Goal: Information Seeking & Learning: Learn about a topic

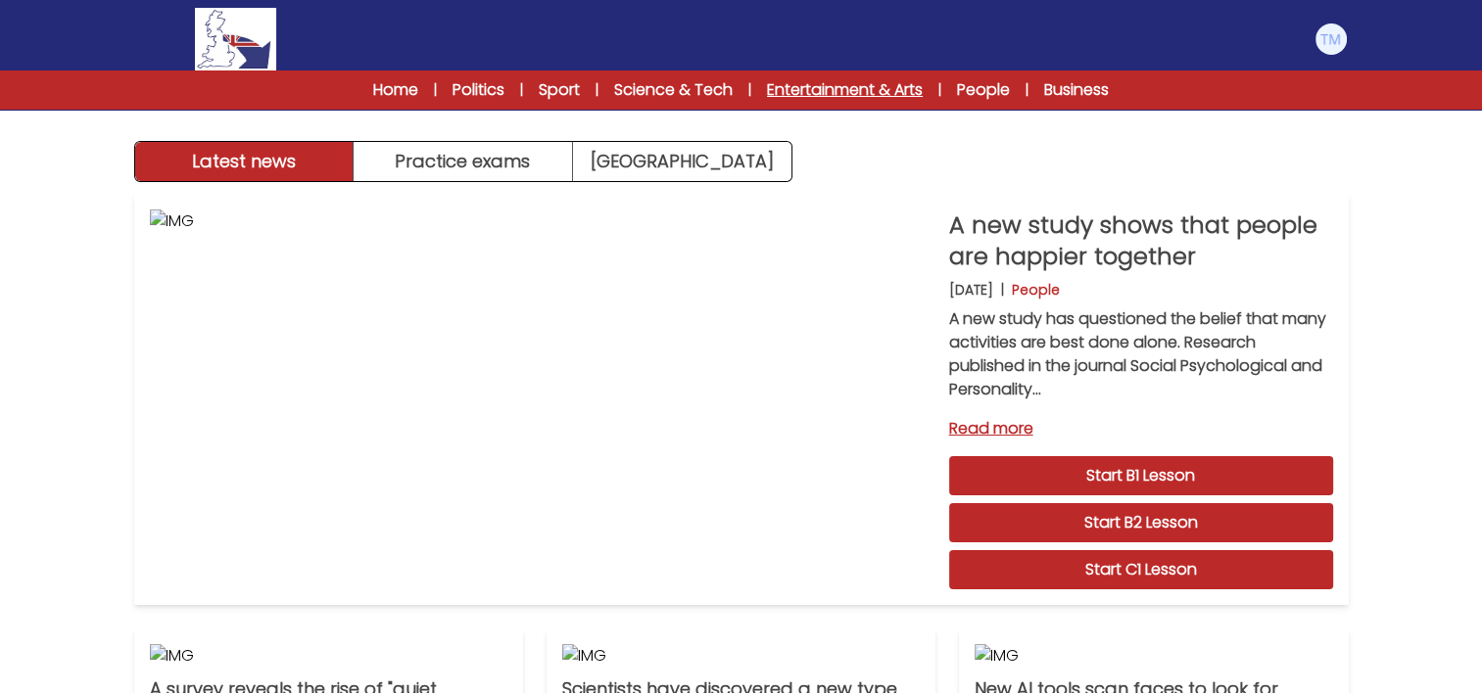
click at [871, 98] on link "Entertainment & Arts" at bounding box center [845, 90] width 156 height 24
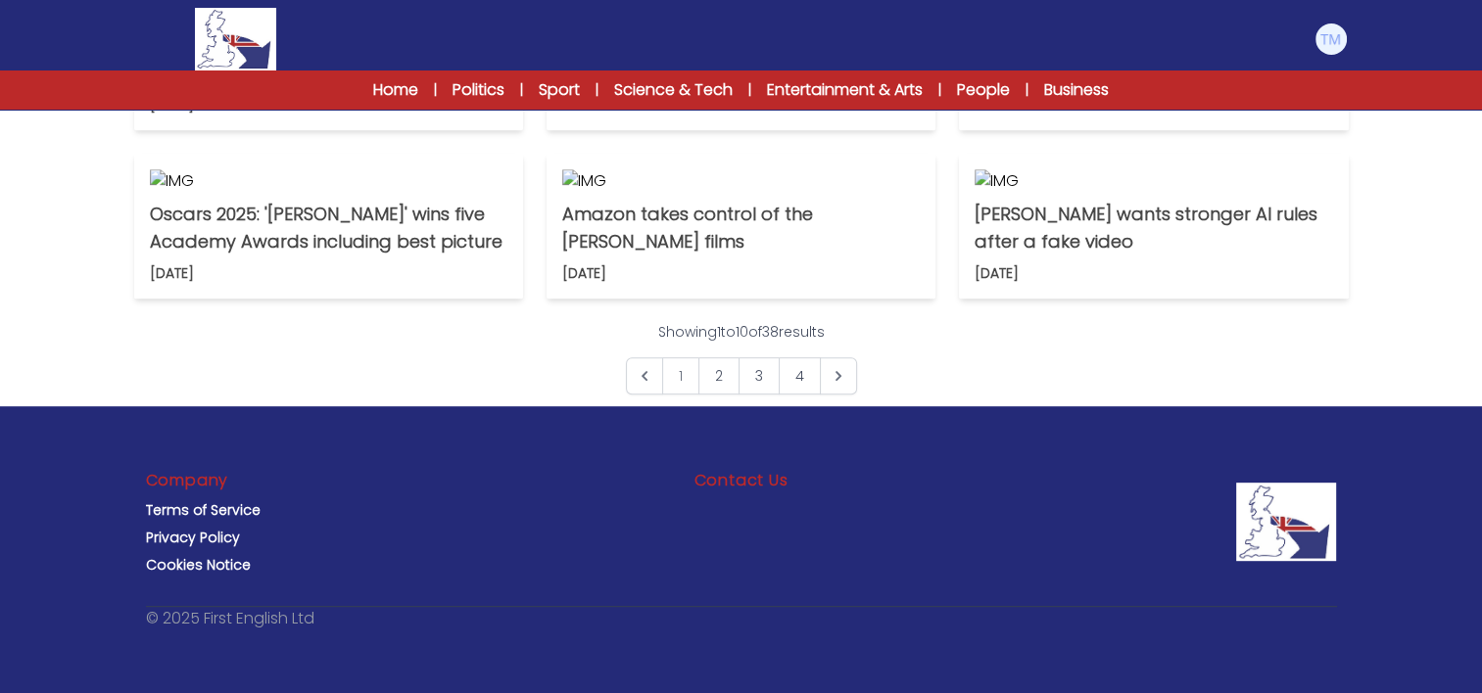
scroll to position [1602, 0]
click at [758, 390] on link "3" at bounding box center [758, 375] width 41 height 37
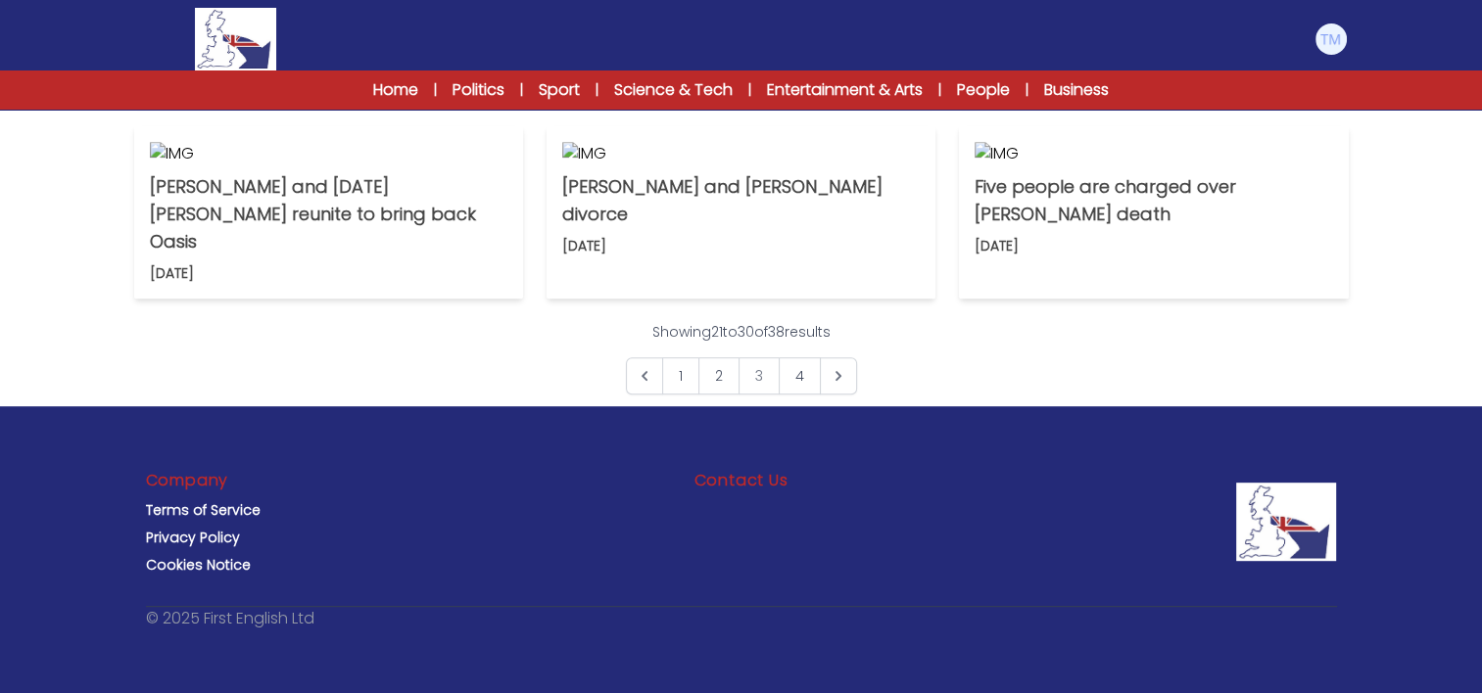
scroll to position [1387, 0]
click at [717, 395] on link "2" at bounding box center [718, 375] width 41 height 37
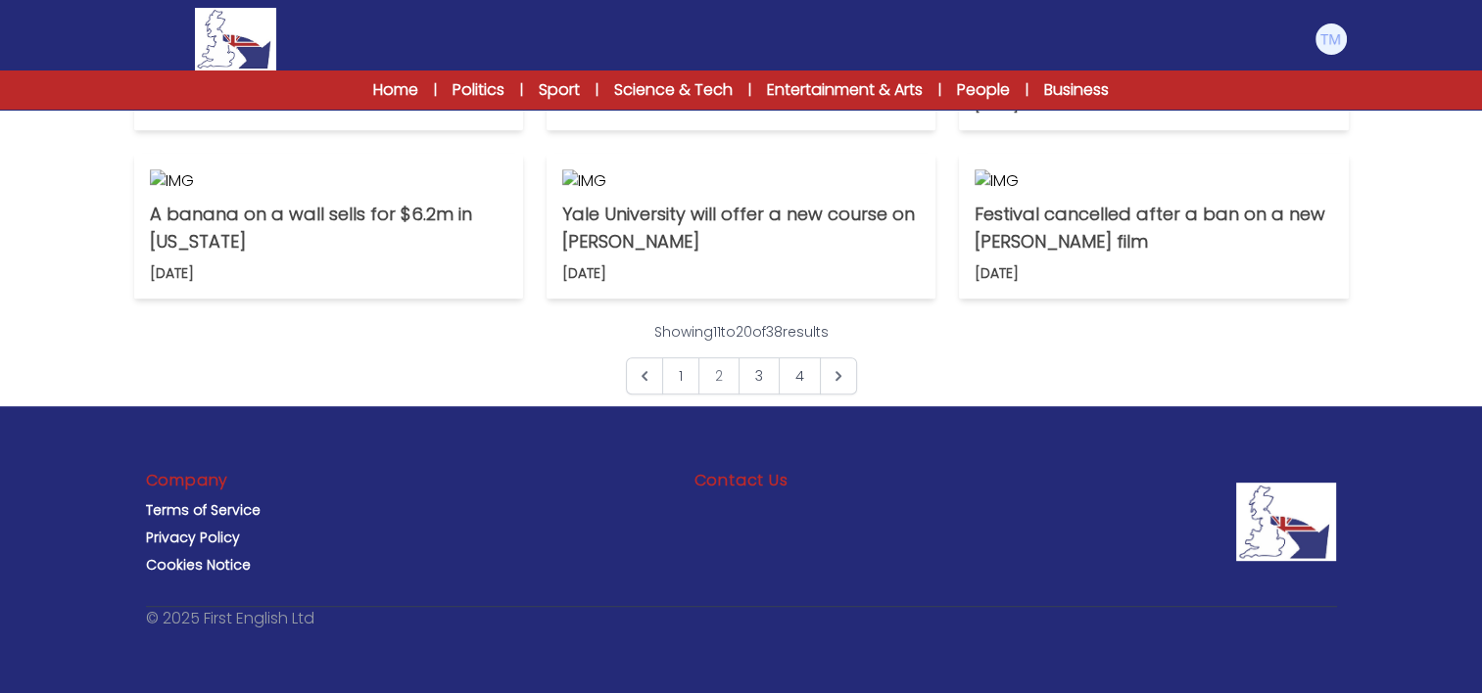
scroll to position [1117, 0]
click at [702, 130] on link "[GEOGRAPHIC_DATA] reopens this week [DATE]" at bounding box center [741, 44] width 389 height 172
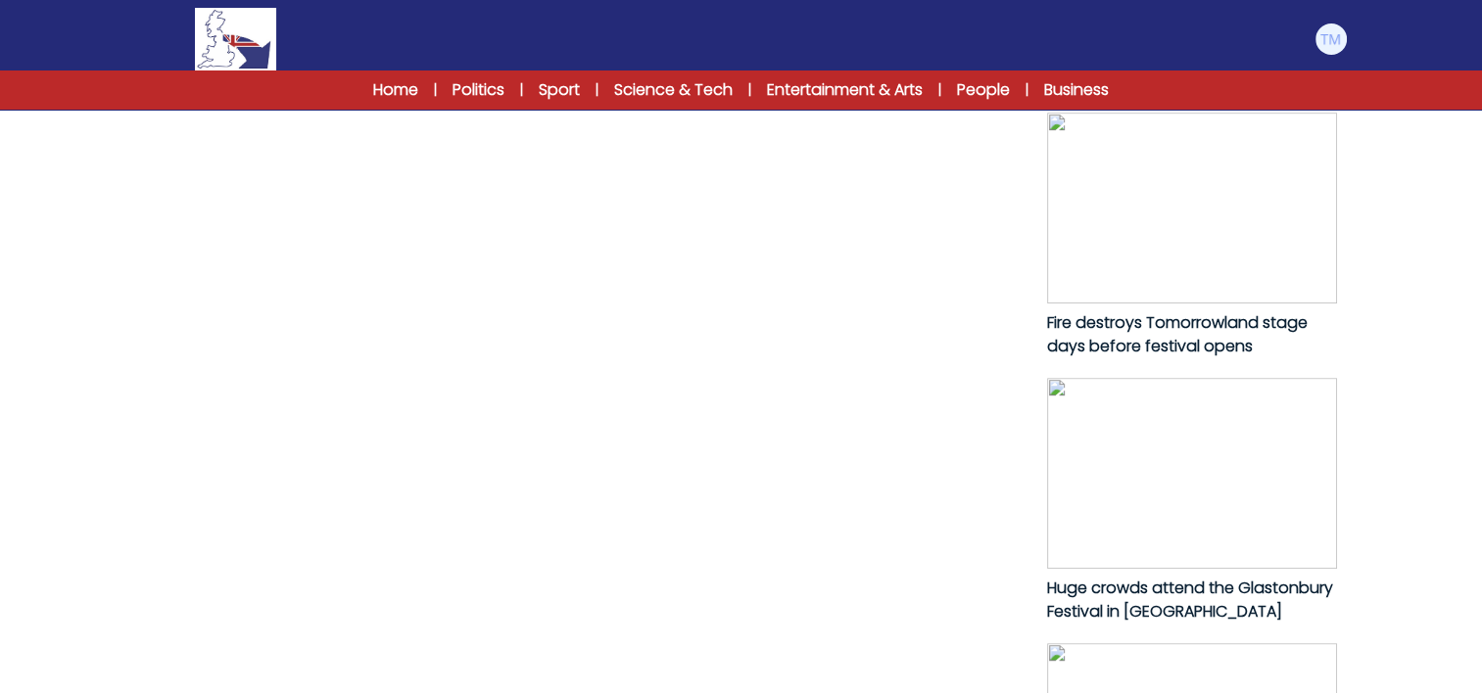
scroll to position [936, 0]
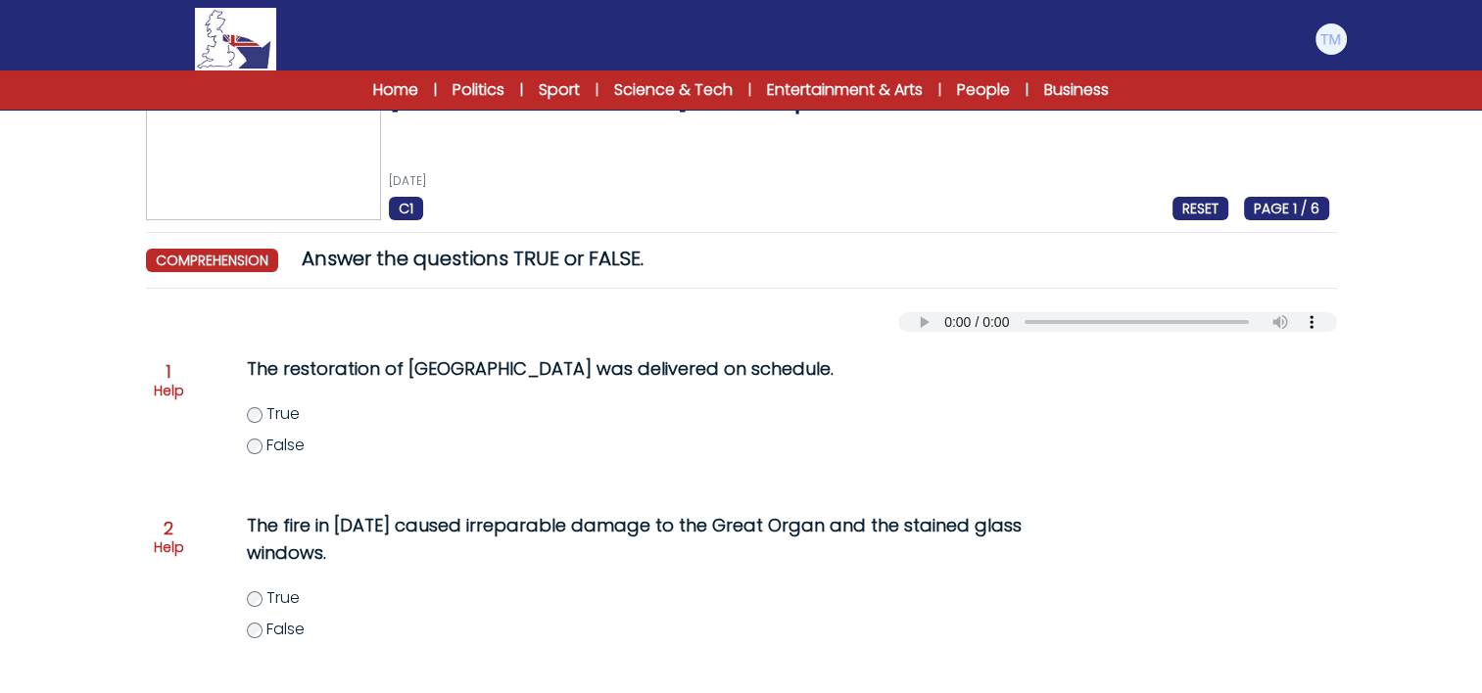
scroll to position [62, 0]
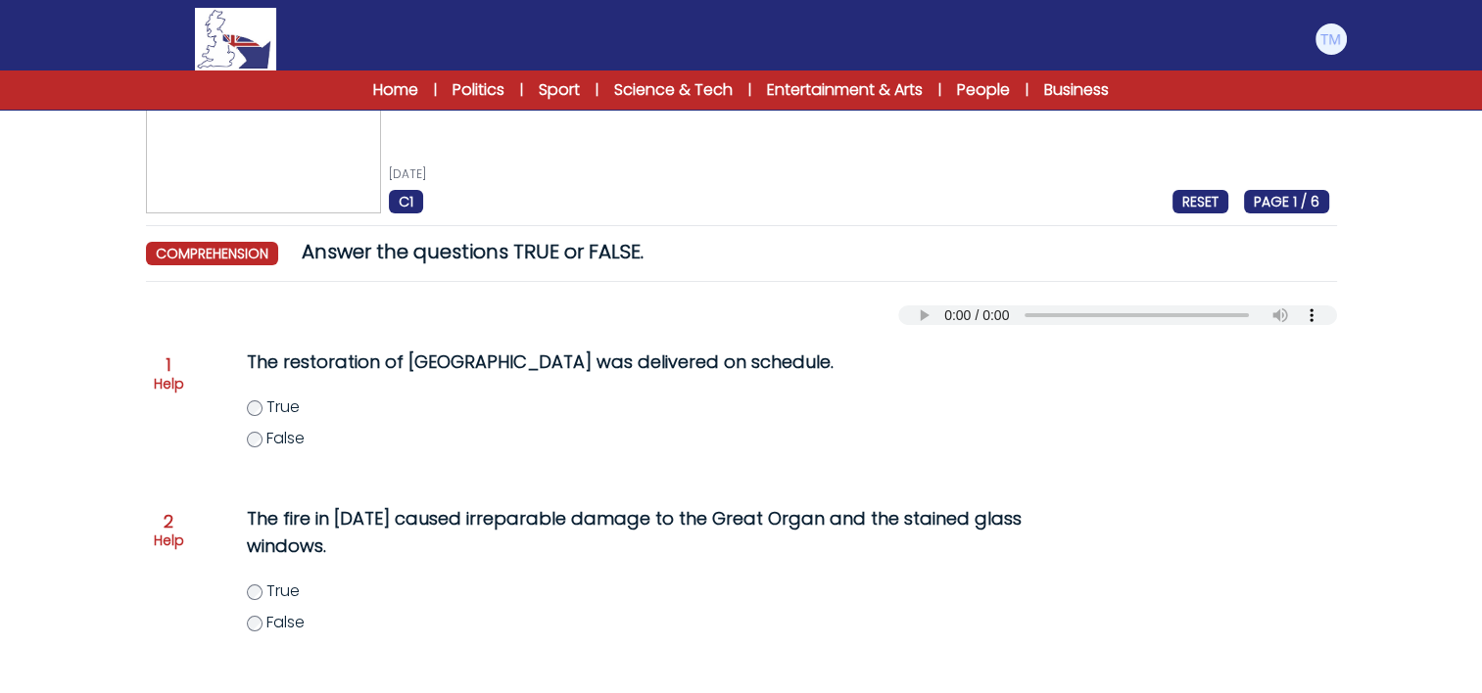
click at [188, 376] on div "Question 1 Help The restoration of Notre-Dame cathedral was delivered on schedu…" at bounding box center [741, 411] width 1175 height 141
click at [164, 378] on p "Help" at bounding box center [169, 384] width 30 height 20
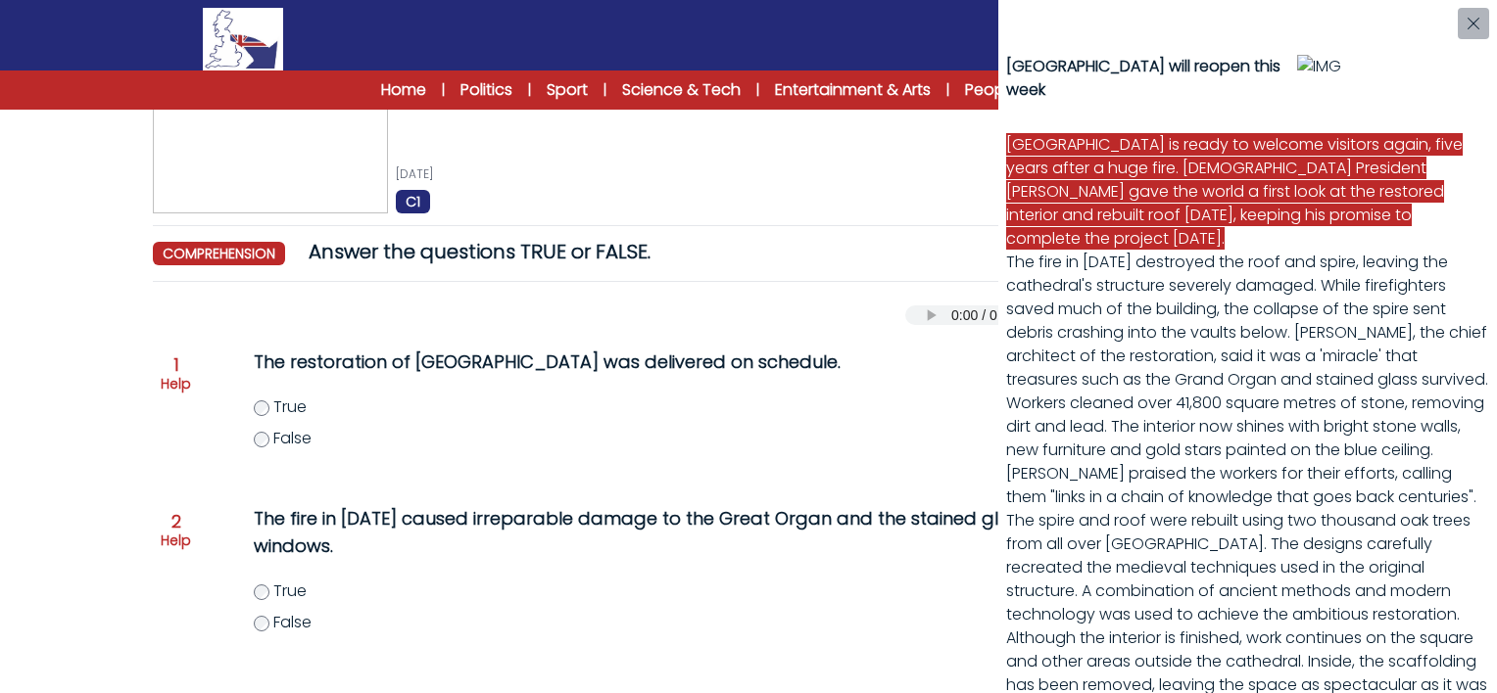
click at [262, 407] on div "Notre Dame Cathedral will reopen this week Notre Dame Cathedral is ready to wel…" at bounding box center [748, 346] width 1497 height 693
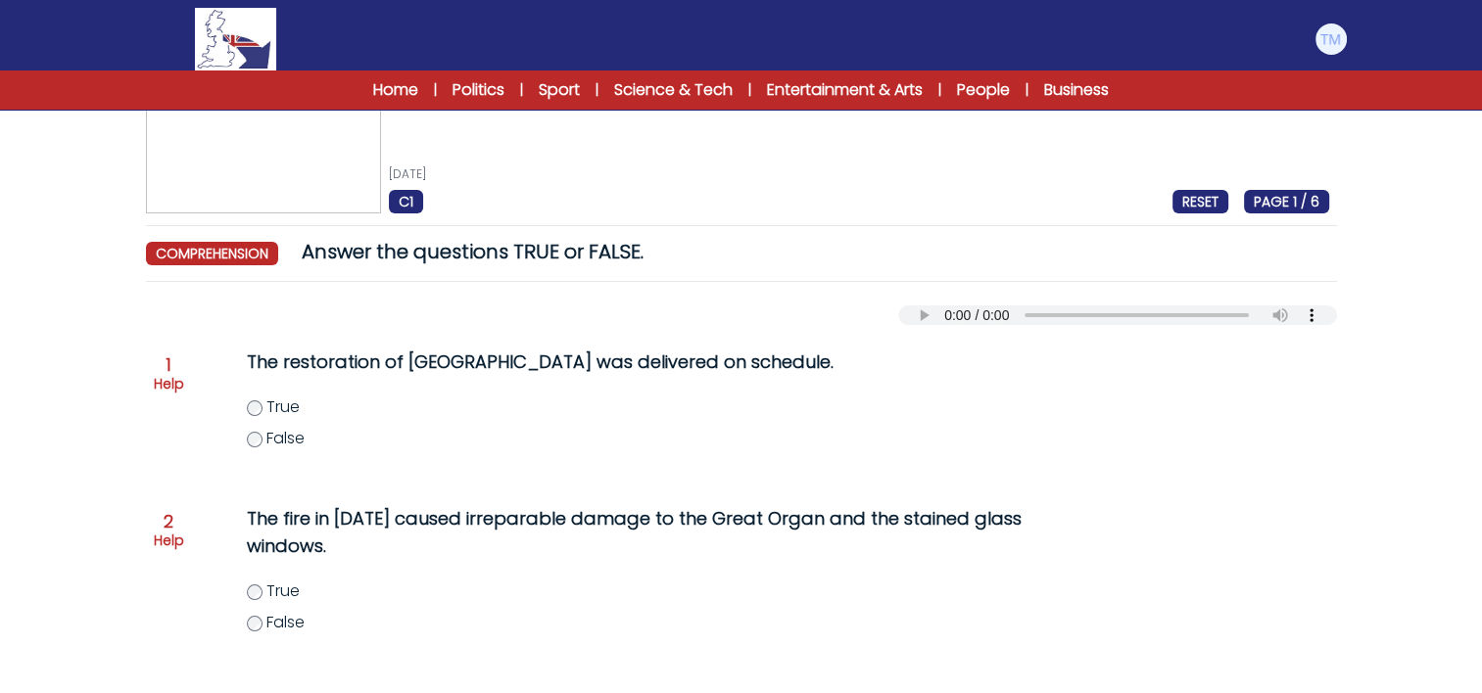
click at [243, 409] on div "The restoration of Notre-Dame cathedral was delivered on schedule. True False" at bounding box center [624, 411] width 832 height 141
click at [262, 622] on label "False" at bounding box center [663, 623] width 832 height 24
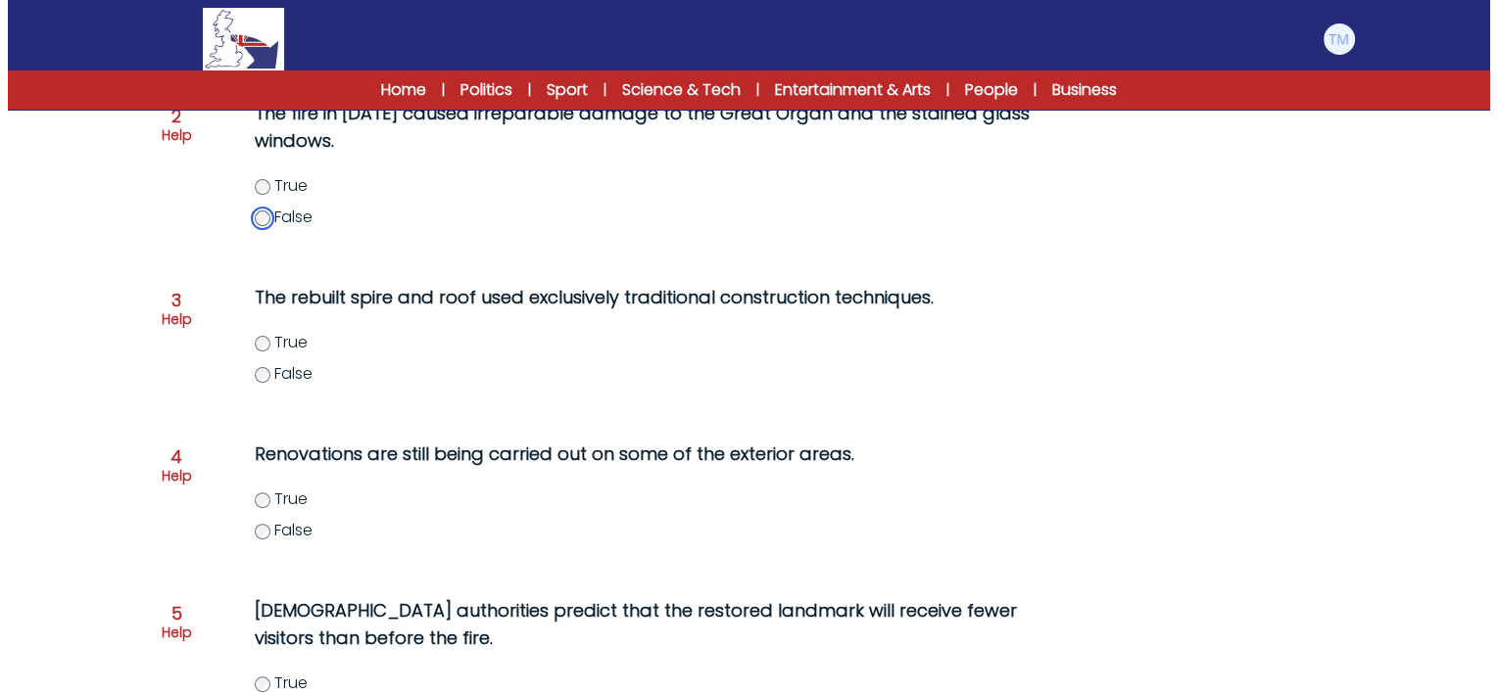
scroll to position [473, 0]
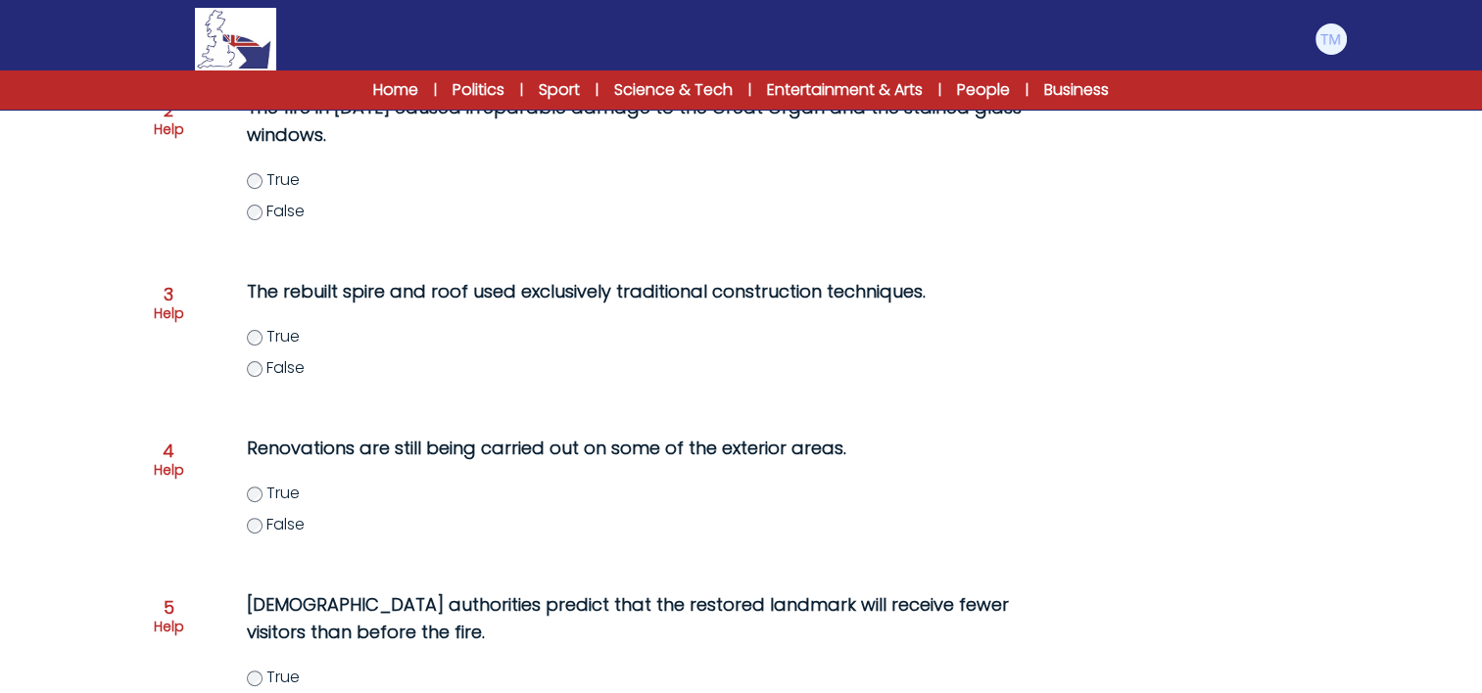
click at [140, 307] on div "Notre Dame Cathedral will reopen this week 2nd December 2024 C1 RESET PAGE 1 / …" at bounding box center [742, 285] width 1254 height 1251
click at [171, 306] on p "Help" at bounding box center [169, 314] width 30 height 20
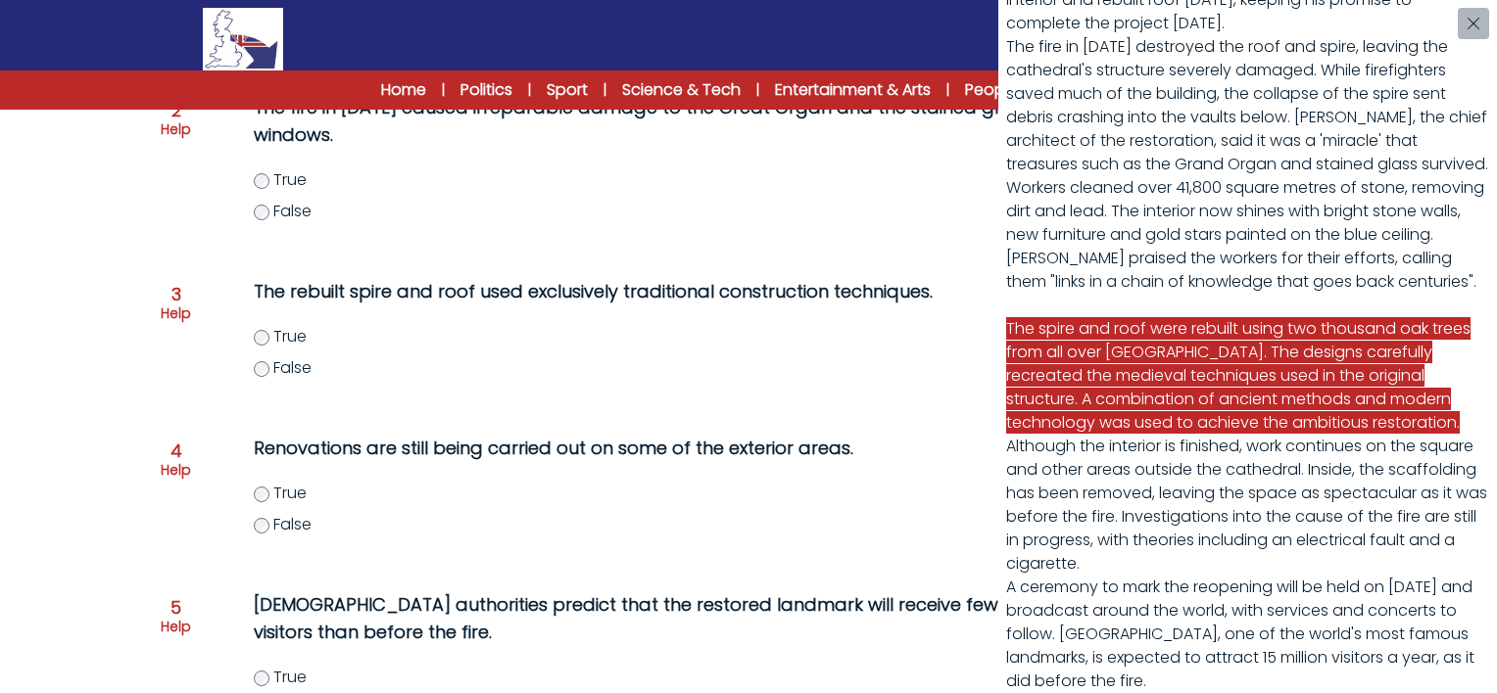
scroll to position [306, 0]
click at [262, 337] on div "Notre Dame Cathedral will reopen this week Notre Dame Cathedral is ready to wel…" at bounding box center [748, 346] width 1497 height 693
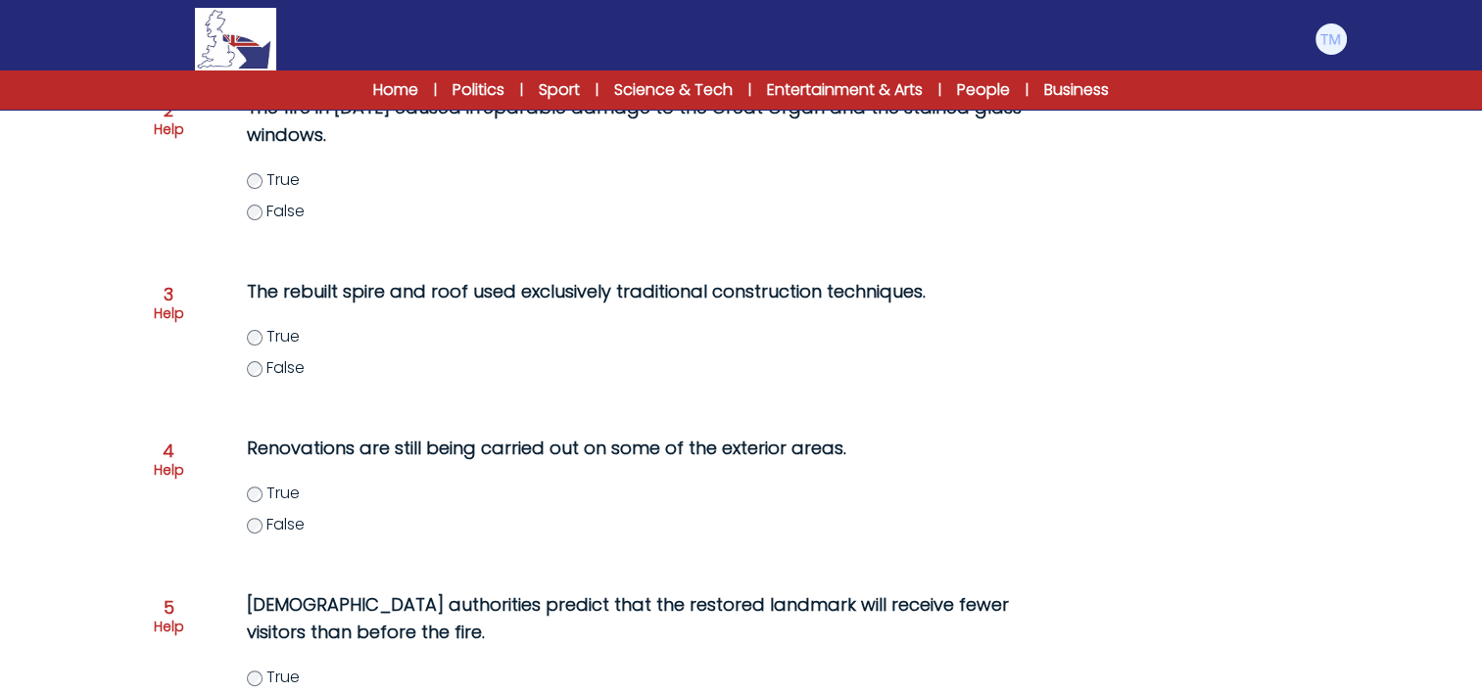
click at [172, 305] on p "Help" at bounding box center [169, 314] width 30 height 20
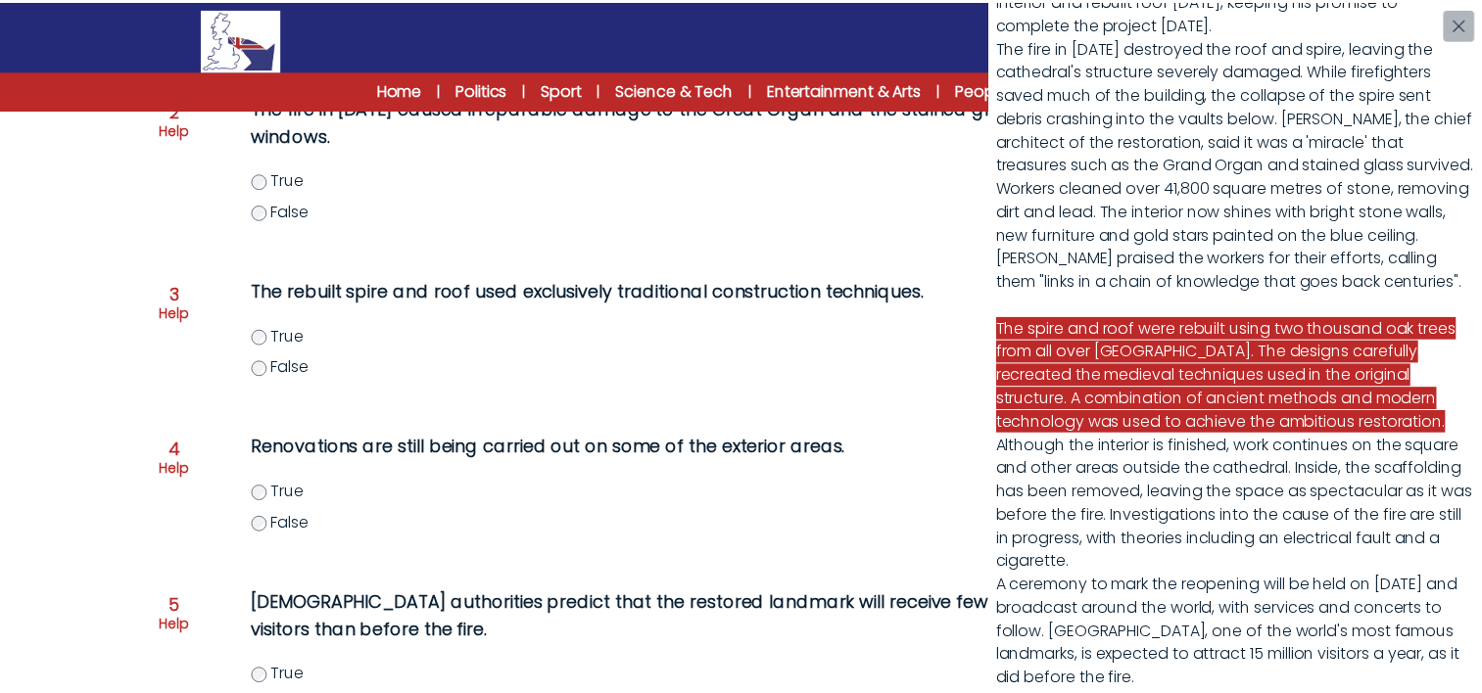
scroll to position [302, 0]
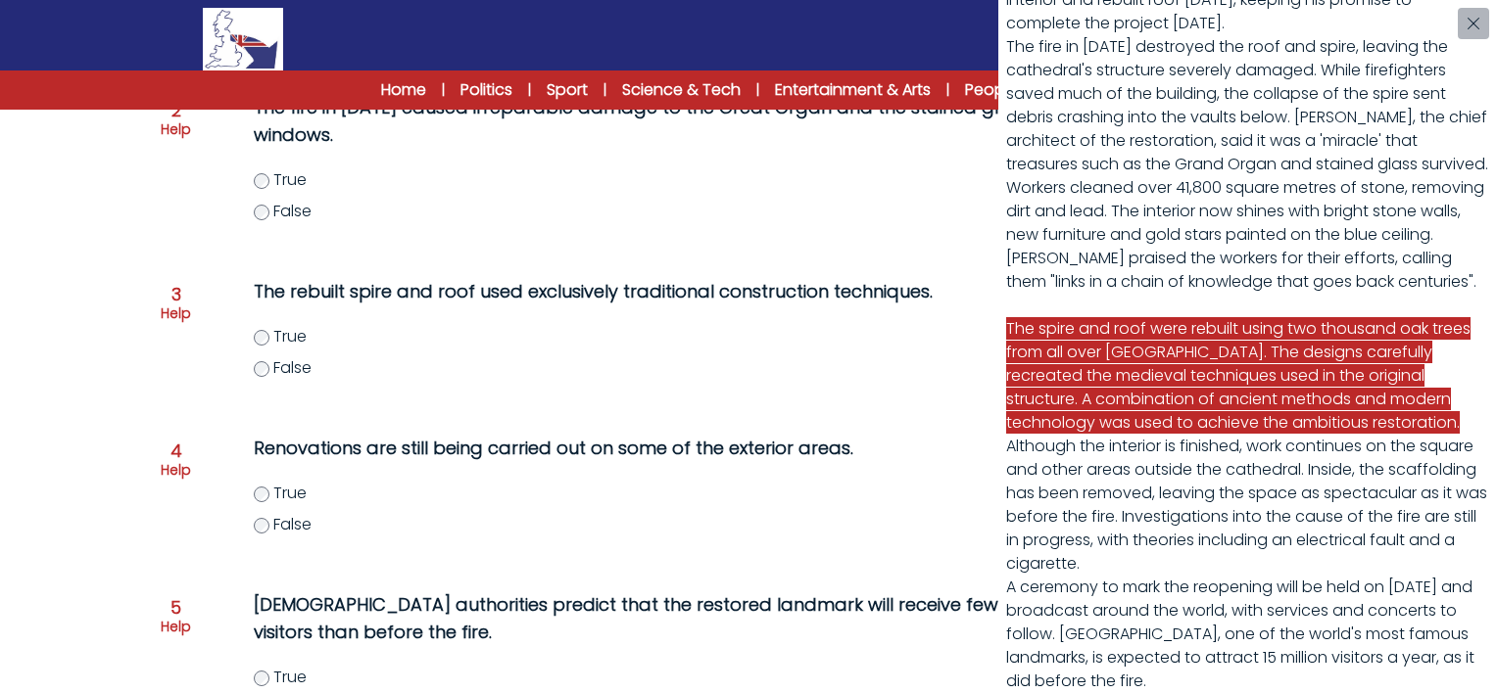
click at [259, 367] on div "Notre Dame Cathedral will reopen this week Notre Dame Cathedral is ready to wel…" at bounding box center [748, 346] width 1497 height 693
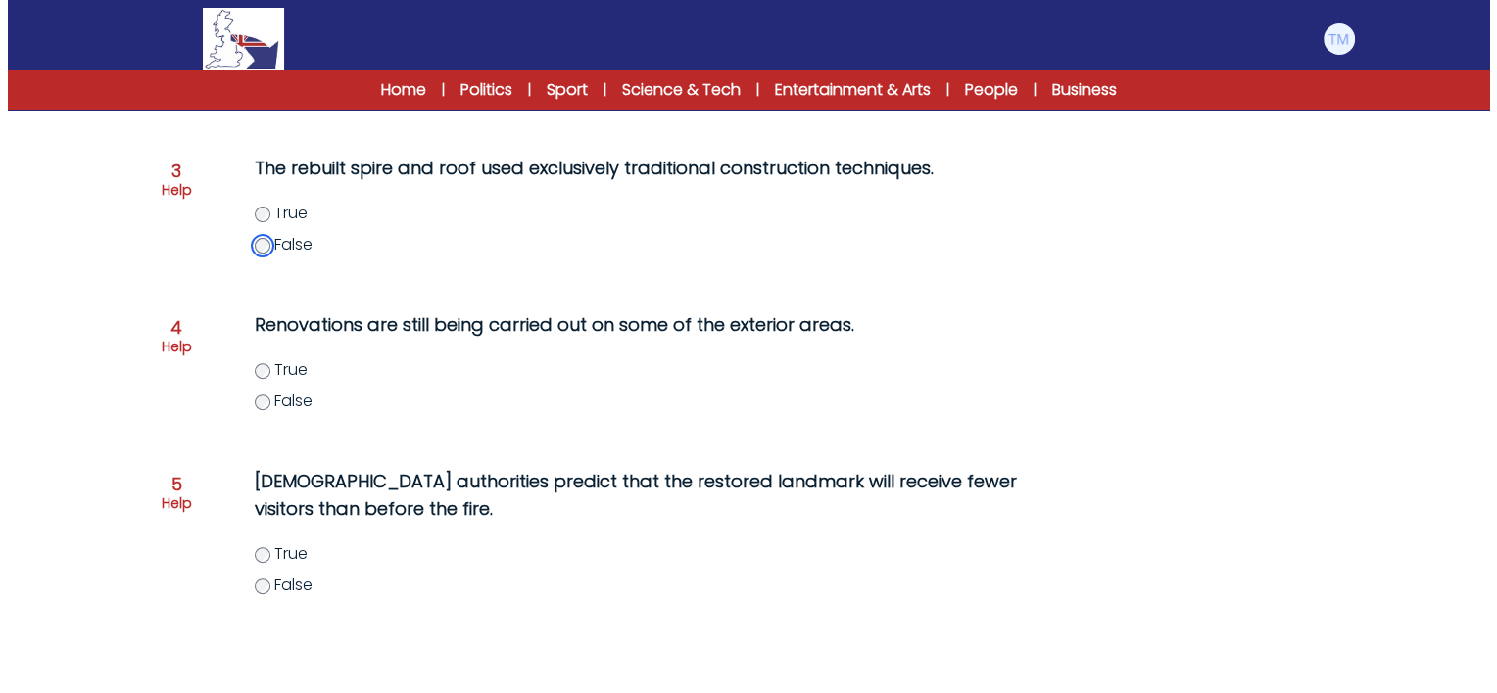
scroll to position [601, 0]
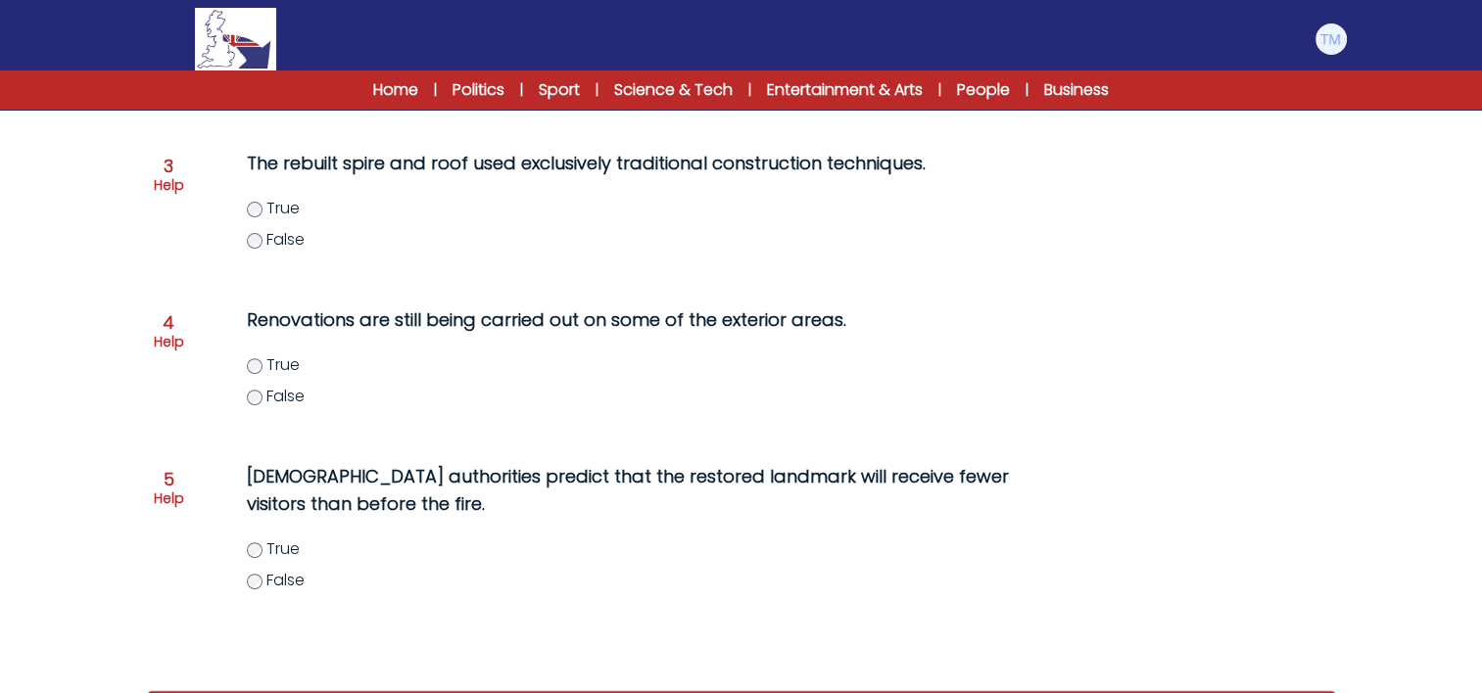
click at [165, 341] on p "Help" at bounding box center [169, 342] width 30 height 20
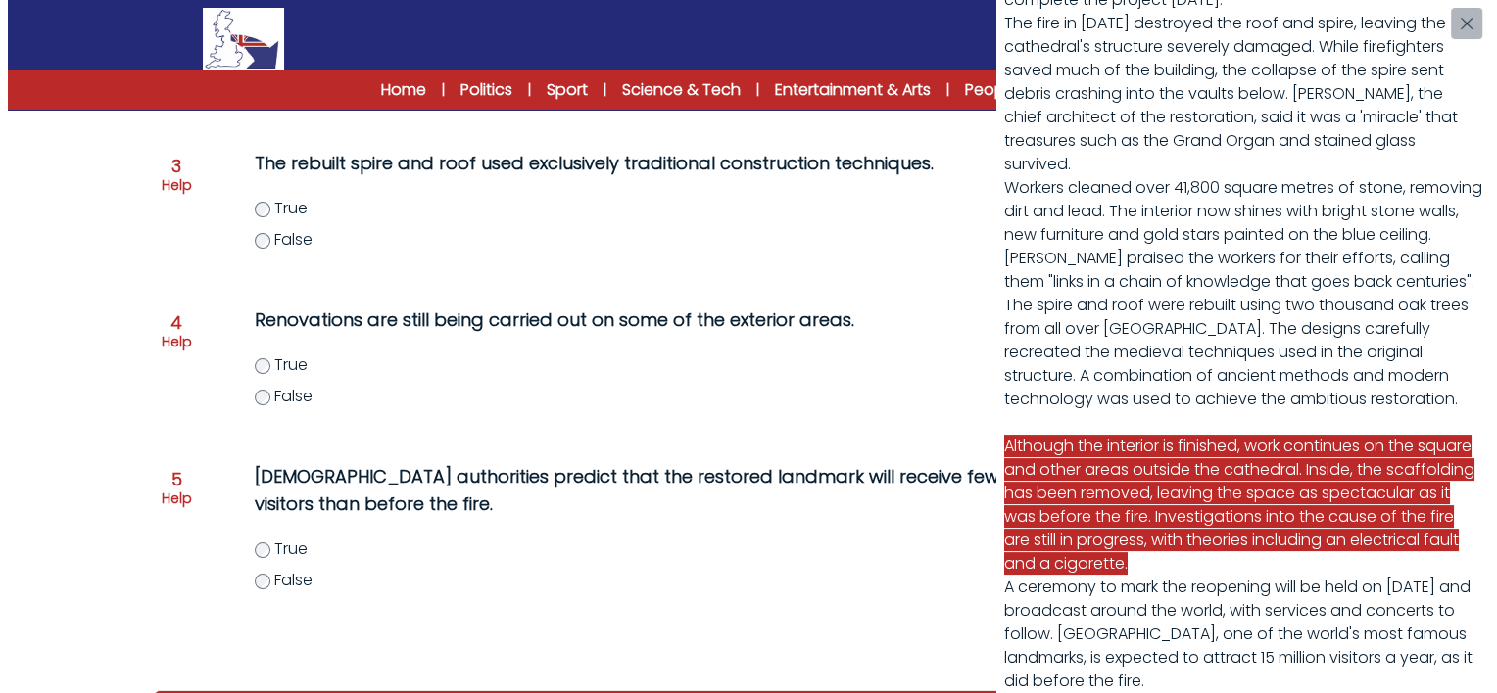
scroll to position [298, 0]
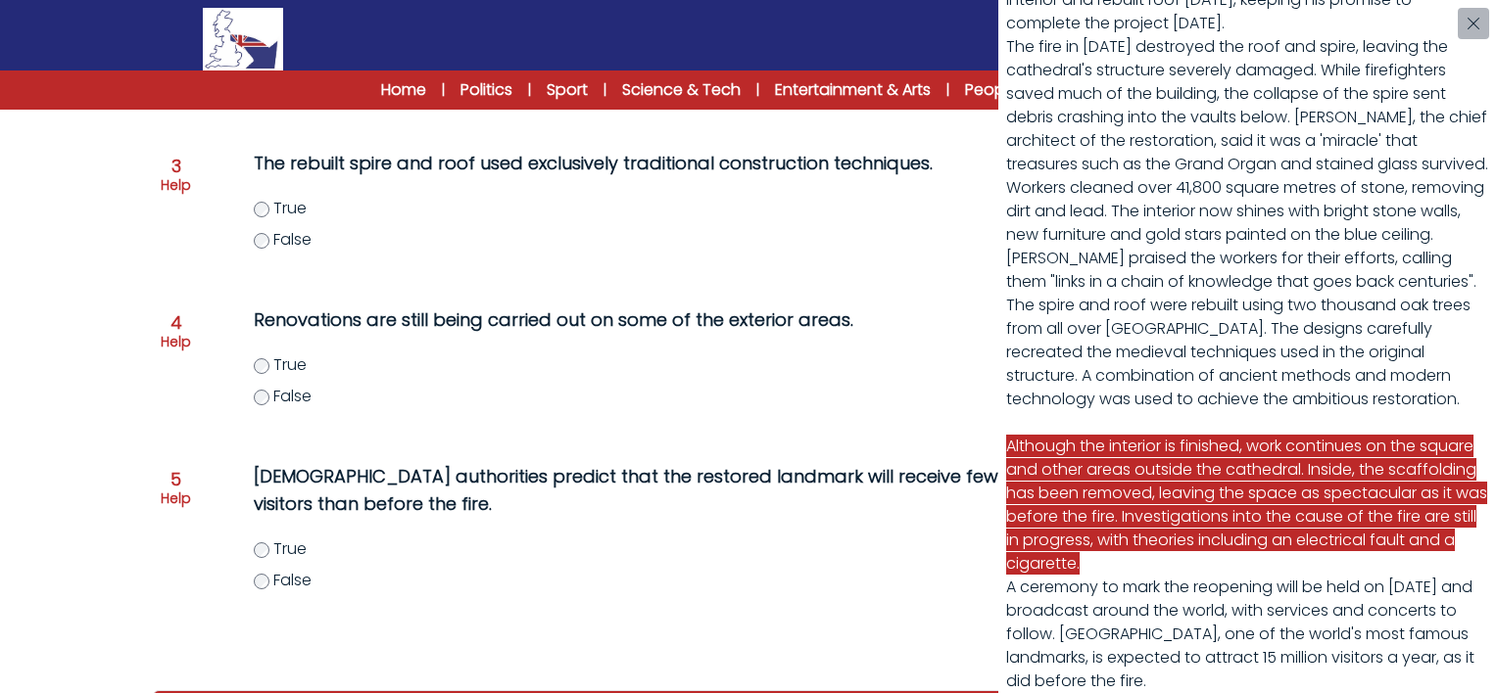
click at [264, 362] on div "Notre Dame Cathedral will reopen this week Notre Dame Cathedral is ready to wel…" at bounding box center [748, 346] width 1497 height 693
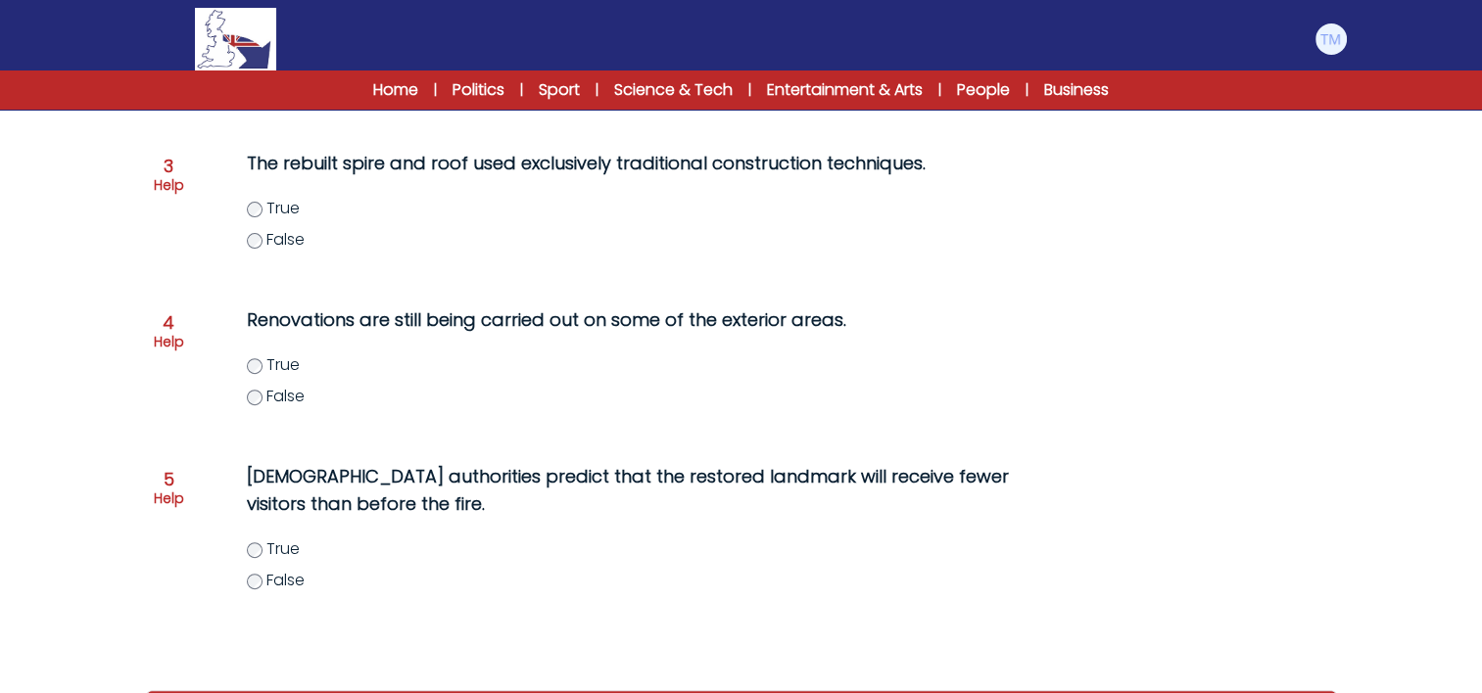
click at [264, 362] on label "True" at bounding box center [663, 366] width 832 height 24
click at [167, 486] on span "5" at bounding box center [169, 480] width 11 height 18
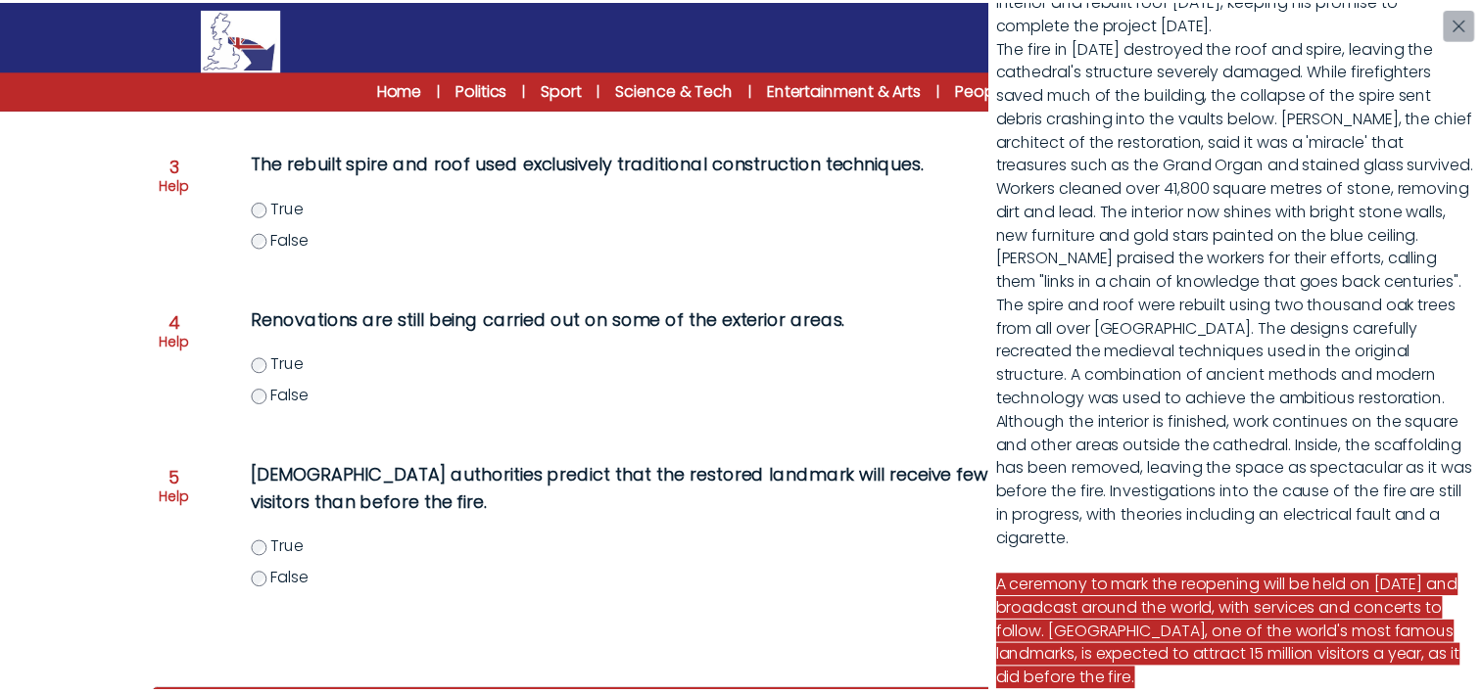
scroll to position [433, 0]
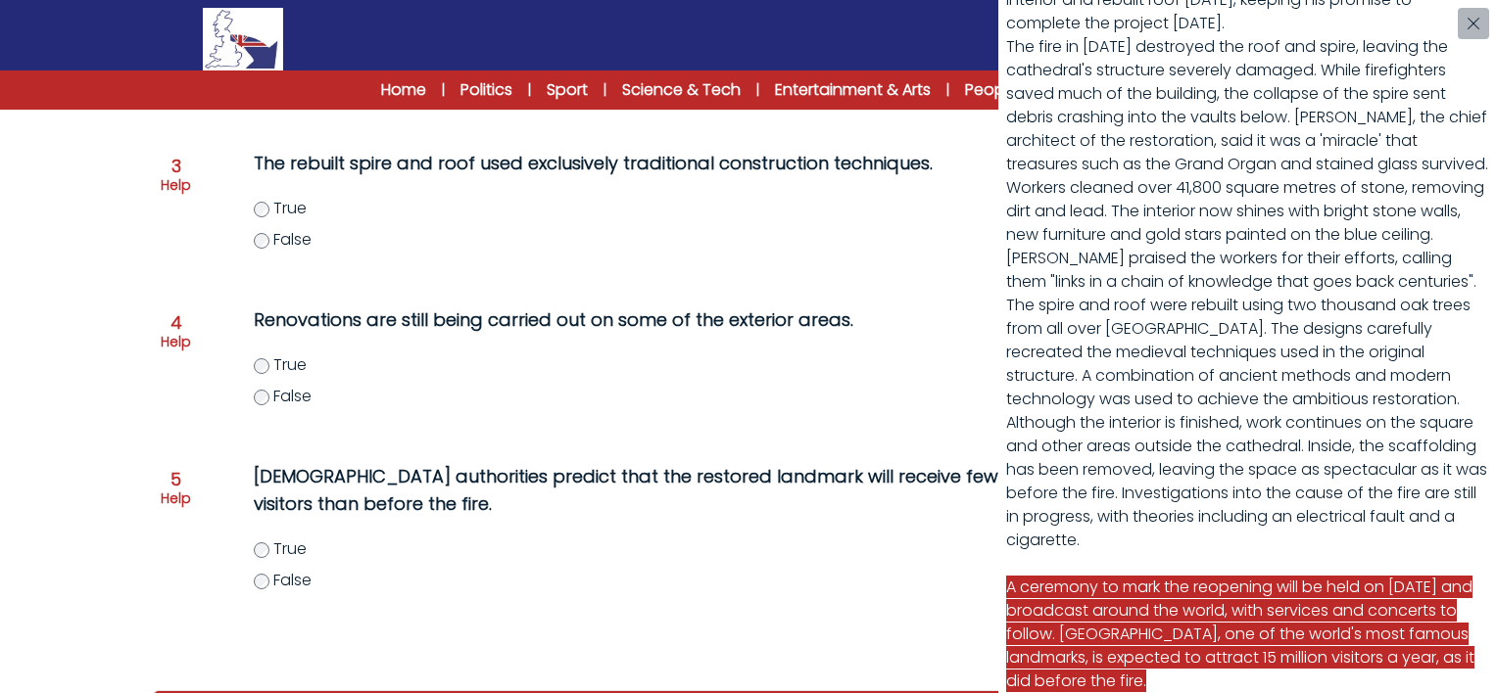
click at [718, 606] on div "Notre Dame Cathedral will reopen this week Notre Dame Cathedral is ready to wel…" at bounding box center [748, 346] width 1497 height 693
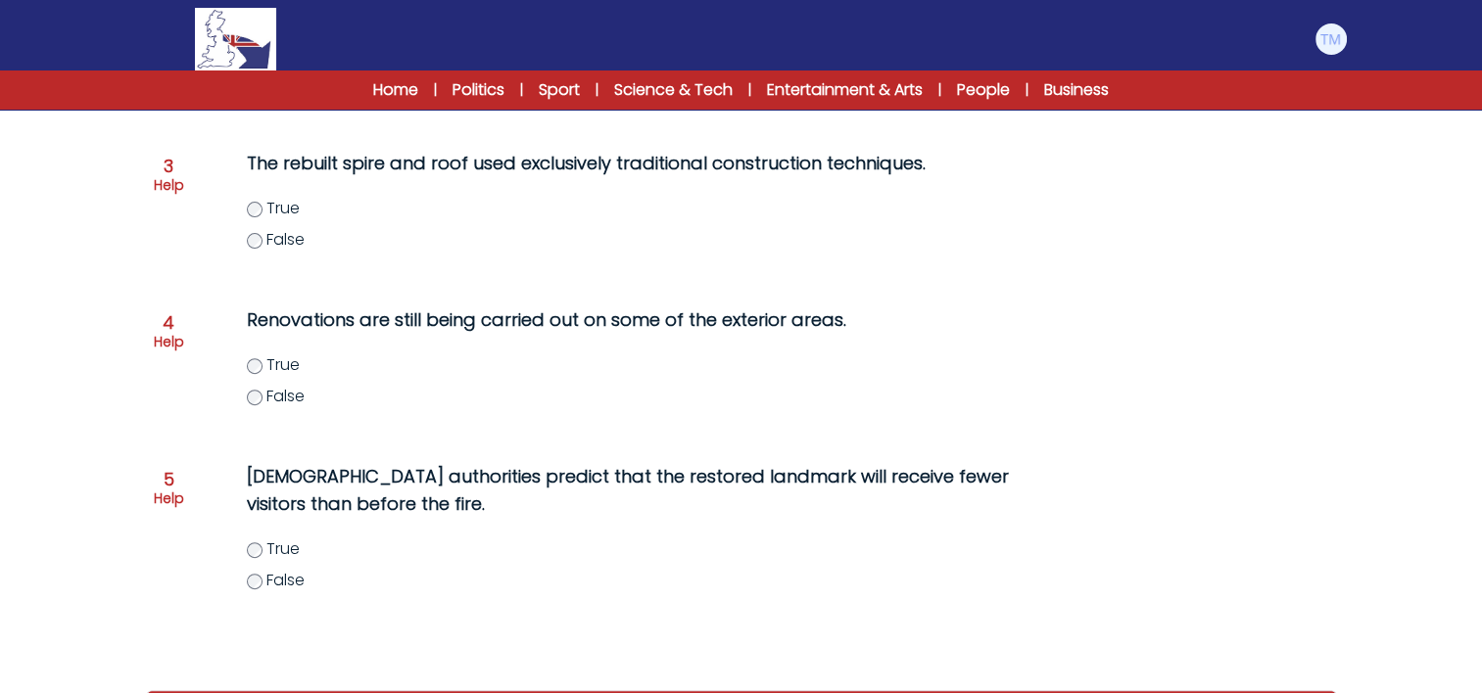
click at [1475, 481] on form "Notre Dame Cathedral will reopen this week 2nd December 2024 C1 RESET PAGE 1 / …" at bounding box center [741, 130] width 1482 height 1306
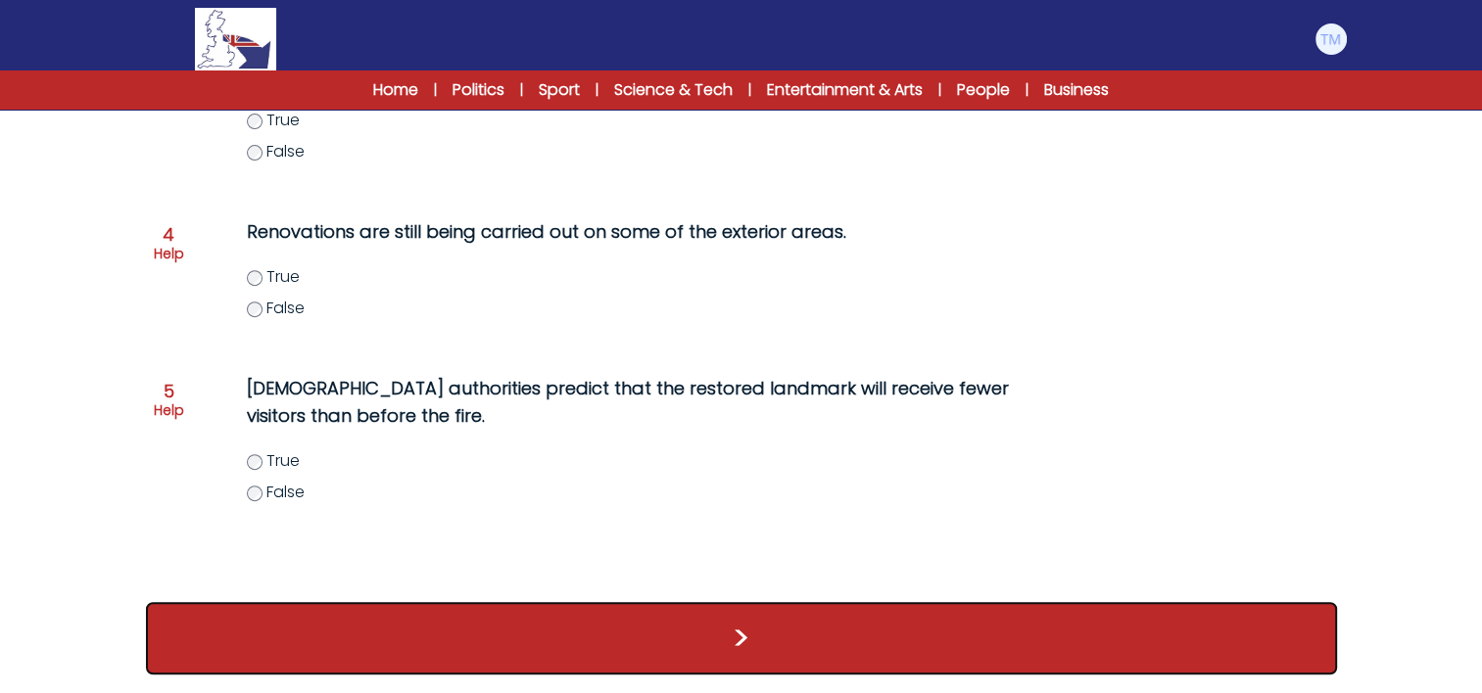
click at [767, 656] on button ">" at bounding box center [741, 638] width 1191 height 72
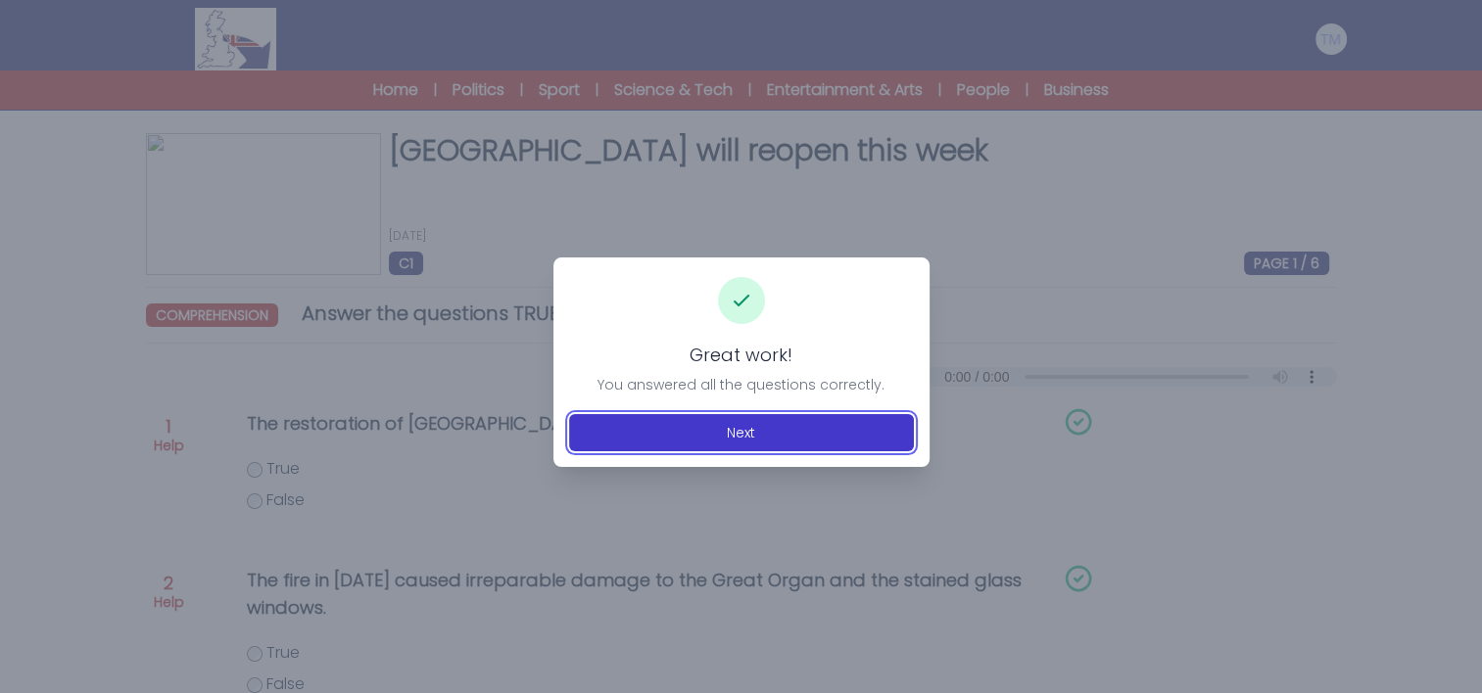
click at [650, 416] on button "Next" at bounding box center [741, 432] width 345 height 37
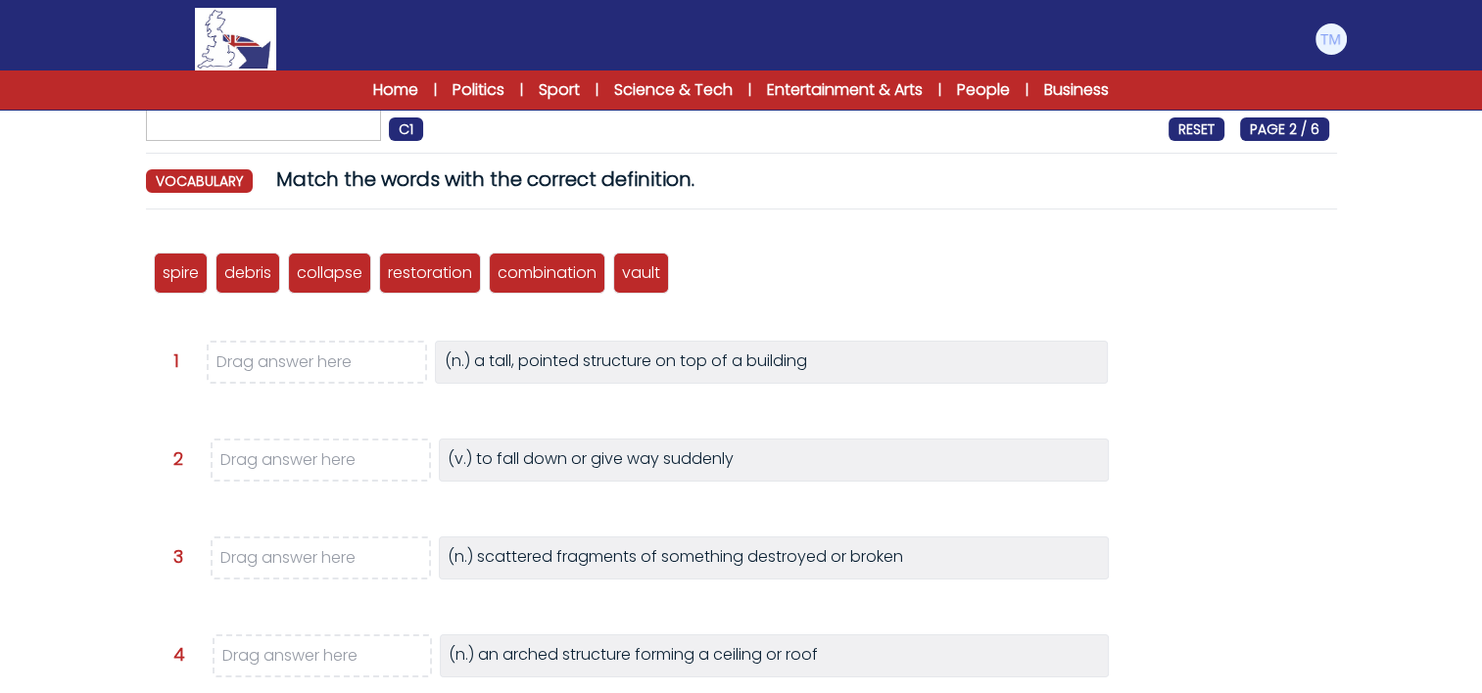
scroll to position [133, 0]
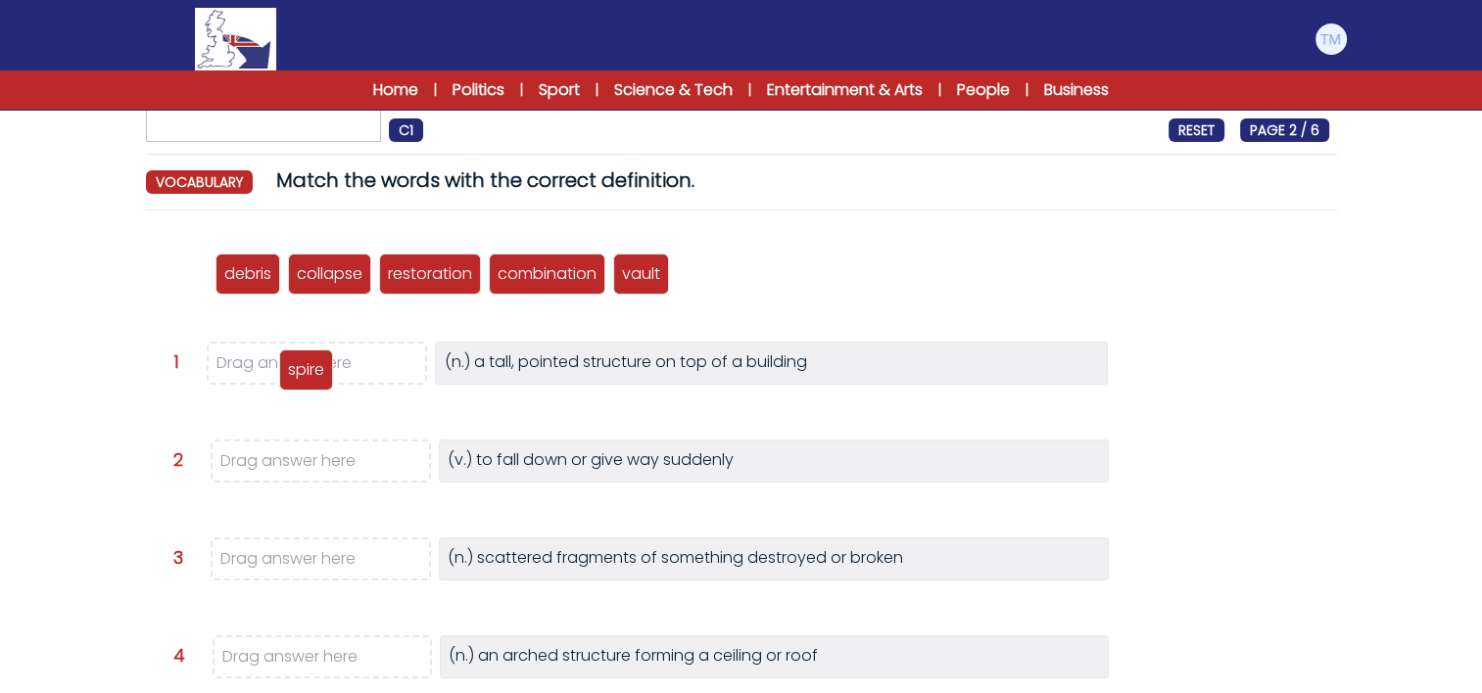
drag, startPoint x: 171, startPoint y: 283, endPoint x: 301, endPoint y: 379, distance: 161.0
click at [301, 379] on p "spire" at bounding box center [306, 370] width 36 height 24
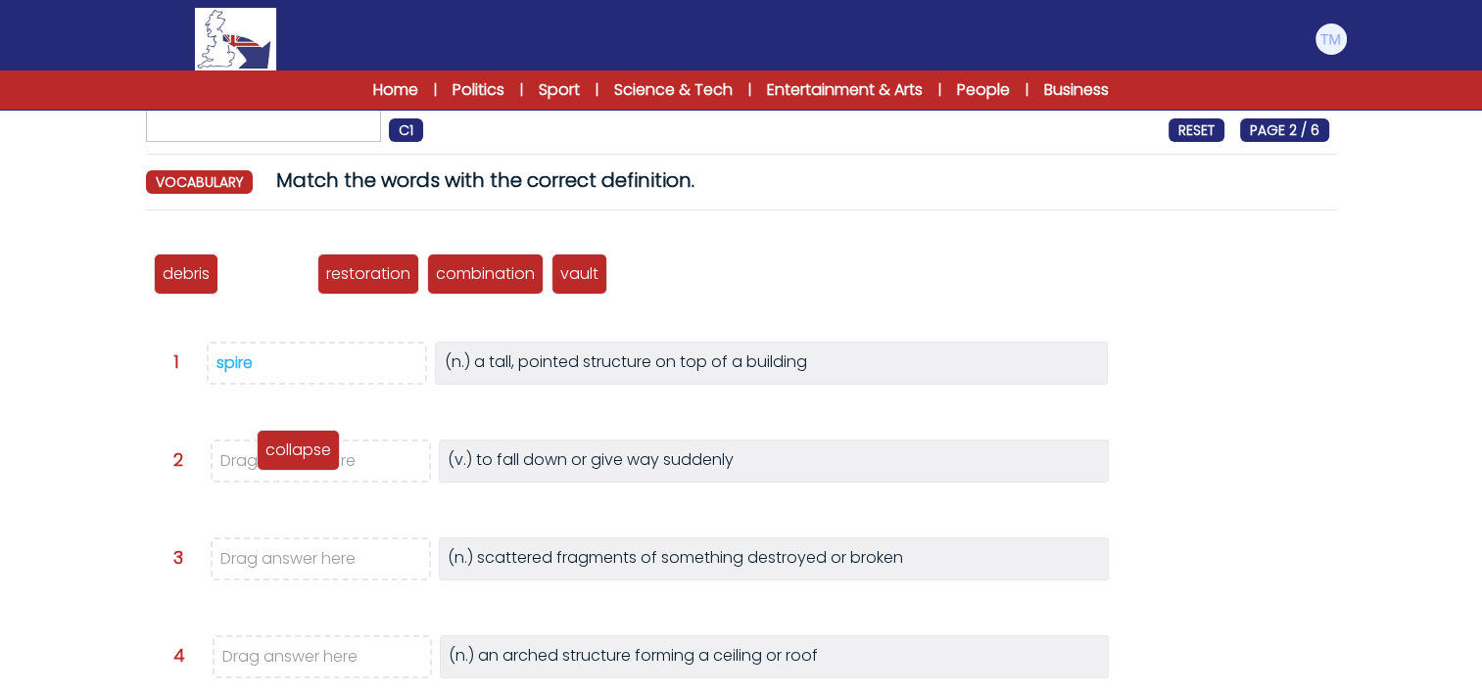
drag, startPoint x: 256, startPoint y: 274, endPoint x: 286, endPoint y: 455, distance: 183.7
click at [286, 455] on p "collapse" at bounding box center [298, 451] width 66 height 24
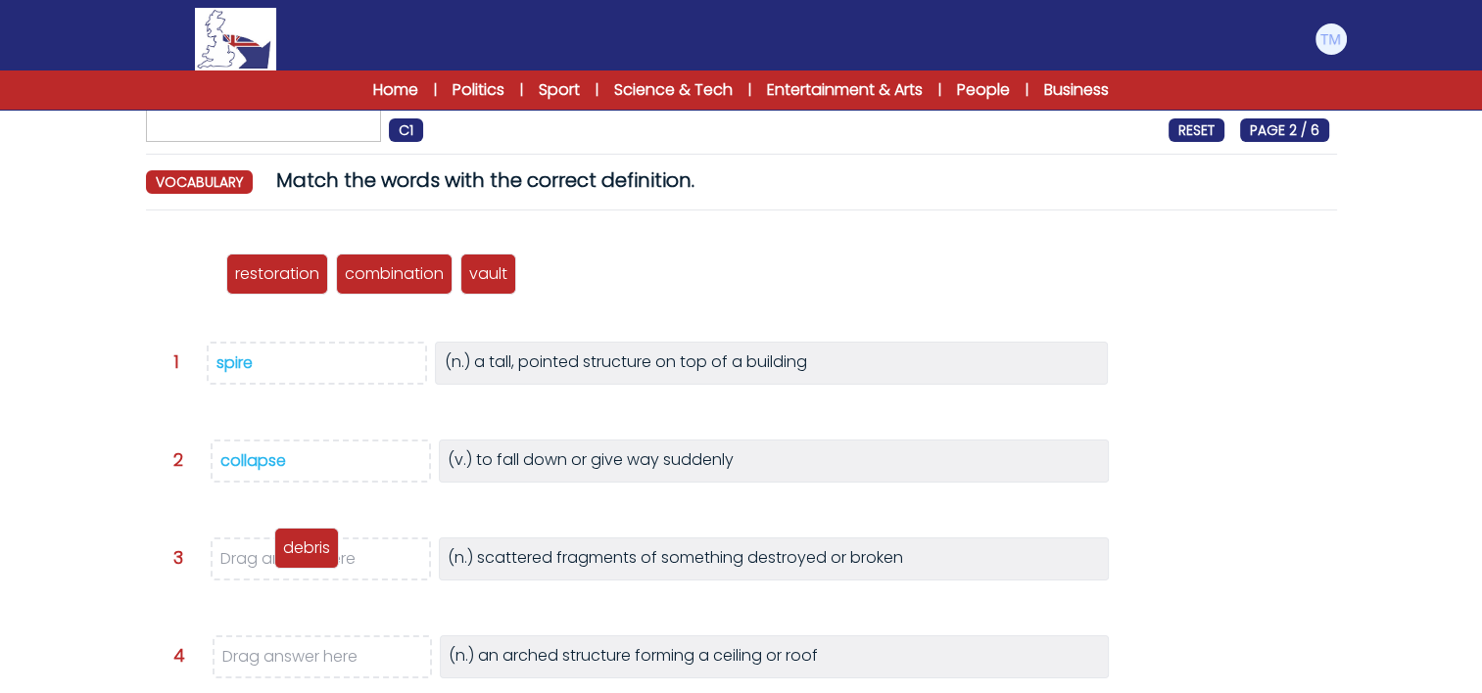
drag, startPoint x: 195, startPoint y: 266, endPoint x: 315, endPoint y: 541, distance: 299.5
click at [315, 541] on p "debris" at bounding box center [306, 549] width 47 height 24
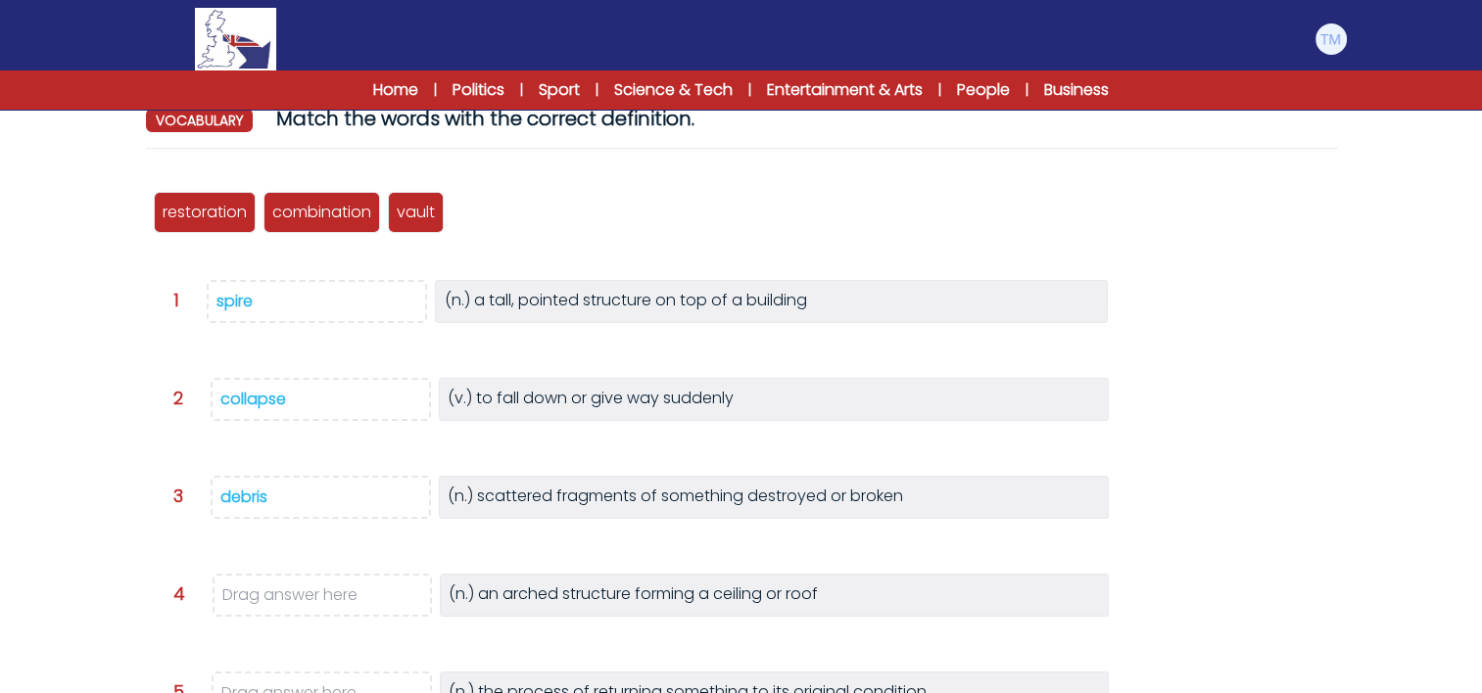
scroll to position [196, 0]
drag, startPoint x: 434, startPoint y: 220, endPoint x: 370, endPoint y: 588, distance: 372.8
click at [370, 588] on div "vault" at bounding box center [353, 580] width 56 height 41
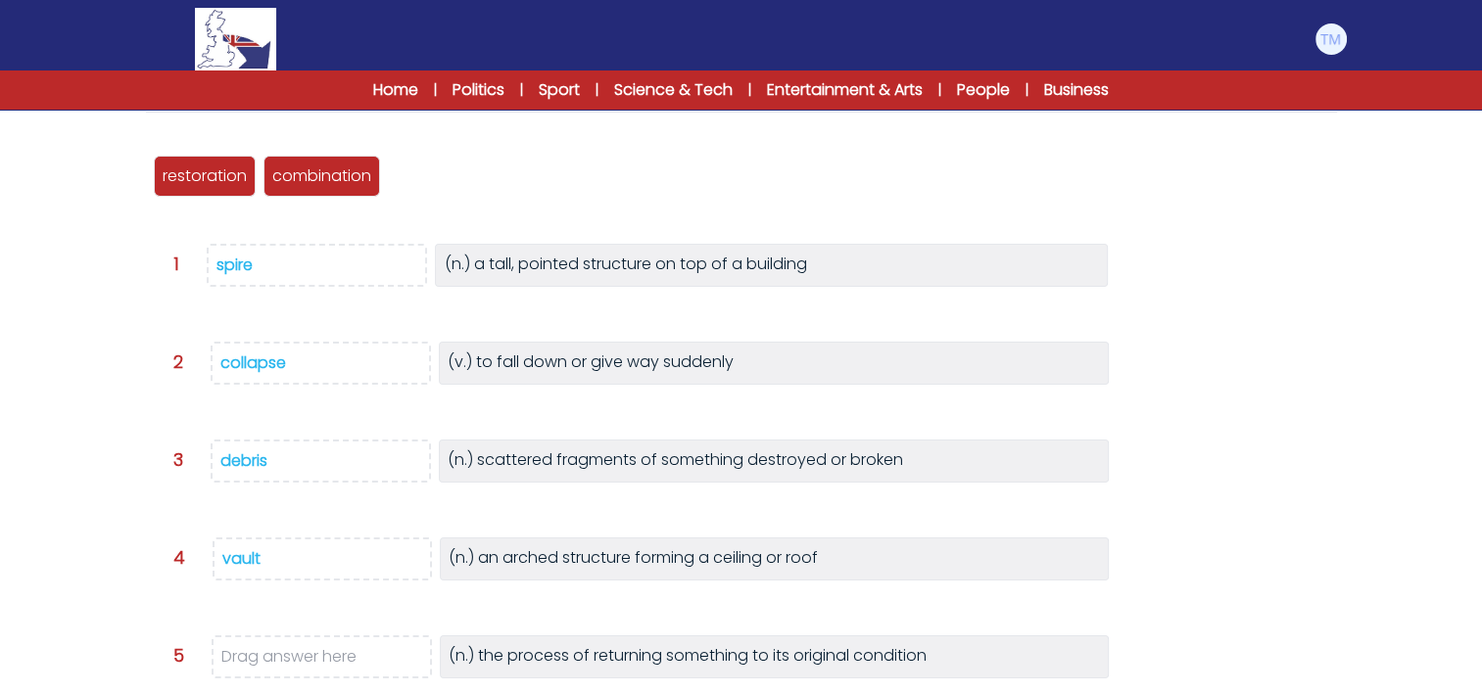
scroll to position [254, 0]
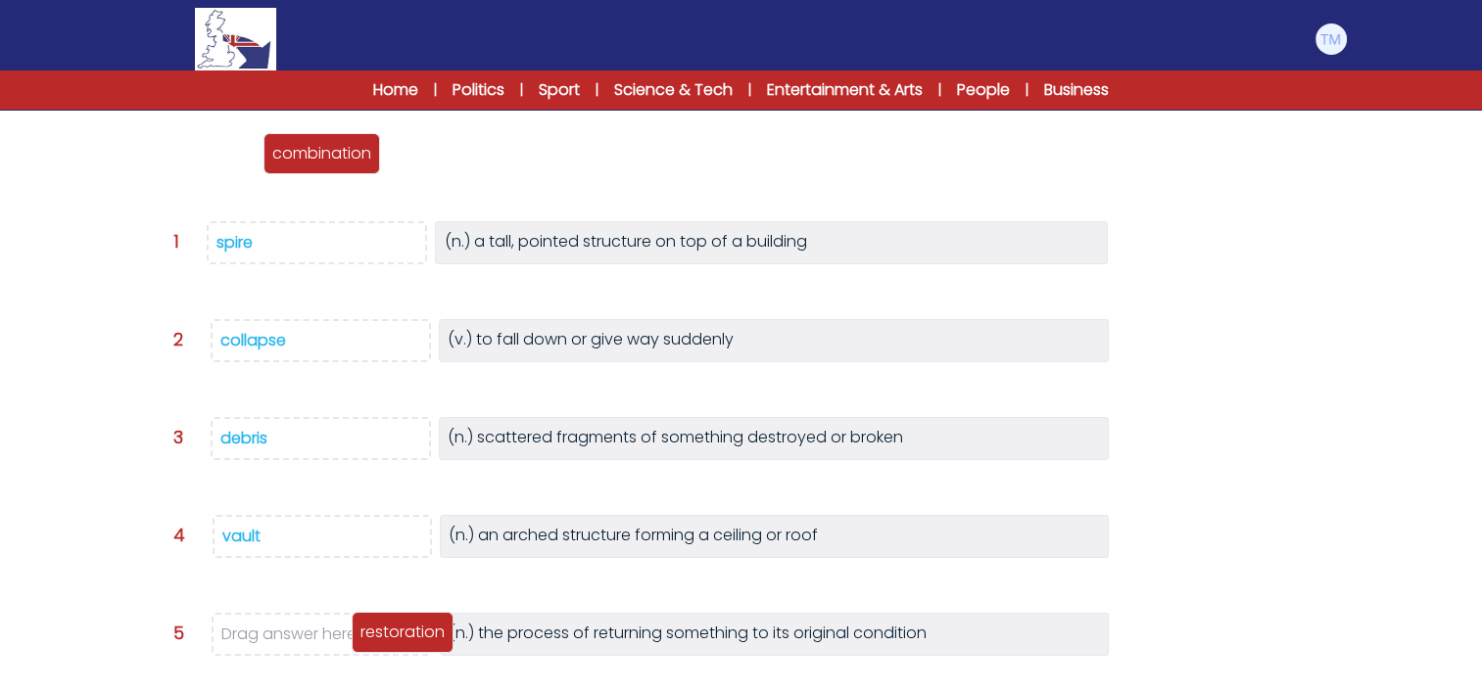
drag, startPoint x: 187, startPoint y: 152, endPoint x: 385, endPoint y: 631, distance: 518.2
click at [385, 631] on p "restoration" at bounding box center [402, 633] width 84 height 24
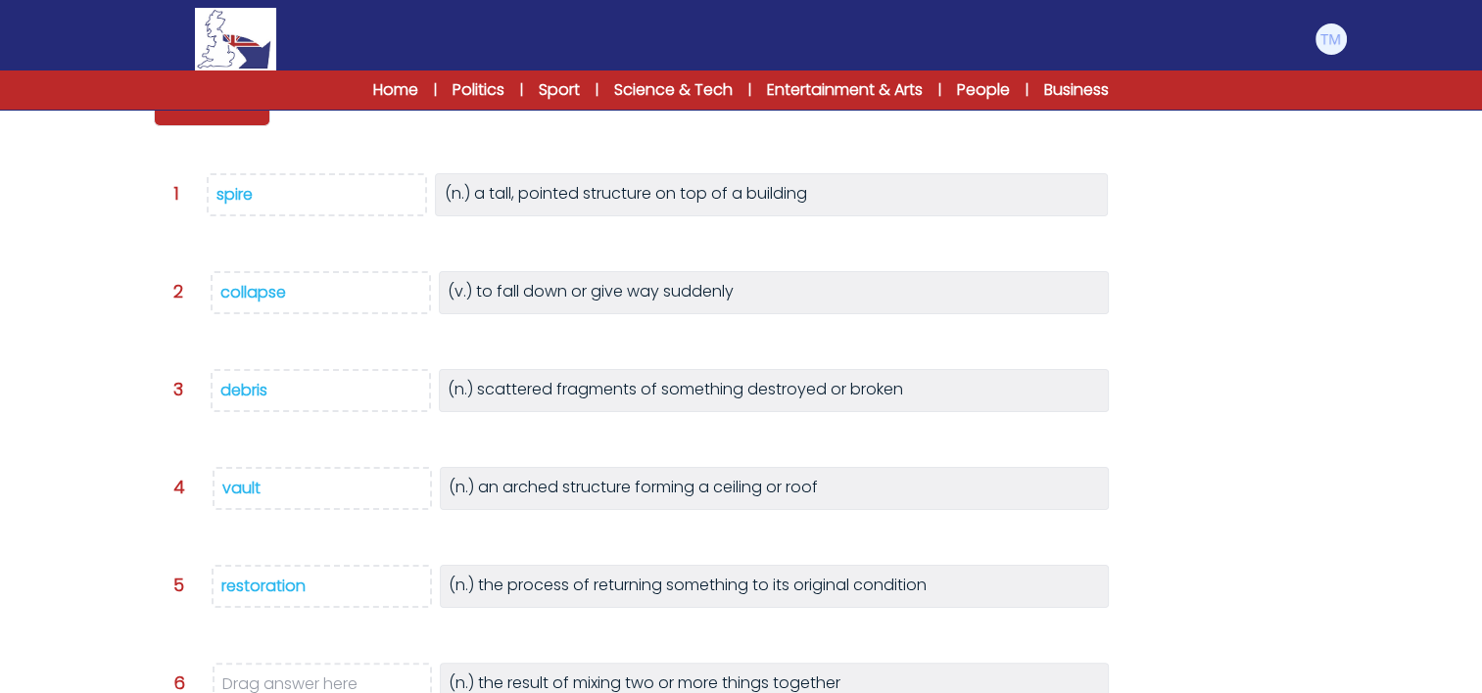
scroll to position [296, 0]
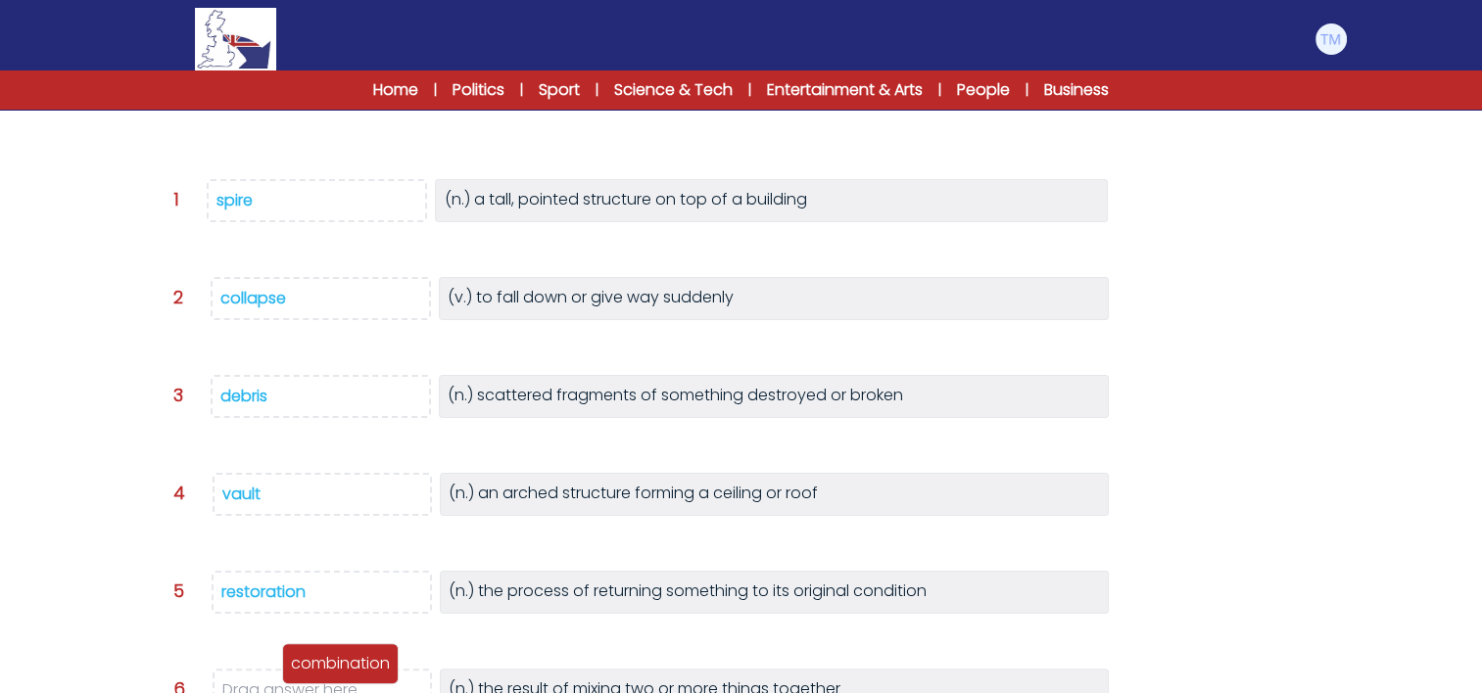
drag, startPoint x: 214, startPoint y: 119, endPoint x: 340, endPoint y: 677, distance: 572.2
click at [340, 676] on p "combination" at bounding box center [340, 664] width 99 height 24
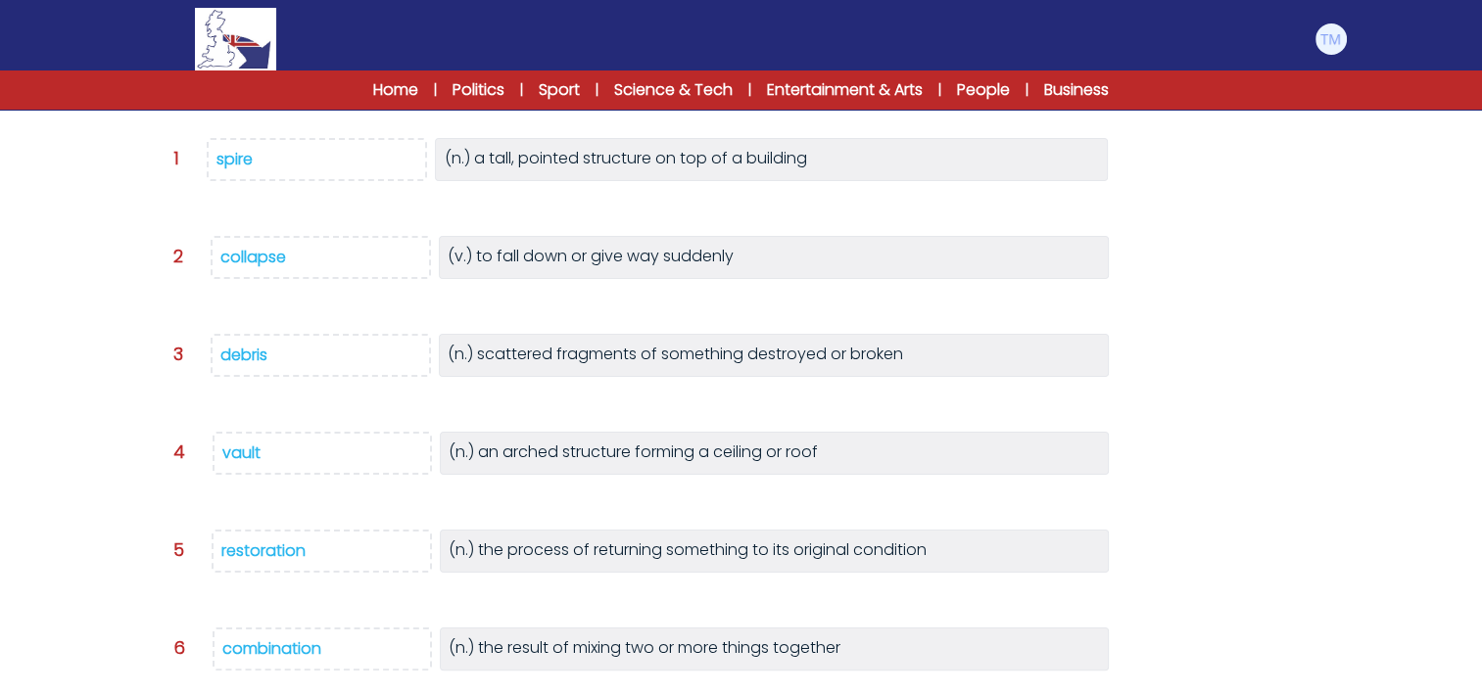
scroll to position [481, 0]
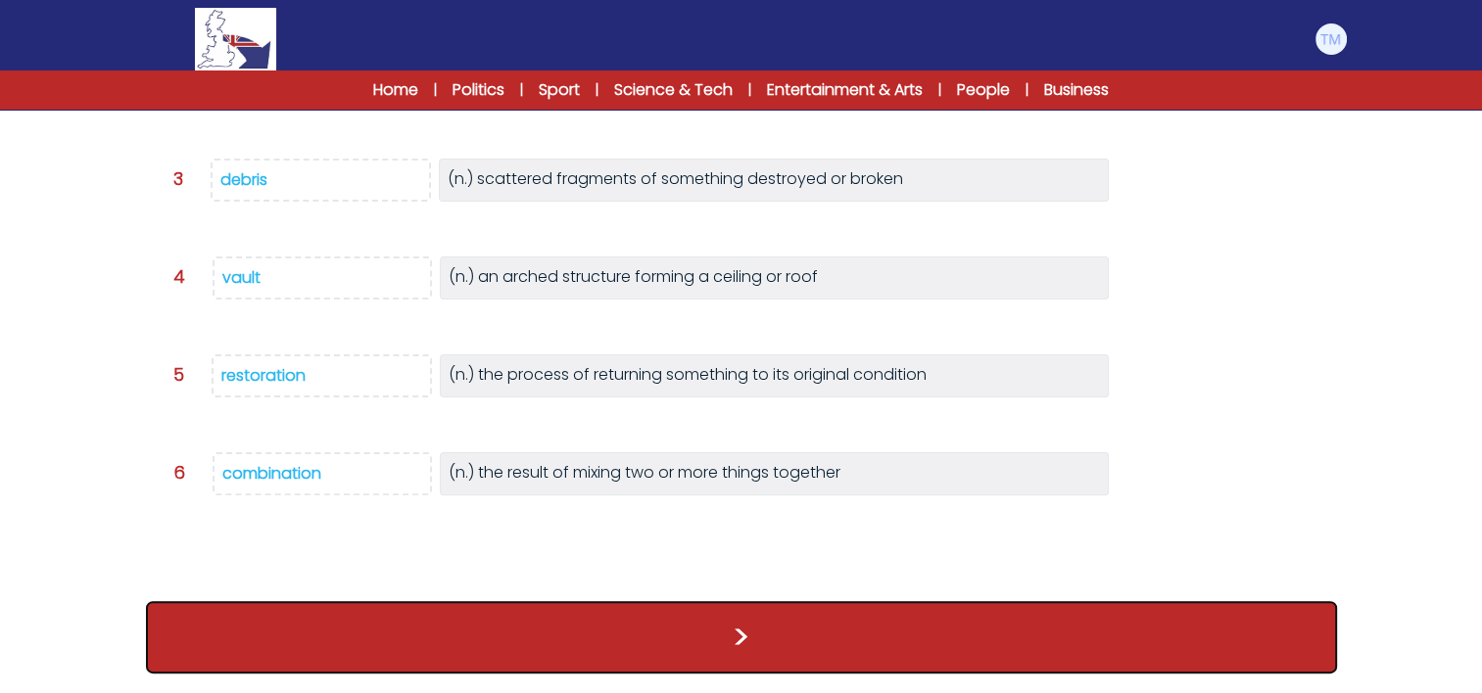
click at [658, 633] on button ">" at bounding box center [741, 637] width 1191 height 72
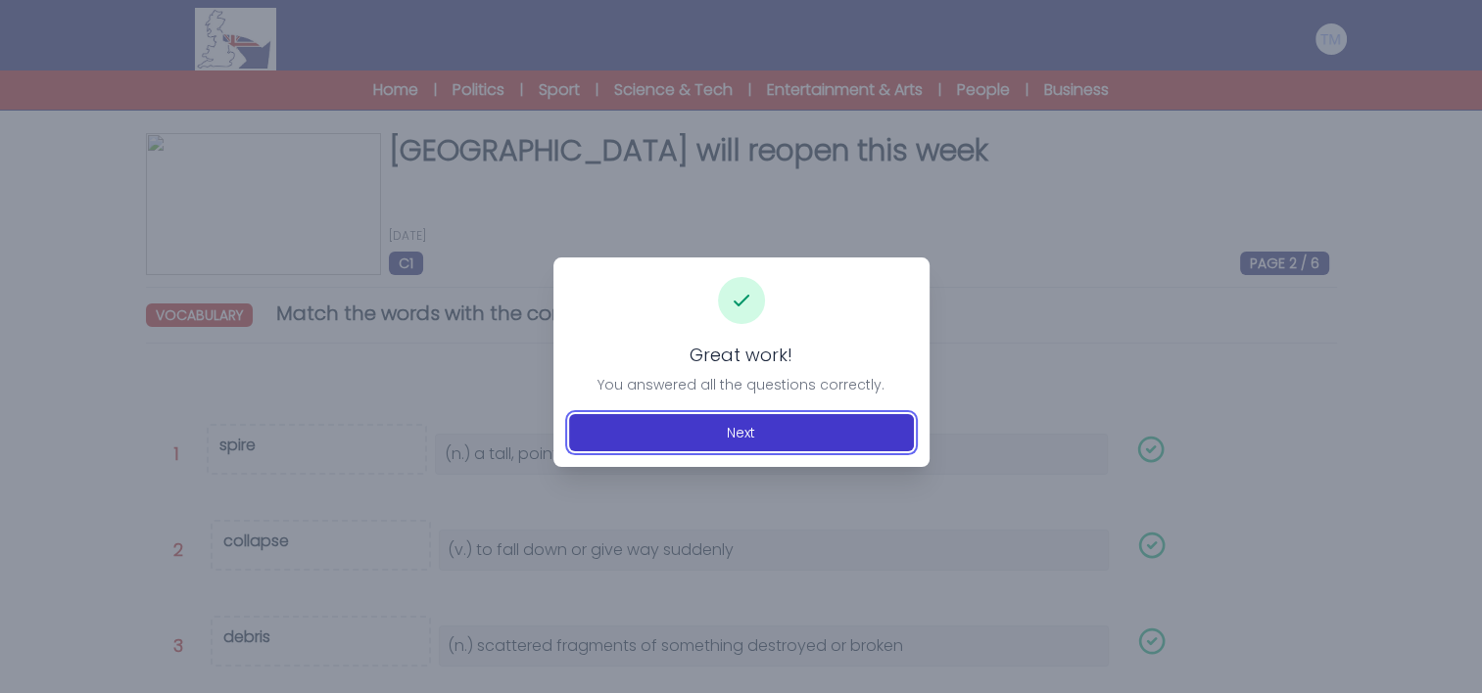
click at [748, 431] on button "Next" at bounding box center [741, 432] width 345 height 37
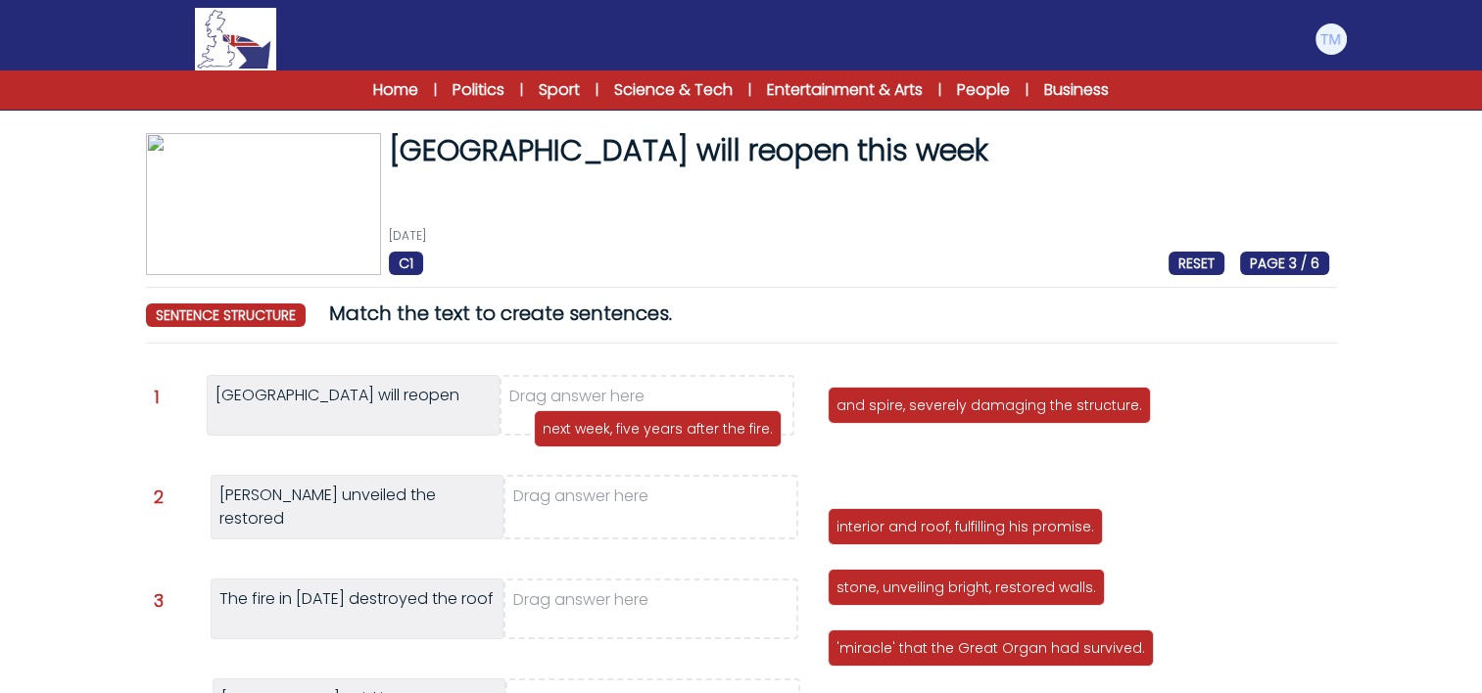
drag, startPoint x: 960, startPoint y: 466, endPoint x: 666, endPoint y: 429, distance: 296.2
click at [666, 429] on p "next week, five years after the fire." at bounding box center [658, 429] width 230 height 20
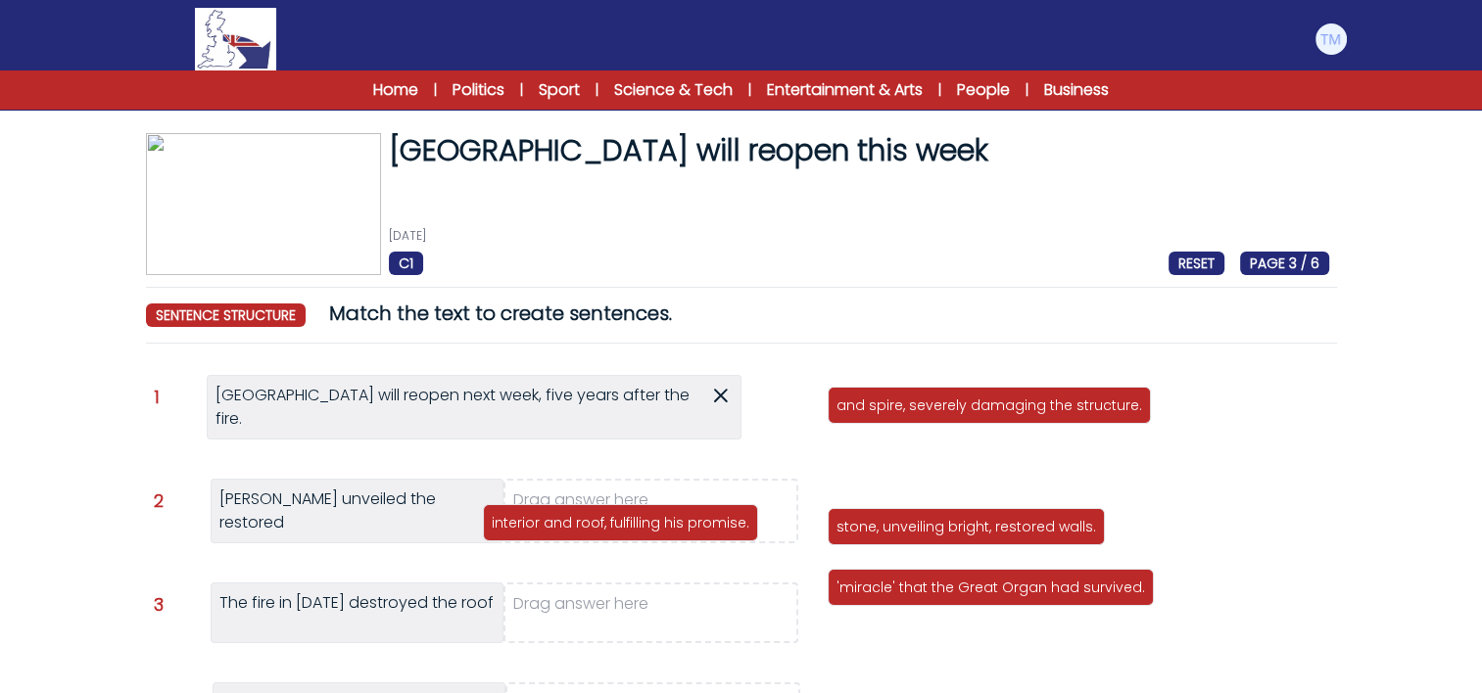
drag, startPoint x: 1028, startPoint y: 471, endPoint x: 680, endPoint y: 525, distance: 352.8
click at [680, 525] on p "interior and roof, fulfilling his promise." at bounding box center [621, 523] width 258 height 20
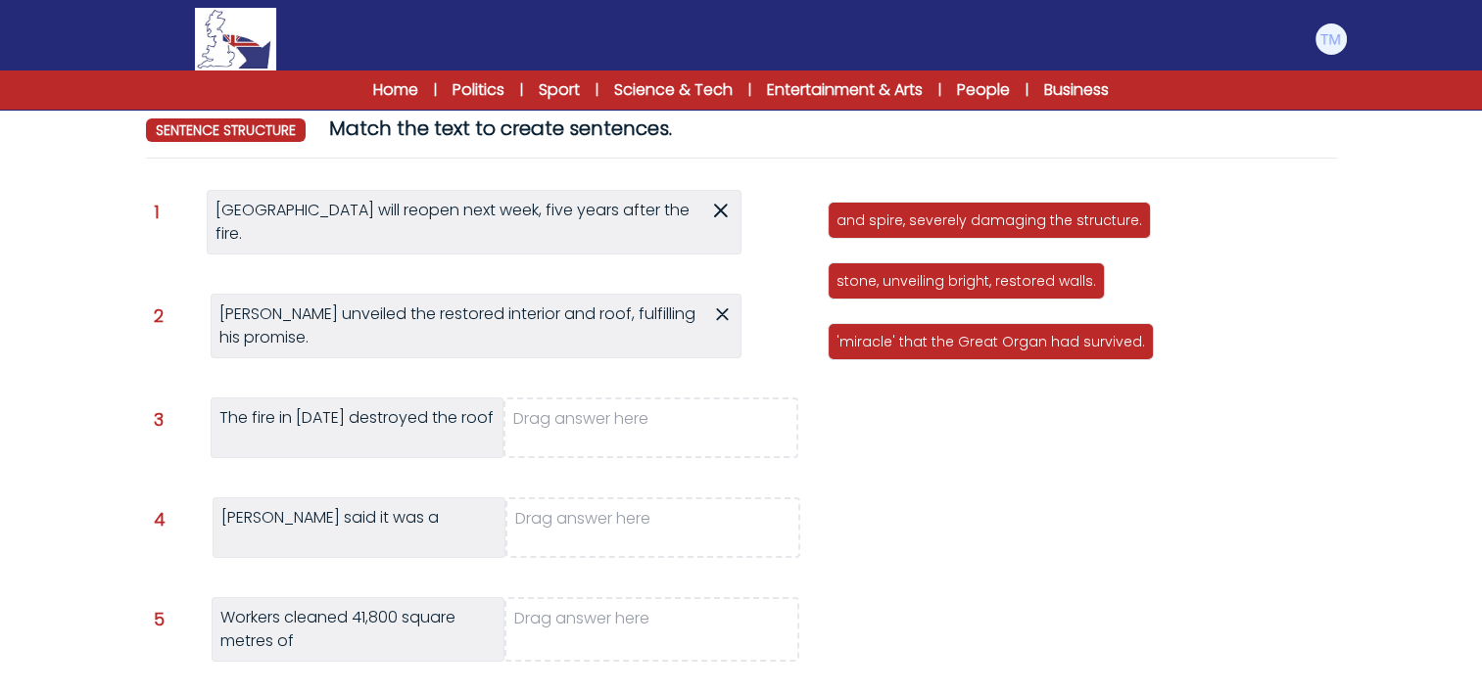
scroll to position [184, 0]
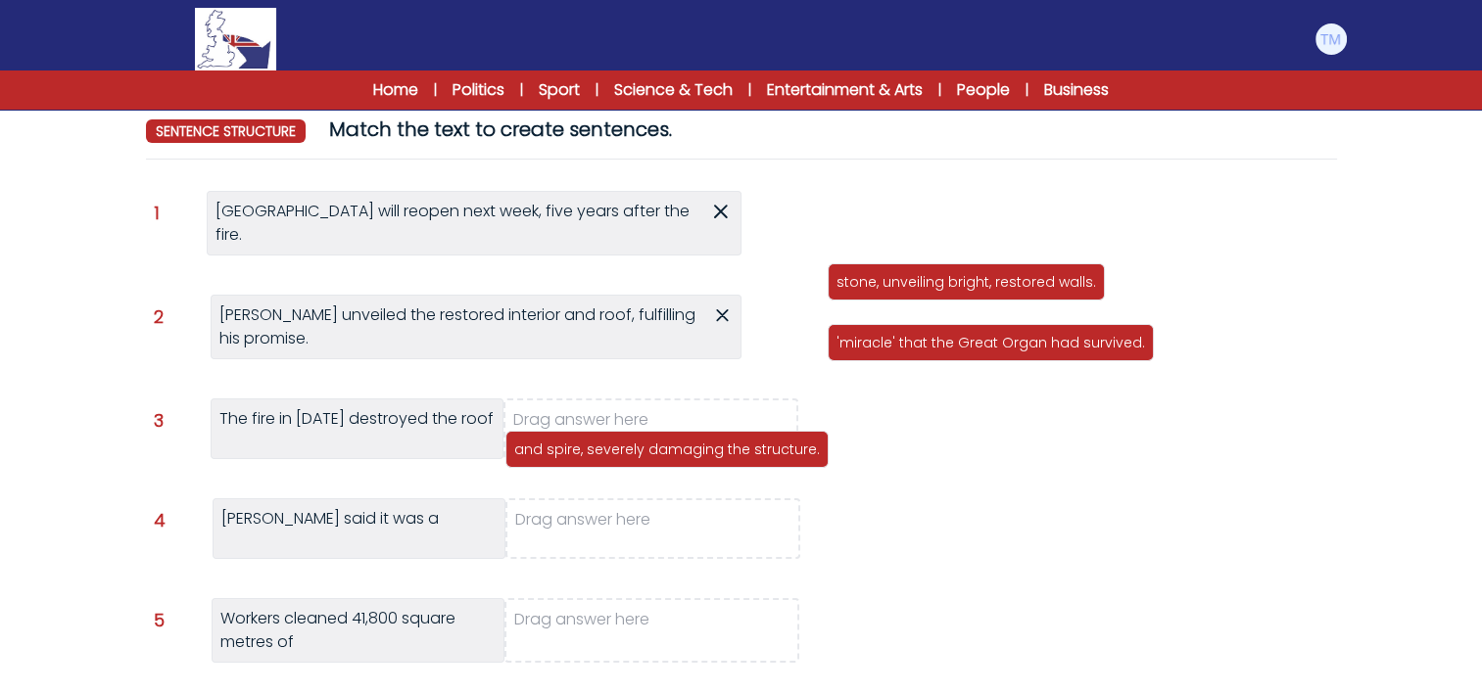
drag, startPoint x: 899, startPoint y: 224, endPoint x: 576, endPoint y: 450, distance: 394.0
click at [576, 450] on p "and spire, severely damaging the structure." at bounding box center [667, 450] width 306 height 20
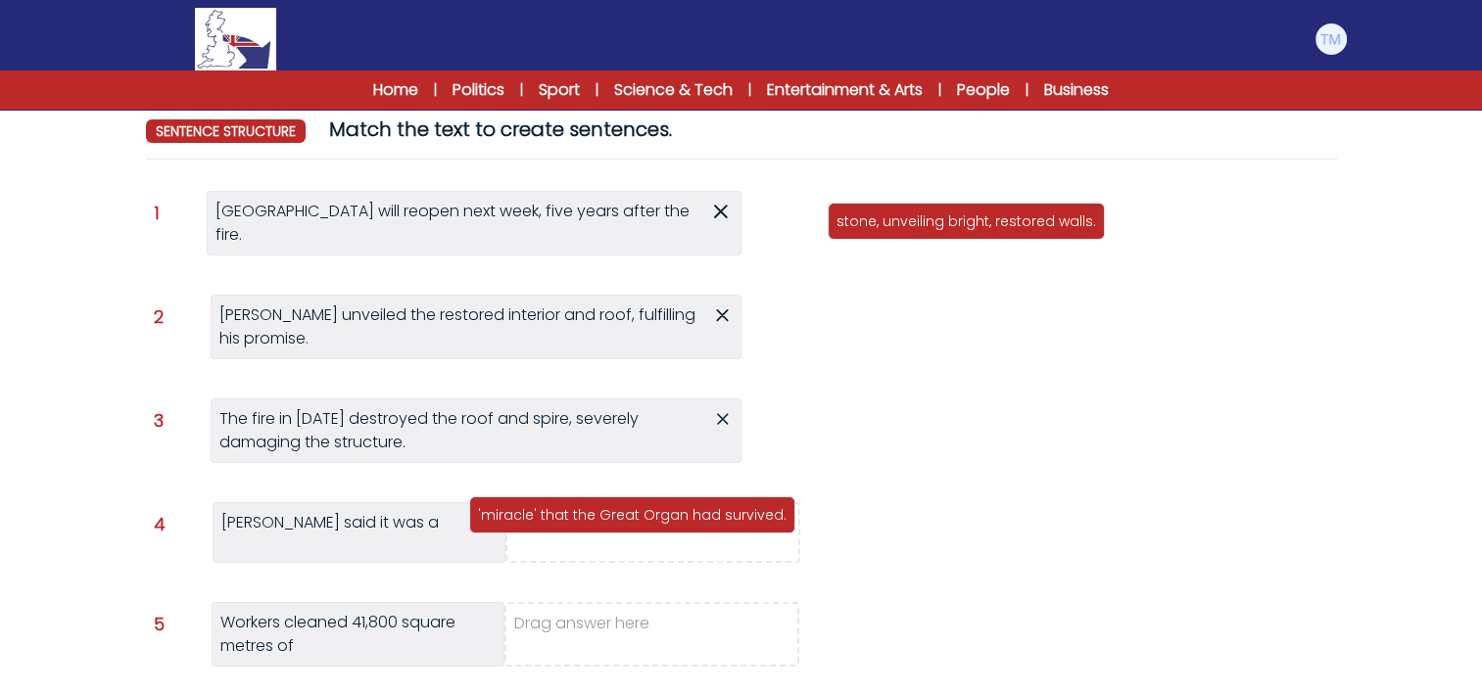
drag, startPoint x: 966, startPoint y: 294, endPoint x: 607, endPoint y: 527, distance: 427.6
click at [607, 527] on div "'miracle' that the Great Organ had survived." at bounding box center [632, 515] width 326 height 37
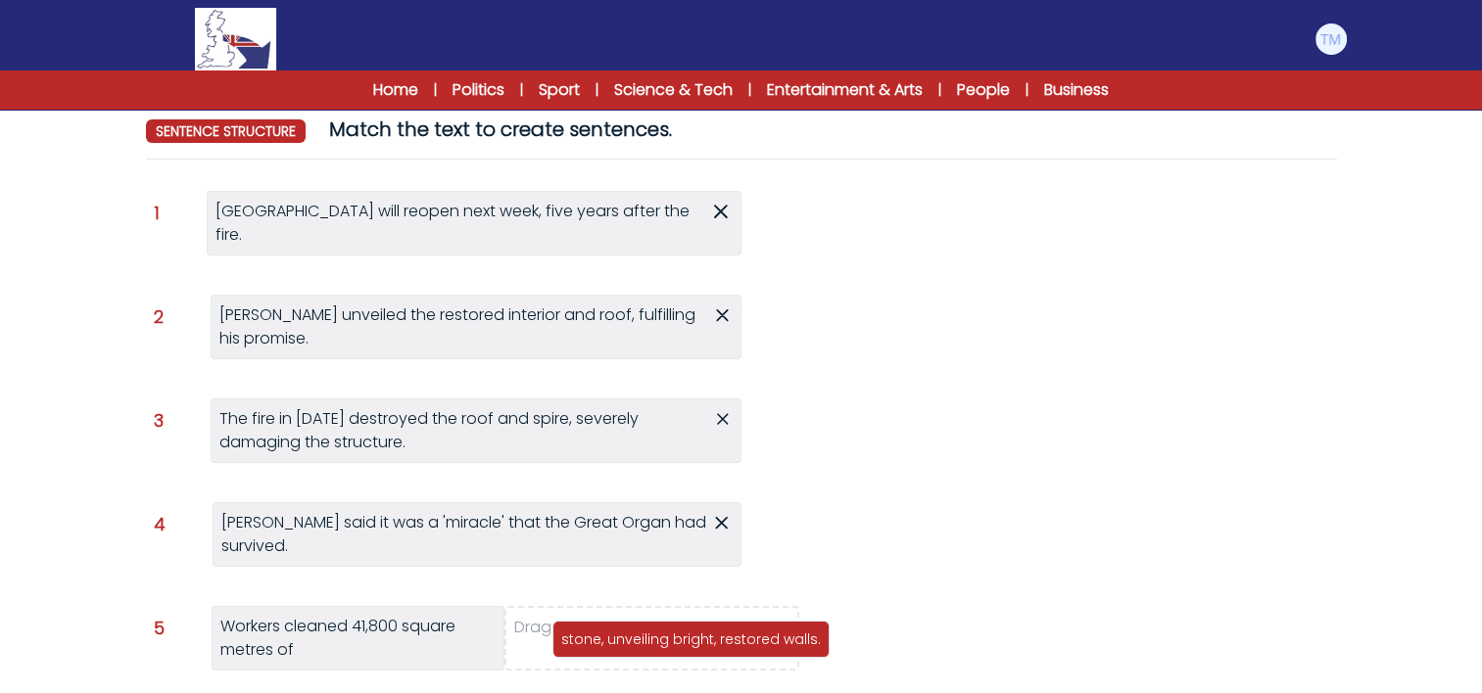
drag, startPoint x: 963, startPoint y: 230, endPoint x: 680, endPoint y: 643, distance: 501.0
click at [680, 643] on div "stone, unveiling bright, restored walls." at bounding box center [690, 639] width 277 height 37
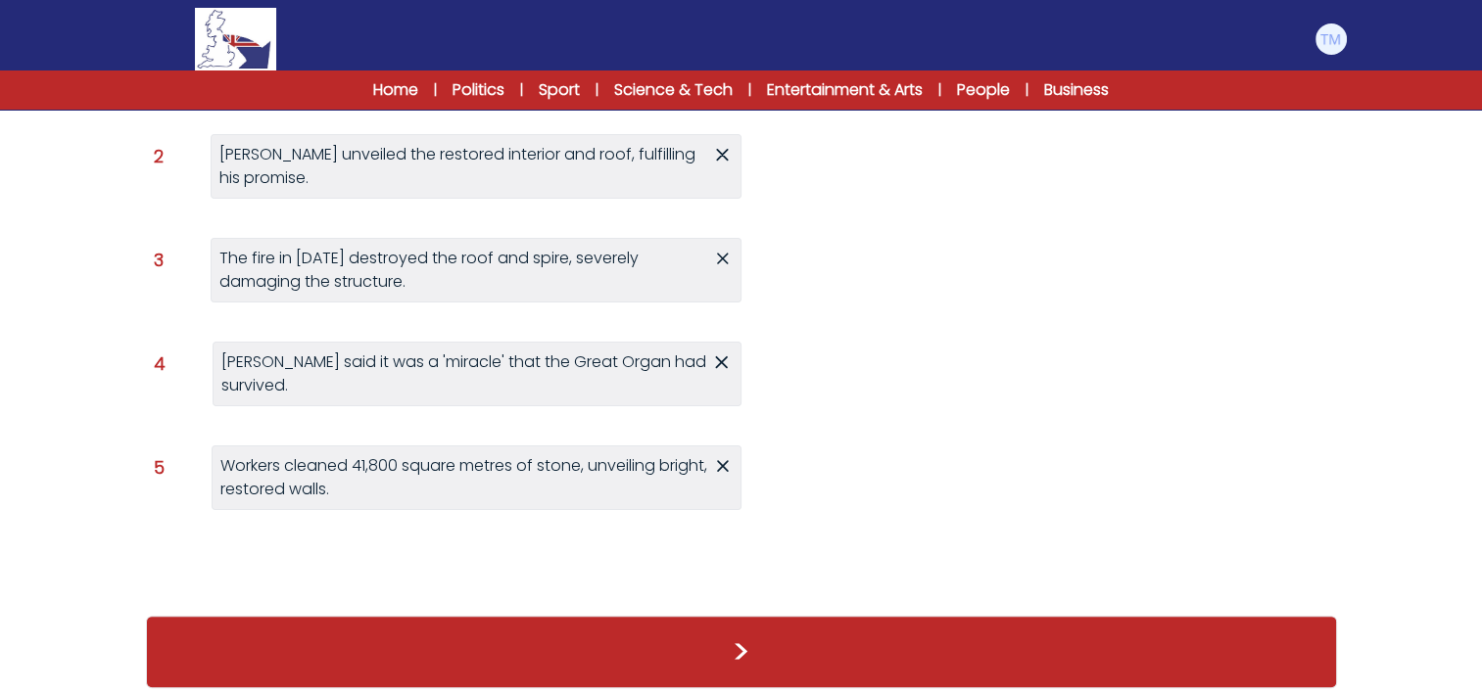
scroll to position [357, 0]
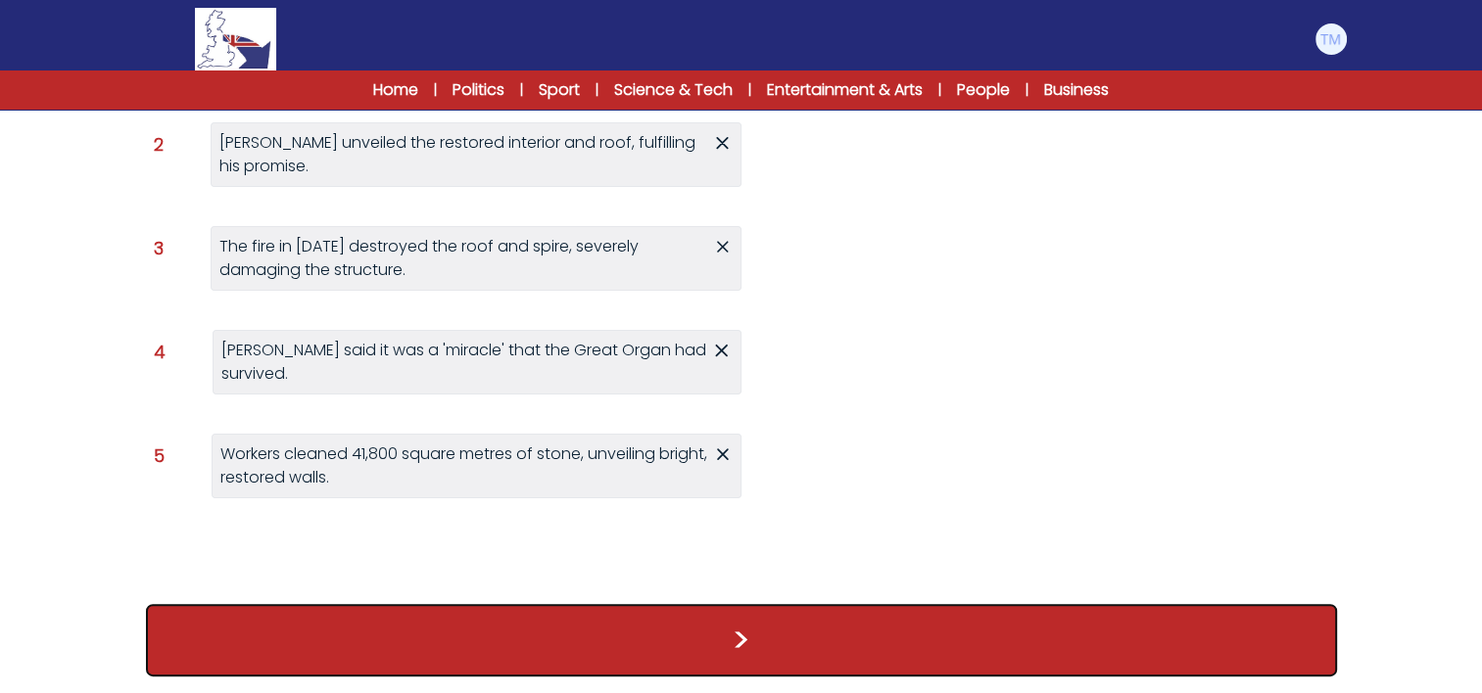
click at [628, 643] on button ">" at bounding box center [741, 640] width 1191 height 72
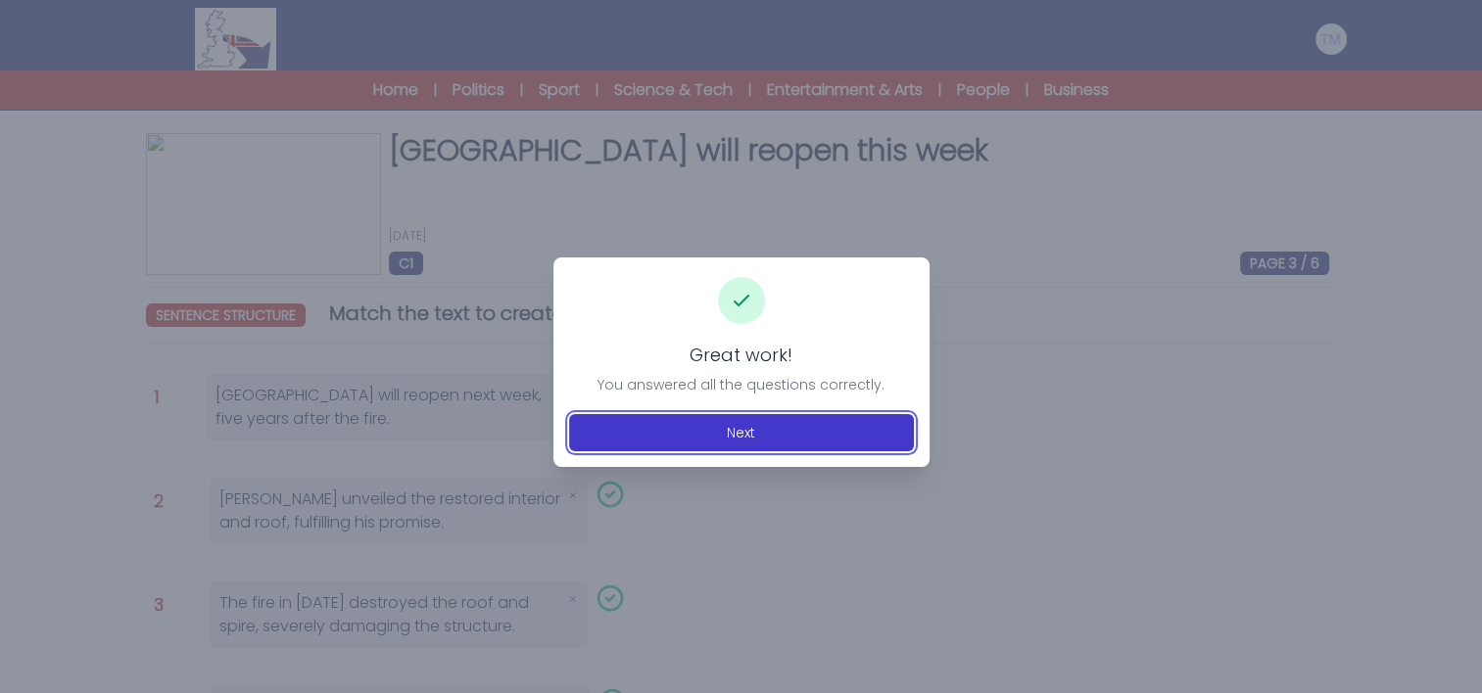
click at [823, 425] on button "Next" at bounding box center [741, 432] width 345 height 37
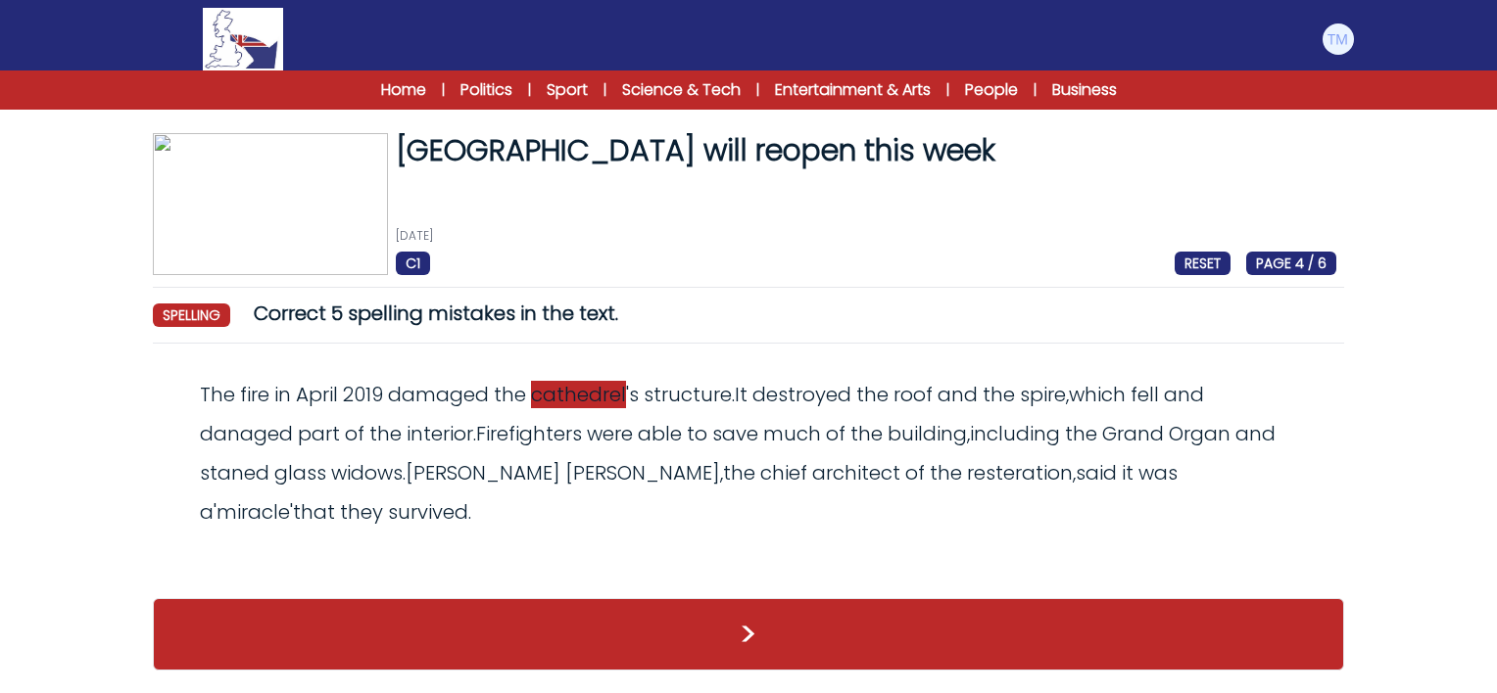
click at [597, 393] on span "cathedrel" at bounding box center [578, 394] width 95 height 27
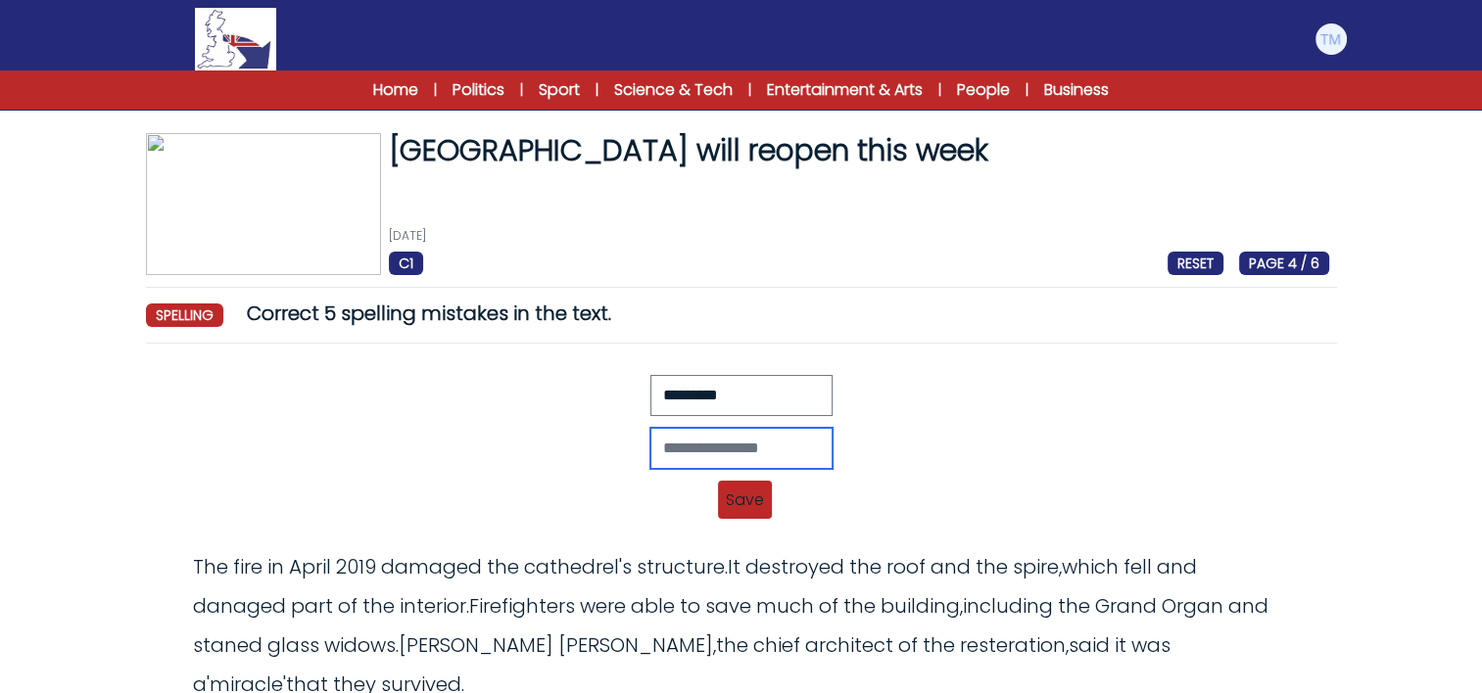
click at [668, 452] on input "text" at bounding box center [741, 448] width 182 height 41
type input "*********"
click at [744, 498] on span "Save" at bounding box center [745, 500] width 54 height 38
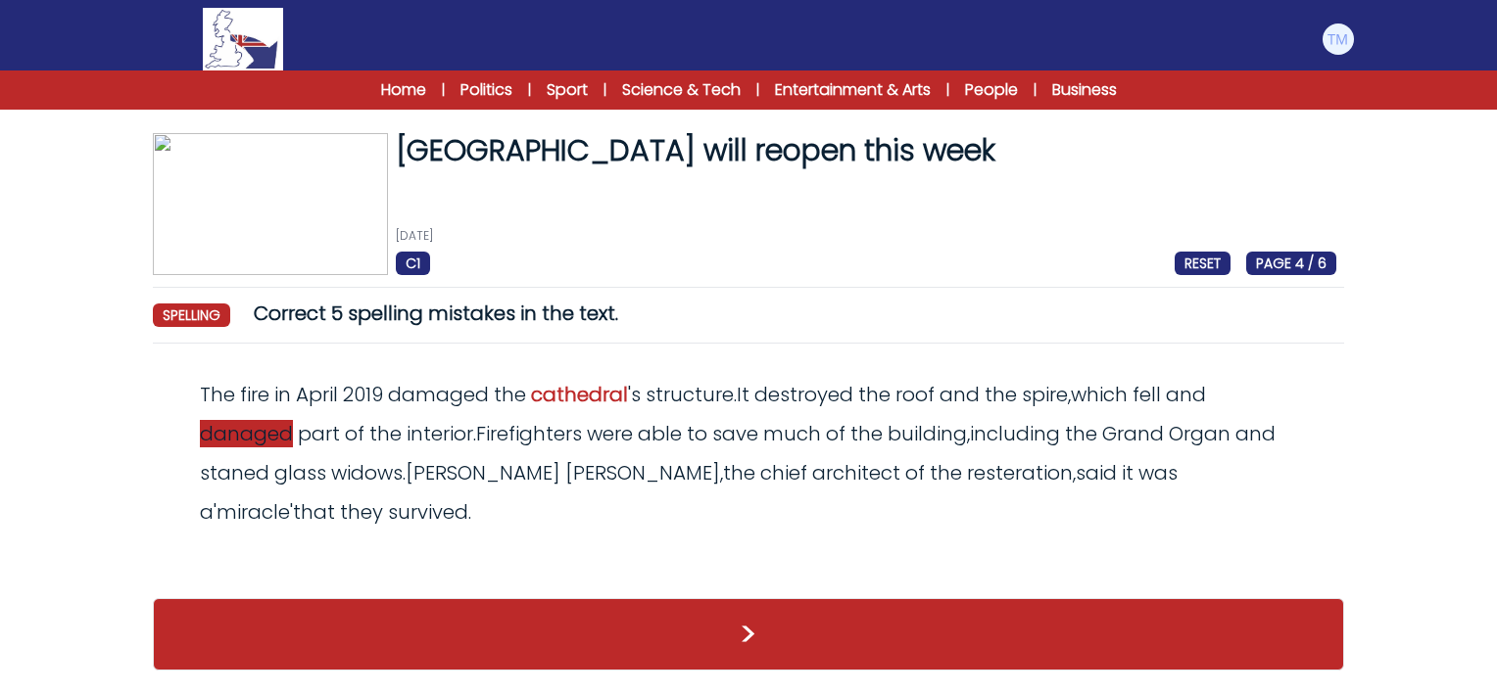
click at [251, 433] on span "danaged" at bounding box center [246, 433] width 93 height 27
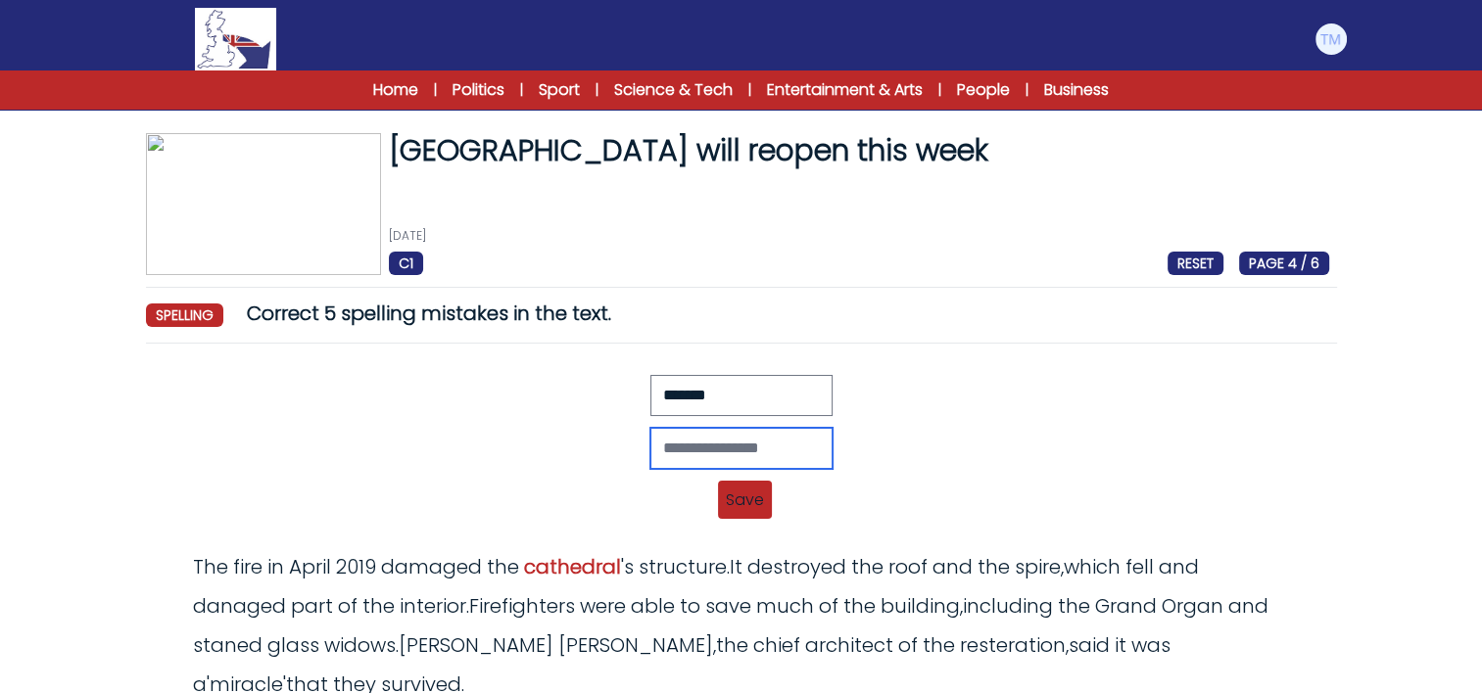
click at [669, 458] on input "text" at bounding box center [741, 448] width 182 height 41
type input "*******"
click at [746, 510] on span "Save" at bounding box center [745, 500] width 54 height 38
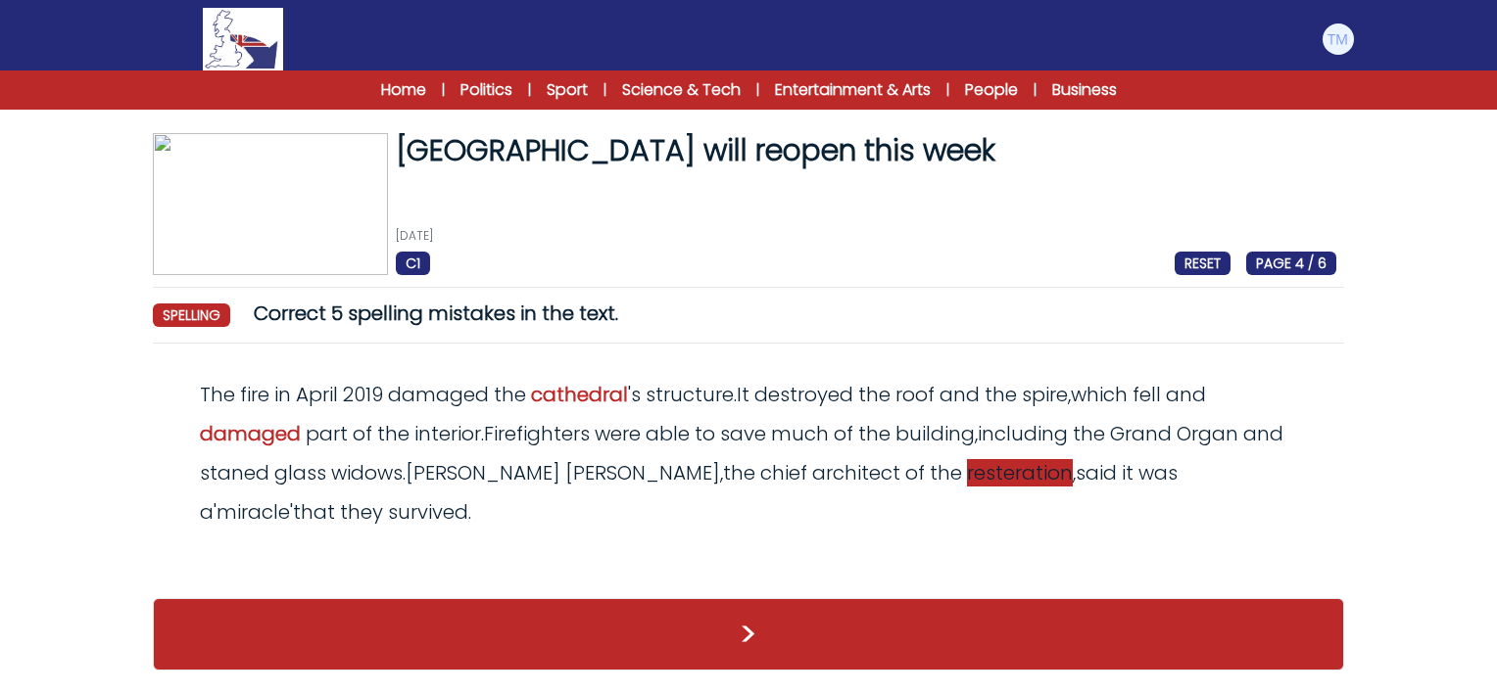
click at [967, 478] on span "resteration" at bounding box center [1020, 472] width 106 height 27
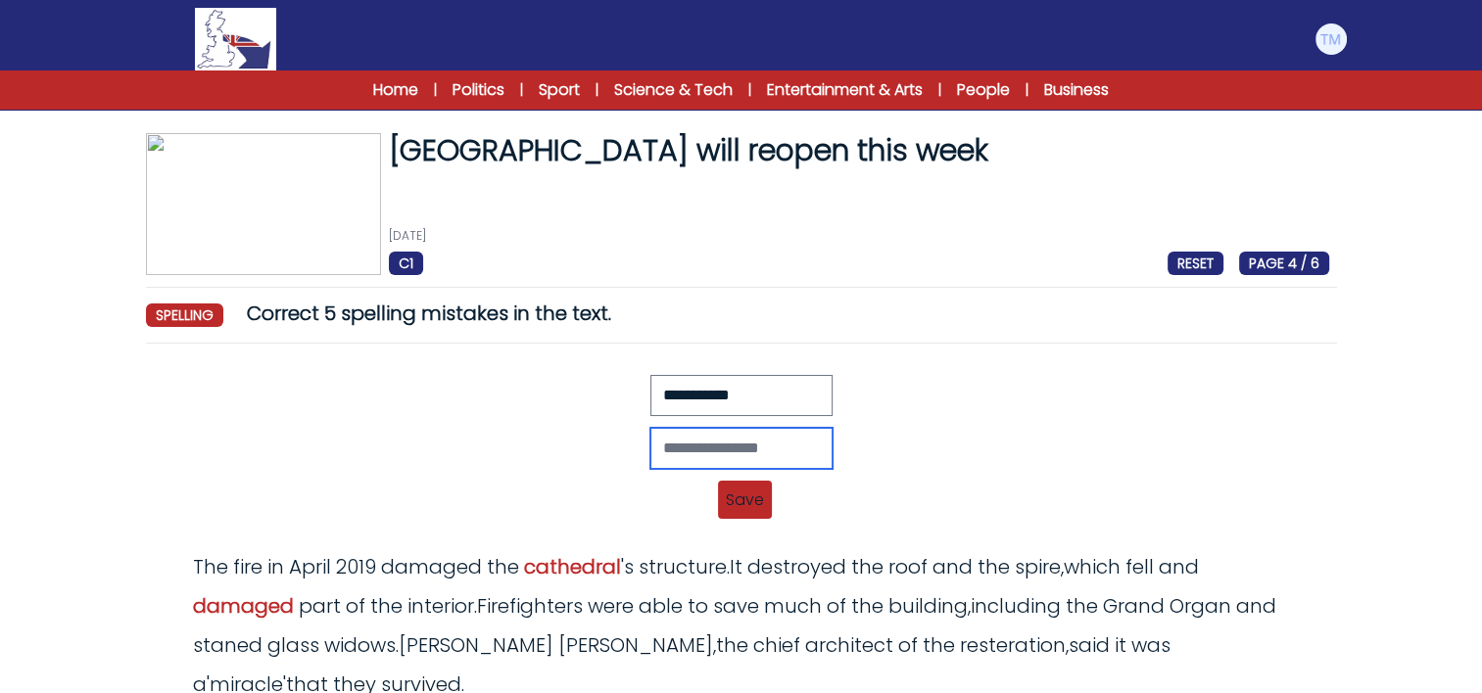
click at [666, 450] on input "text" at bounding box center [741, 448] width 182 height 41
type input "**********"
click at [749, 490] on span "Save" at bounding box center [745, 500] width 54 height 38
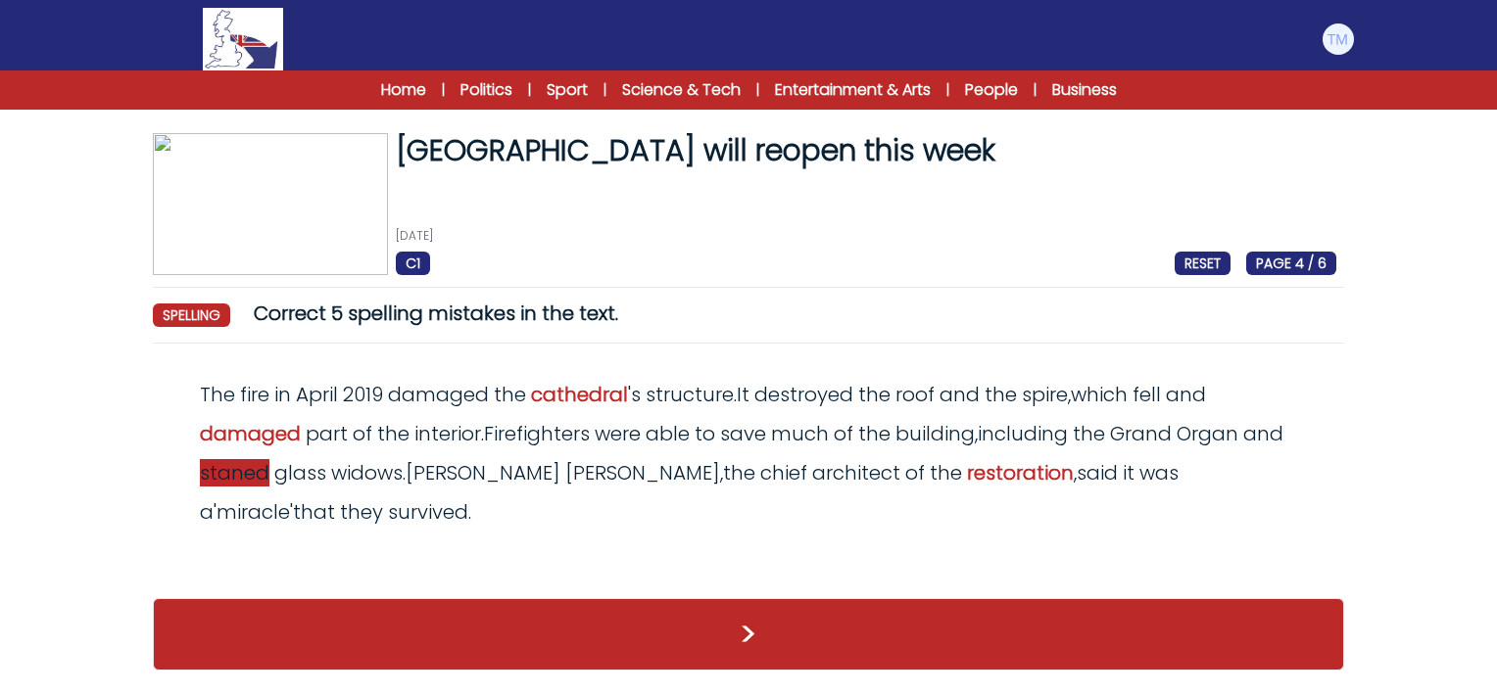
click at [231, 467] on span "staned" at bounding box center [235, 472] width 70 height 27
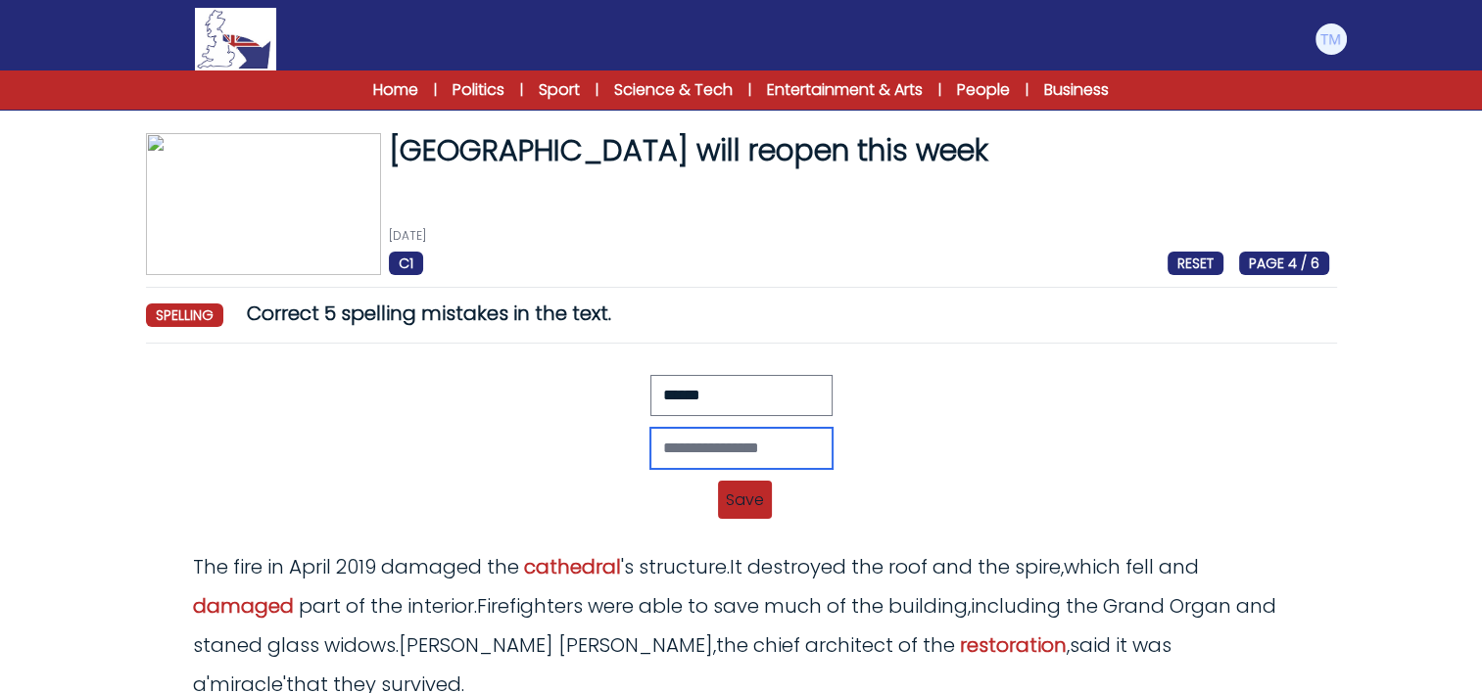
click at [675, 451] on input "text" at bounding box center [741, 448] width 182 height 41
type input "*******"
click at [760, 505] on span "Save" at bounding box center [745, 500] width 54 height 38
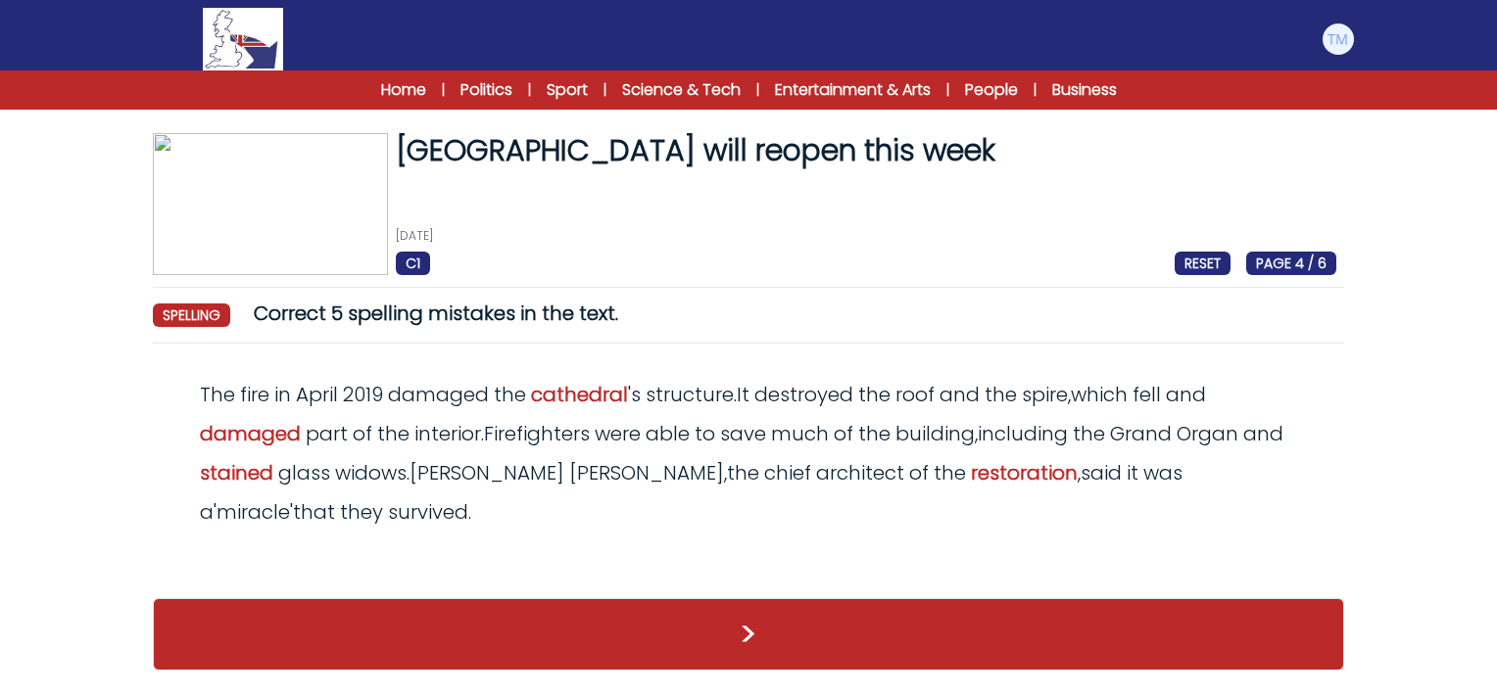
click at [381, 478] on span "widows" at bounding box center [370, 472] width 71 height 27
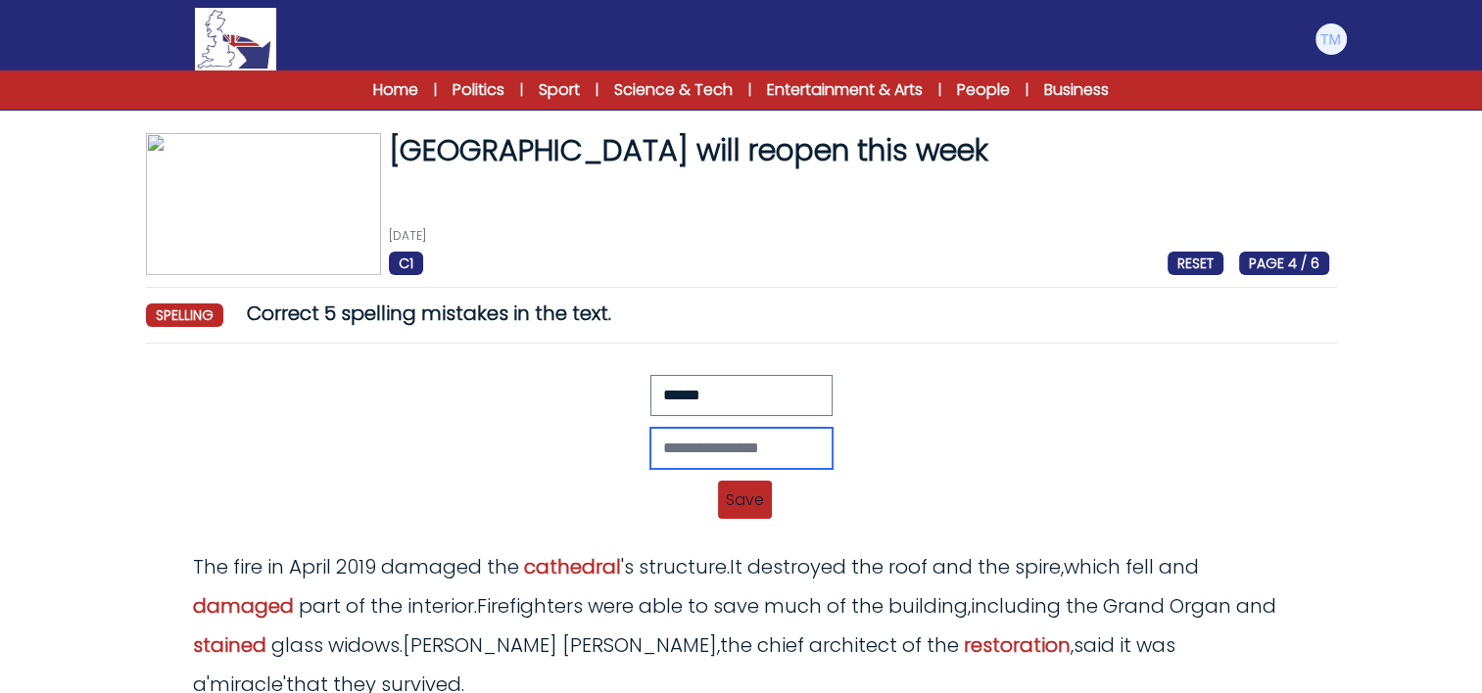
click at [759, 446] on input "text" at bounding box center [741, 448] width 182 height 41
type input "*******"
click at [737, 509] on span "Save" at bounding box center [745, 500] width 54 height 38
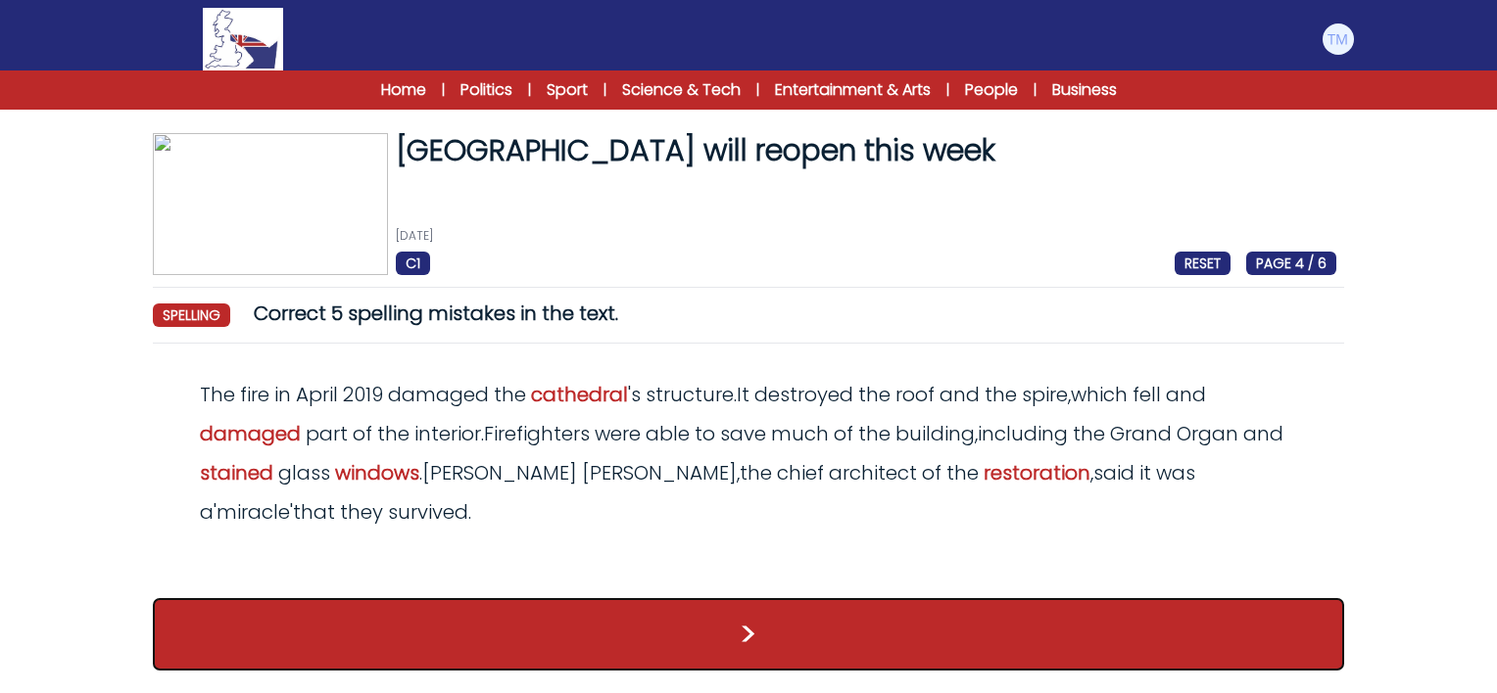
click at [838, 625] on button ">" at bounding box center [748, 634] width 1191 height 72
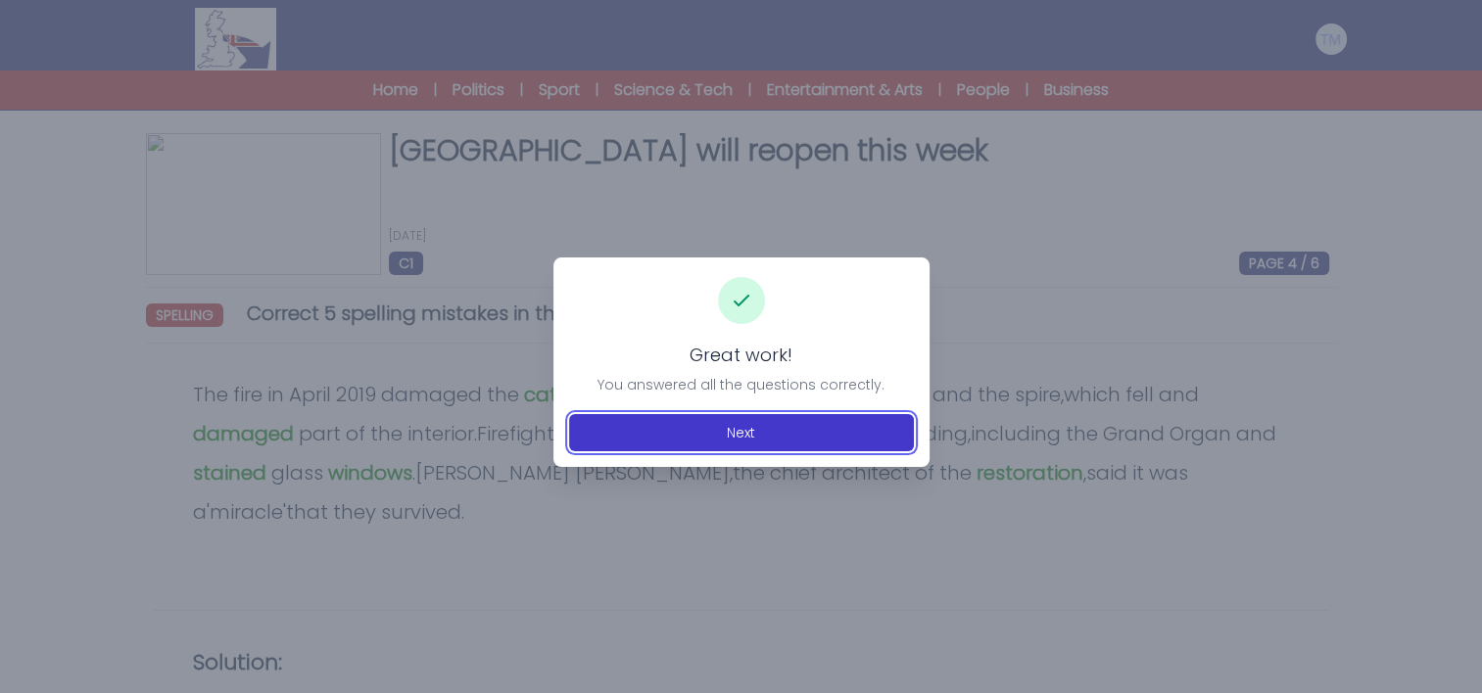
click at [738, 423] on button "Next" at bounding box center [741, 432] width 345 height 37
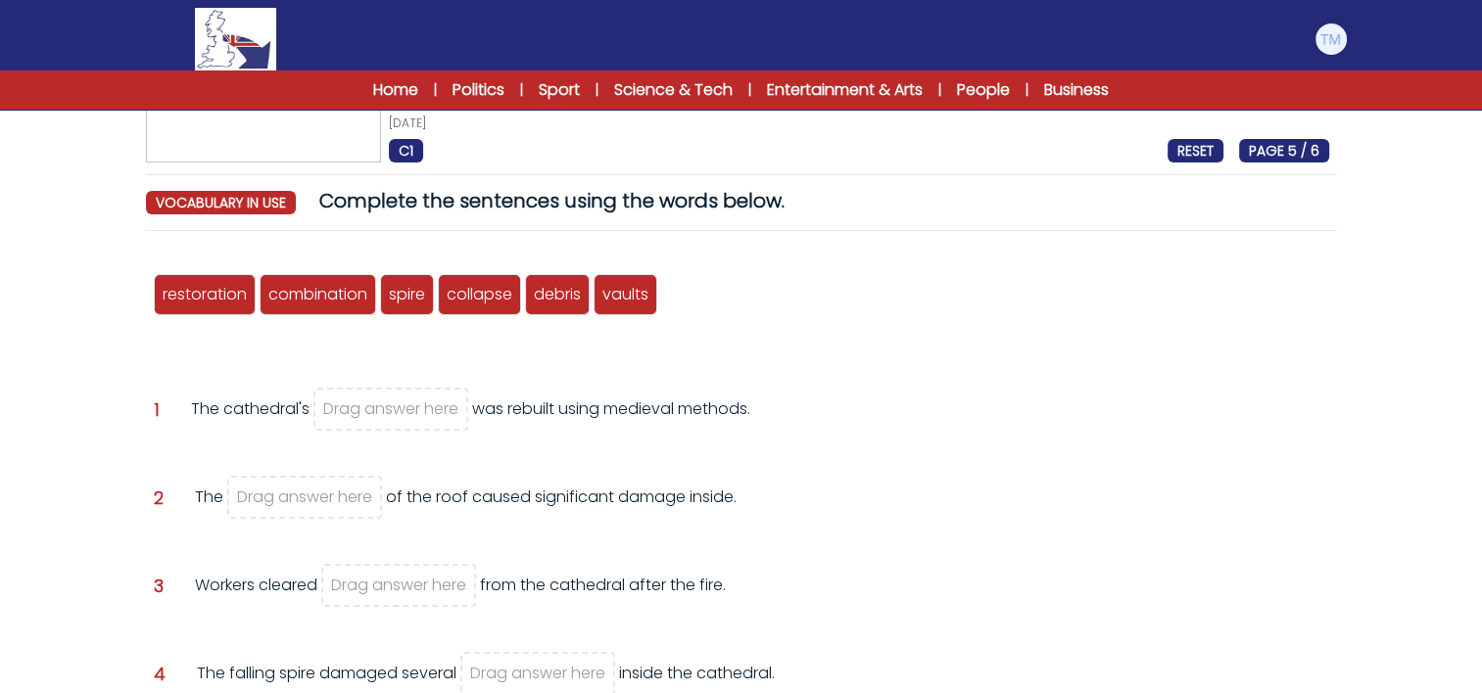
scroll to position [114, 0]
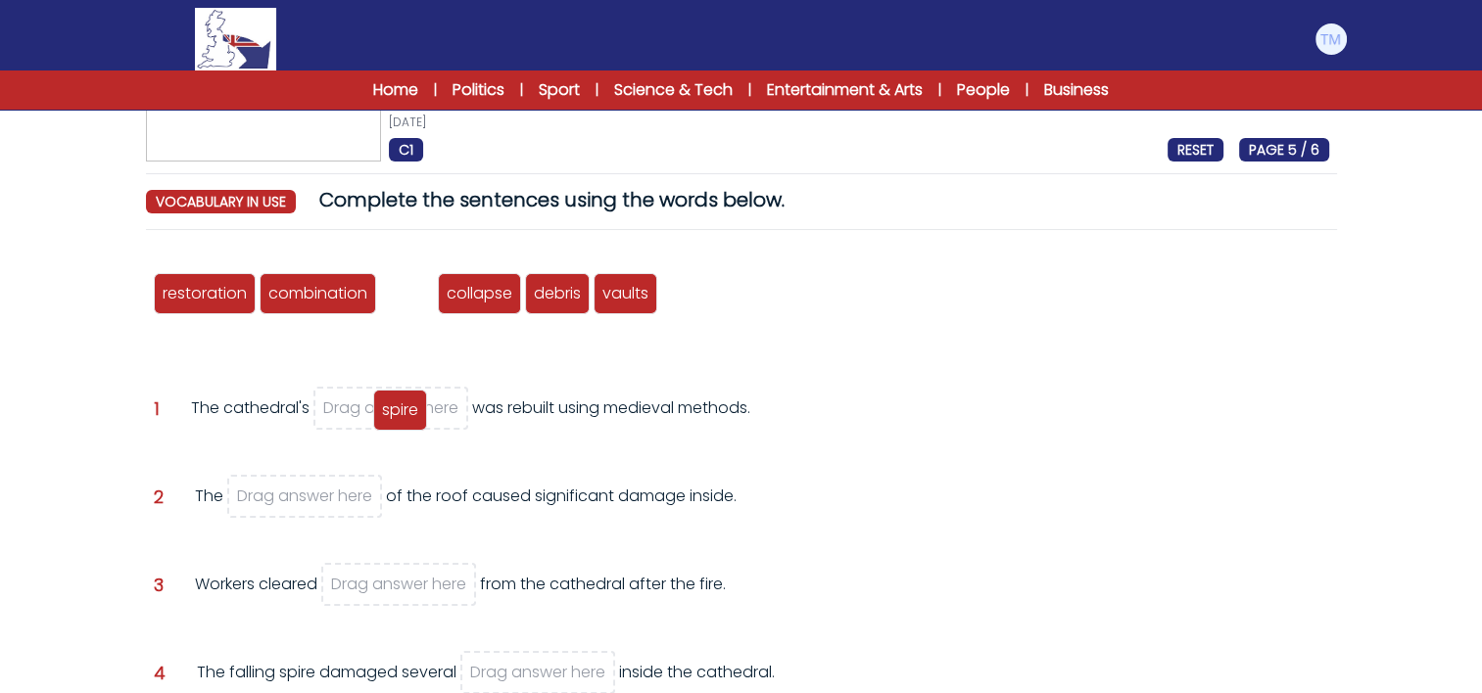
drag, startPoint x: 413, startPoint y: 302, endPoint x: 406, endPoint y: 415, distance: 113.8
click at [406, 415] on span "spire" at bounding box center [400, 410] width 36 height 23
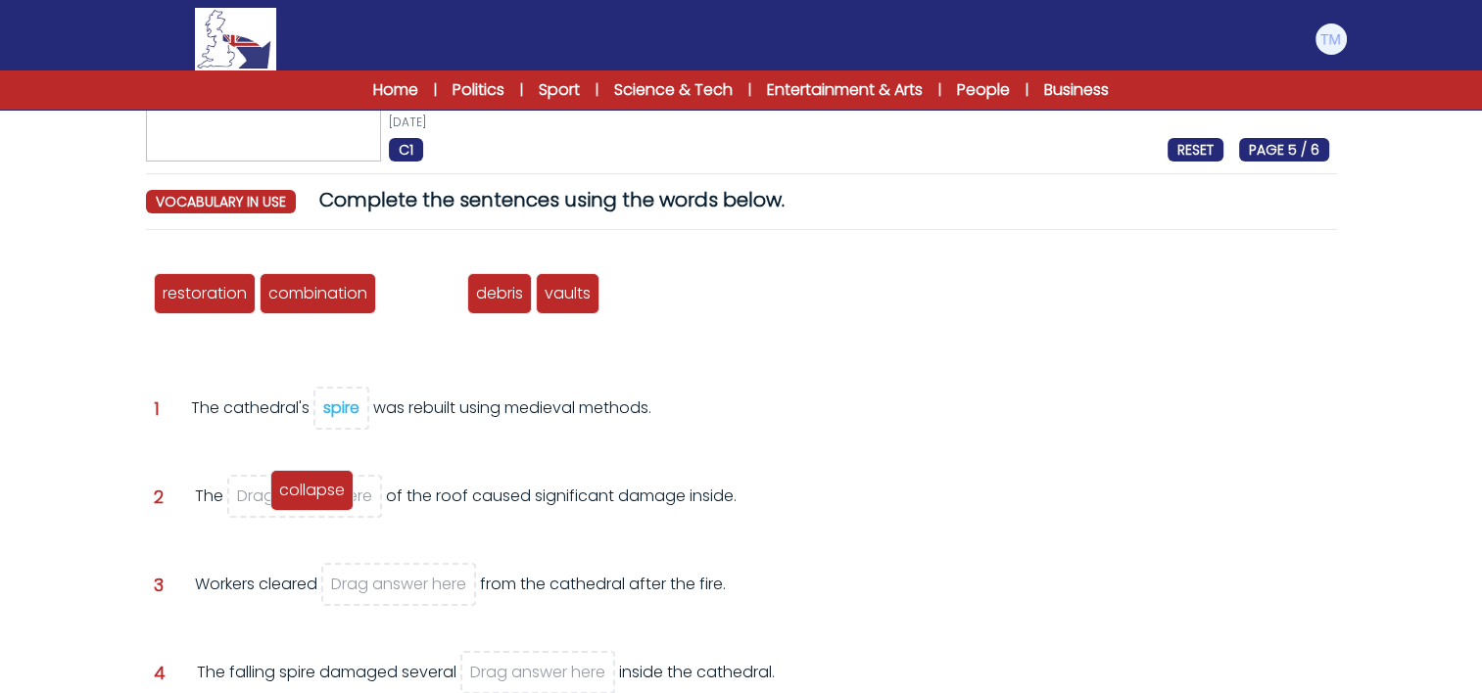
drag, startPoint x: 417, startPoint y: 296, endPoint x: 308, endPoint y: 494, distance: 226.2
click at [308, 494] on span "collapse" at bounding box center [312, 490] width 66 height 23
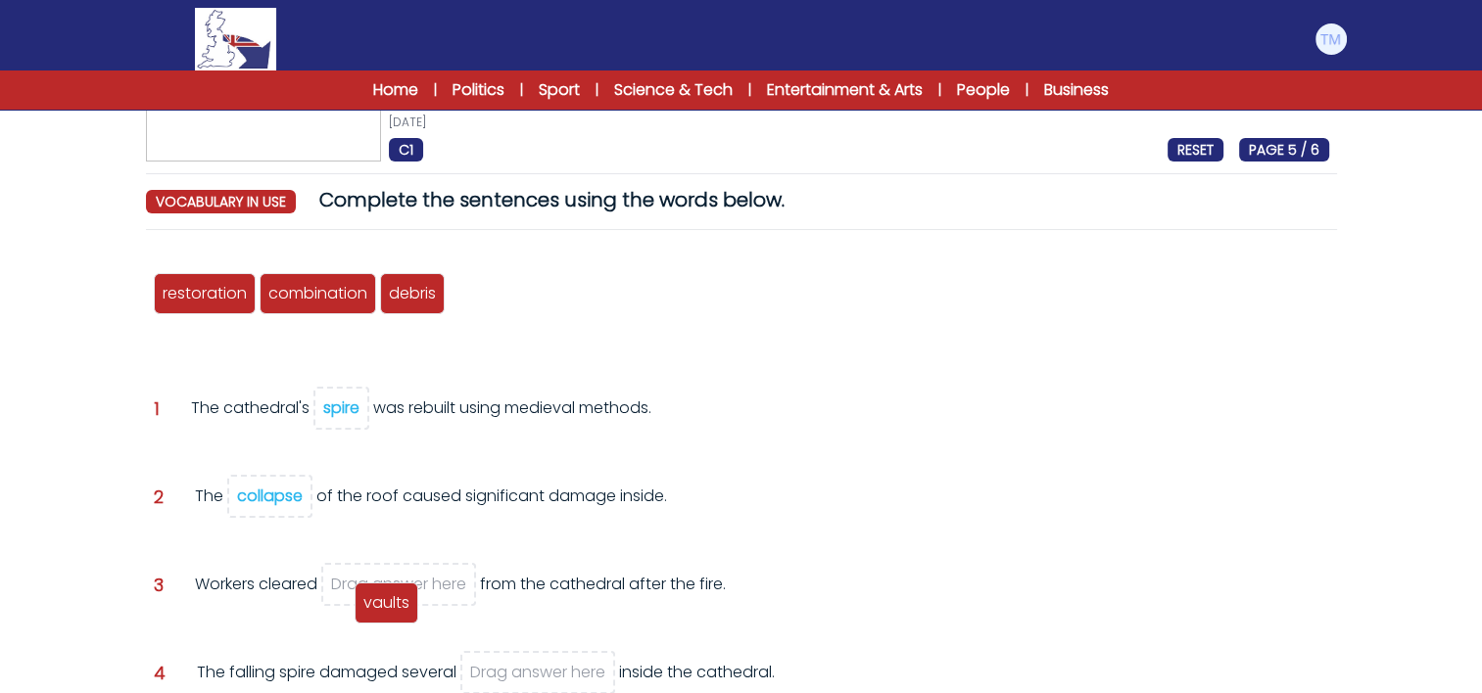
drag, startPoint x: 482, startPoint y: 293, endPoint x: 389, endPoint y: 595, distance: 315.7
click at [389, 595] on span "vaults" at bounding box center [386, 603] width 46 height 23
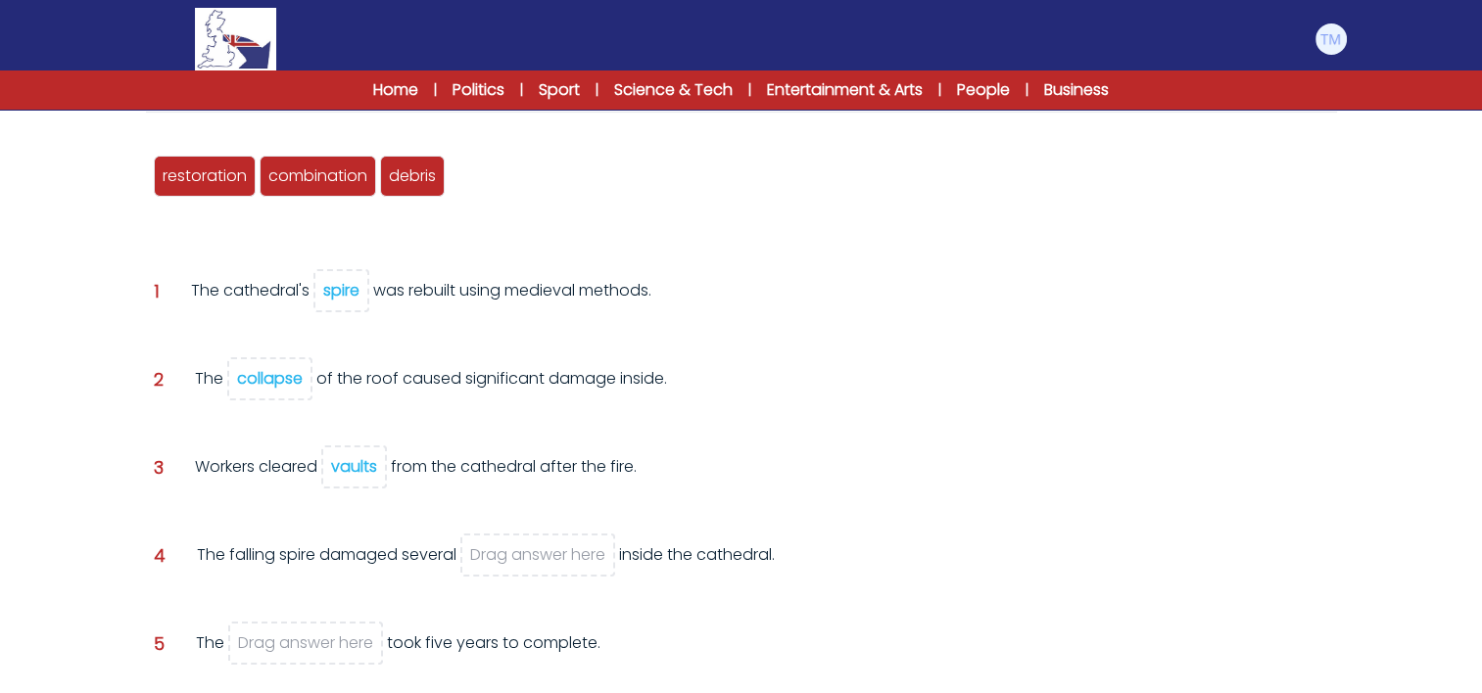
scroll to position [232, 0]
drag, startPoint x: 371, startPoint y: 476, endPoint x: 519, endPoint y: 595, distance: 189.5
click at [519, 595] on div "restoration combination spire collapse debris vaults Question 1 spire" at bounding box center [741, 482] width 1191 height 711
drag, startPoint x: 519, startPoint y: 595, endPoint x: 423, endPoint y: 519, distance: 122.1
click at [423, 519] on div "Question 3 Workers cleared vaults from the cathedral after the fire." at bounding box center [741, 490] width 1175 height 72
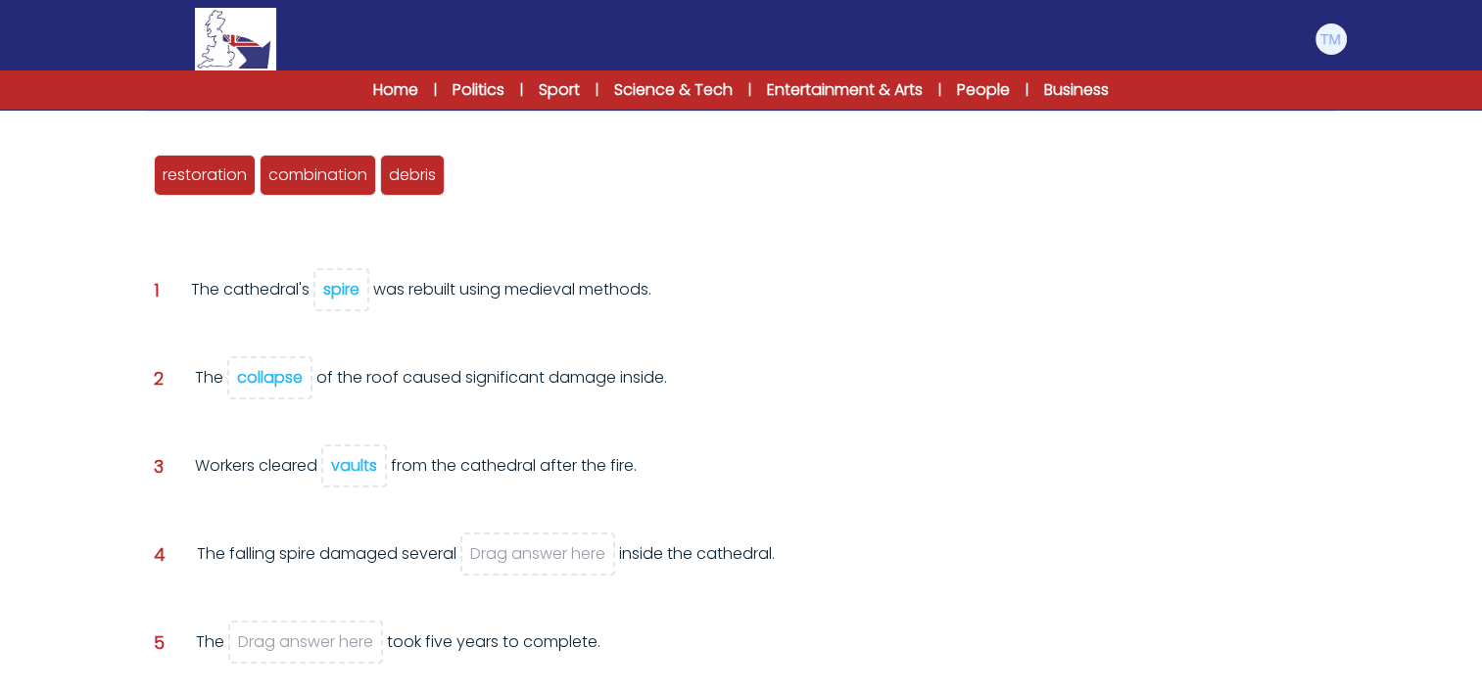
click at [358, 470] on div "vaults" at bounding box center [354, 465] width 46 height 23
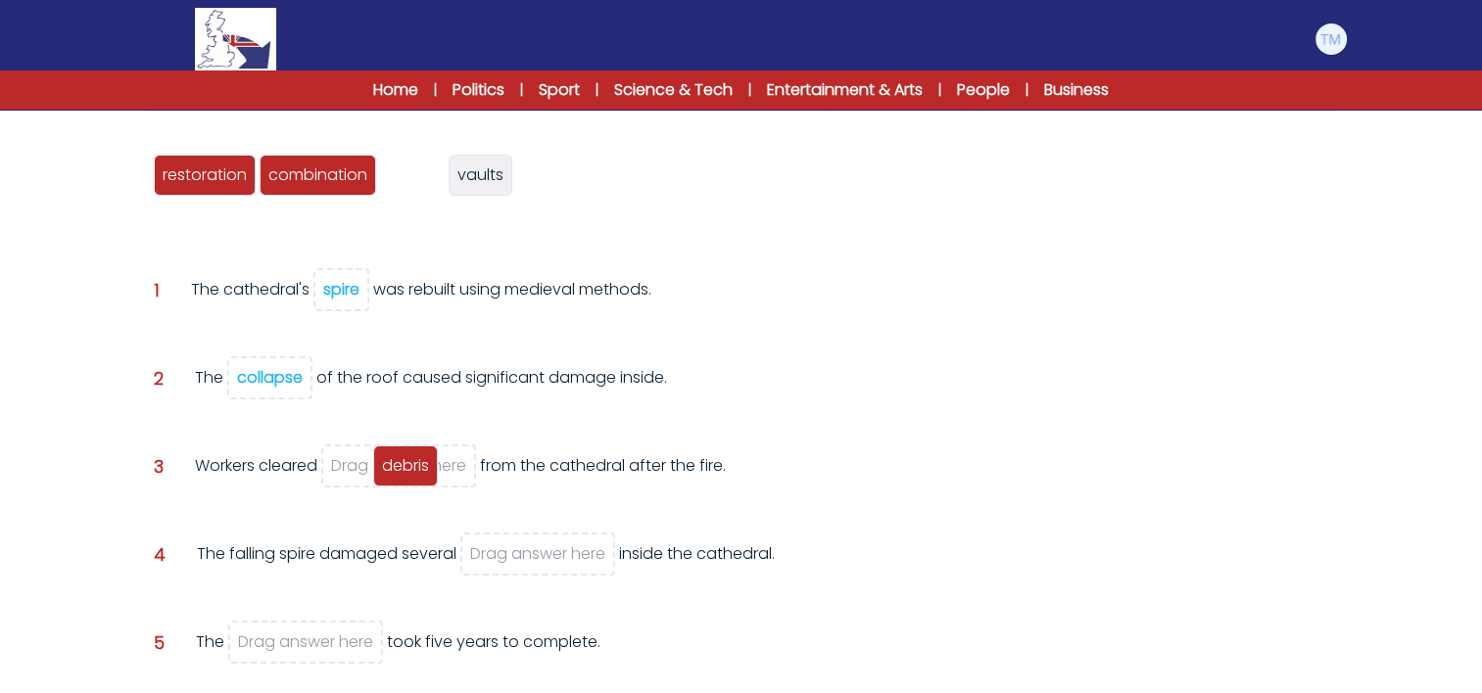
drag, startPoint x: 416, startPoint y: 176, endPoint x: 409, endPoint y: 466, distance: 290.0
click at [409, 466] on span "debris" at bounding box center [405, 465] width 47 height 23
drag, startPoint x: 417, startPoint y: 161, endPoint x: 520, endPoint y: 537, distance: 389.9
click at [520, 537] on div "vaults" at bounding box center [515, 553] width 64 height 41
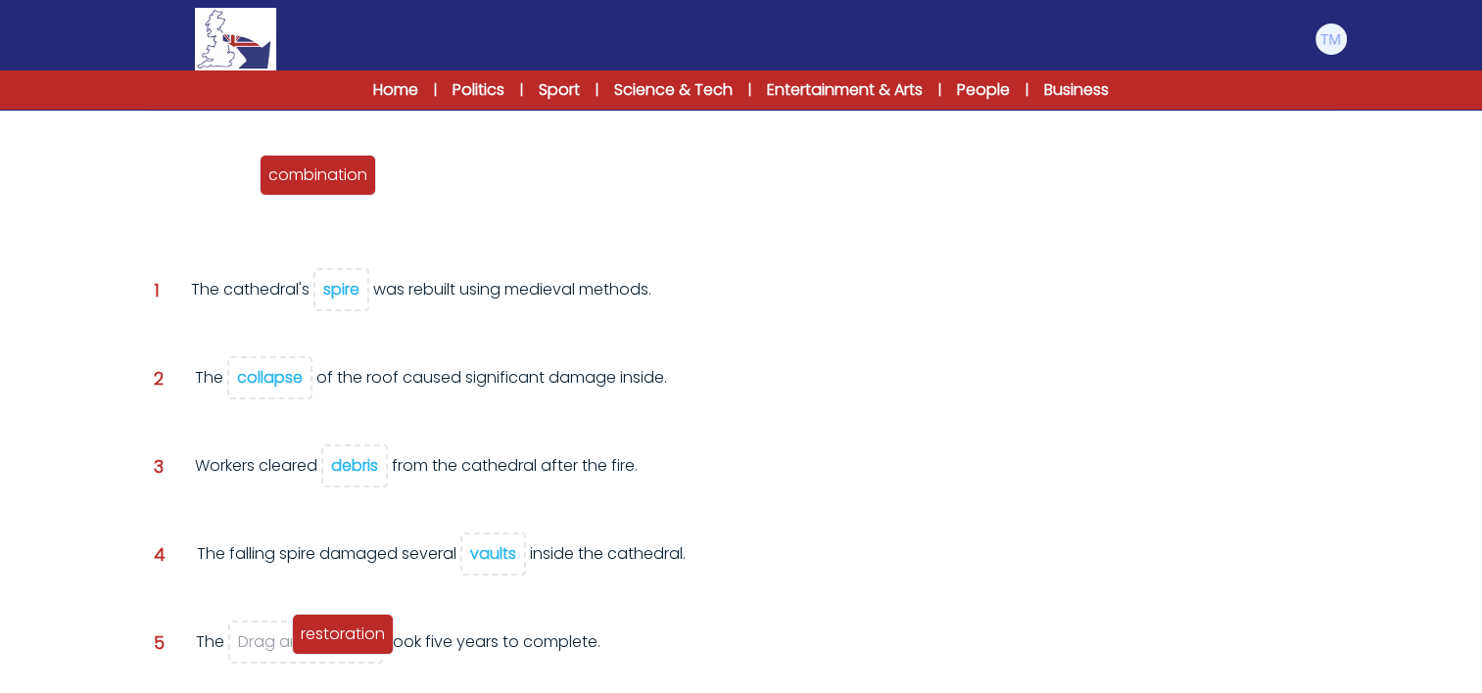
drag, startPoint x: 223, startPoint y: 184, endPoint x: 355, endPoint y: 641, distance: 474.9
click at [355, 641] on span "restoration" at bounding box center [343, 634] width 84 height 23
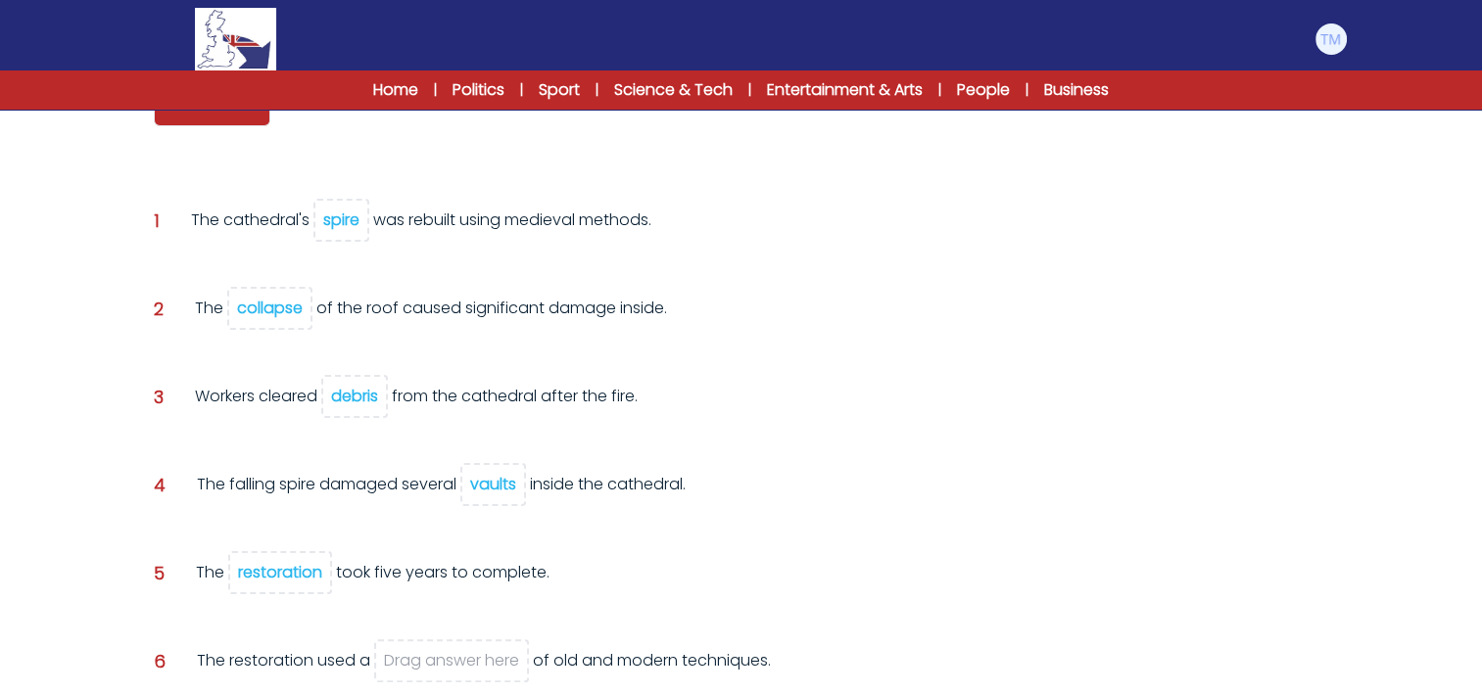
scroll to position [299, 0]
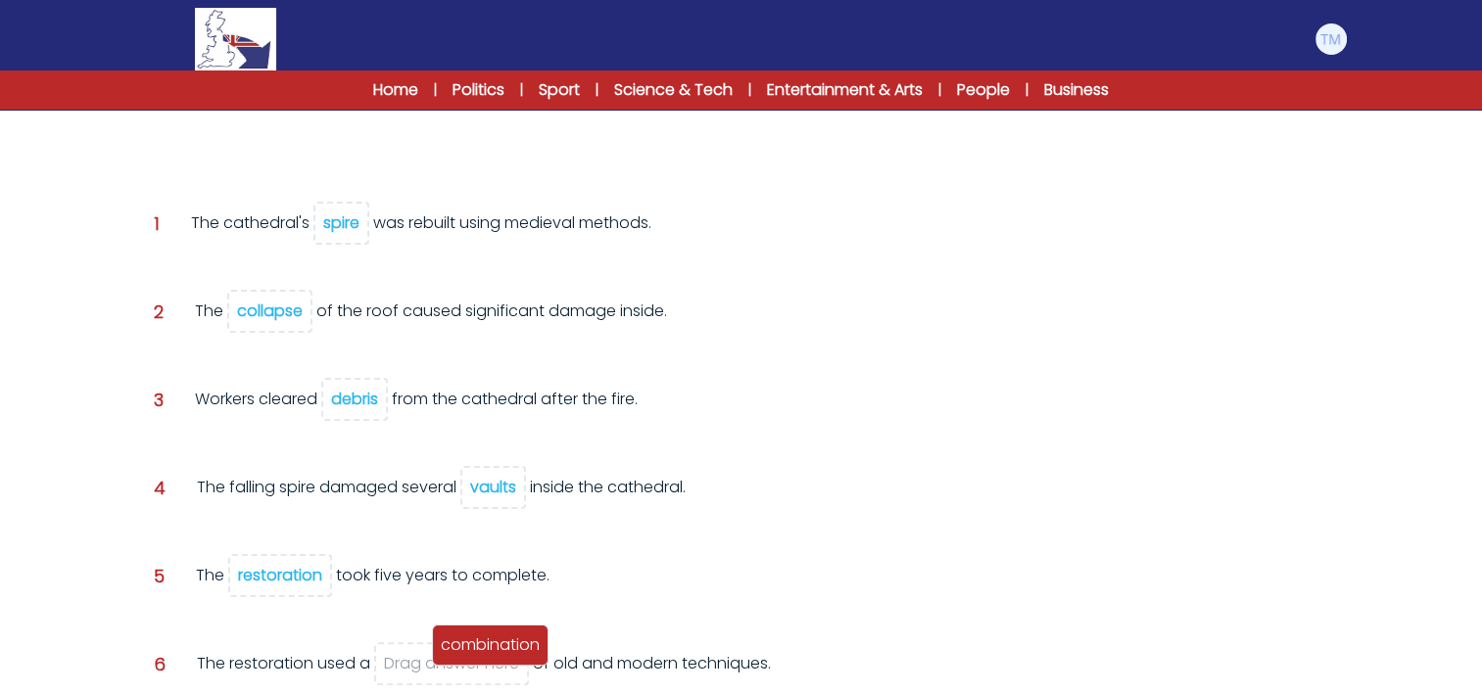
drag, startPoint x: 240, startPoint y: 122, endPoint x: 516, endPoint y: 662, distance: 606.2
click at [516, 662] on div "combination" at bounding box center [490, 645] width 117 height 41
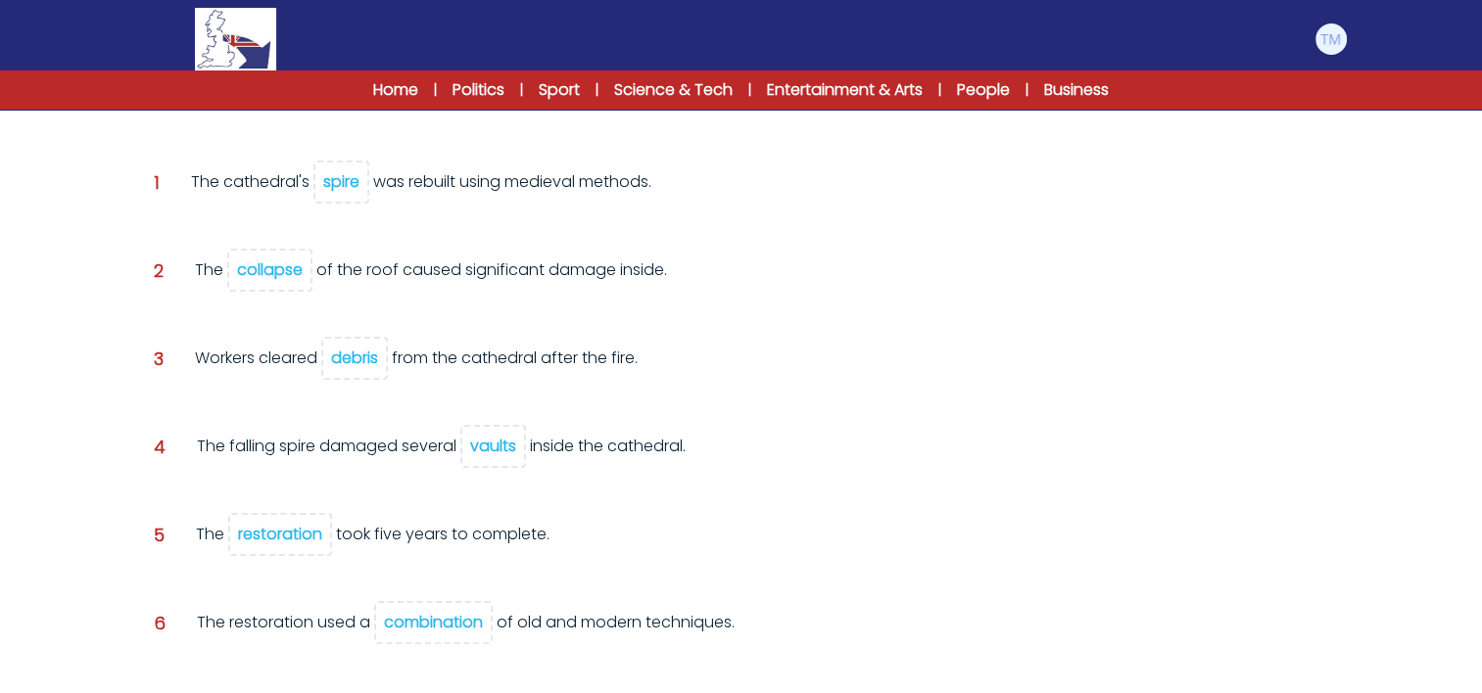
scroll to position [443, 0]
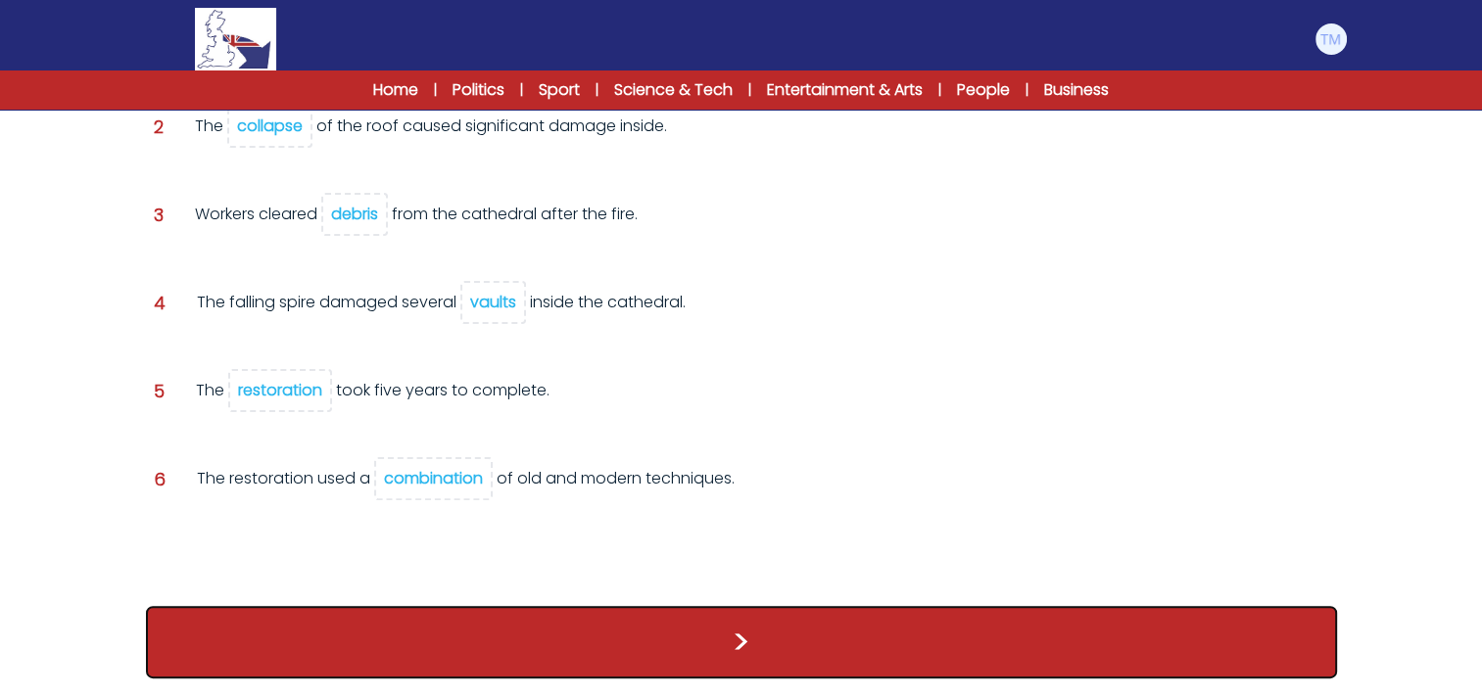
click at [627, 627] on button ">" at bounding box center [741, 642] width 1191 height 72
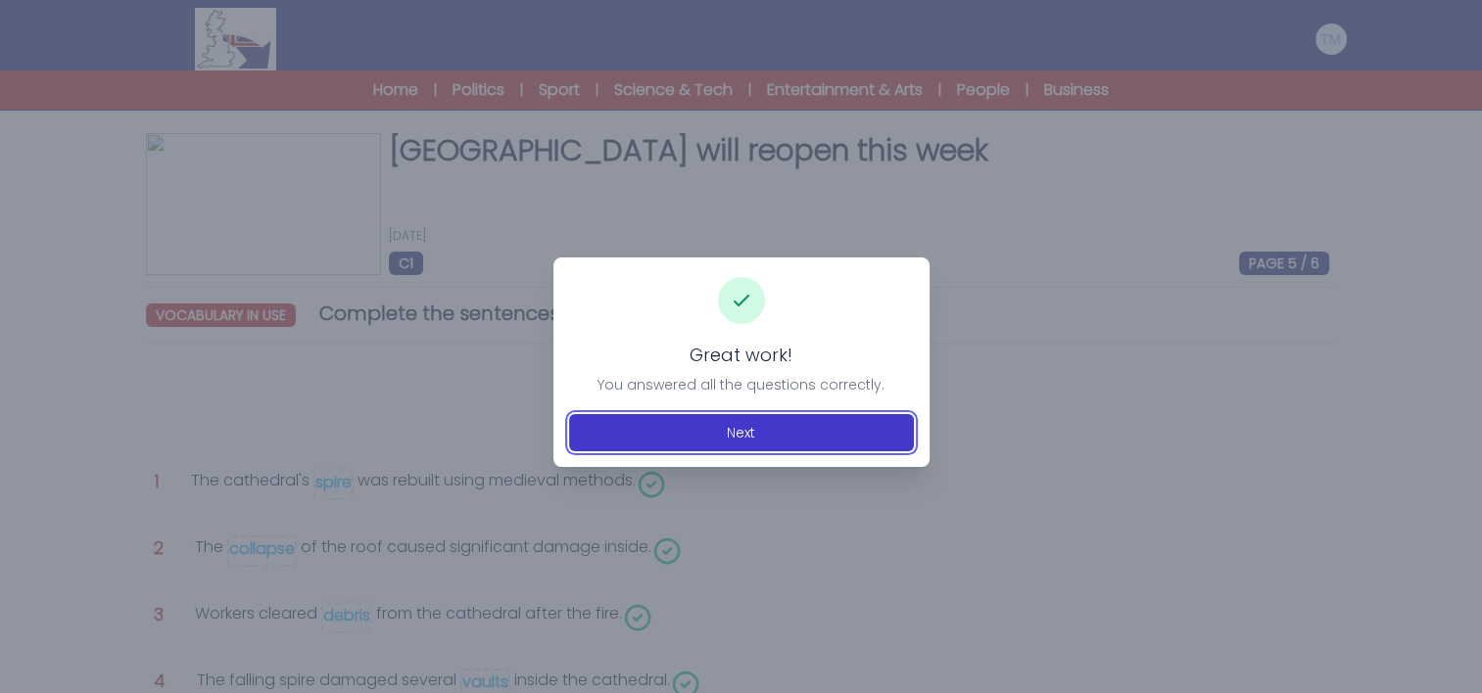
click at [746, 435] on button "Next" at bounding box center [741, 432] width 345 height 37
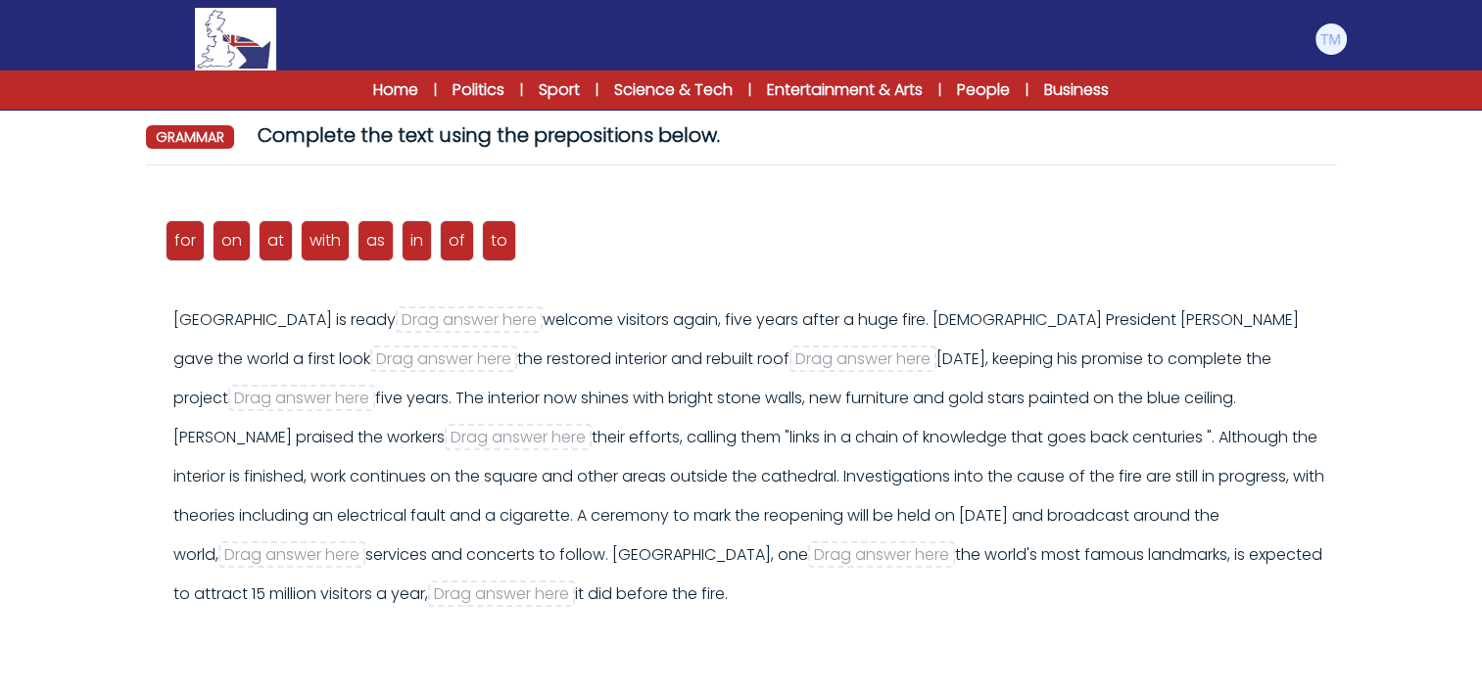
scroll to position [179, 0]
drag, startPoint x: 500, startPoint y: 251, endPoint x: 500, endPoint y: 337, distance: 86.2
click at [500, 337] on div "to" at bounding box center [498, 325] width 34 height 41
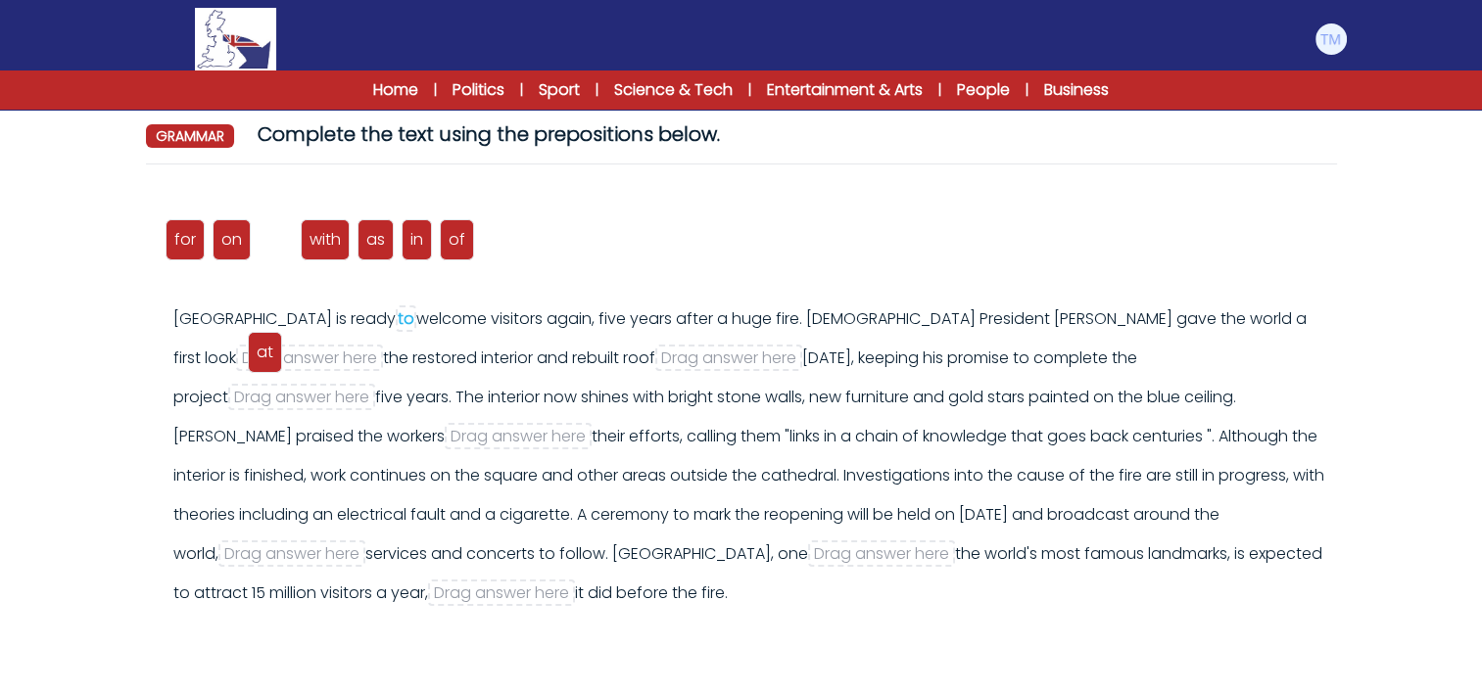
drag, startPoint x: 276, startPoint y: 244, endPoint x: 265, endPoint y: 358, distance: 115.1
click at [265, 358] on span "at" at bounding box center [265, 352] width 17 height 23
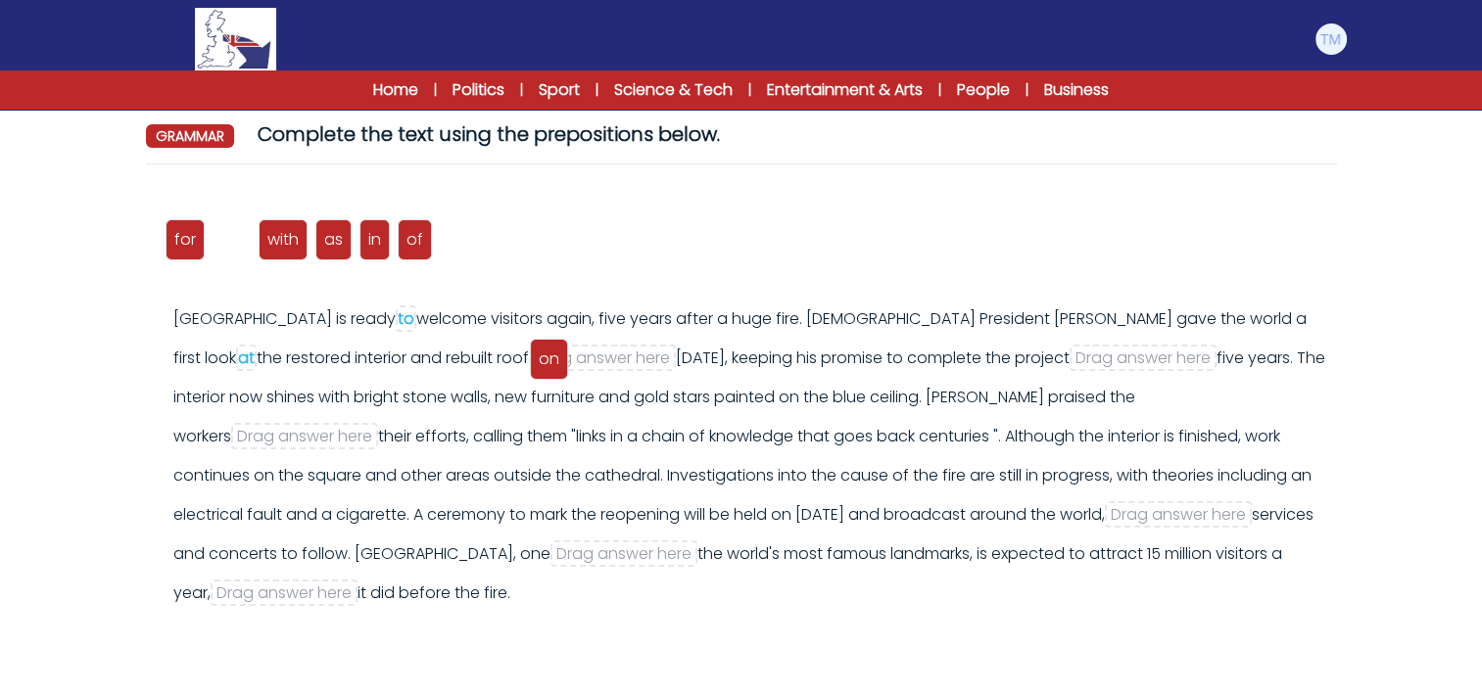
drag, startPoint x: 239, startPoint y: 243, endPoint x: 560, endPoint y: 358, distance: 341.4
click at [560, 358] on div "on" at bounding box center [549, 359] width 38 height 41
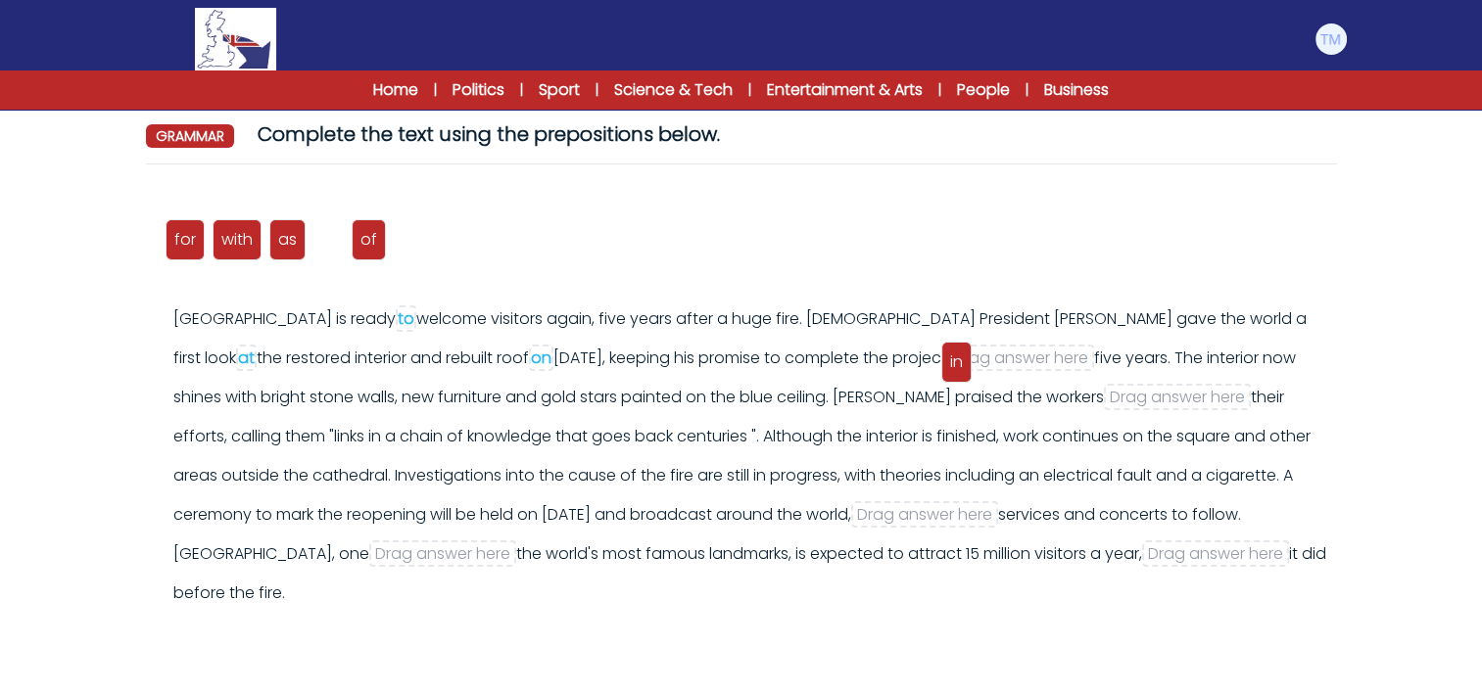
drag, startPoint x: 333, startPoint y: 236, endPoint x: 960, endPoint y: 357, distance: 638.5
click at [960, 357] on div "in" at bounding box center [956, 362] width 30 height 41
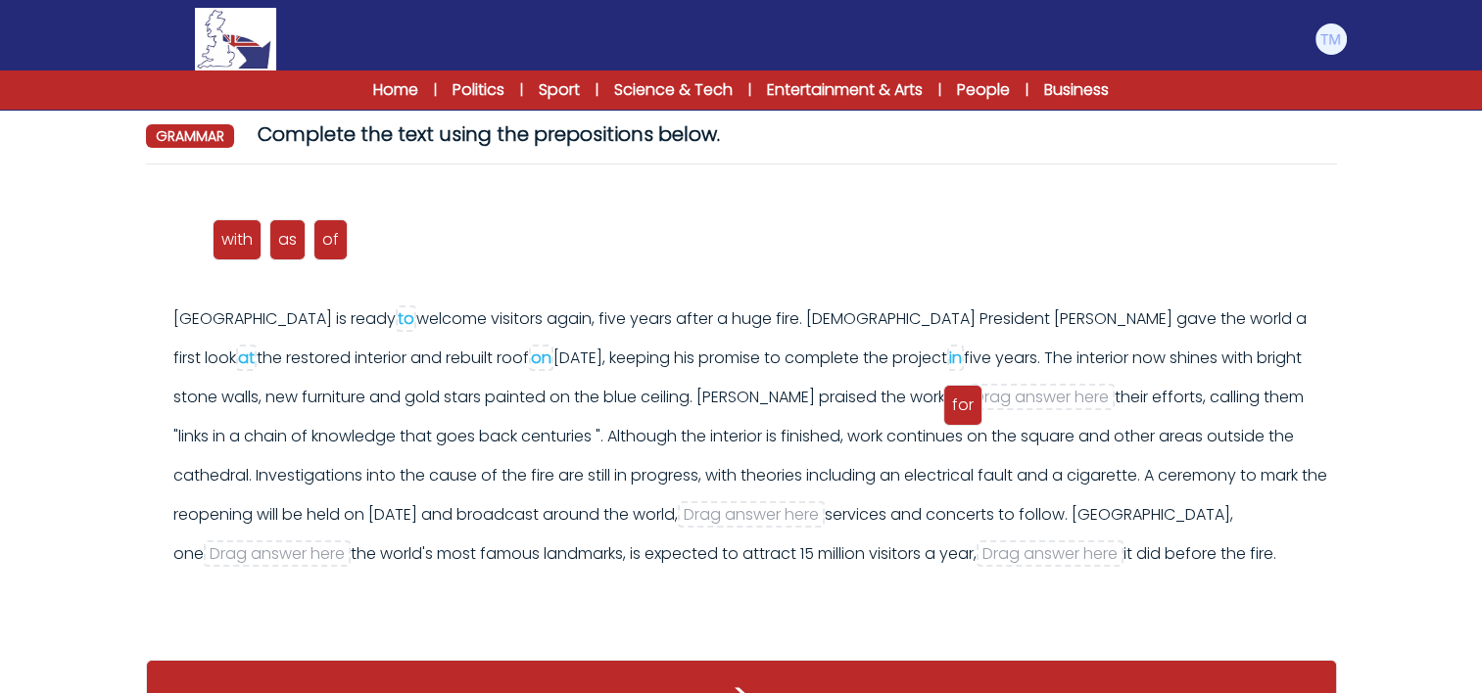
drag, startPoint x: 181, startPoint y: 248, endPoint x: 958, endPoint y: 414, distance: 794.3
click at [958, 414] on span "for" at bounding box center [963, 405] width 22 height 23
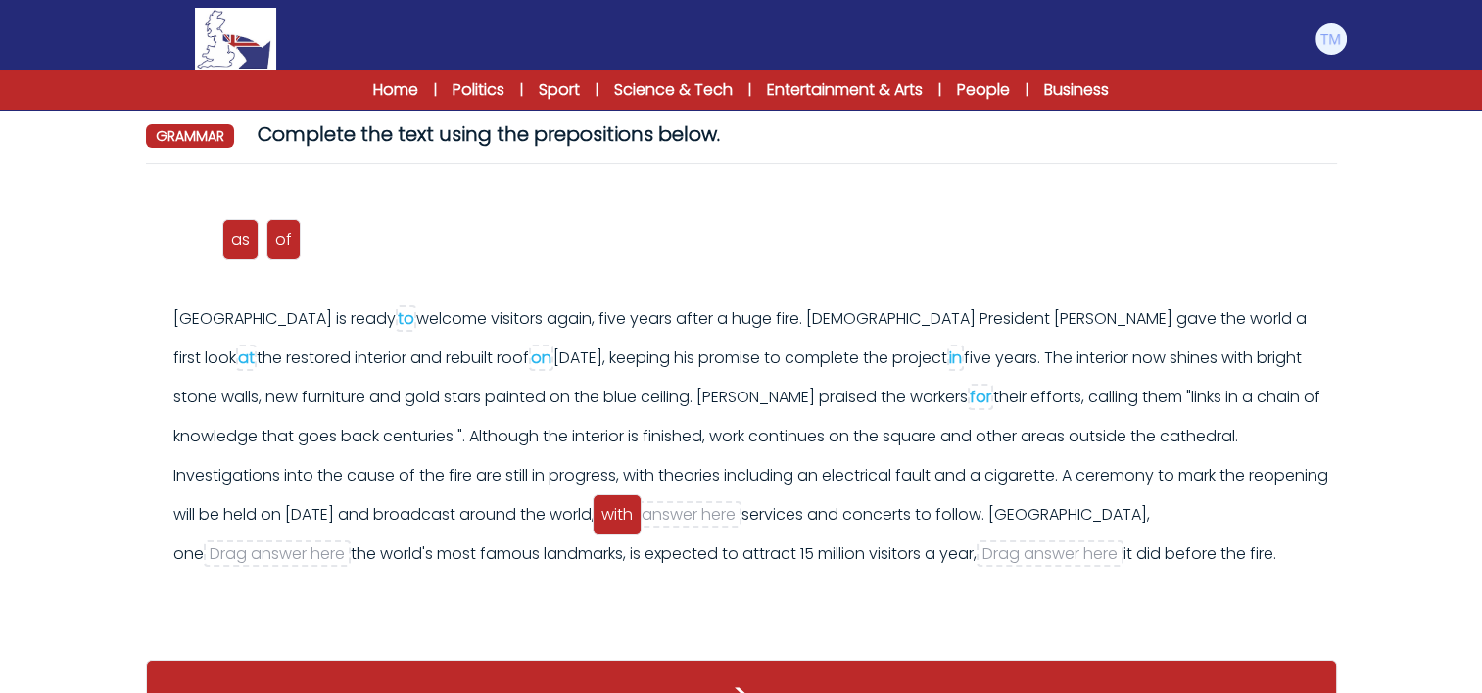
drag, startPoint x: 196, startPoint y: 243, endPoint x: 623, endPoint y: 517, distance: 507.5
click at [623, 517] on span "with" at bounding box center [616, 514] width 31 height 23
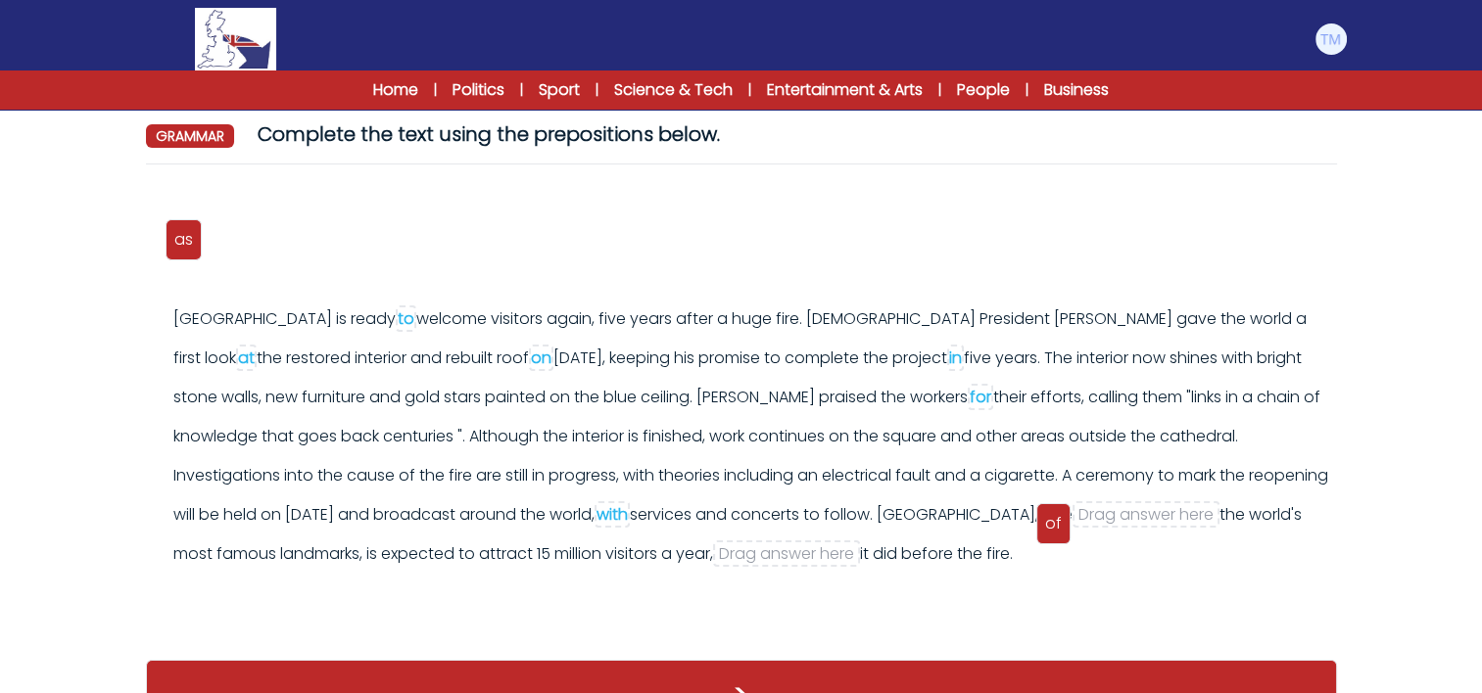
drag, startPoint x: 223, startPoint y: 225, endPoint x: 1050, endPoint y: 508, distance: 873.8
click at [1050, 508] on div "of" at bounding box center [1053, 523] width 34 height 41
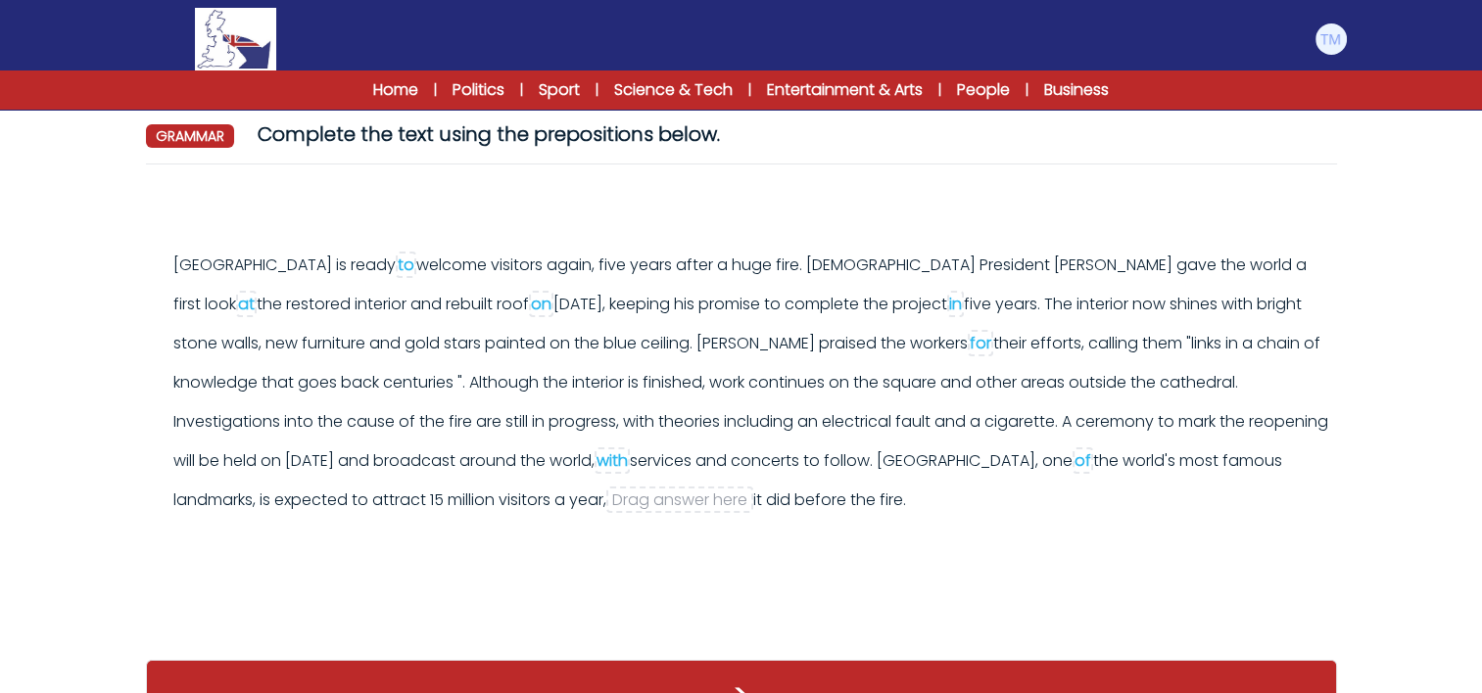
scroll to position [0, 0]
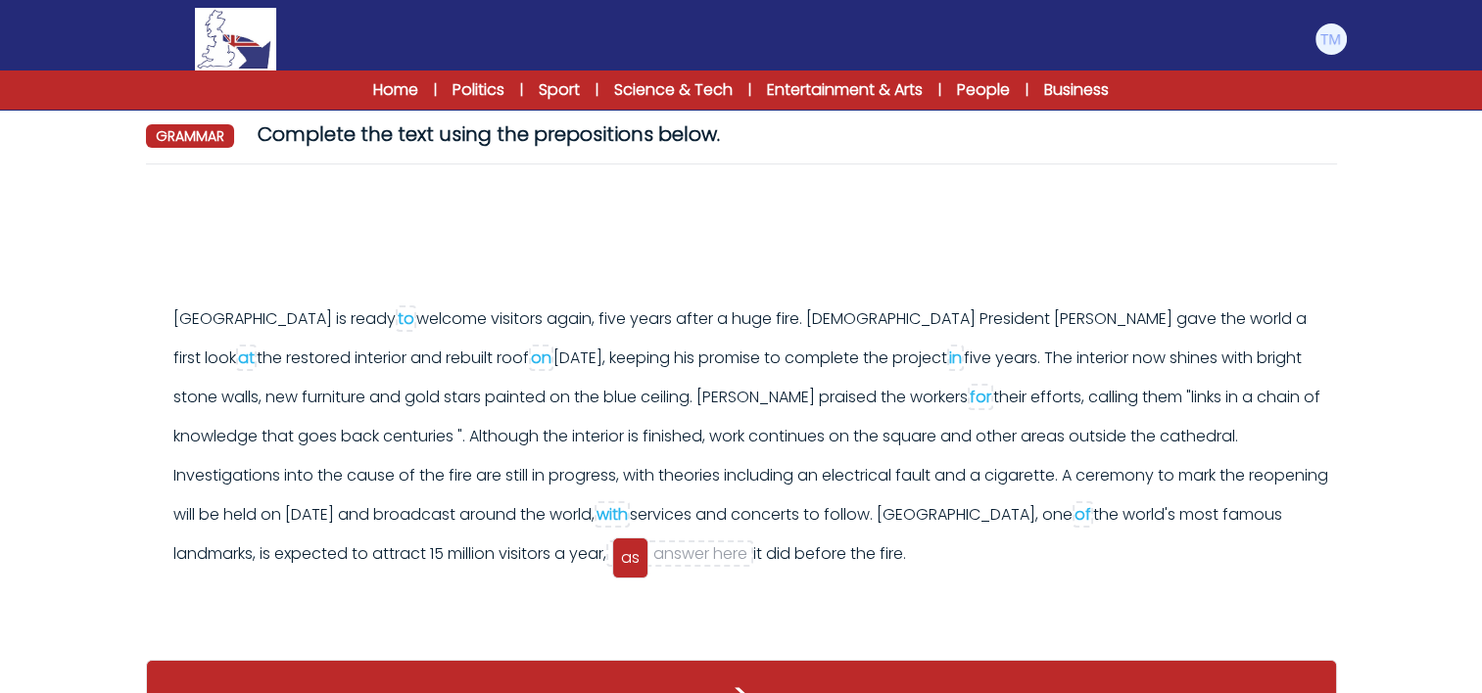
drag, startPoint x: 170, startPoint y: 238, endPoint x: 617, endPoint y: 556, distance: 548.4
click at [617, 556] on div "as" at bounding box center [630, 558] width 36 height 41
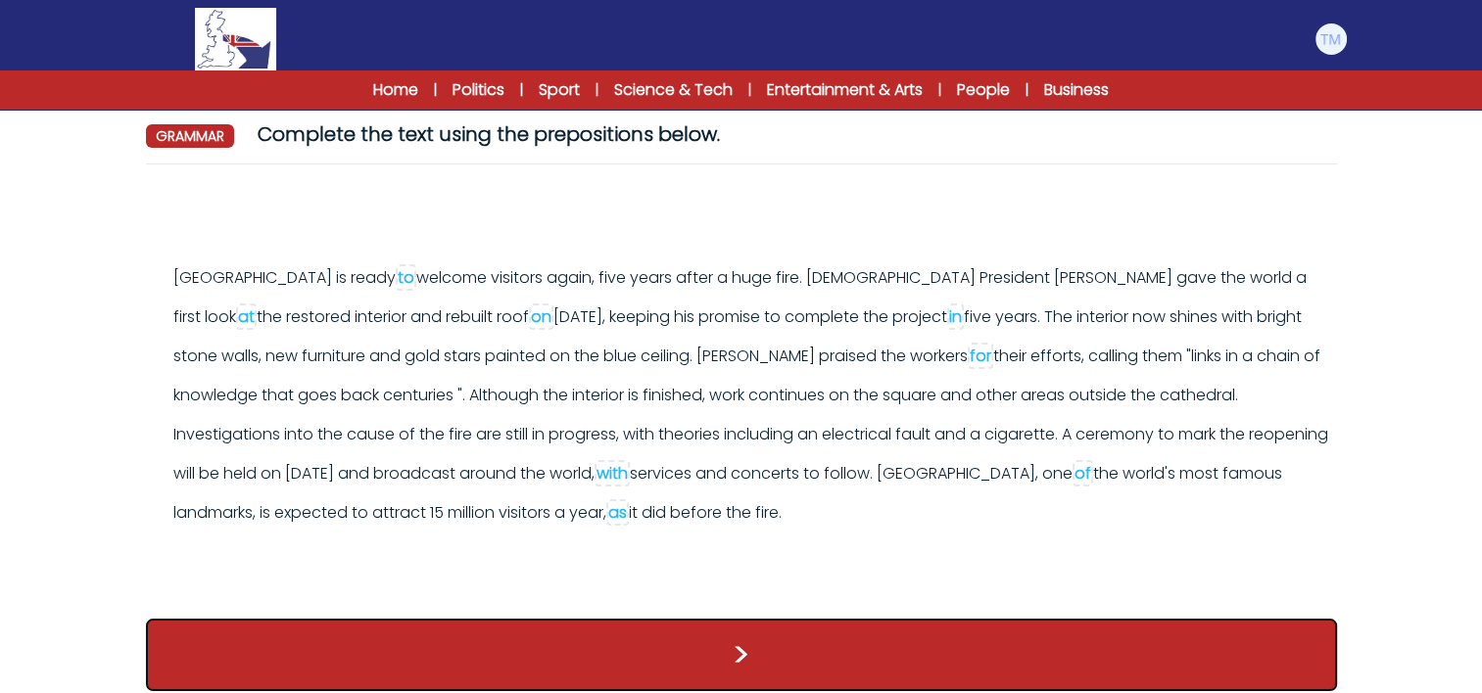
click at [758, 671] on button ">" at bounding box center [741, 655] width 1191 height 72
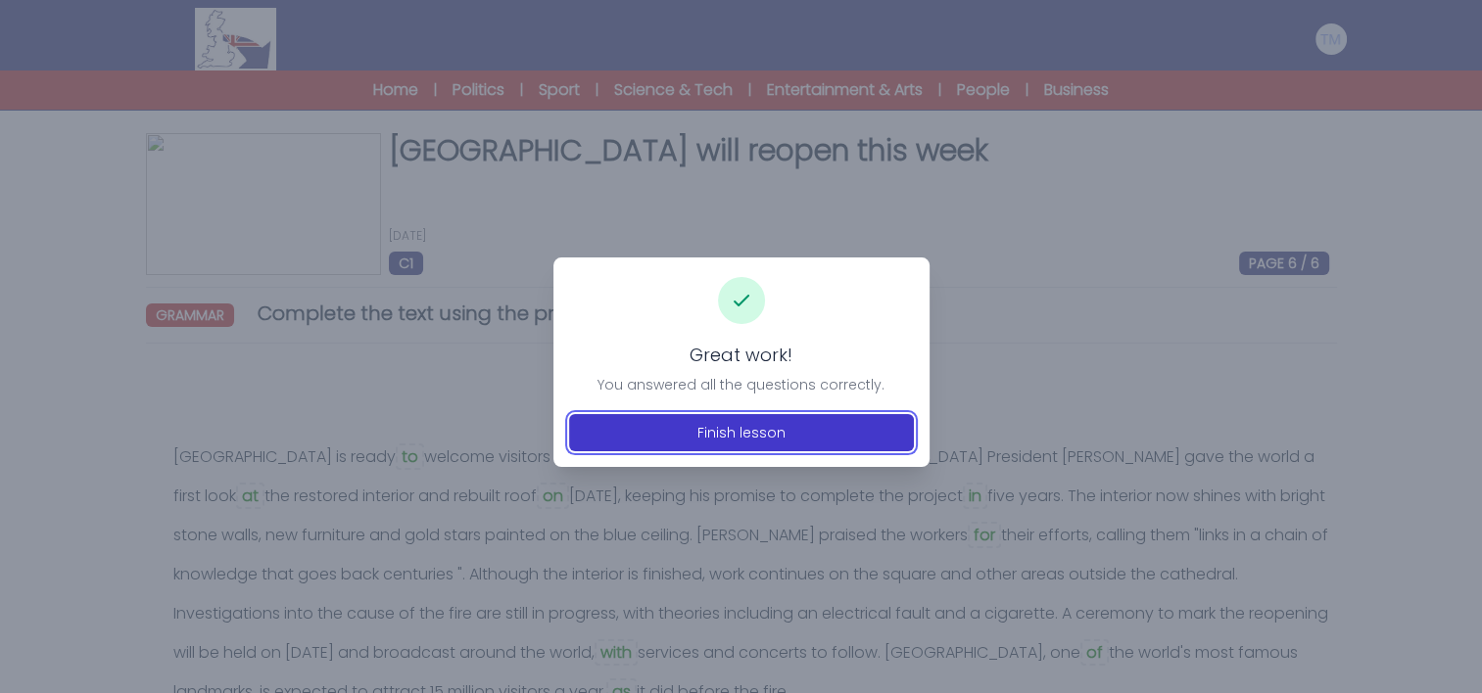
click at [761, 430] on button "Finish lesson" at bounding box center [741, 432] width 345 height 37
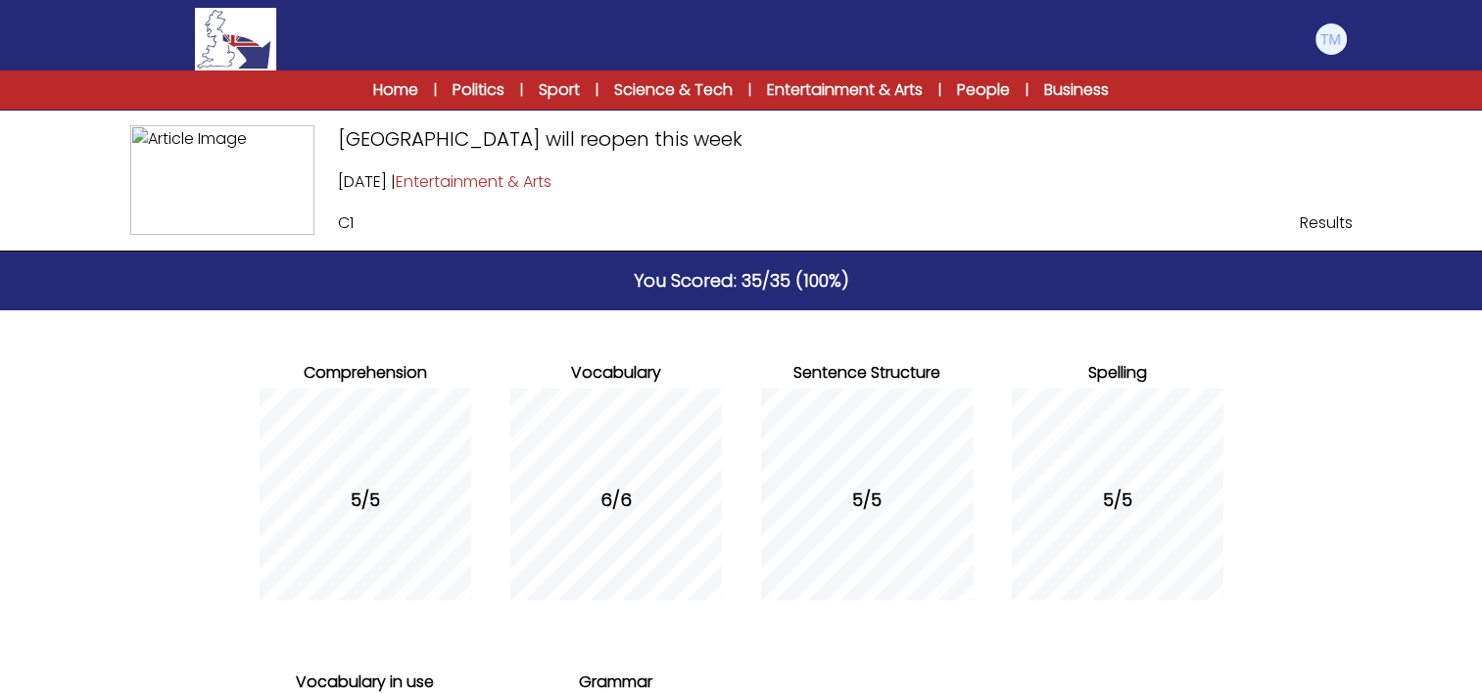
scroll to position [353, 0]
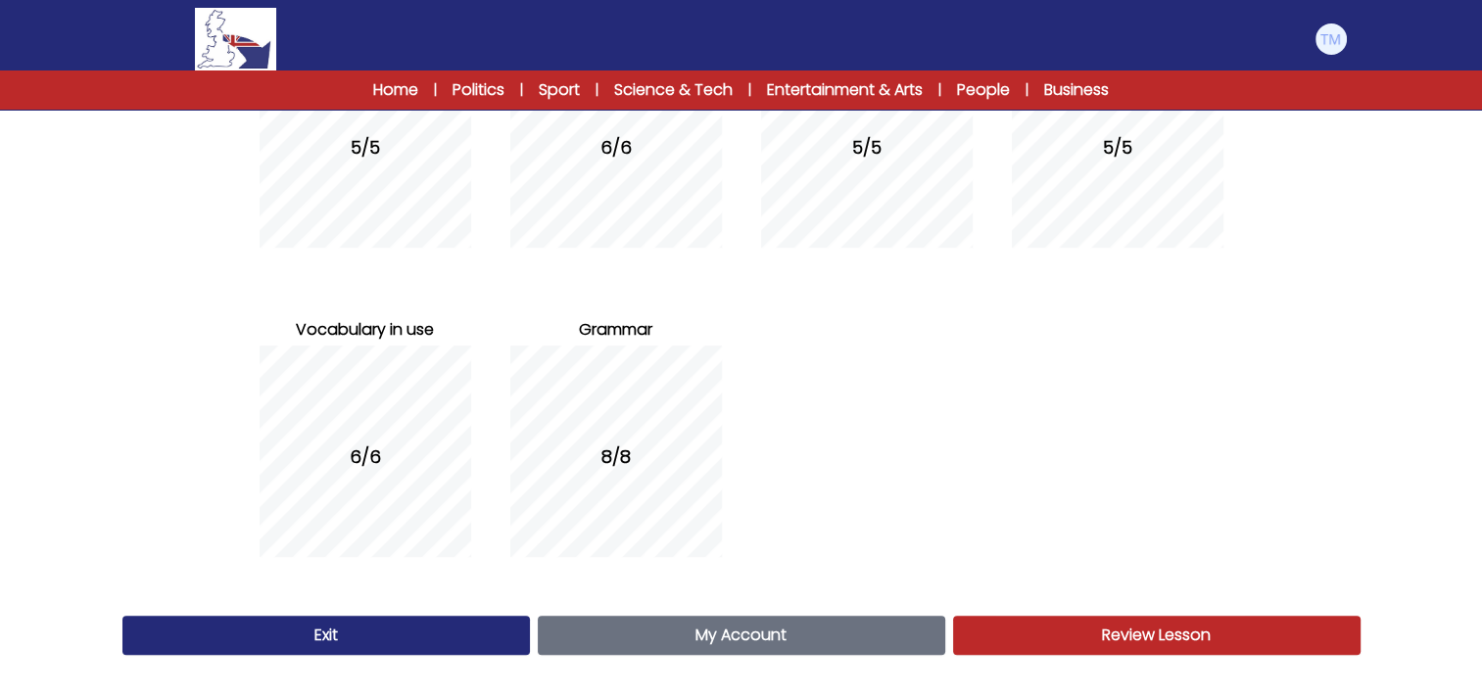
click at [778, 634] on span "My Account" at bounding box center [740, 635] width 91 height 23
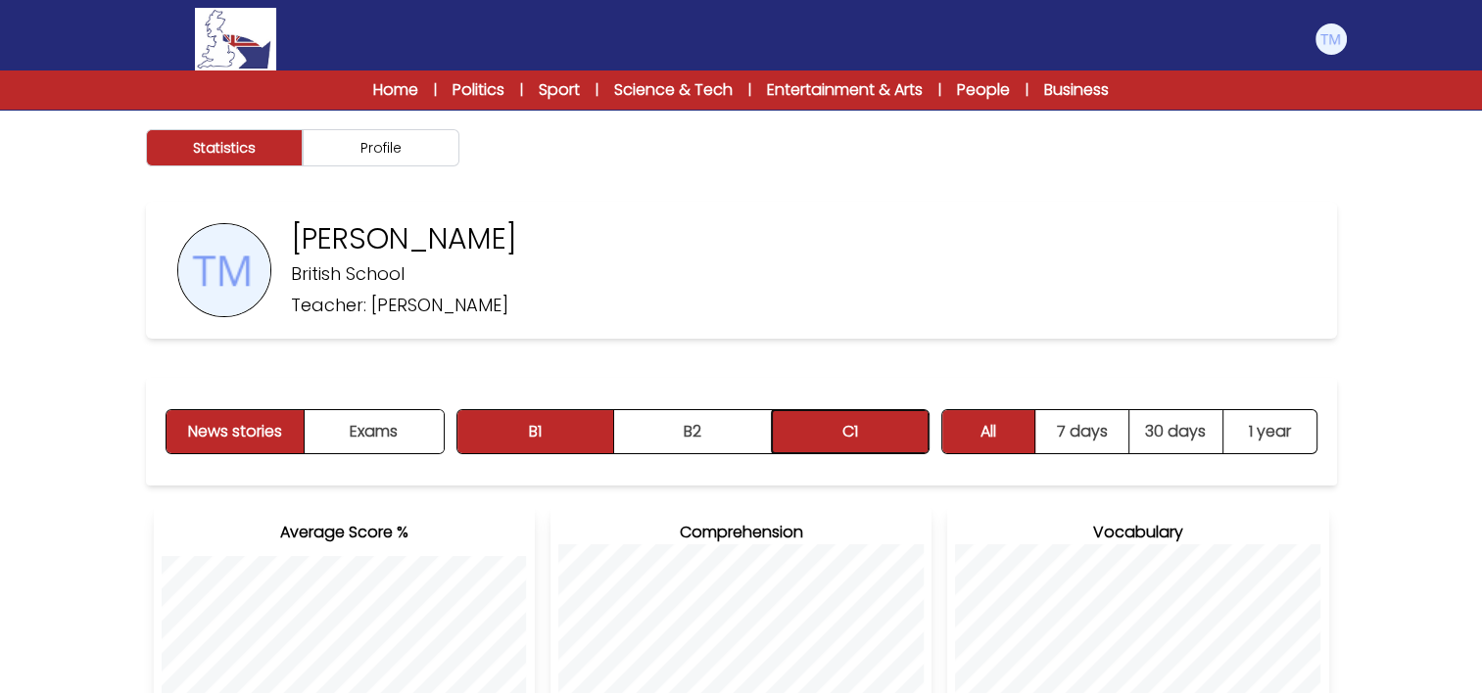
click at [794, 415] on button "C1" at bounding box center [850, 431] width 157 height 43
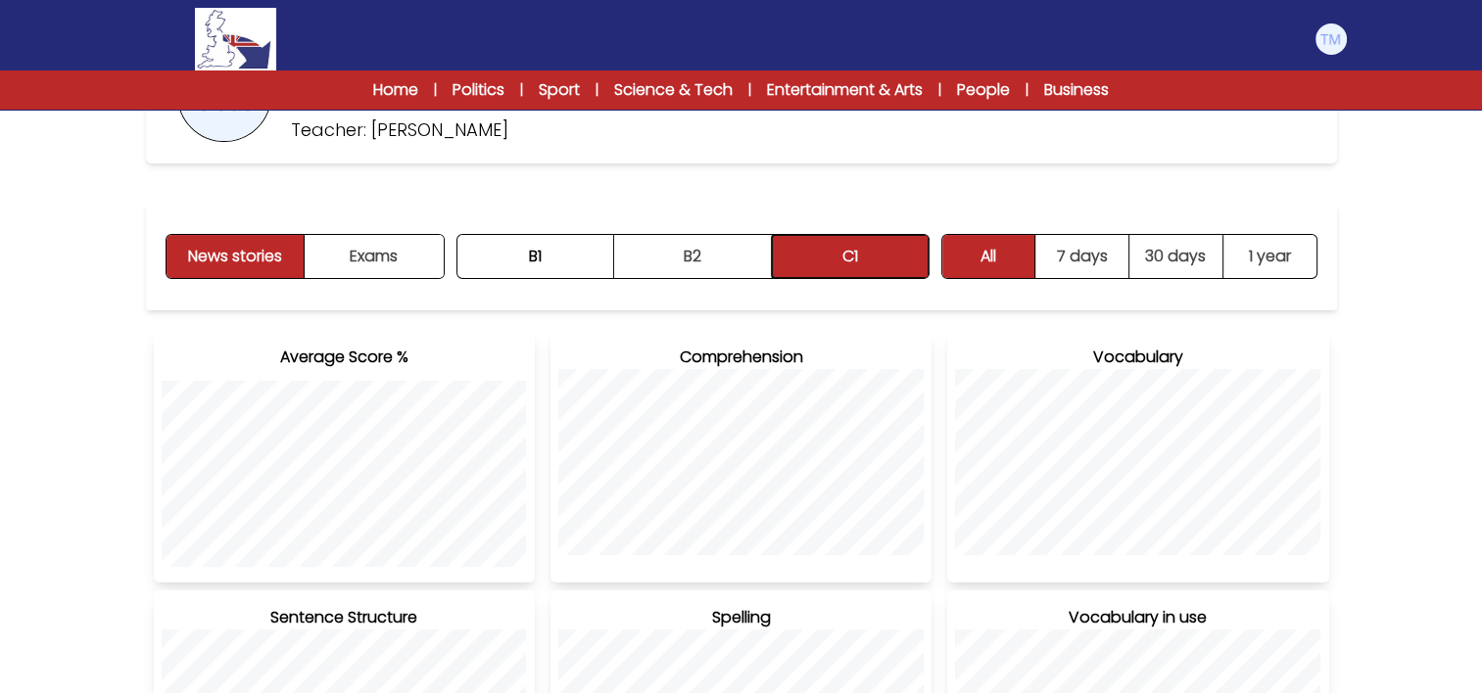
scroll to position [165, 0]
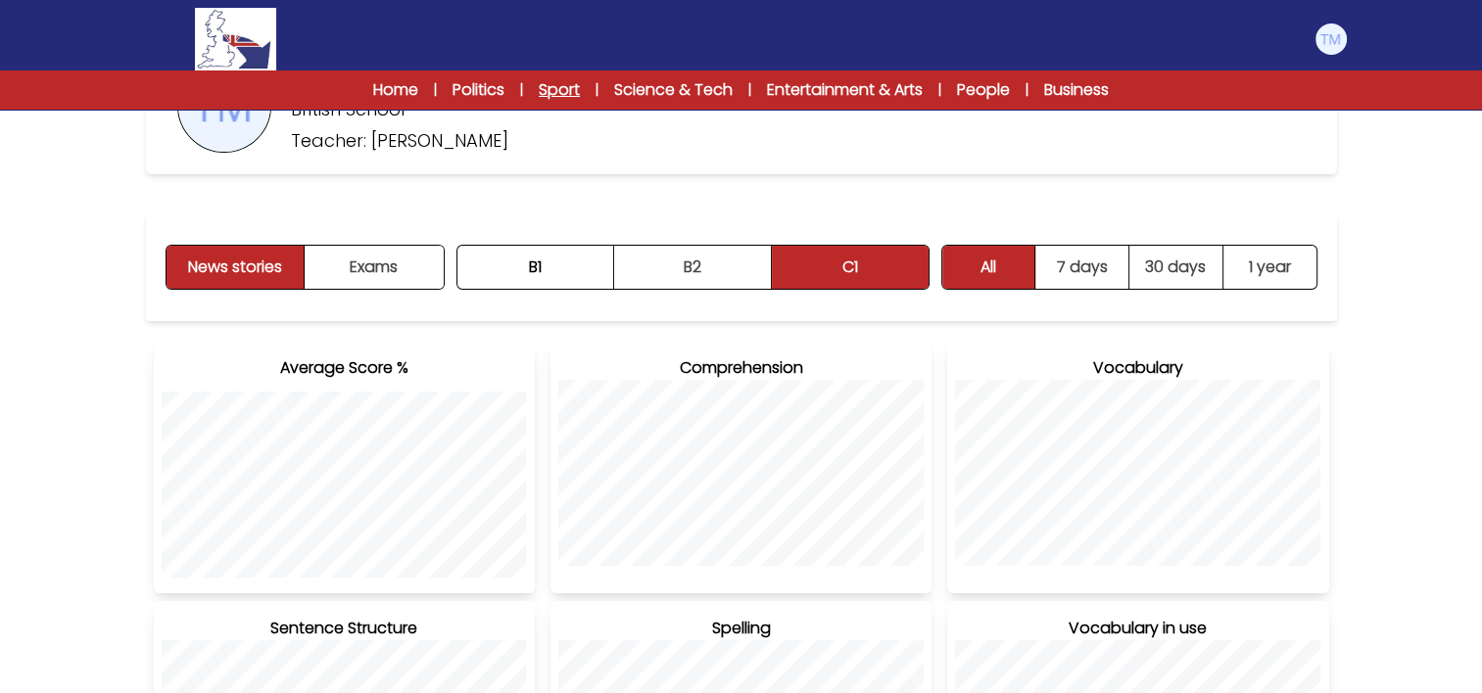
click at [571, 82] on link "Sport" at bounding box center [559, 90] width 41 height 24
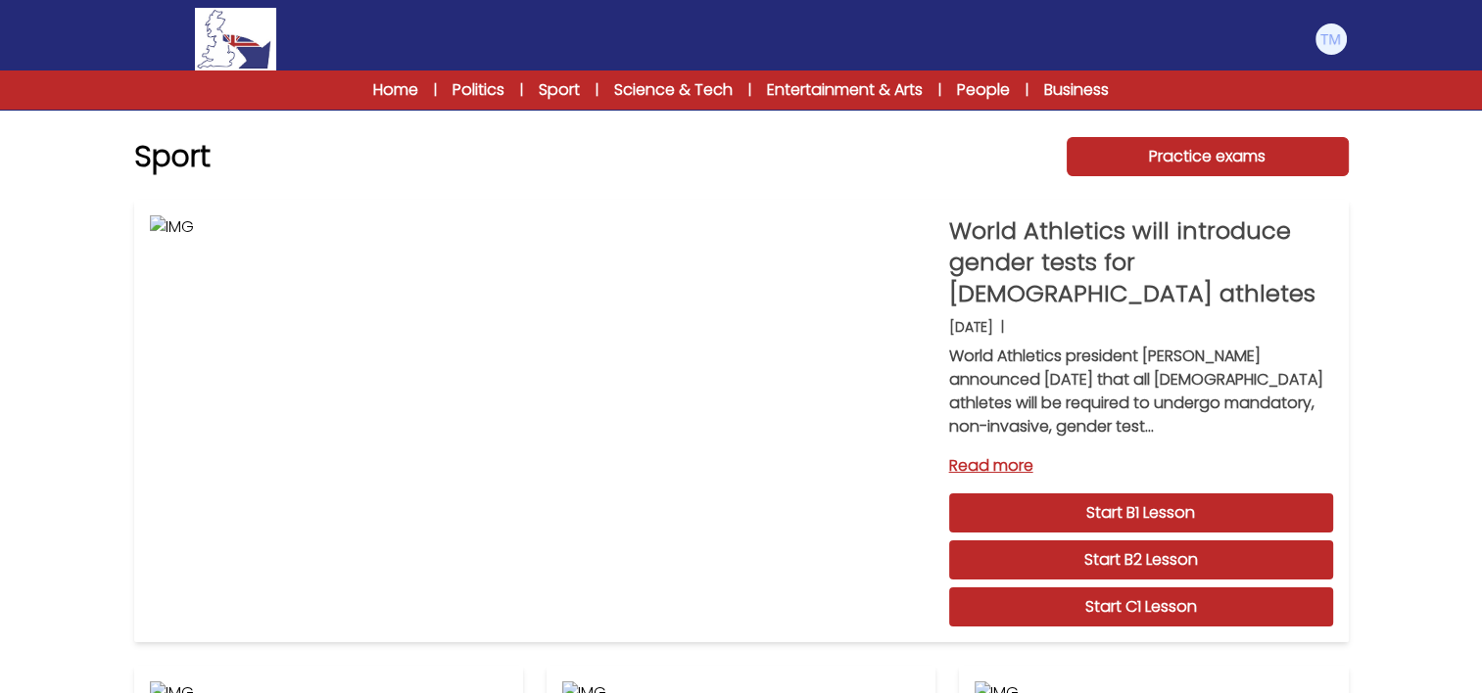
scroll to position [1602, 0]
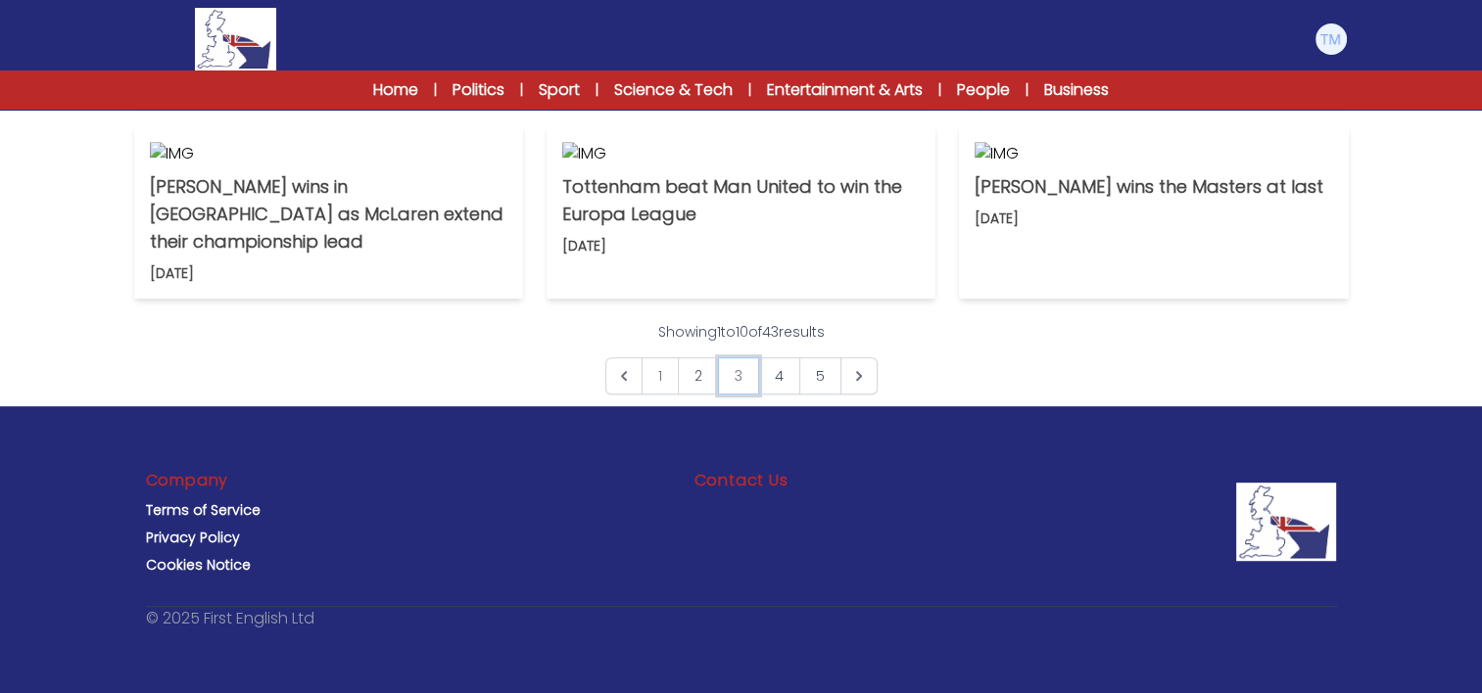
click at [745, 380] on link "3" at bounding box center [738, 375] width 41 height 37
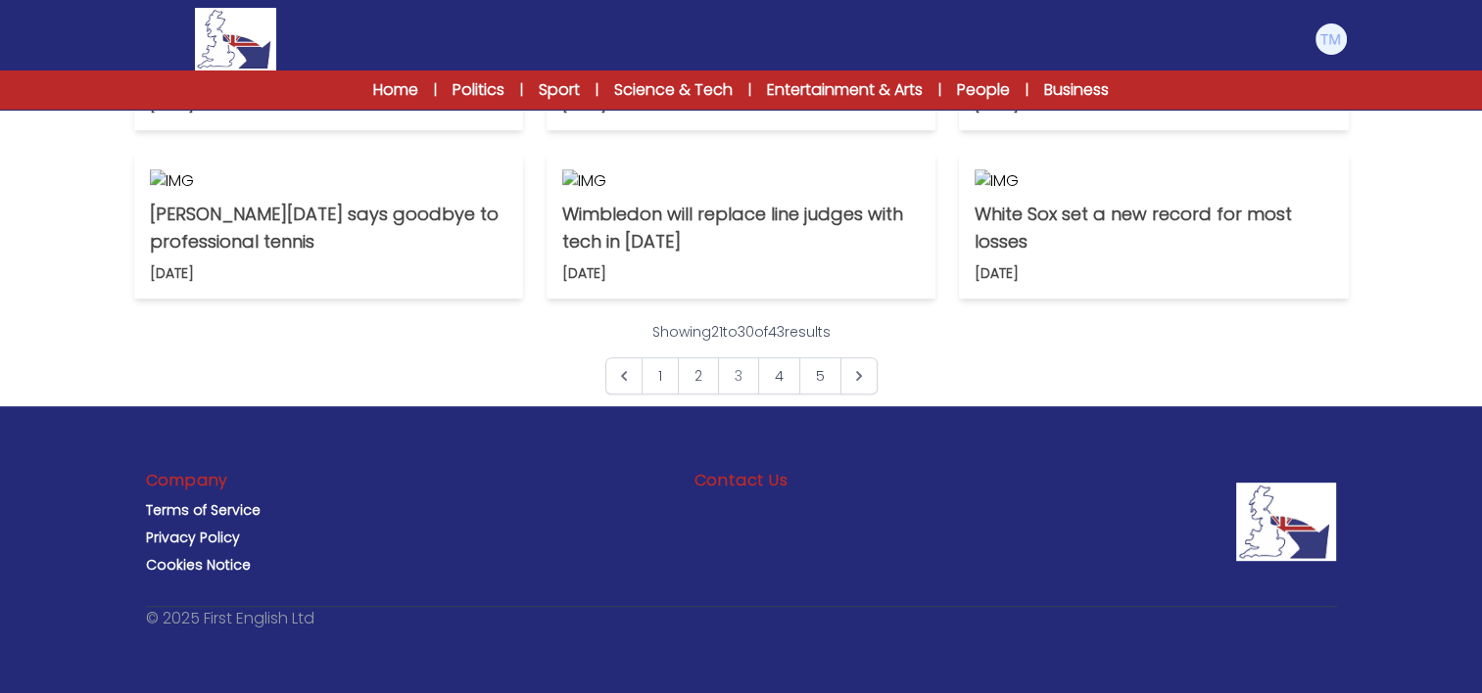
scroll to position [1468, 0]
click at [783, 395] on link "4" at bounding box center [779, 375] width 42 height 37
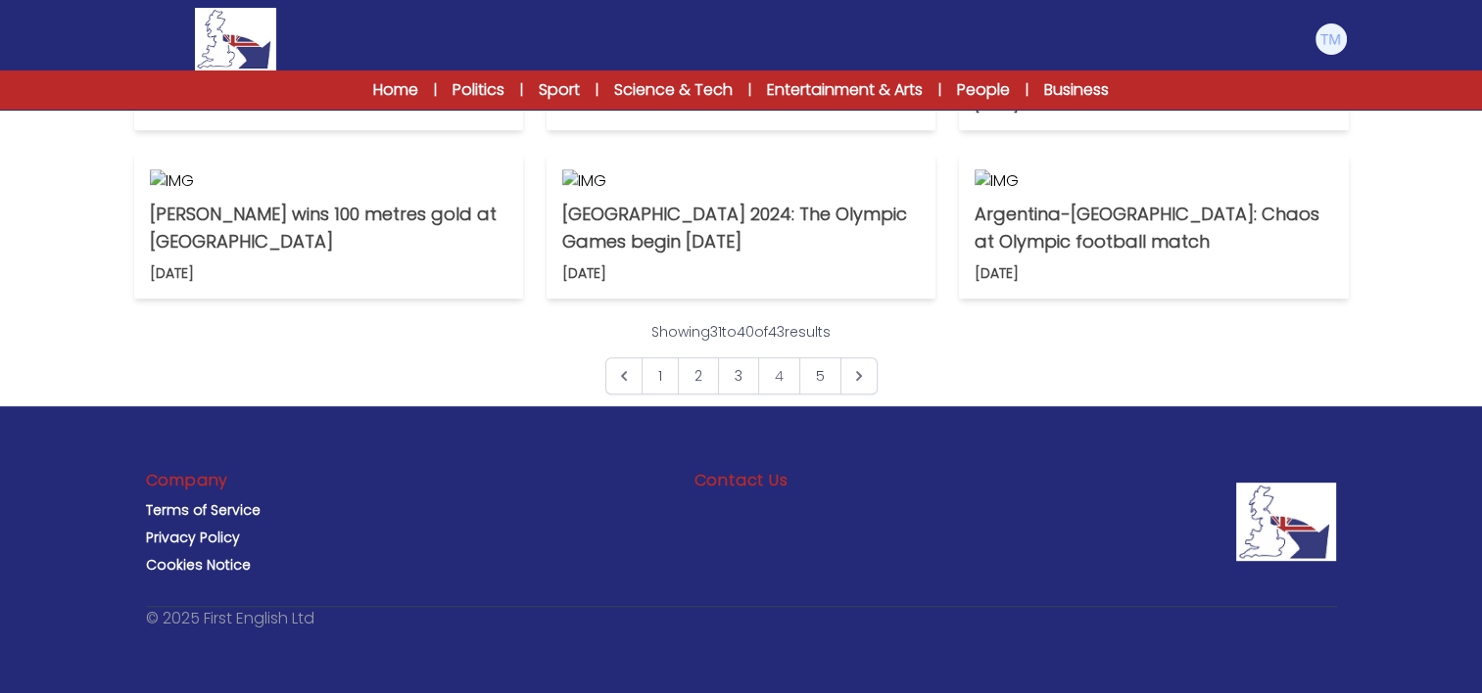
scroll to position [1410, 0]
click at [814, 395] on link "5" at bounding box center [820, 375] width 42 height 37
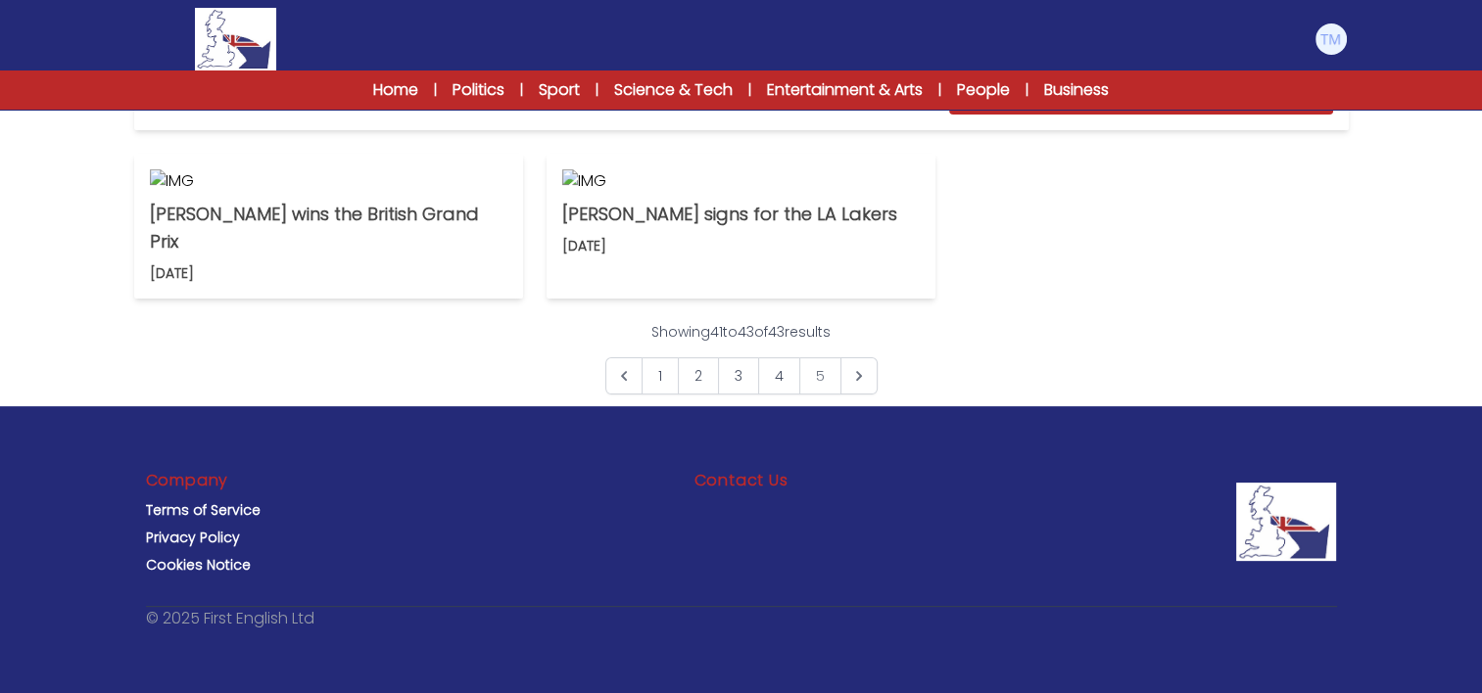
scroll to position [621, 0]
click at [704, 395] on link "2" at bounding box center [698, 375] width 41 height 37
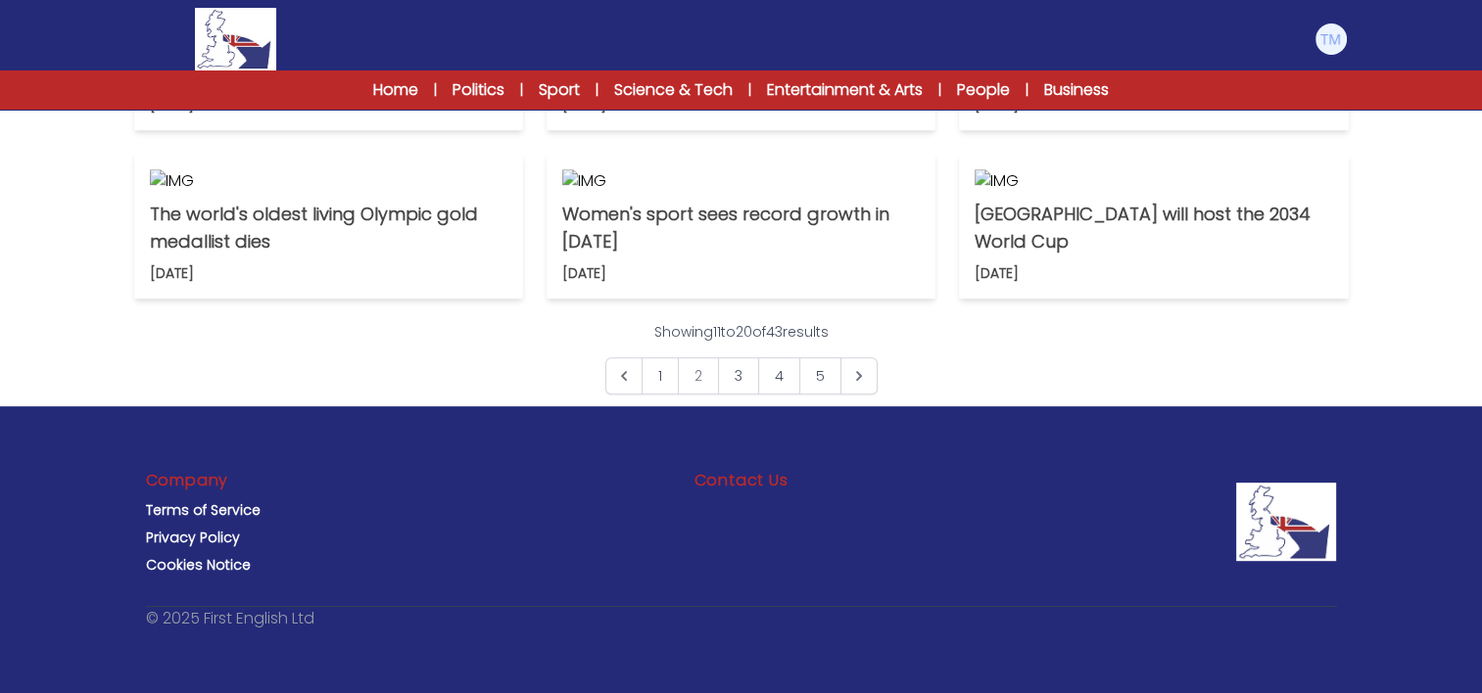
scroll to position [1370, 0]
click at [299, 256] on p "The world's oldest living Olympic gold medallist dies" at bounding box center [328, 228] width 357 height 55
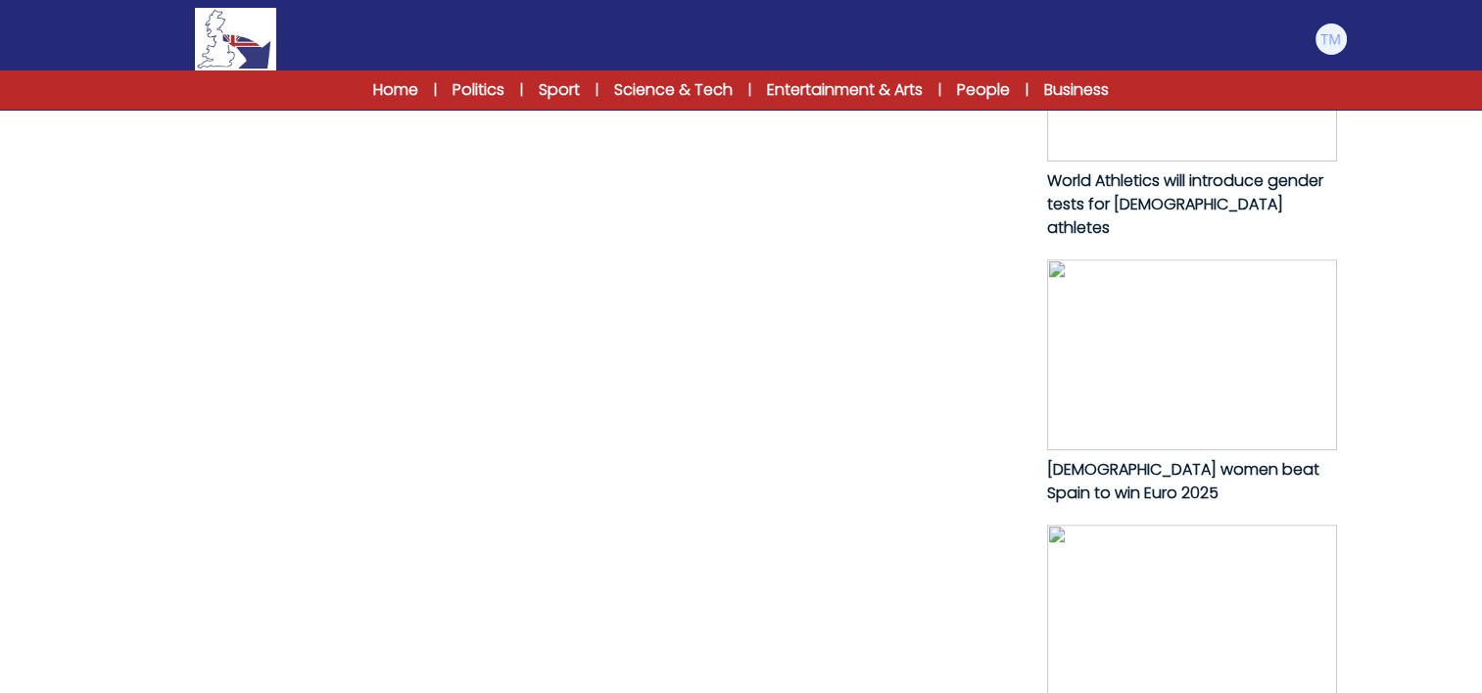
scroll to position [1066, 0]
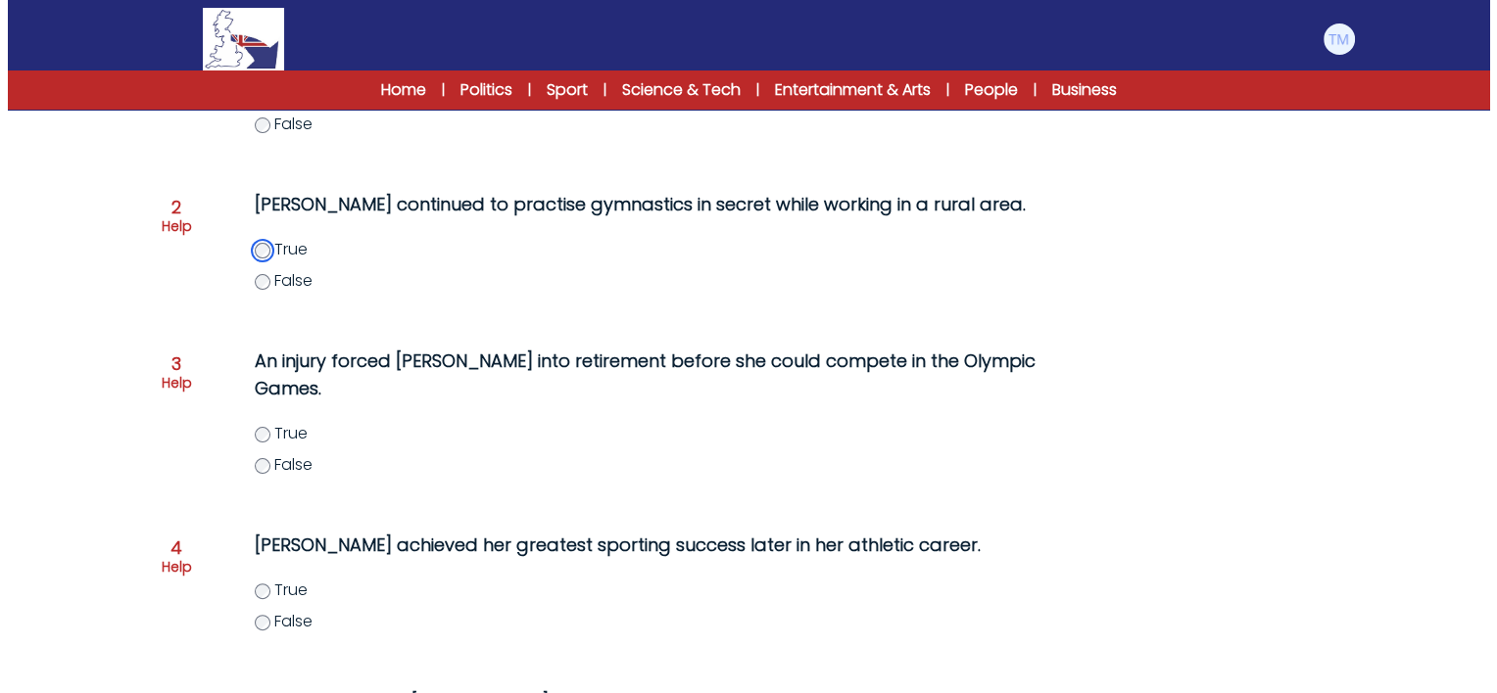
scroll to position [385, 0]
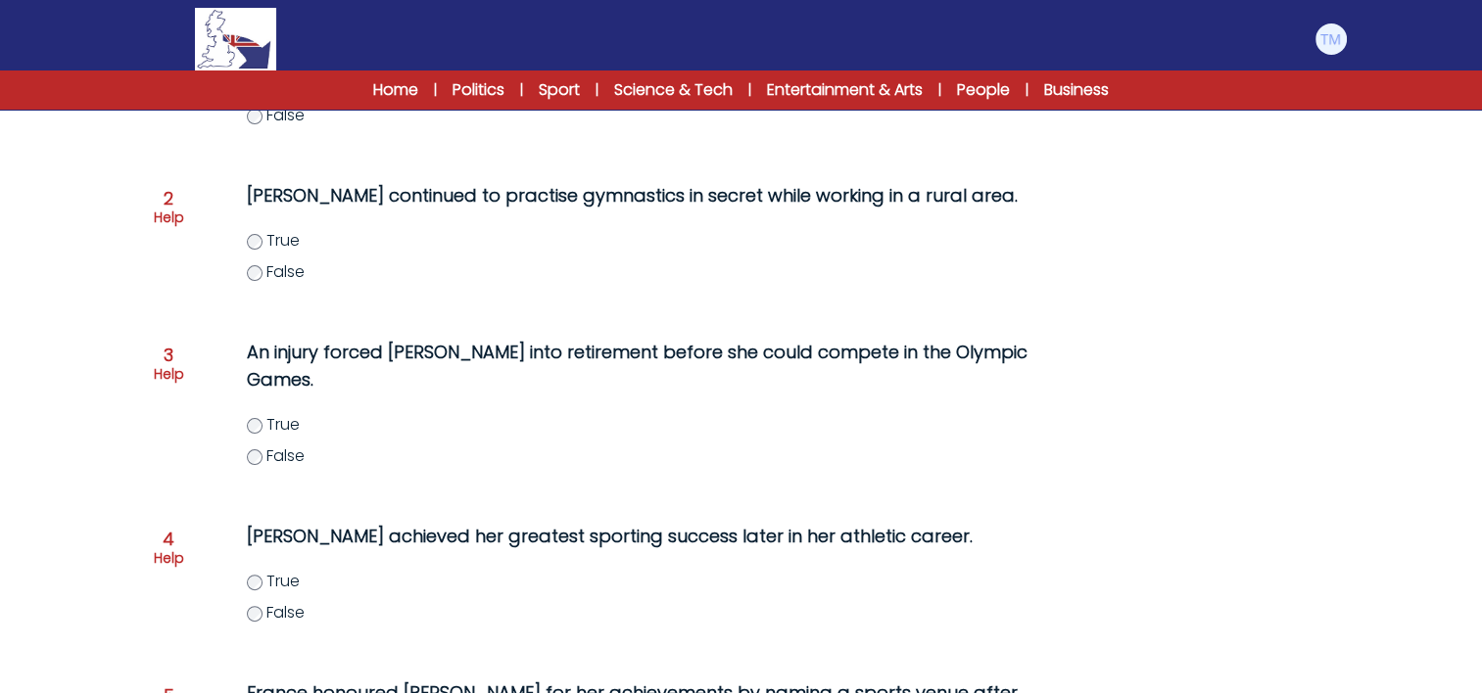
click at [175, 357] on div "Question 3 Help" at bounding box center [169, 365] width 30 height 37
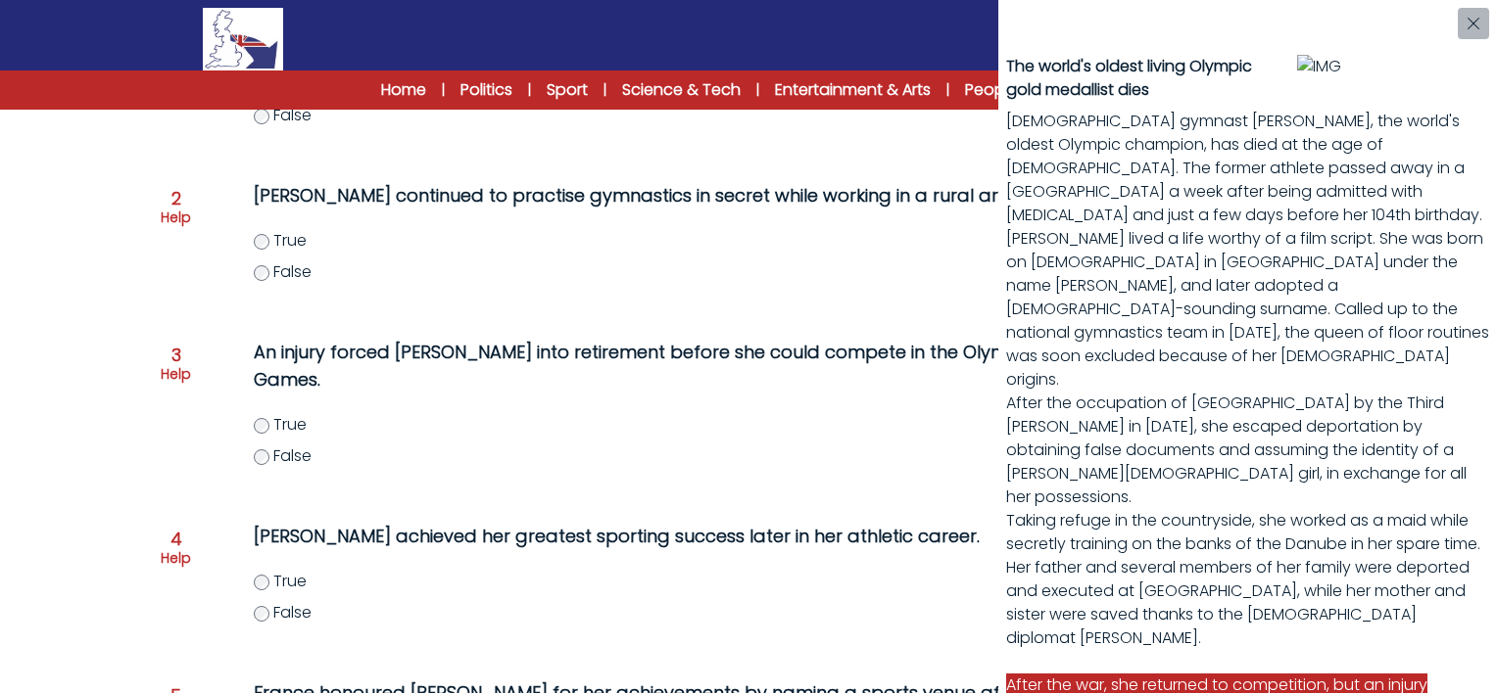
click at [1481, 232] on div "The world's oldest living Olympic gold medallist dies Hungarian gymnast Agnes K…" at bounding box center [1247, 346] width 499 height 693
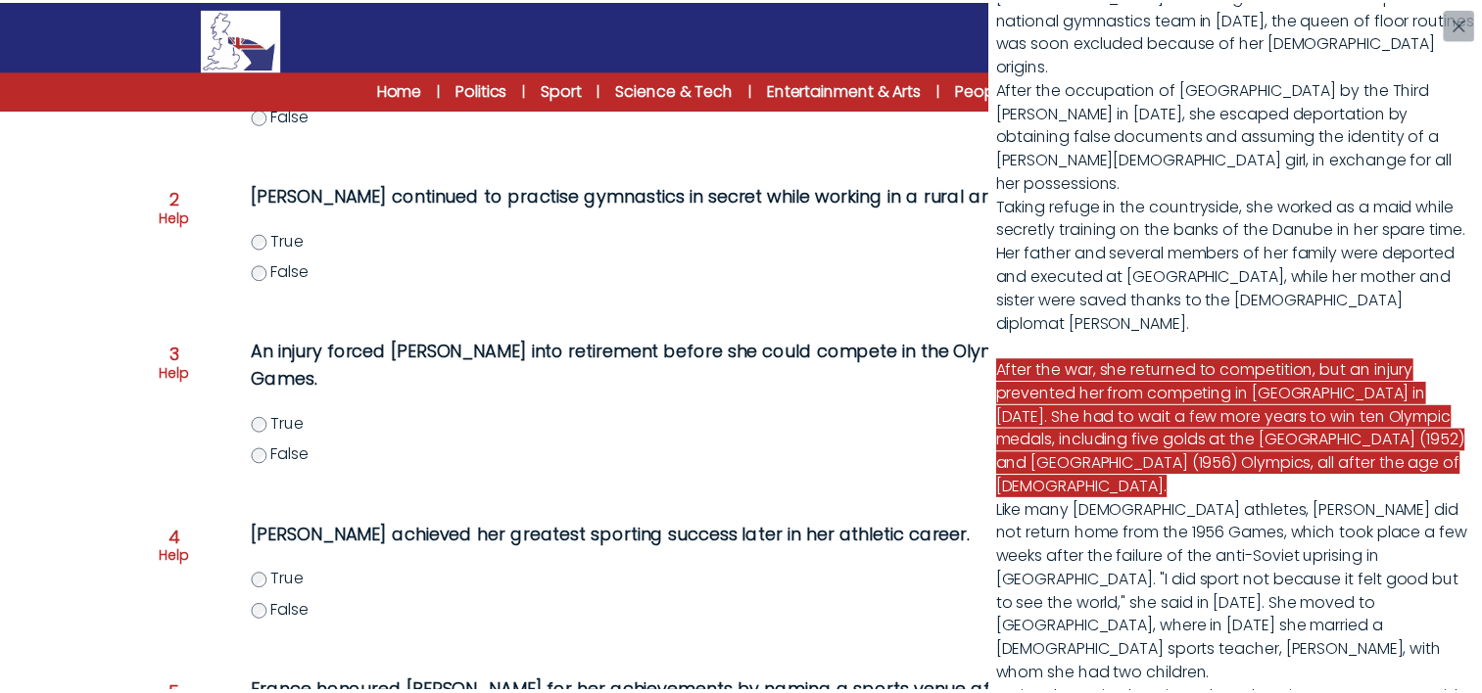
scroll to position [313, 0]
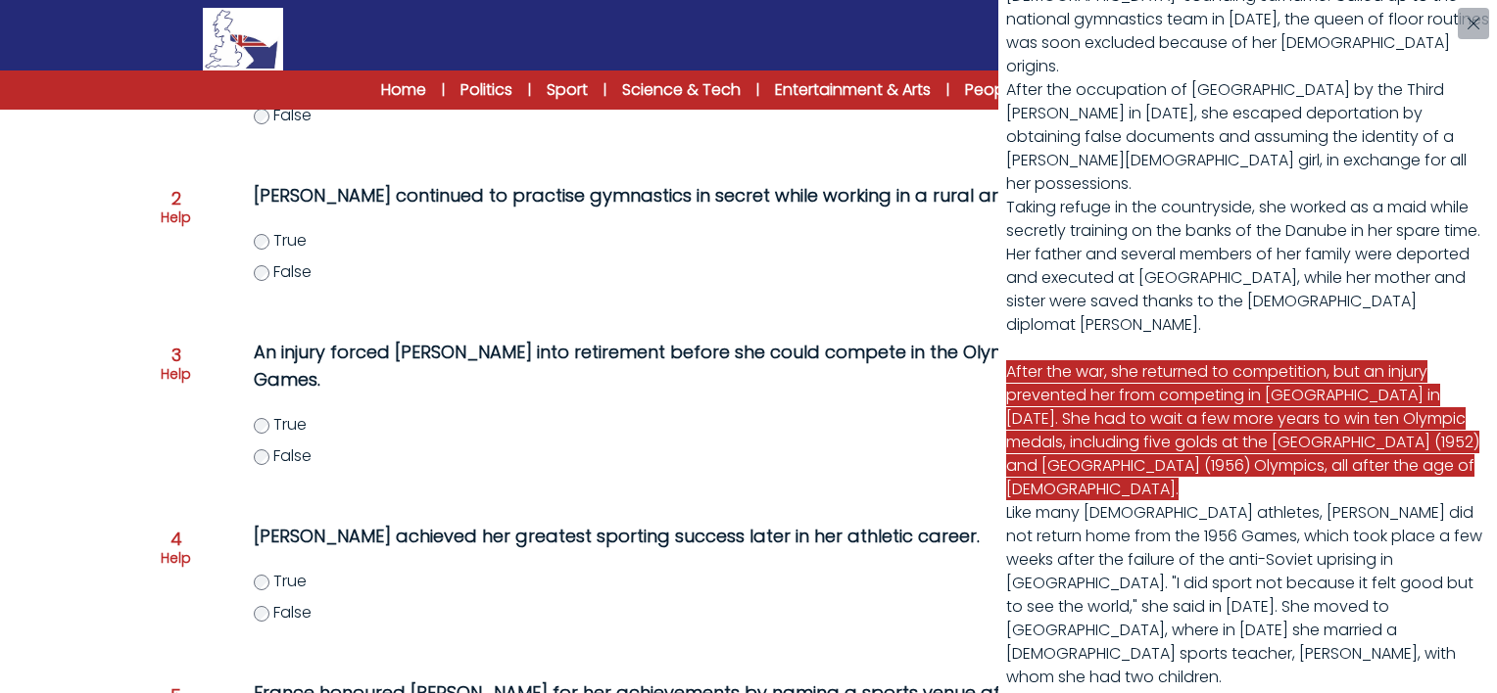
click at [259, 452] on div "The world's oldest living Olympic gold medallist dies Hungarian gymnast Agnes K…" at bounding box center [748, 346] width 1497 height 693
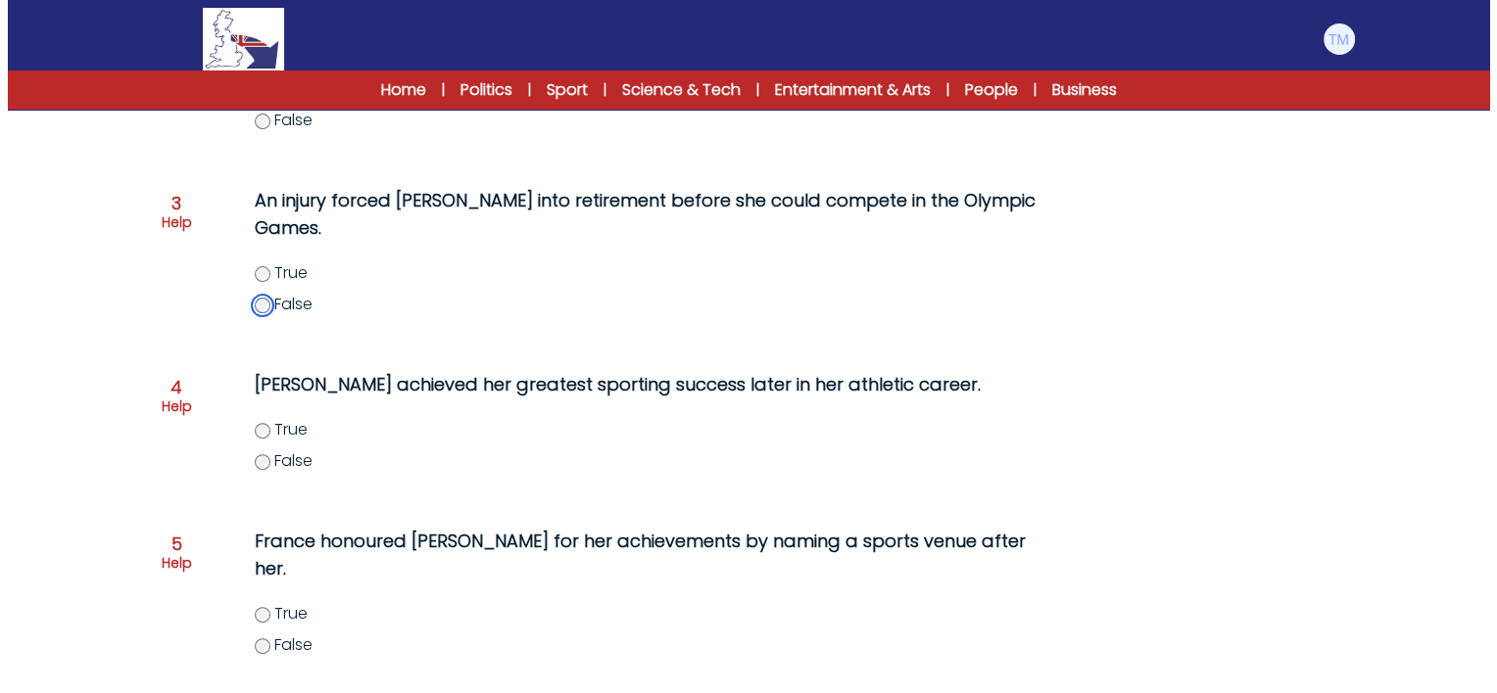
scroll to position [536, 0]
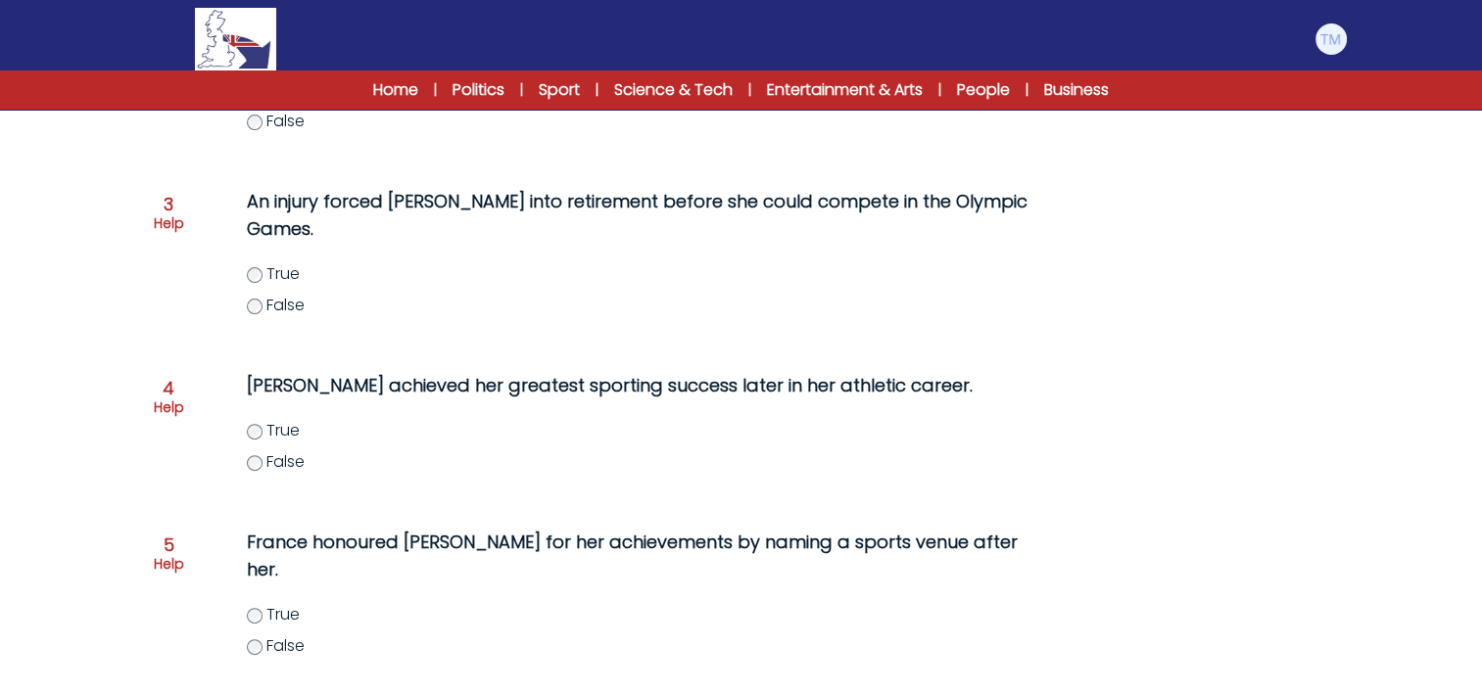
click at [157, 392] on div "Question 4 Help" at bounding box center [169, 398] width 30 height 37
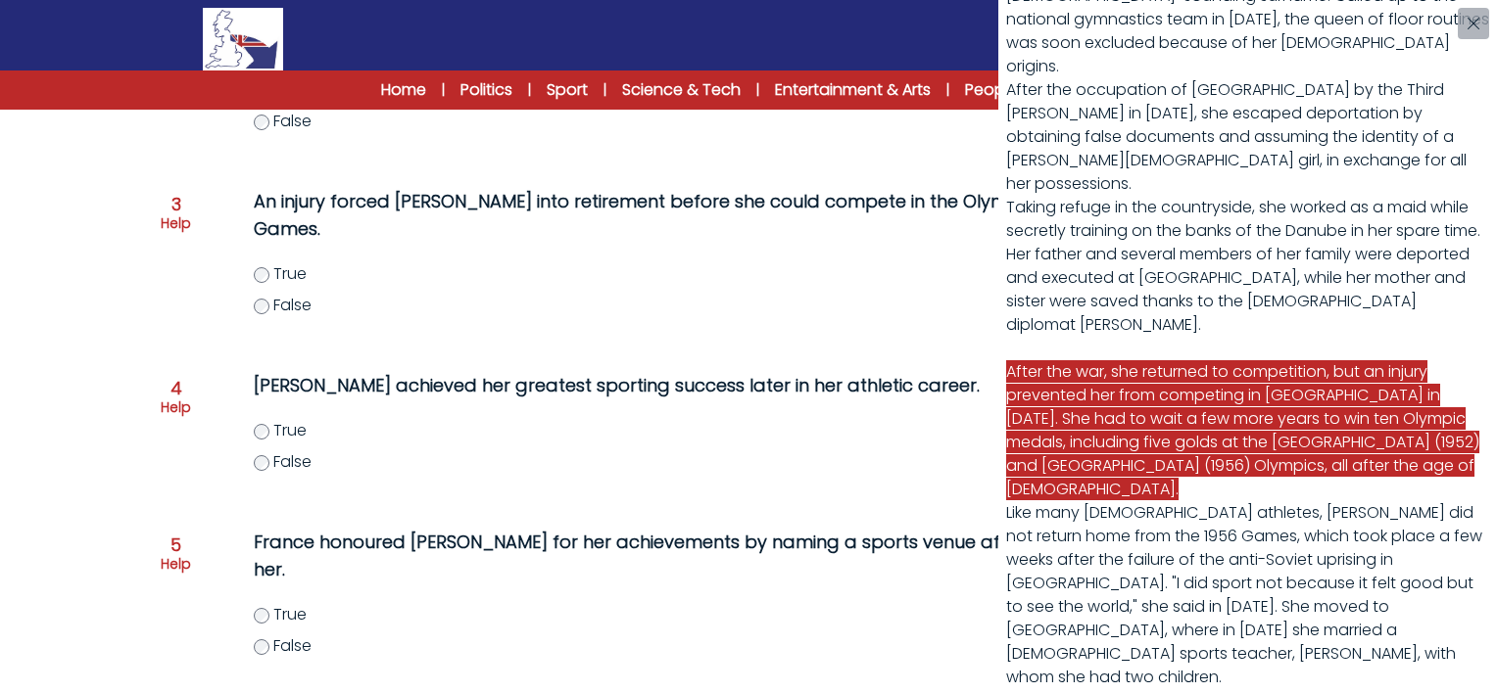
scroll to position [309, 0]
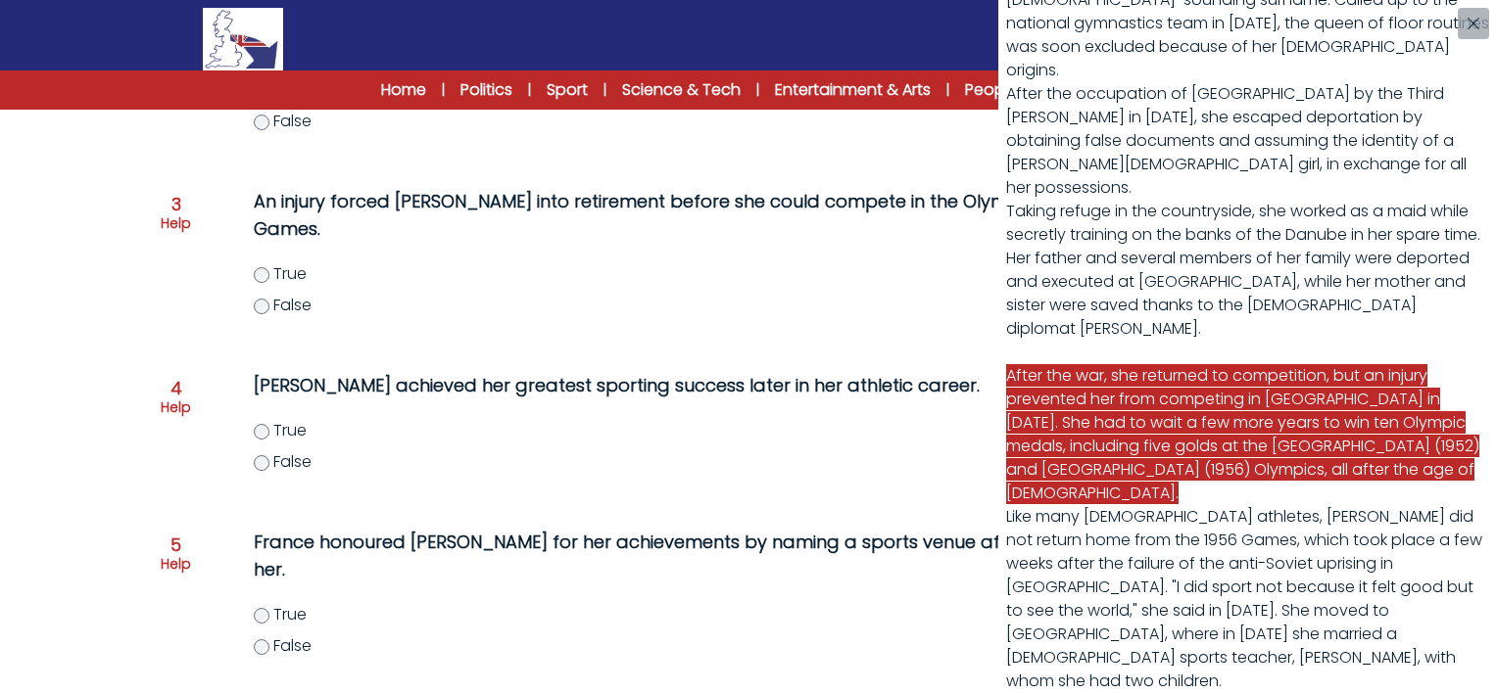
click at [261, 433] on div "The world's oldest living Olympic gold medallist dies Hungarian gymnast Agnes K…" at bounding box center [748, 346] width 1497 height 693
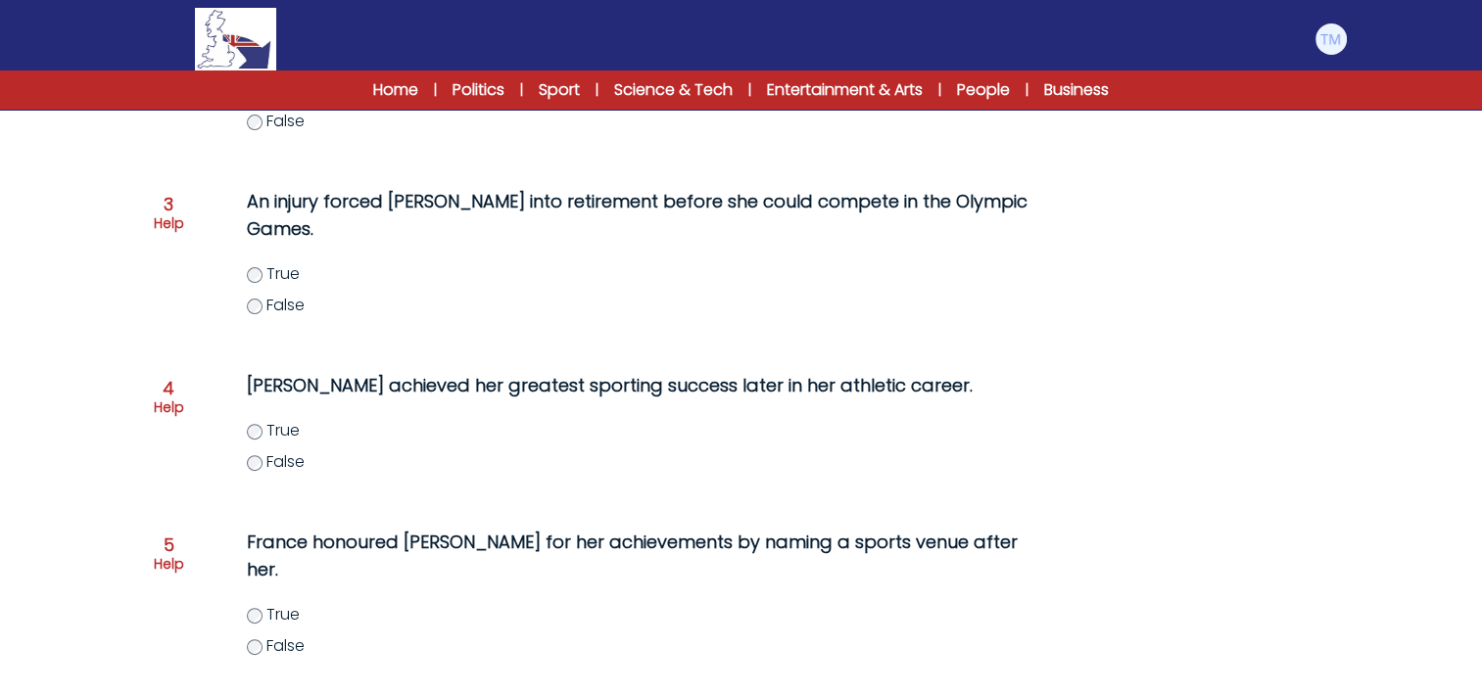
click at [168, 542] on span "5" at bounding box center [169, 546] width 11 height 18
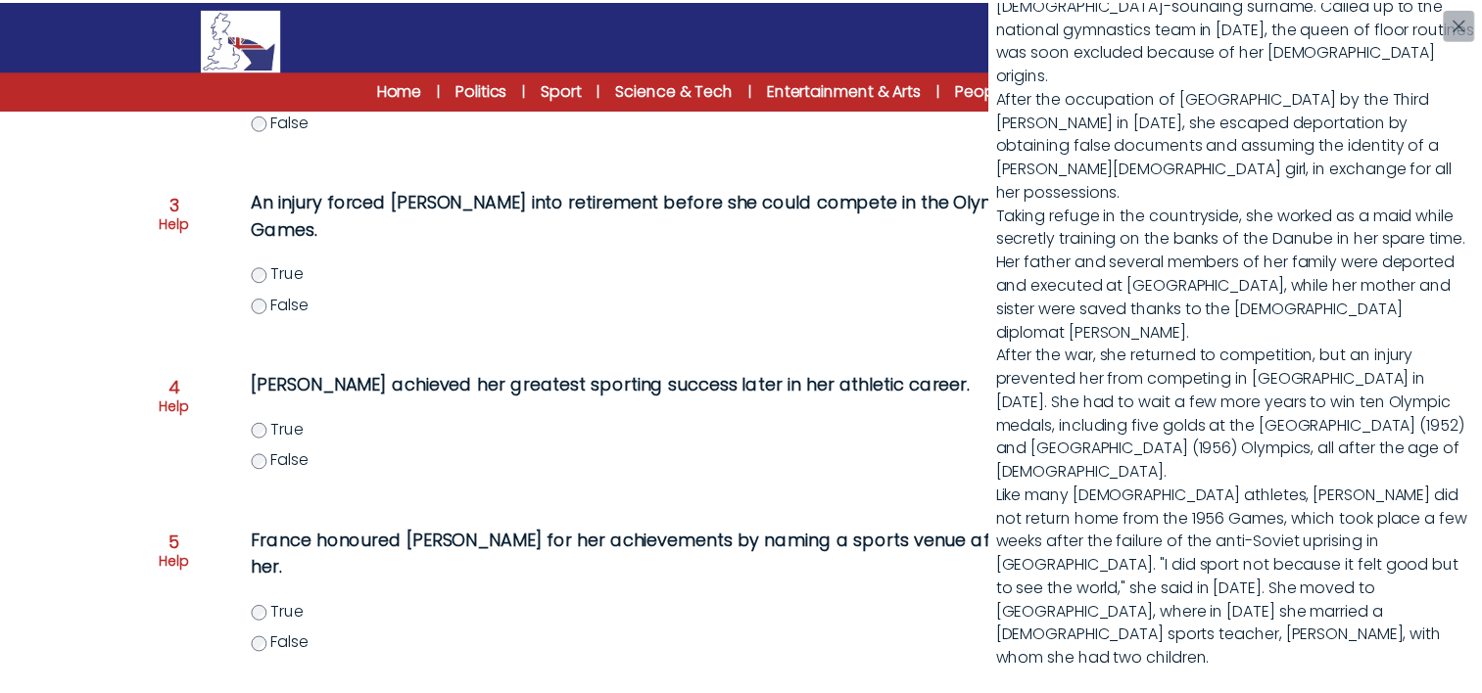
scroll to position [527, 0]
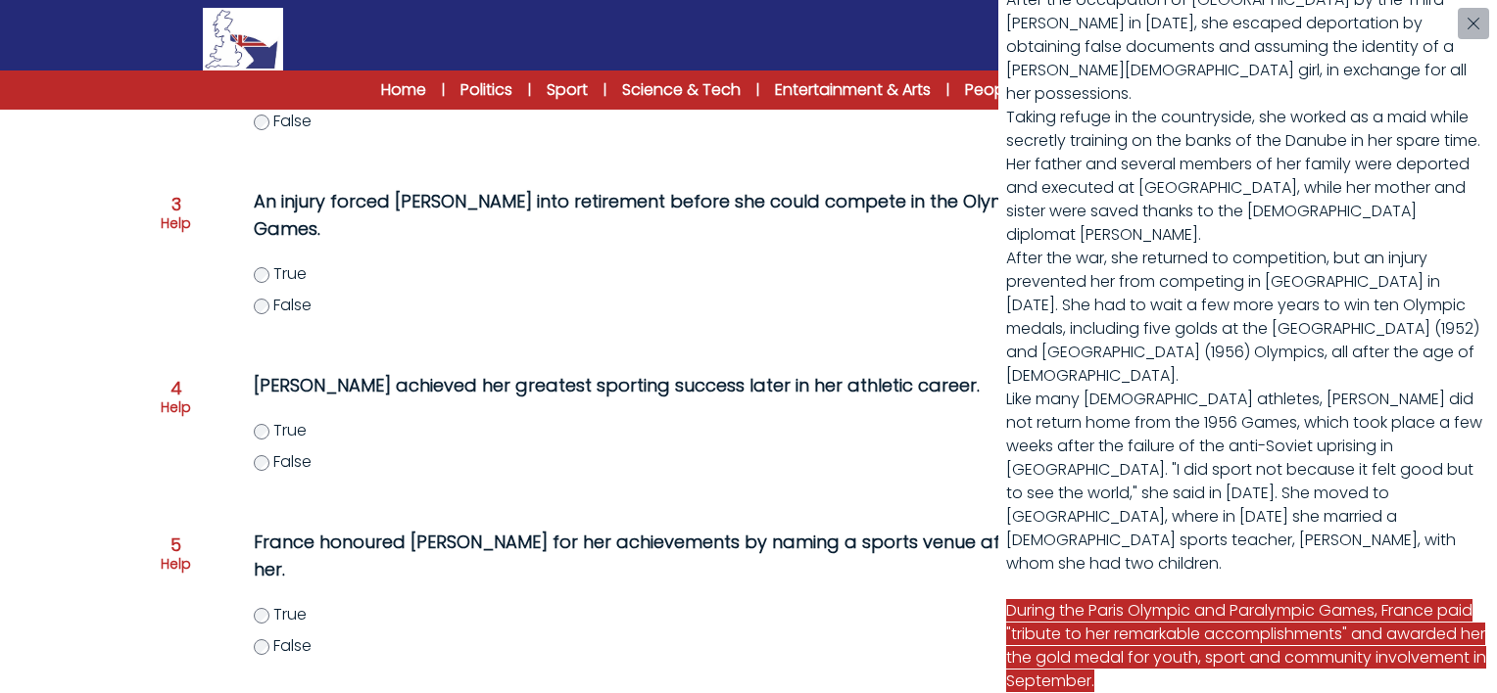
click at [686, 599] on div "The world's oldest living Olympic gold medallist dies Hungarian gymnast Agnes K…" at bounding box center [748, 346] width 1497 height 693
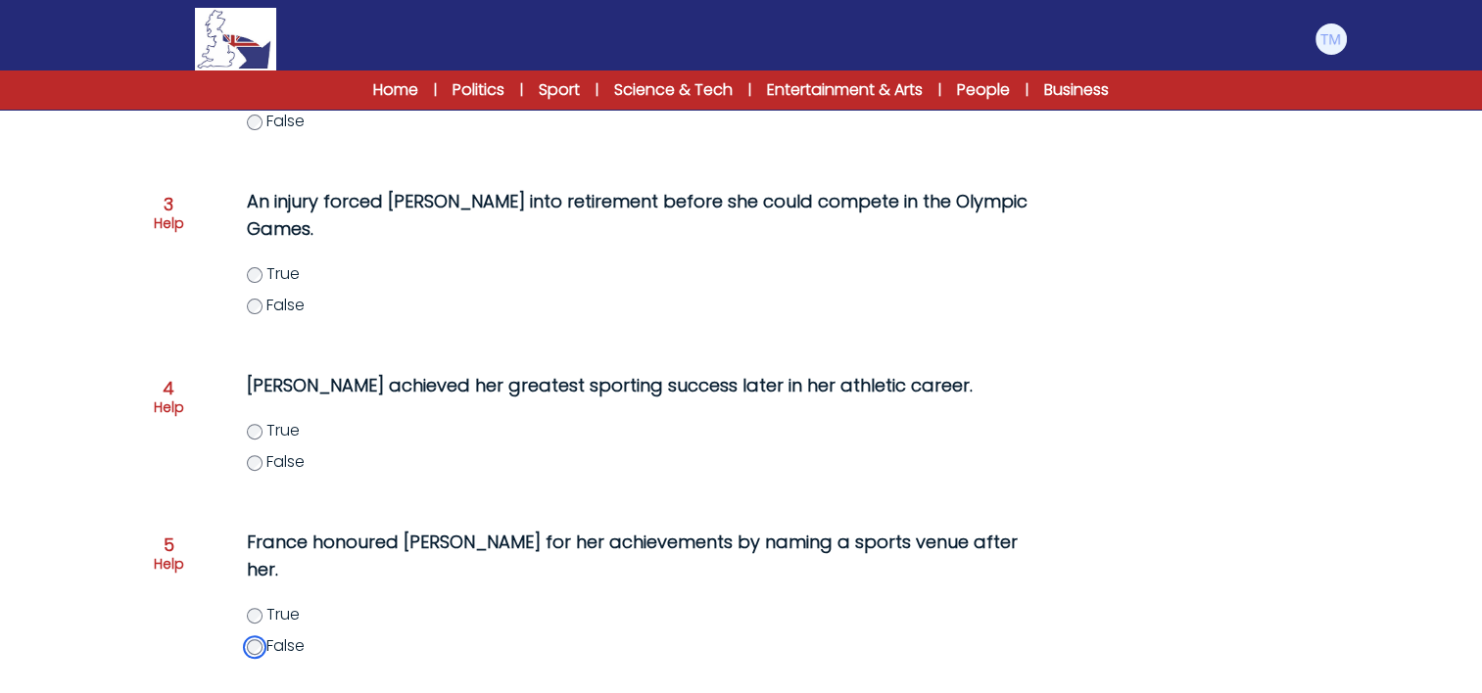
scroll to position [662, 0]
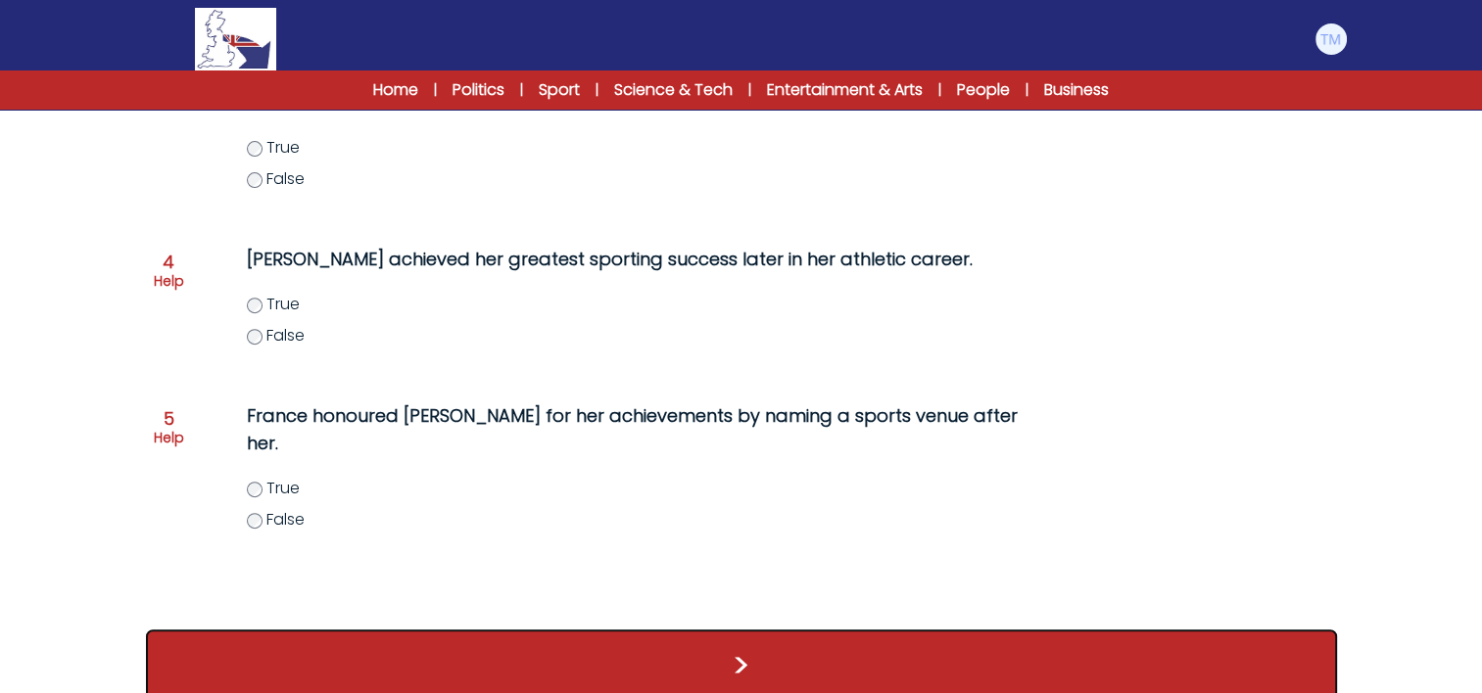
click at [619, 642] on button ">" at bounding box center [741, 666] width 1191 height 72
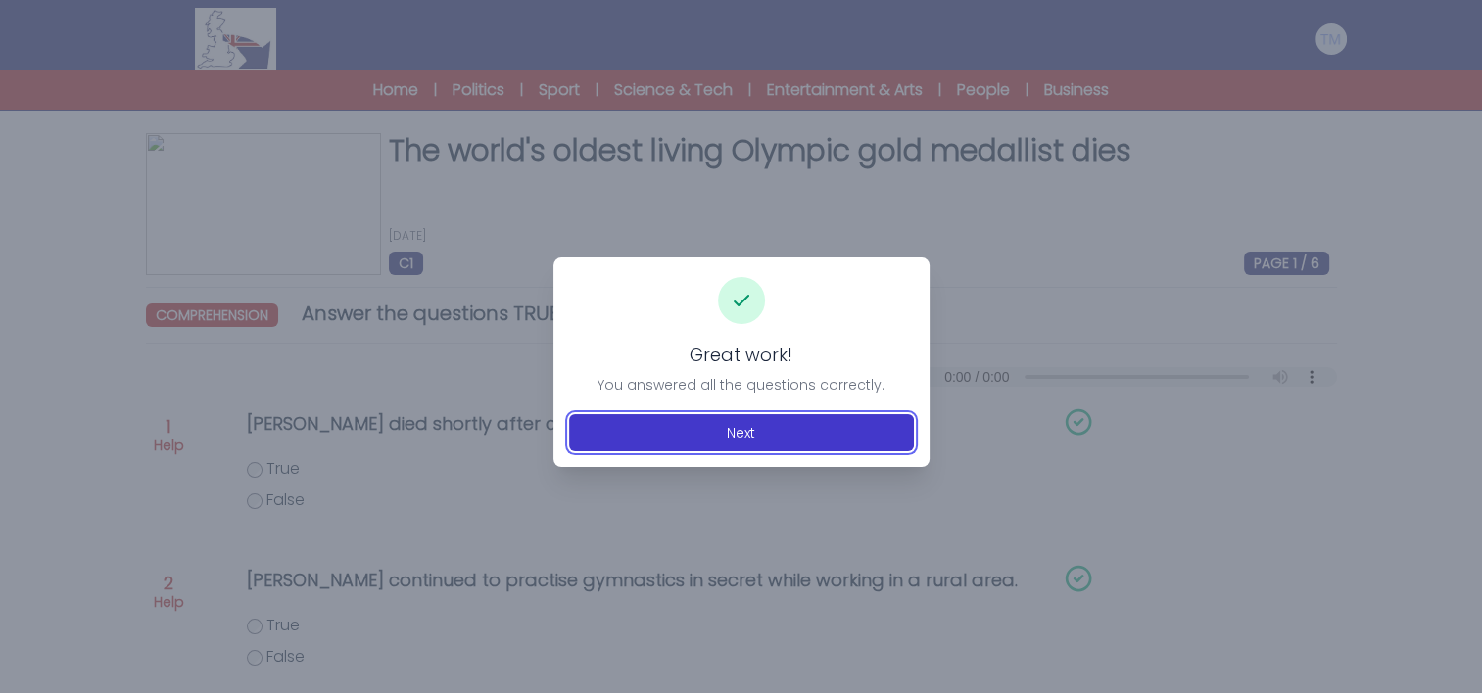
click at [760, 446] on button "Next" at bounding box center [741, 432] width 345 height 37
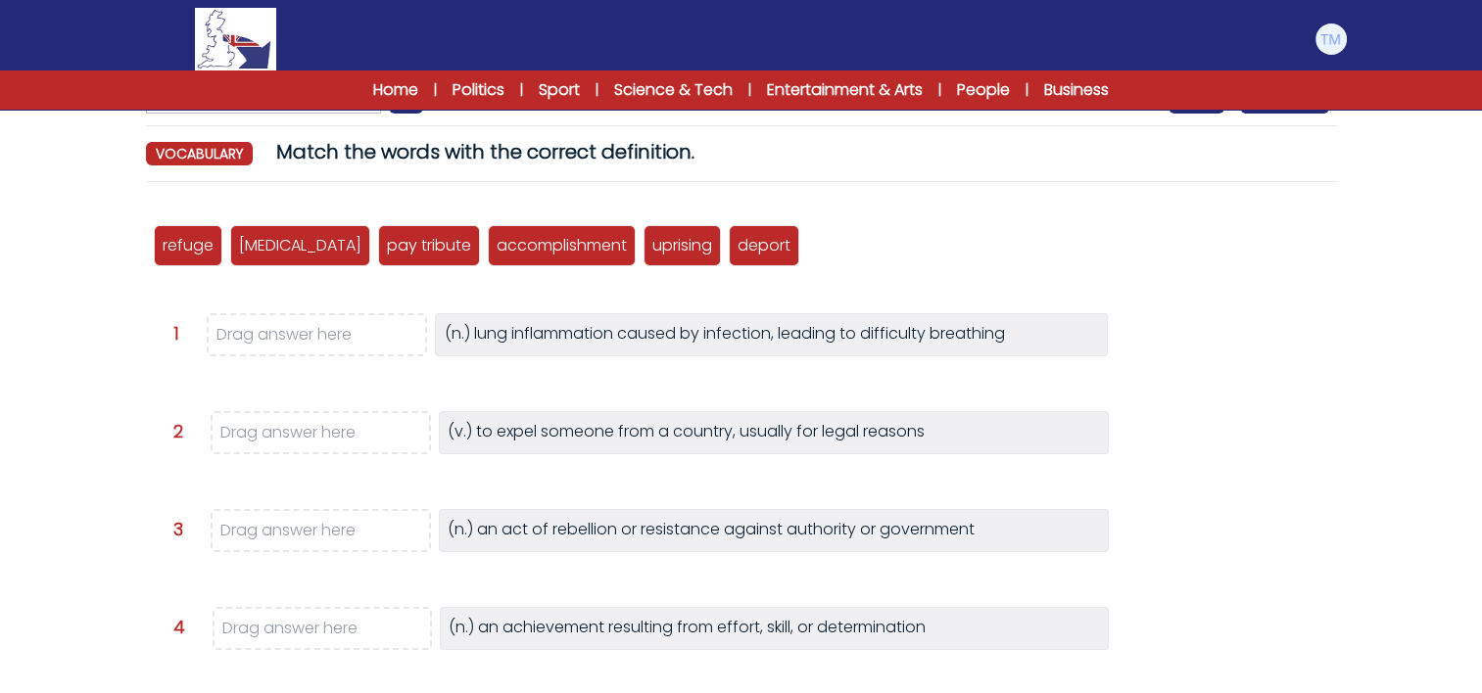
scroll to position [159, 0]
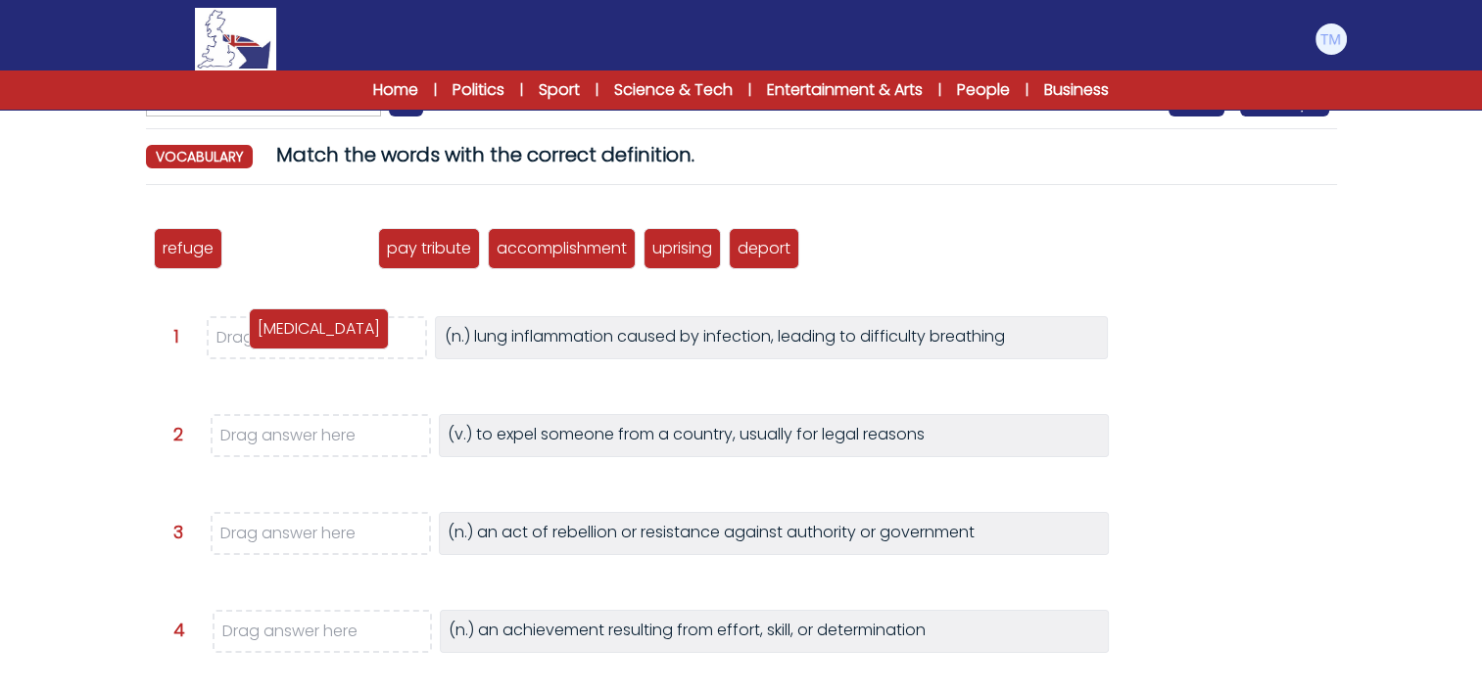
drag, startPoint x: 249, startPoint y: 248, endPoint x: 267, endPoint y: 330, distance: 84.4
click at [267, 330] on p "[MEDICAL_DATA]" at bounding box center [319, 329] width 122 height 24
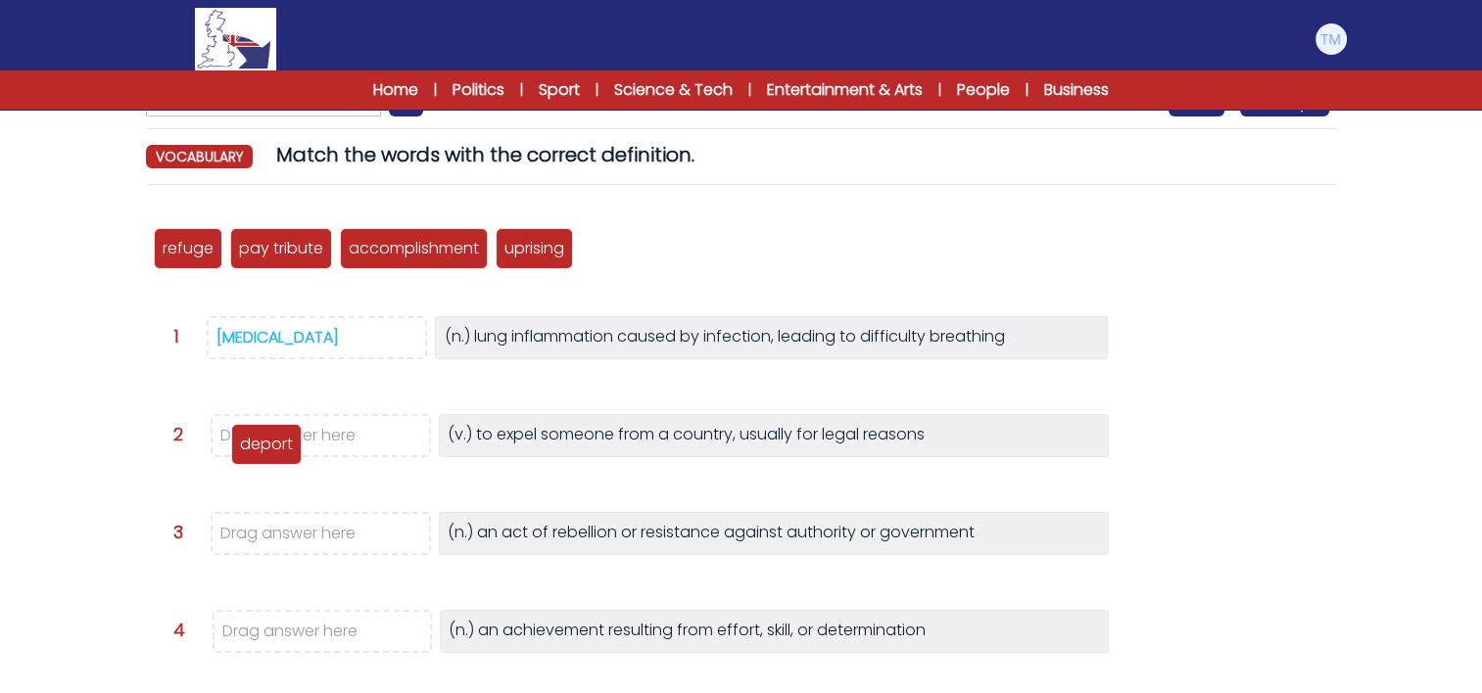
drag, startPoint x: 620, startPoint y: 246, endPoint x: 266, endPoint y: 442, distance: 404.2
click at [266, 442] on p "deport" at bounding box center [266, 445] width 53 height 24
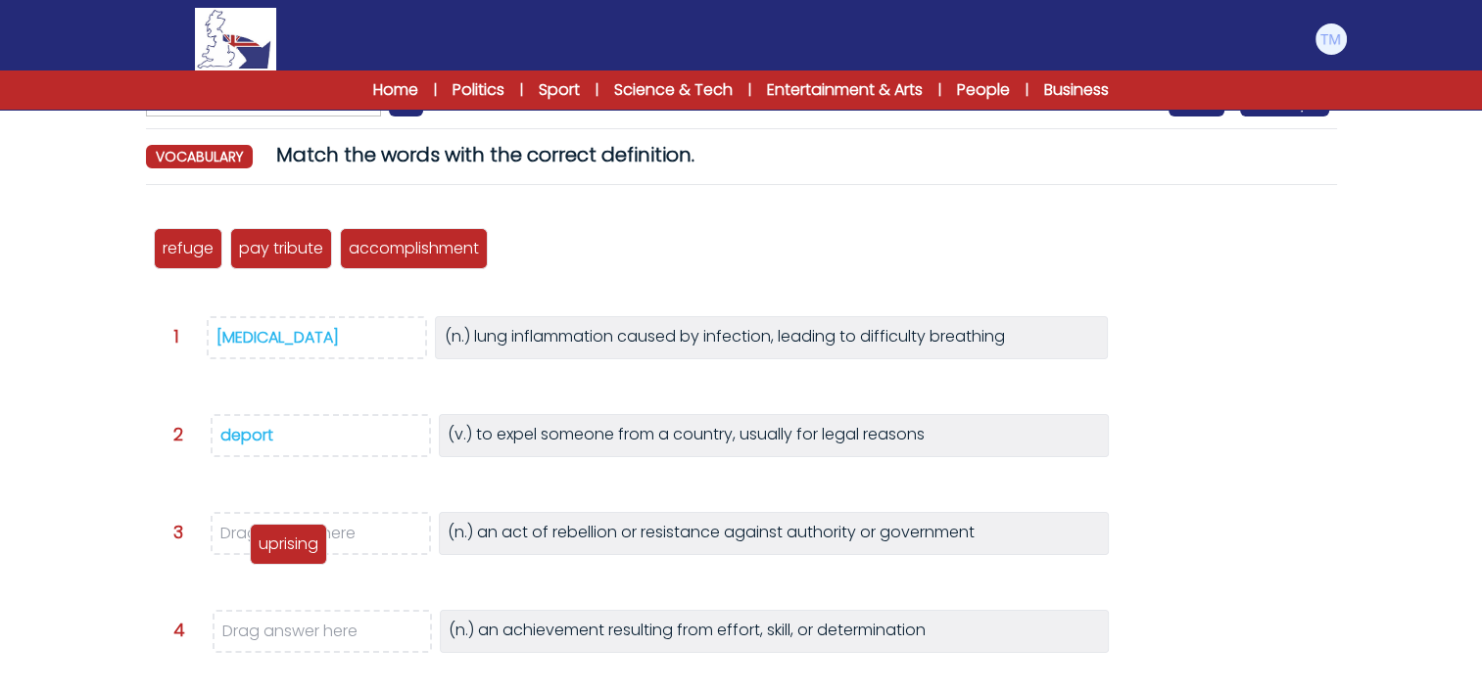
drag, startPoint x: 537, startPoint y: 255, endPoint x: 291, endPoint y: 552, distance: 386.1
click at [291, 552] on p "uprising" at bounding box center [289, 545] width 60 height 24
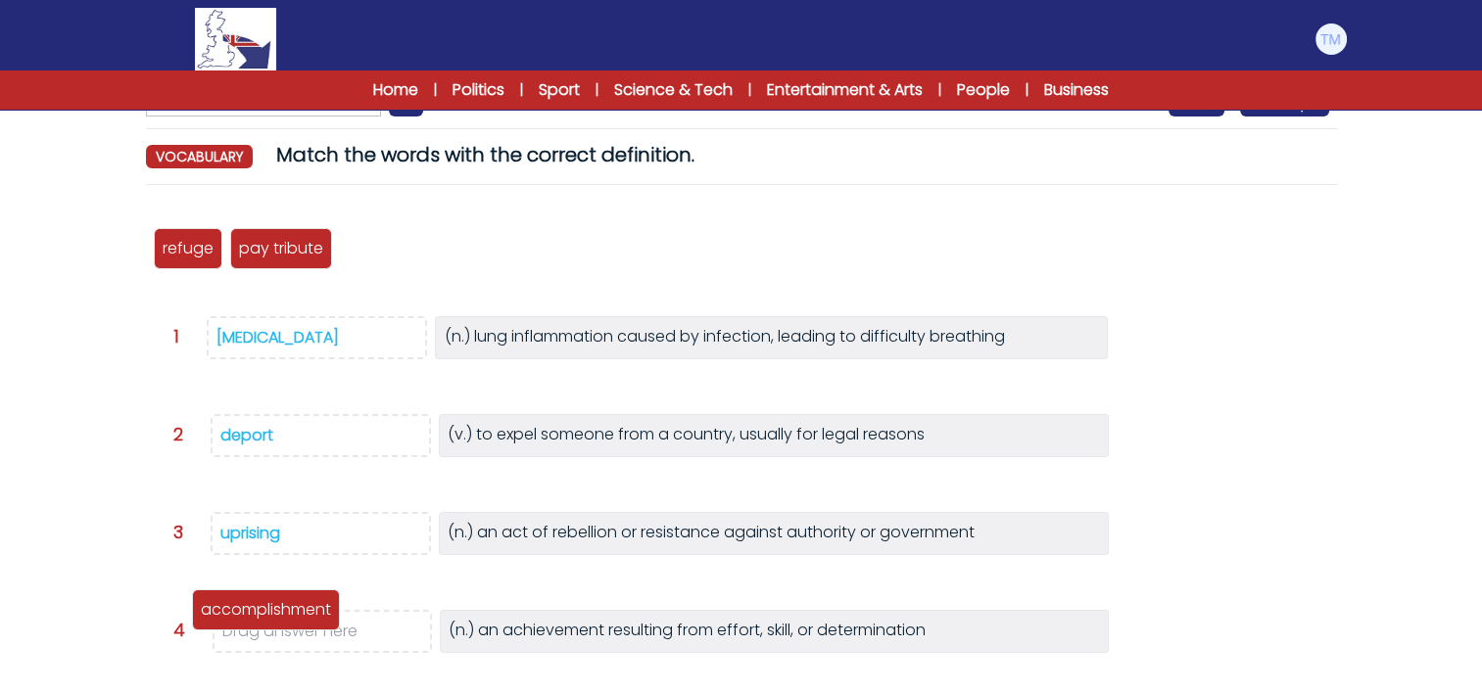
drag, startPoint x: 438, startPoint y: 251, endPoint x: 295, endPoint y: 635, distance: 409.7
click at [295, 622] on p "accomplishment" at bounding box center [266, 610] width 130 height 24
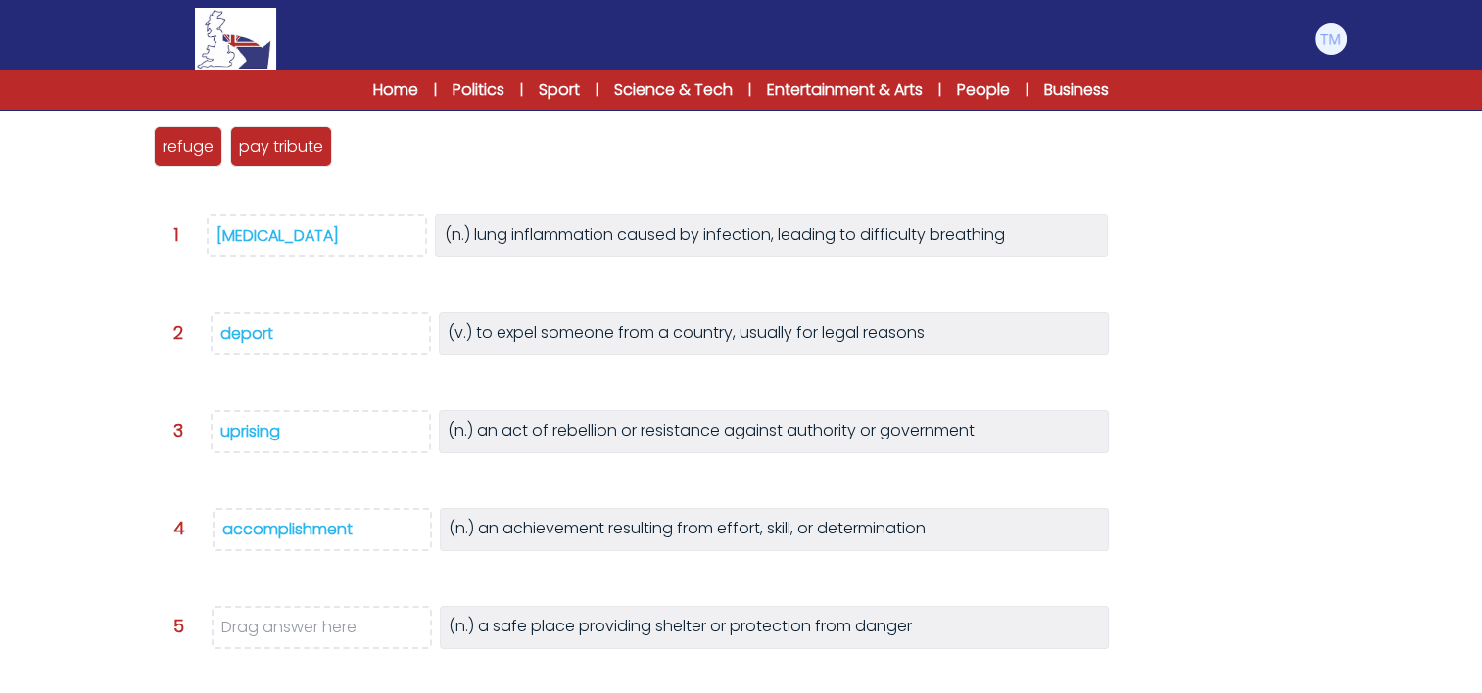
scroll to position [255, 0]
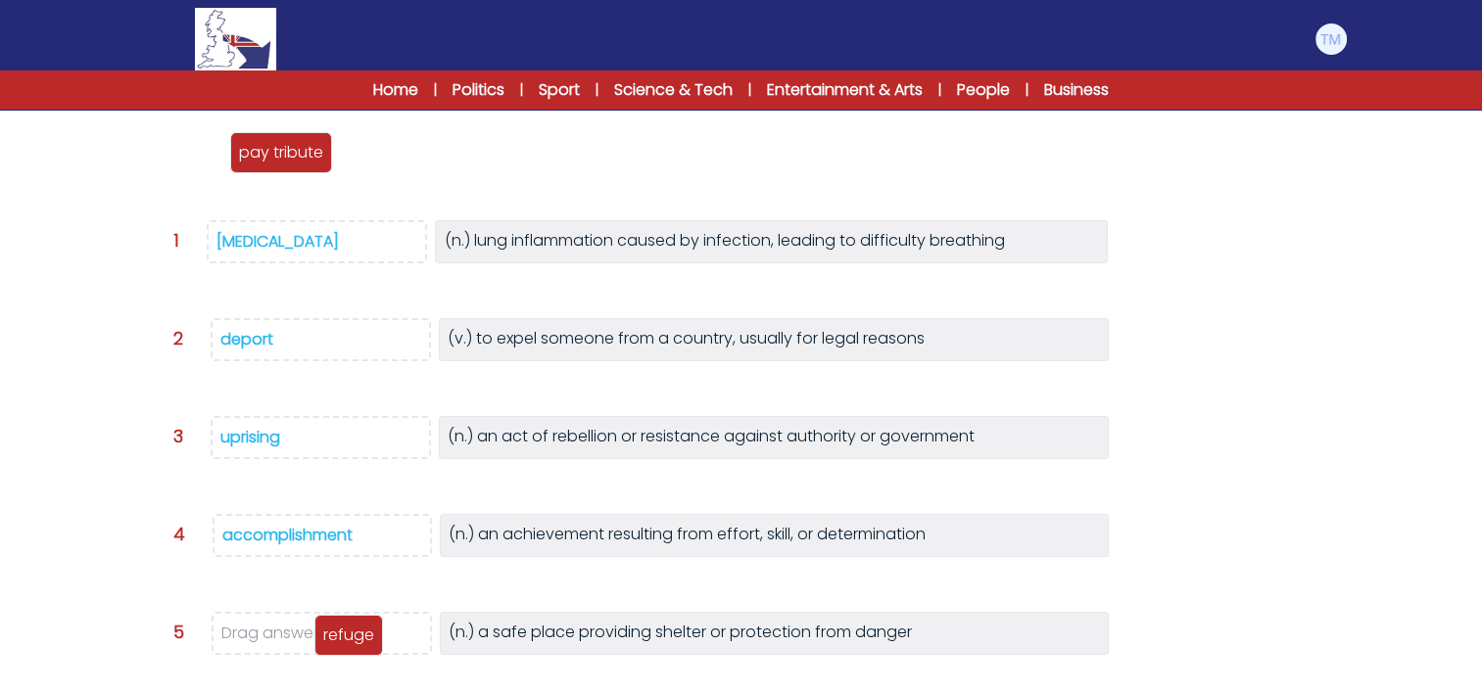
drag, startPoint x: 184, startPoint y: 143, endPoint x: 337, endPoint y: 628, distance: 508.3
click at [337, 628] on p "refuge" at bounding box center [348, 636] width 51 height 24
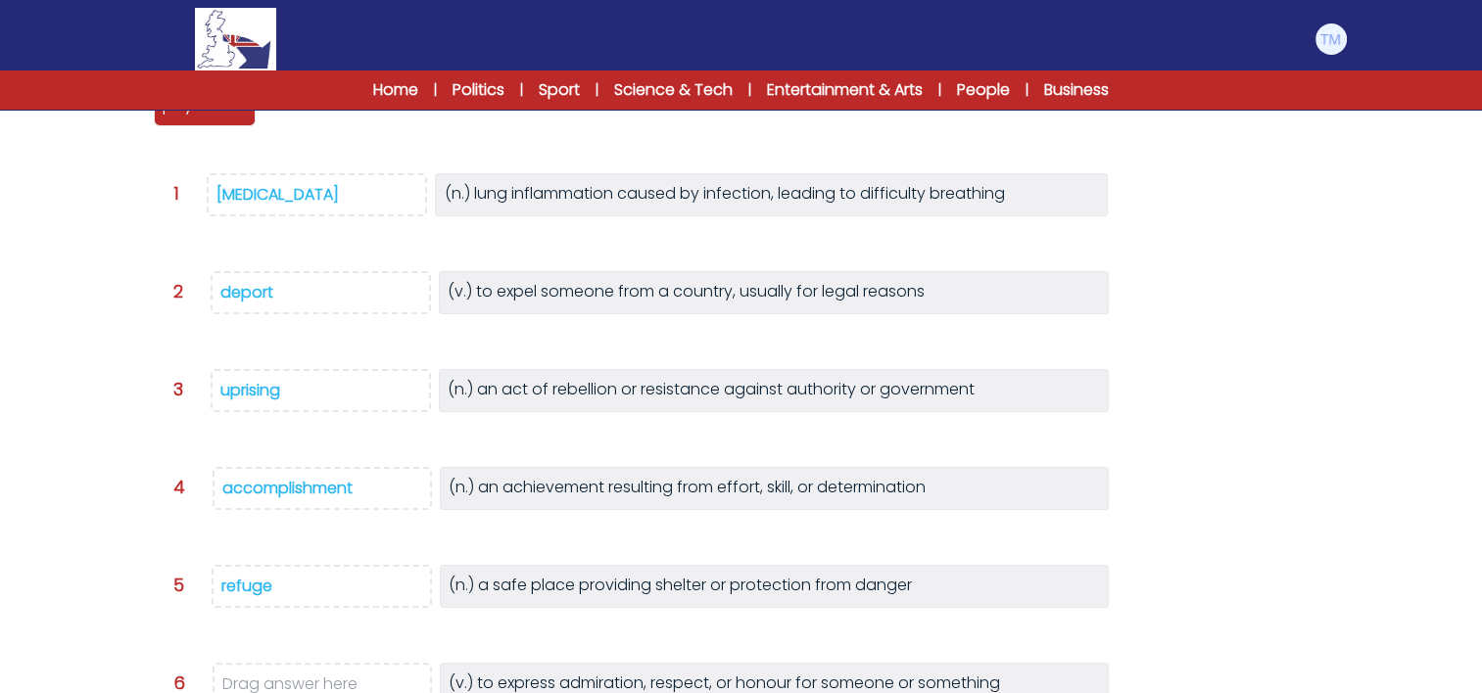
scroll to position [299, 0]
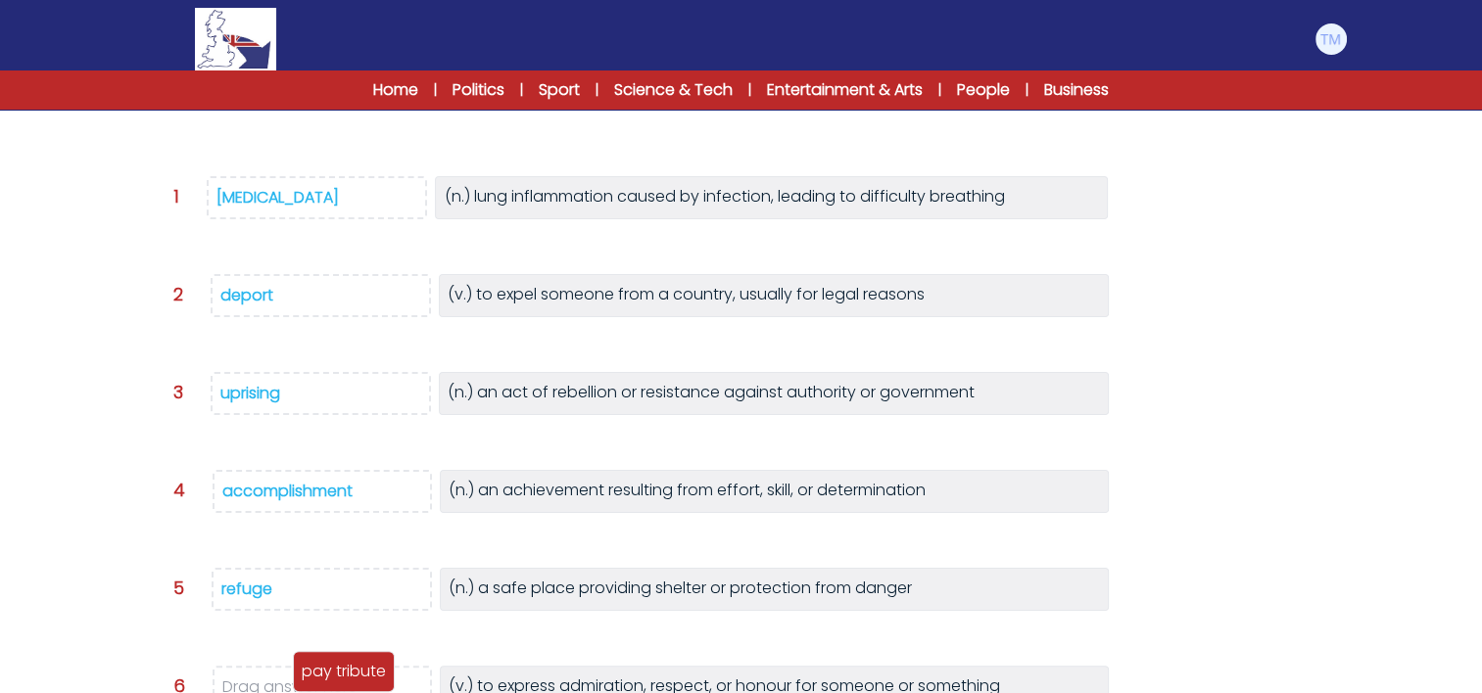
drag, startPoint x: 204, startPoint y: 121, endPoint x: 343, endPoint y: 684, distance: 579.1
click at [343, 684] on div "pay tribute" at bounding box center [344, 671] width 102 height 41
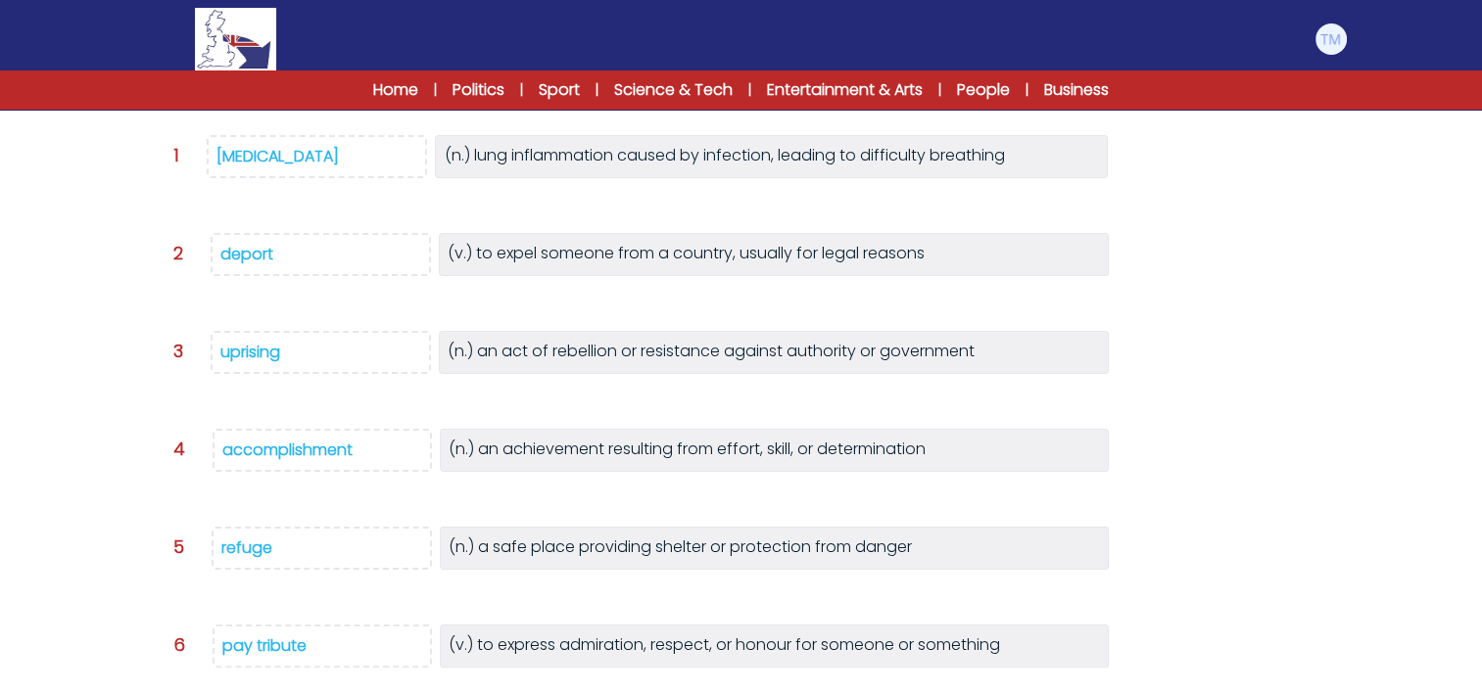
scroll to position [481, 0]
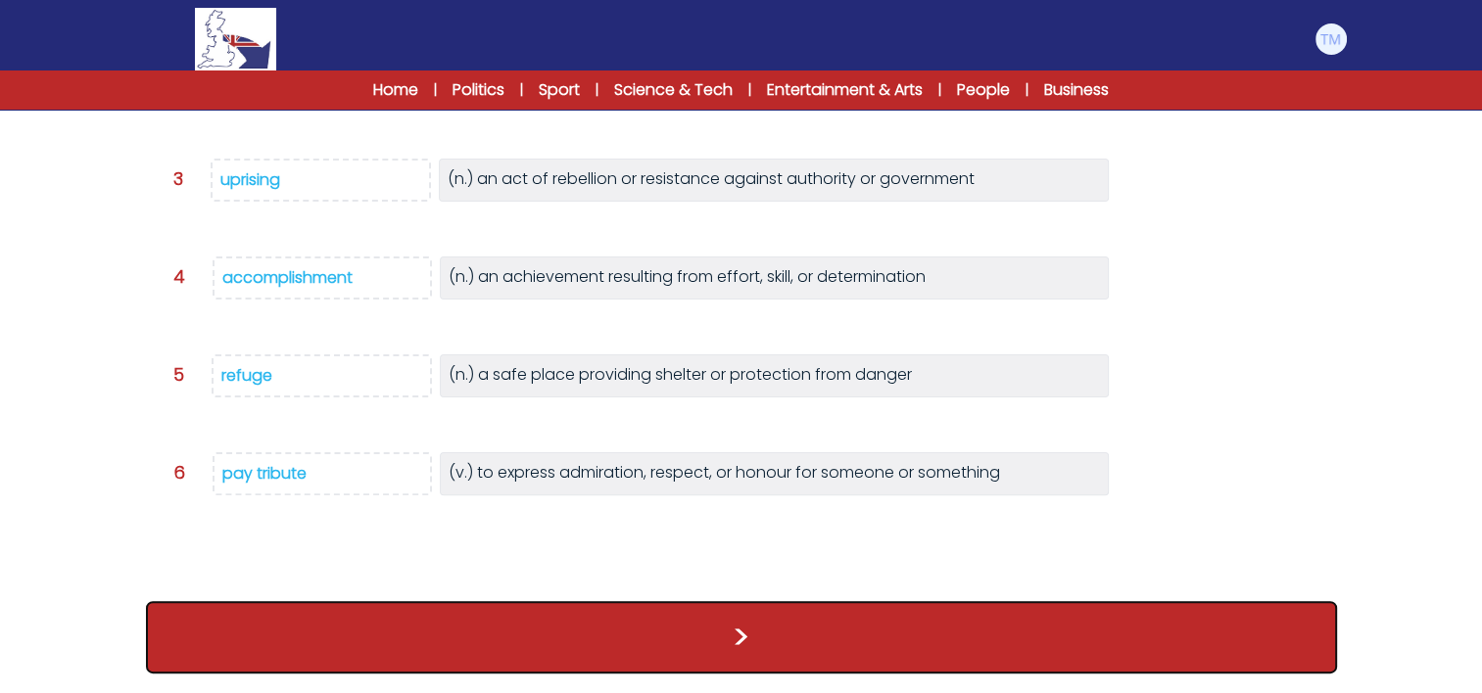
click at [634, 617] on button ">" at bounding box center [741, 637] width 1191 height 72
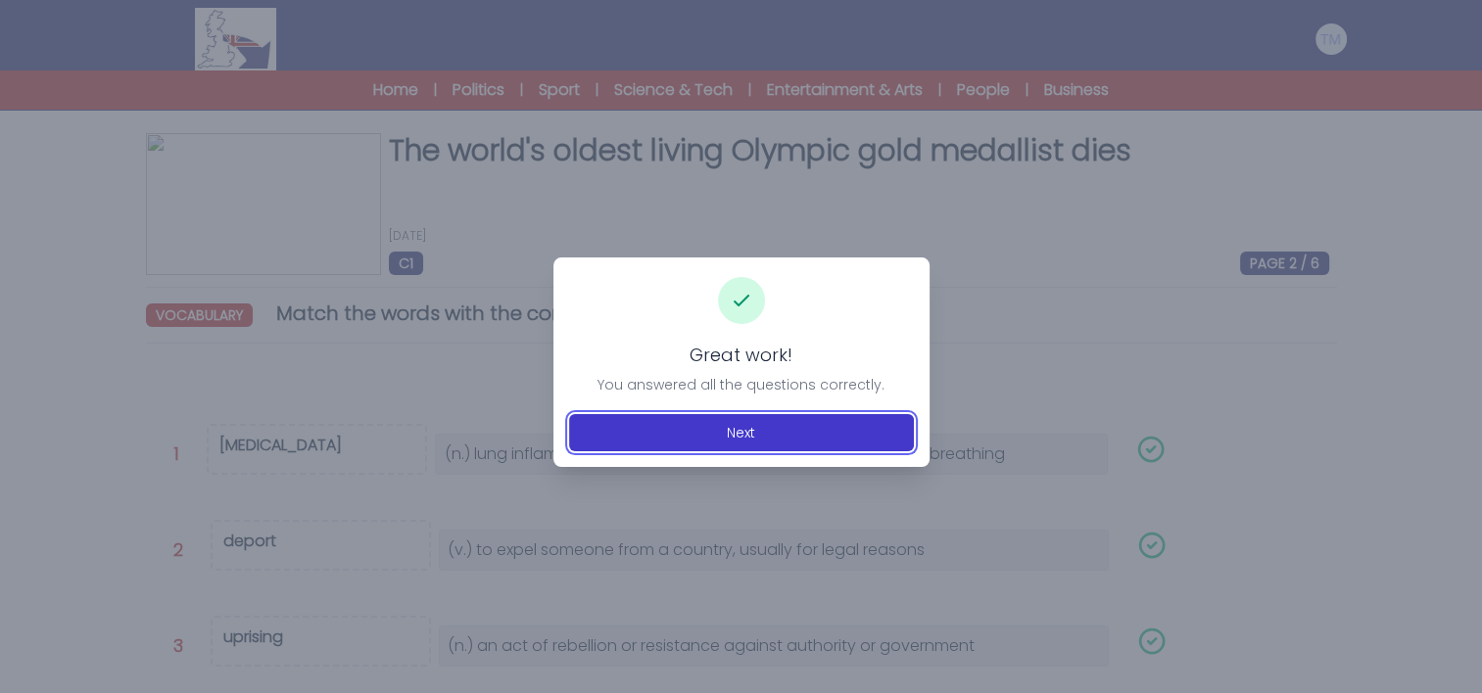
click at [739, 438] on button "Next" at bounding box center [741, 432] width 345 height 37
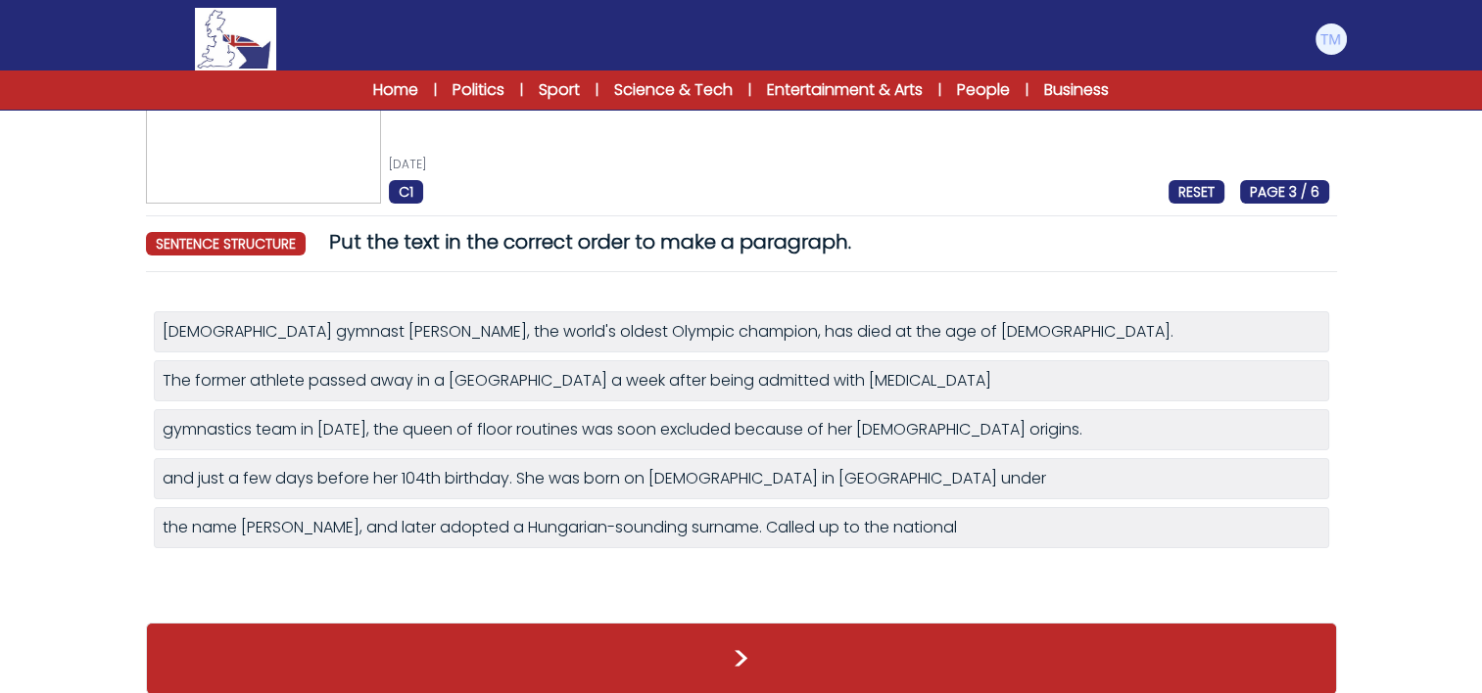
scroll to position [74, 0]
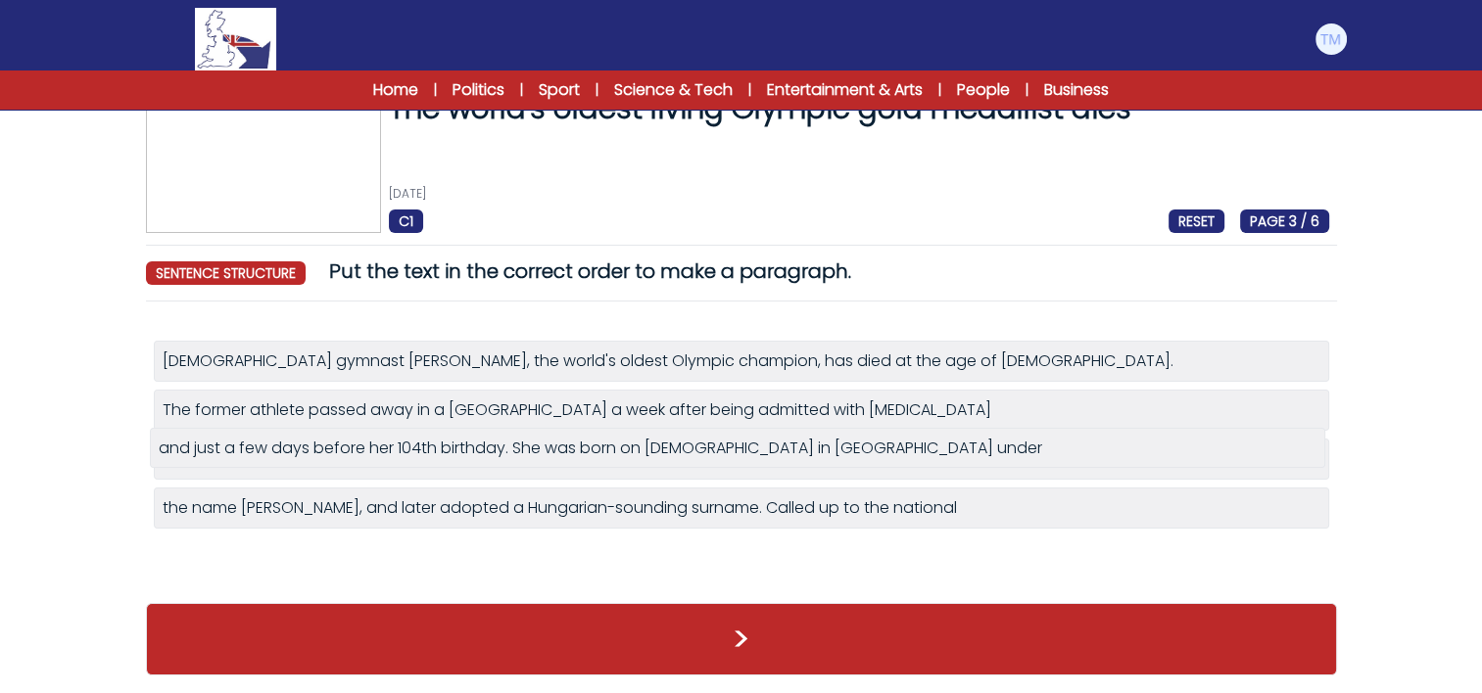
drag, startPoint x: 501, startPoint y: 476, endPoint x: 498, endPoint y: 451, distance: 25.8
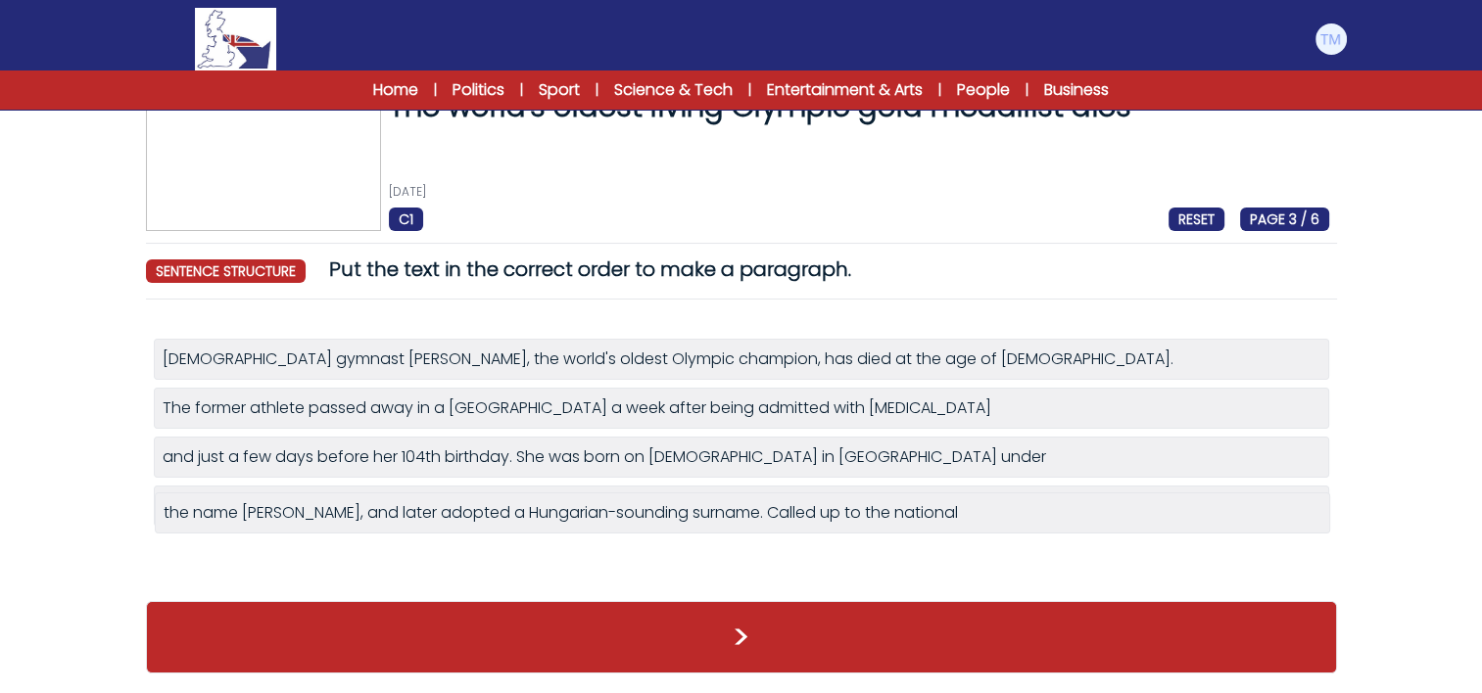
scroll to position [42, 0]
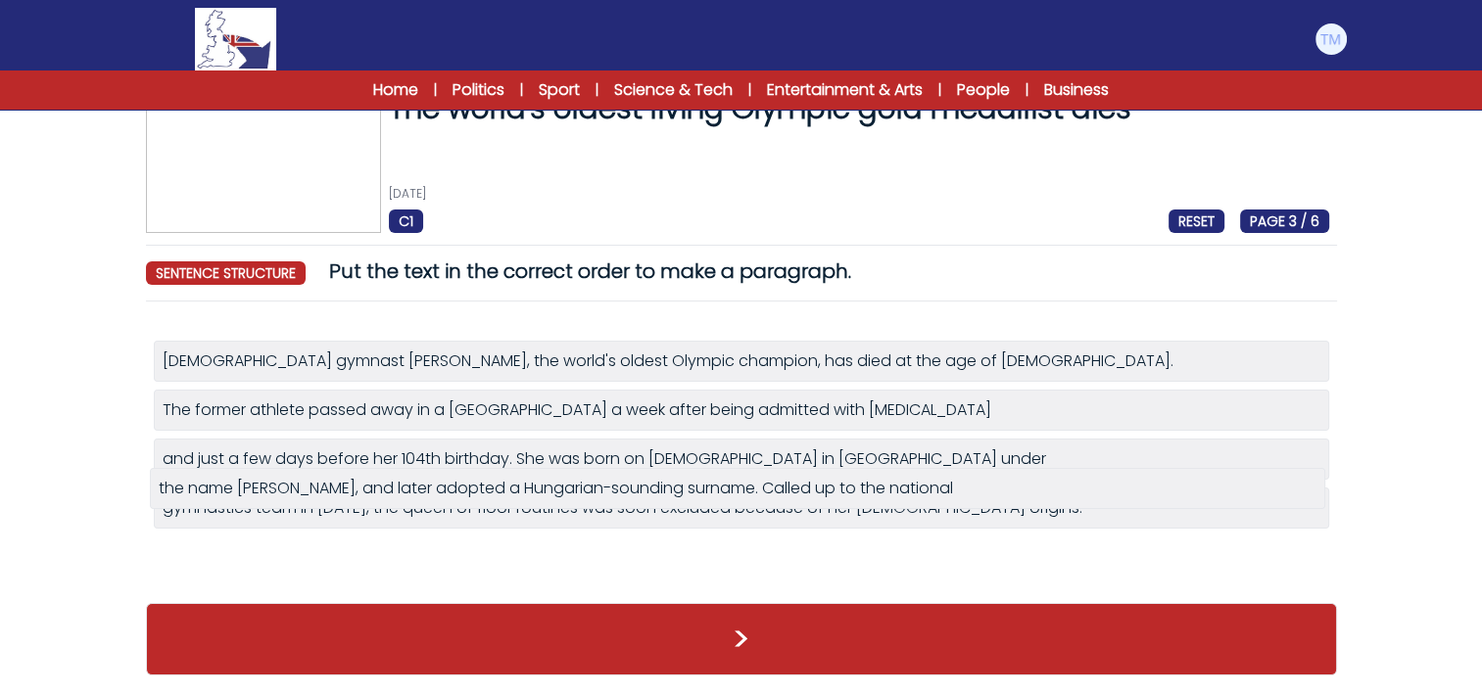
drag, startPoint x: 320, startPoint y: 535, endPoint x: 315, endPoint y: 501, distance: 33.7
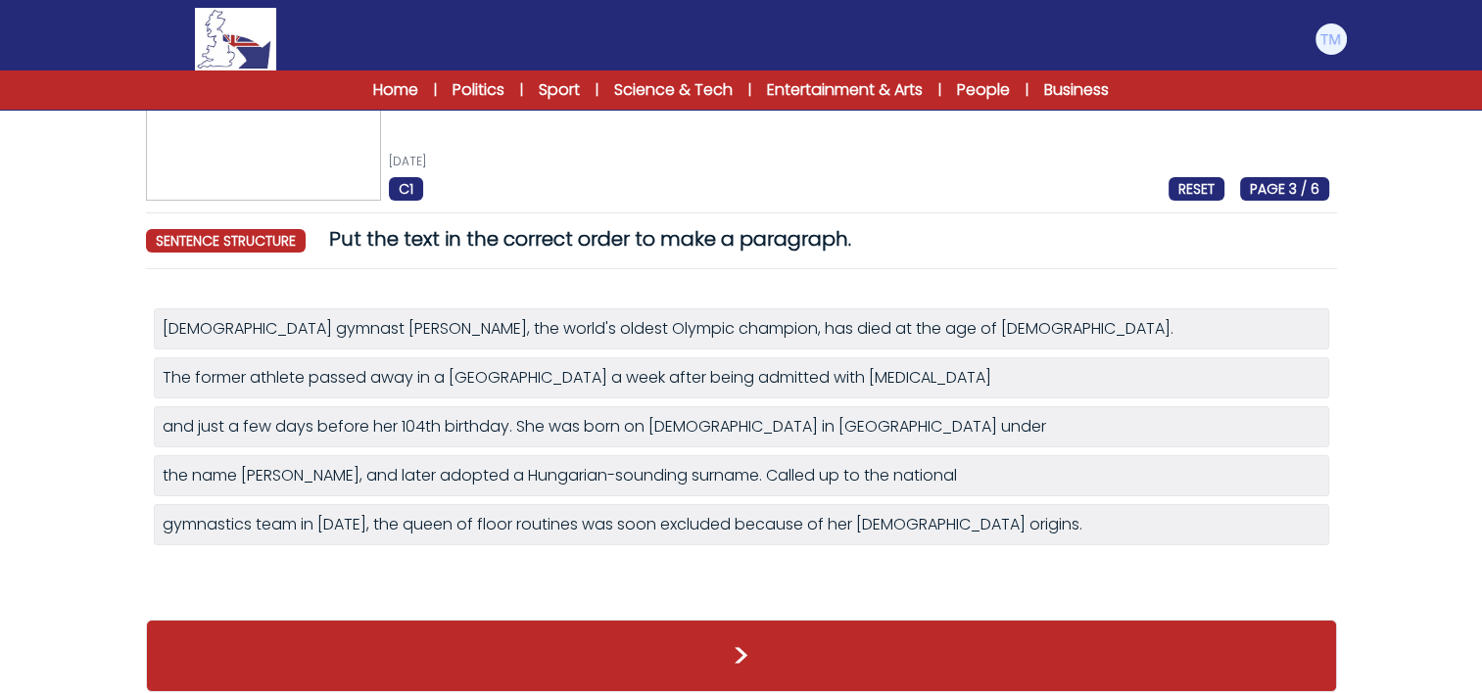
scroll to position [90, 0]
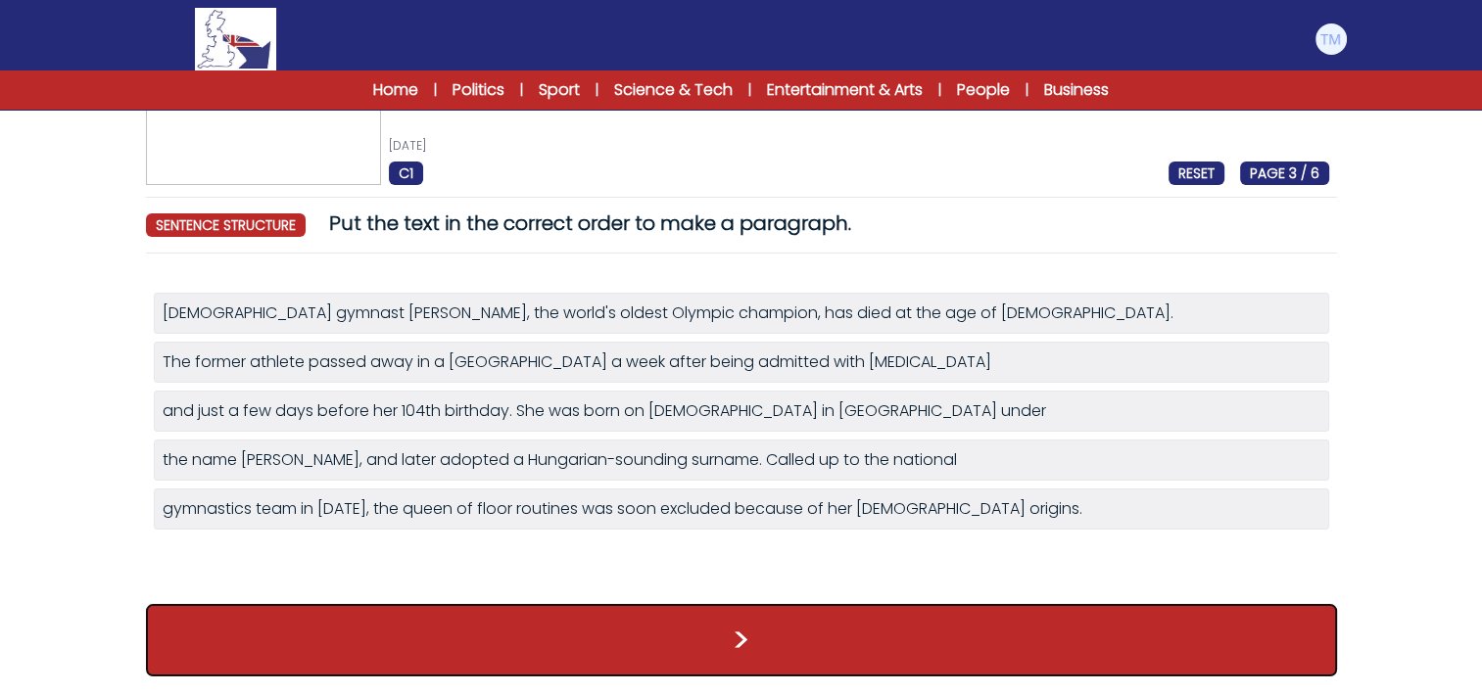
click at [603, 623] on button ">" at bounding box center [741, 640] width 1191 height 72
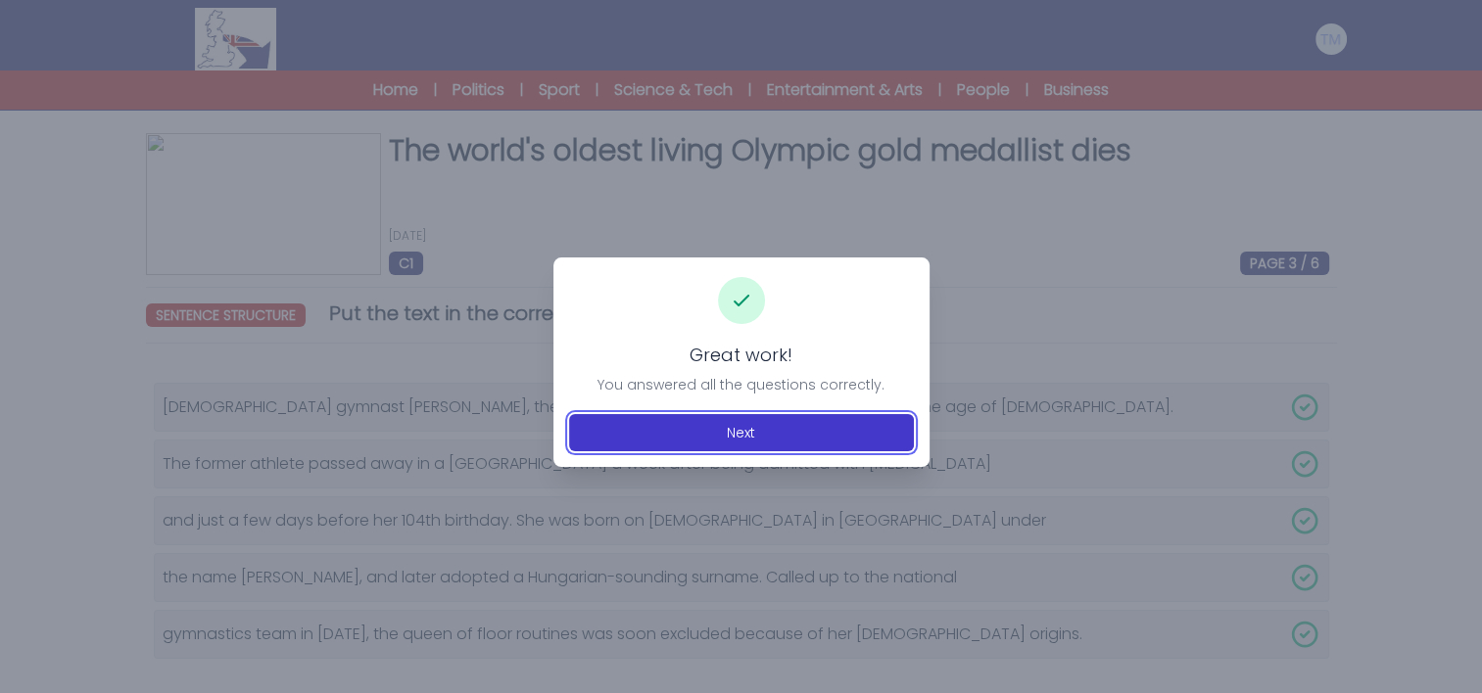
click at [737, 432] on button "Next" at bounding box center [741, 432] width 345 height 37
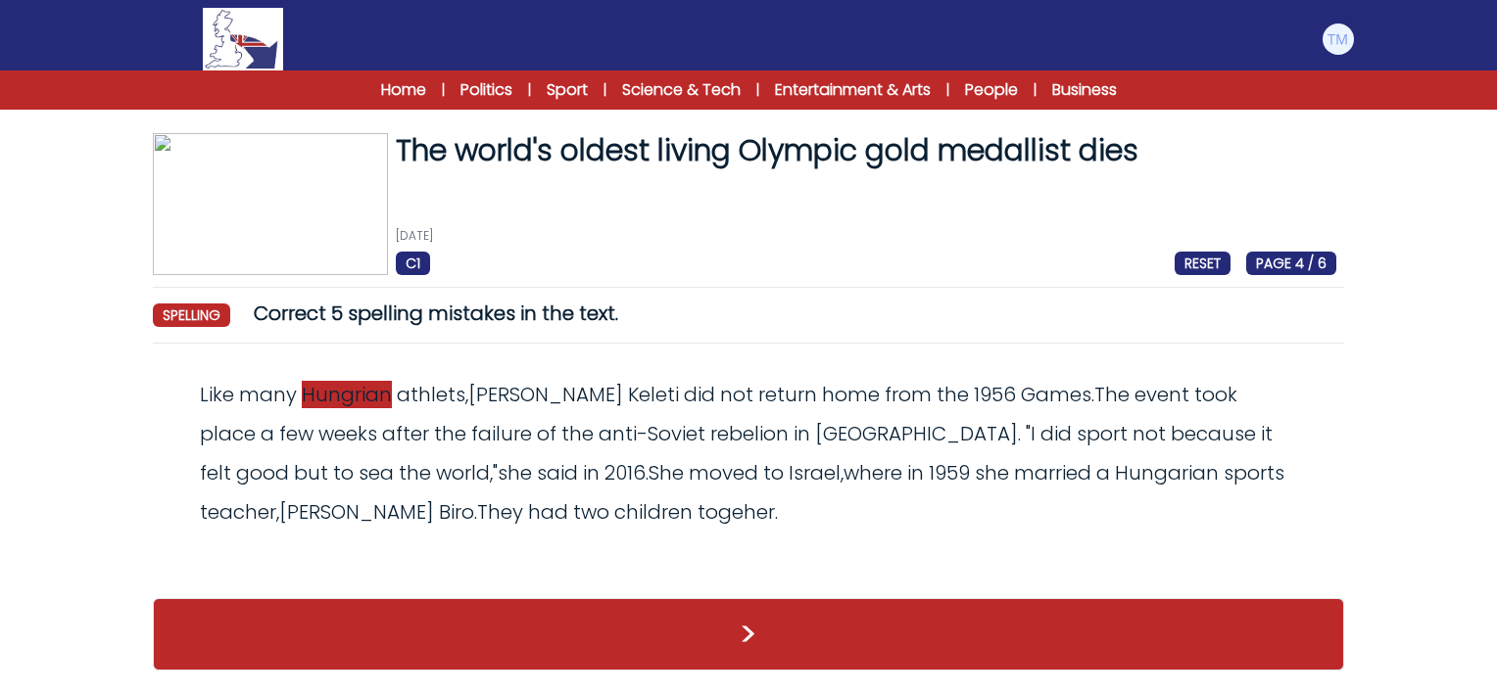
click at [371, 400] on span "Hungrian" at bounding box center [347, 394] width 90 height 27
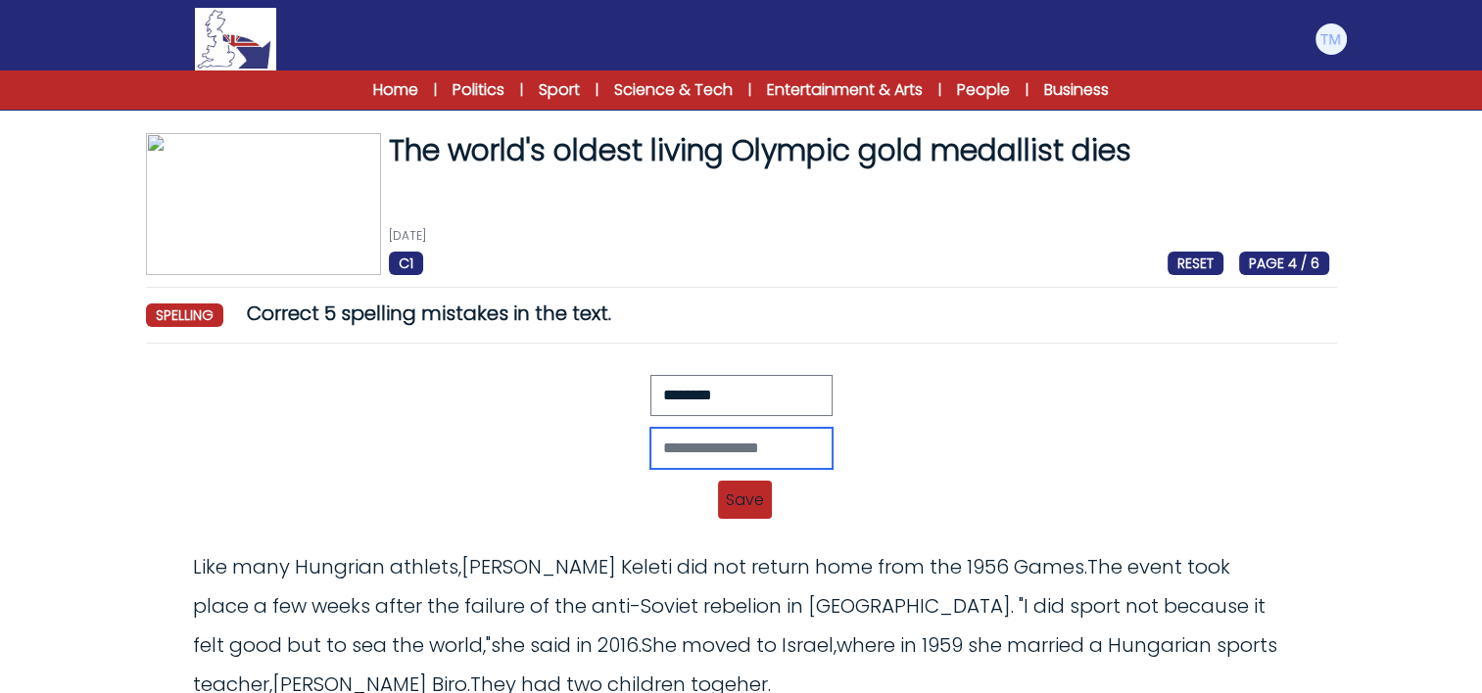
click at [760, 450] on input "text" at bounding box center [741, 448] width 182 height 41
type input "*********"
click at [744, 490] on span "Save" at bounding box center [745, 500] width 54 height 38
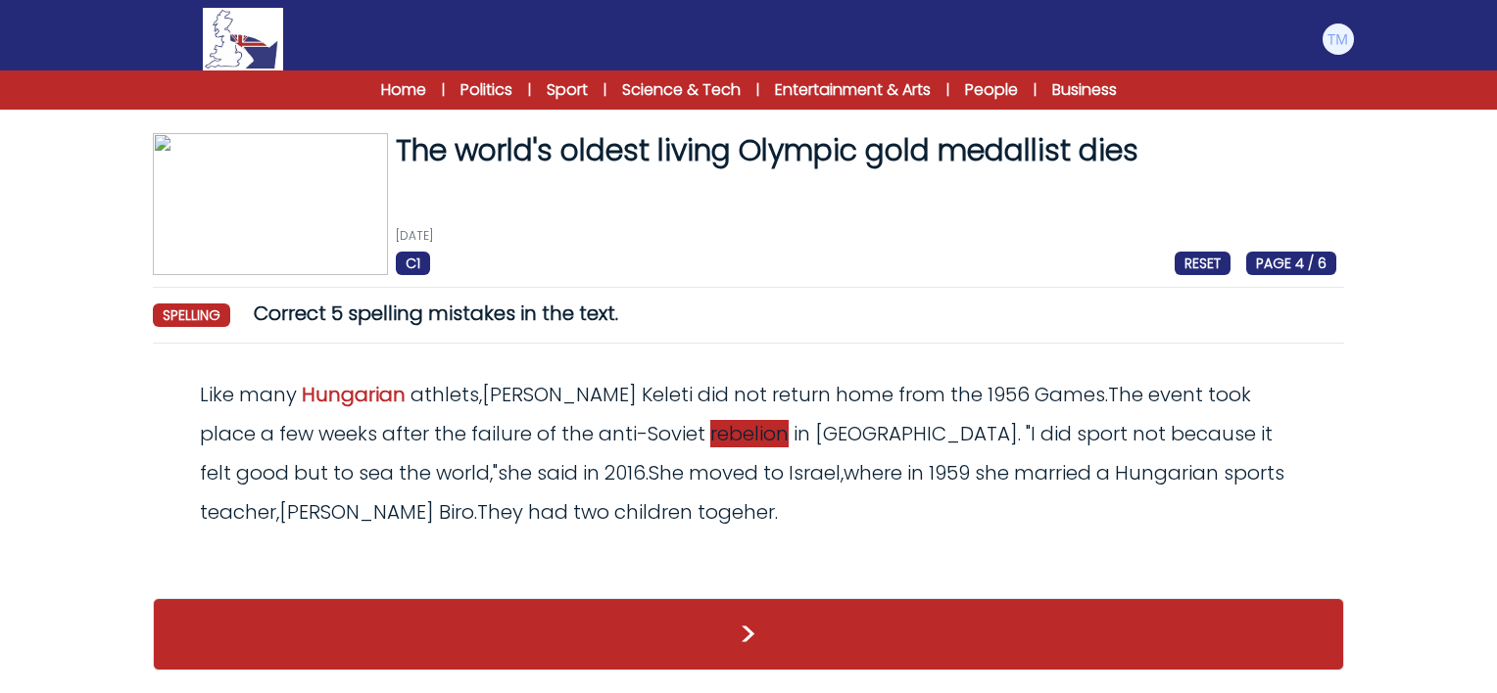
click at [710, 444] on span "rebelion" at bounding box center [749, 433] width 78 height 27
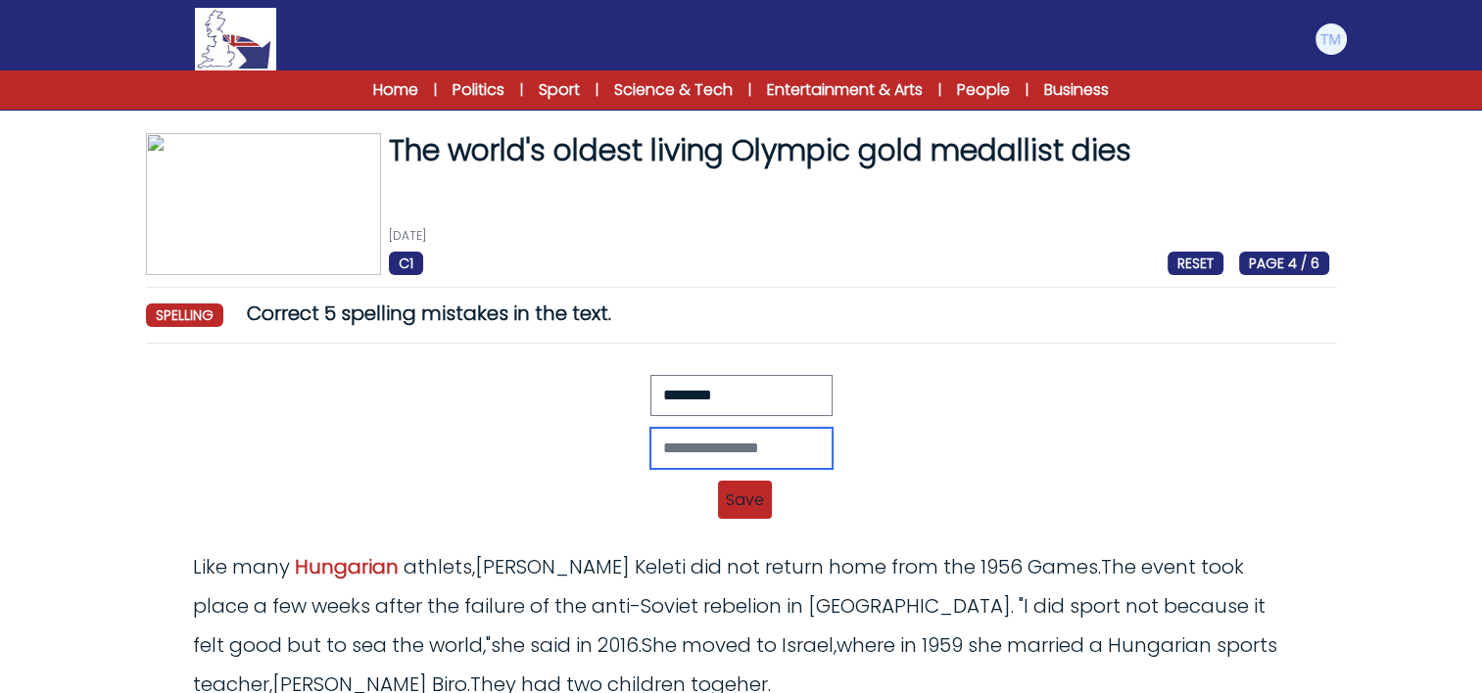
click at [676, 451] on input "text" at bounding box center [741, 448] width 182 height 41
type input "*********"
click at [759, 500] on span "Save" at bounding box center [745, 500] width 54 height 38
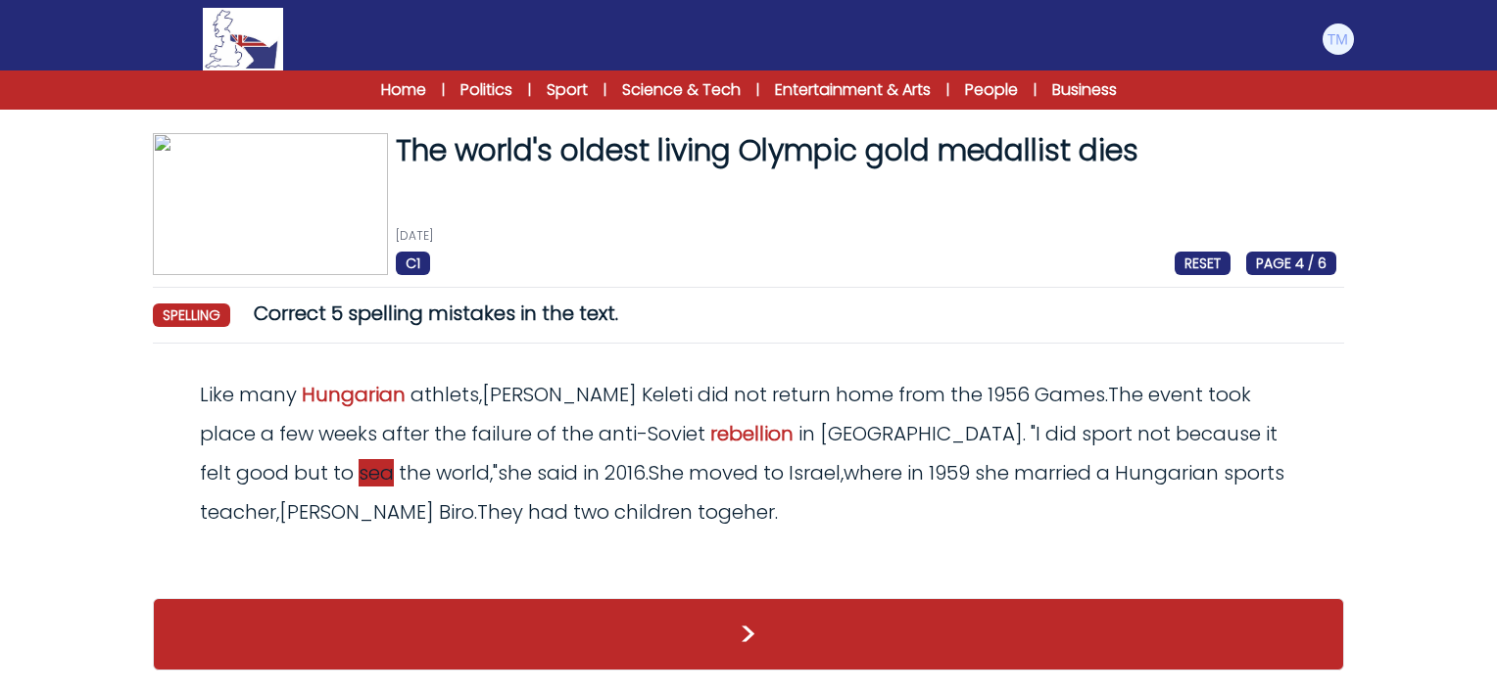
click at [394, 459] on span "sea" at bounding box center [375, 472] width 35 height 27
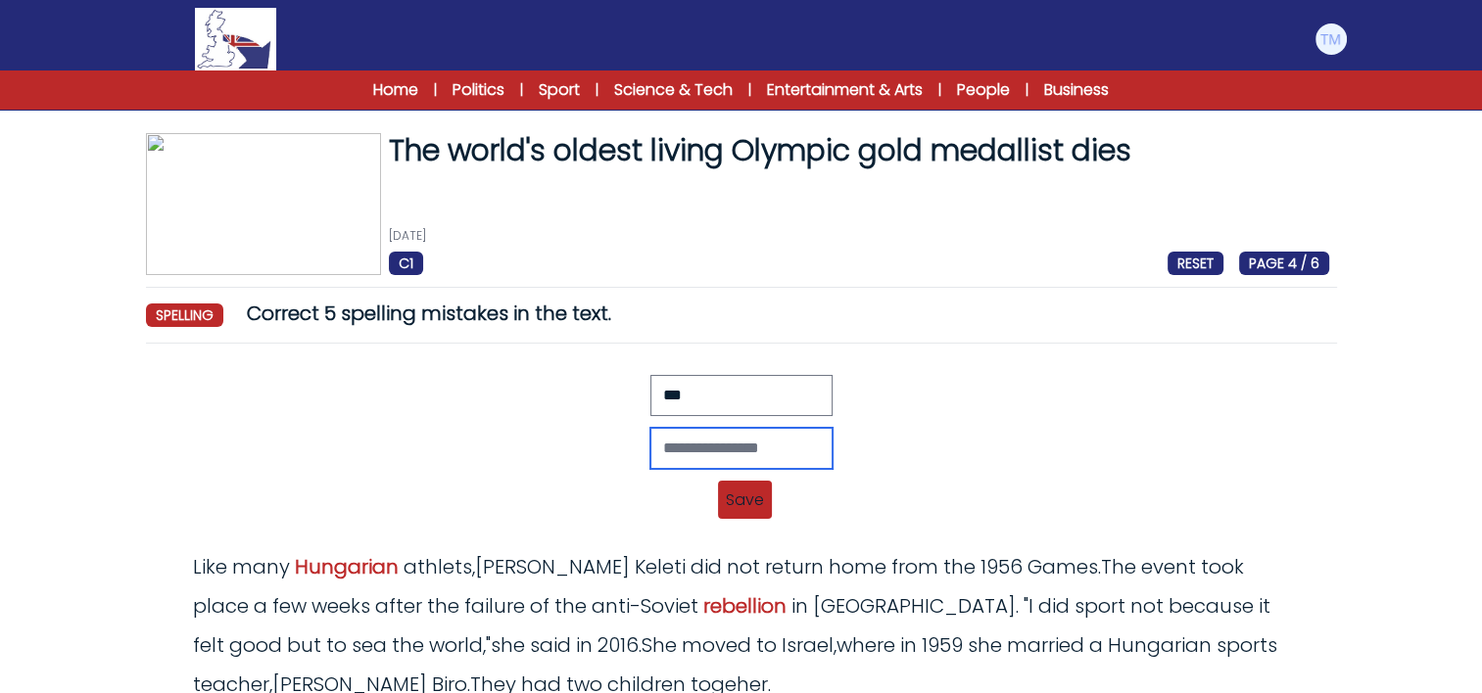
click at [786, 439] on input "text" at bounding box center [741, 448] width 182 height 41
type input "***"
click at [754, 488] on span "Save" at bounding box center [745, 500] width 54 height 38
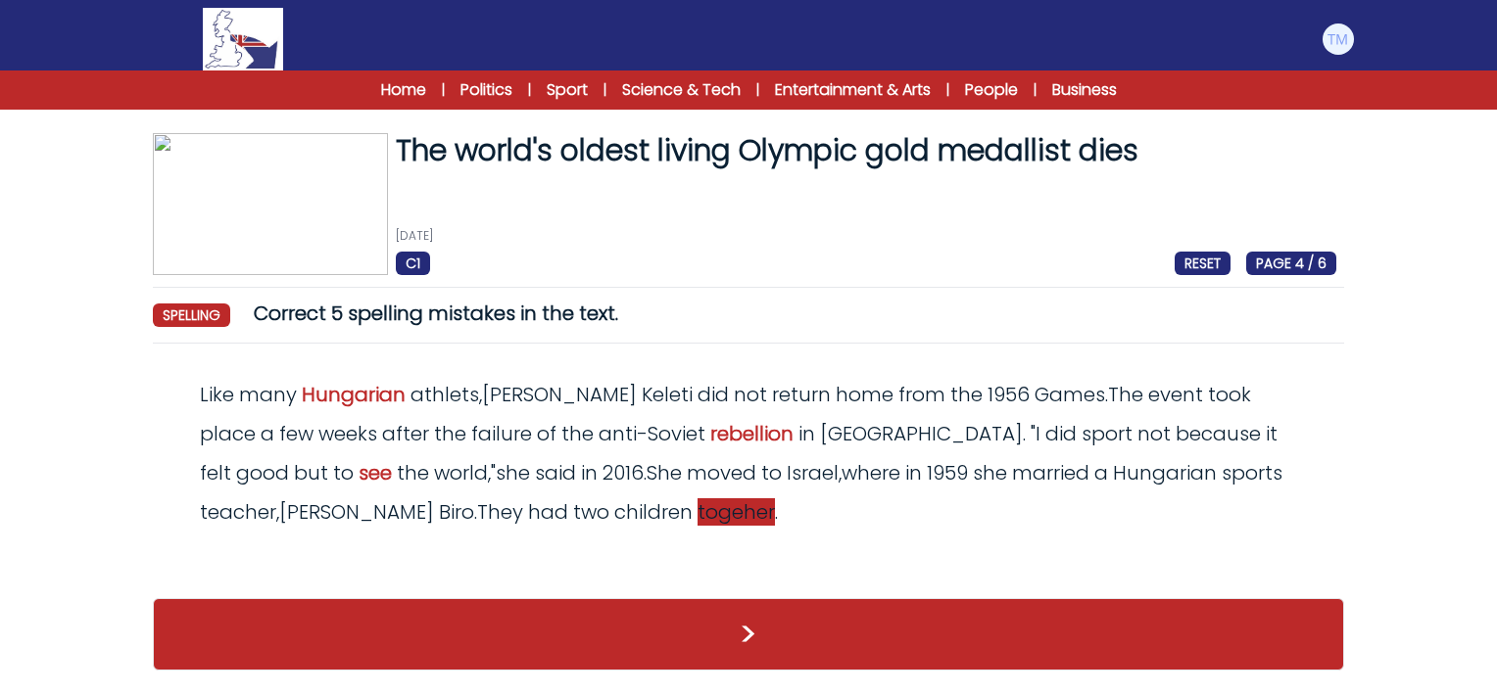
click at [697, 504] on span "togeher" at bounding box center [735, 512] width 77 height 27
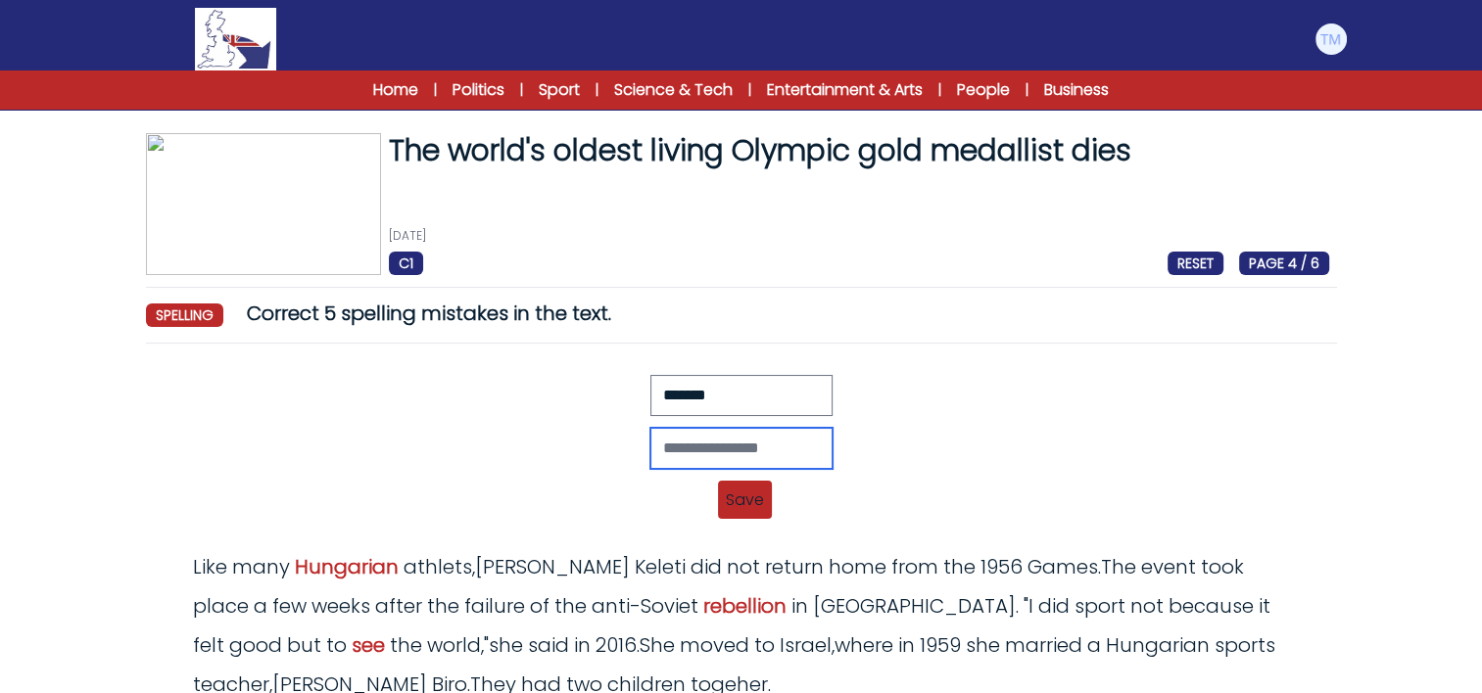
click at [719, 447] on input "text" at bounding box center [741, 448] width 182 height 41
type input "********"
click at [738, 492] on span "Save" at bounding box center [745, 500] width 54 height 38
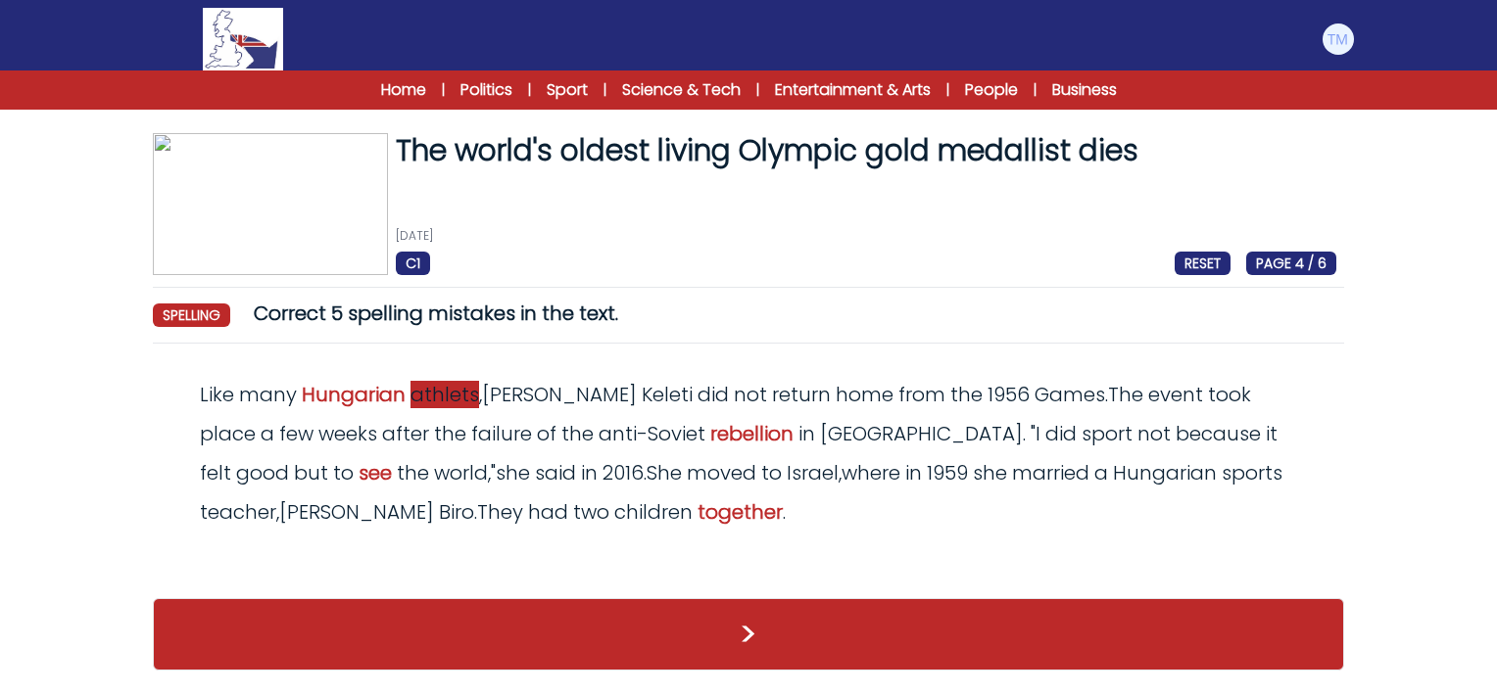
click at [460, 399] on span "athlets" at bounding box center [444, 394] width 69 height 27
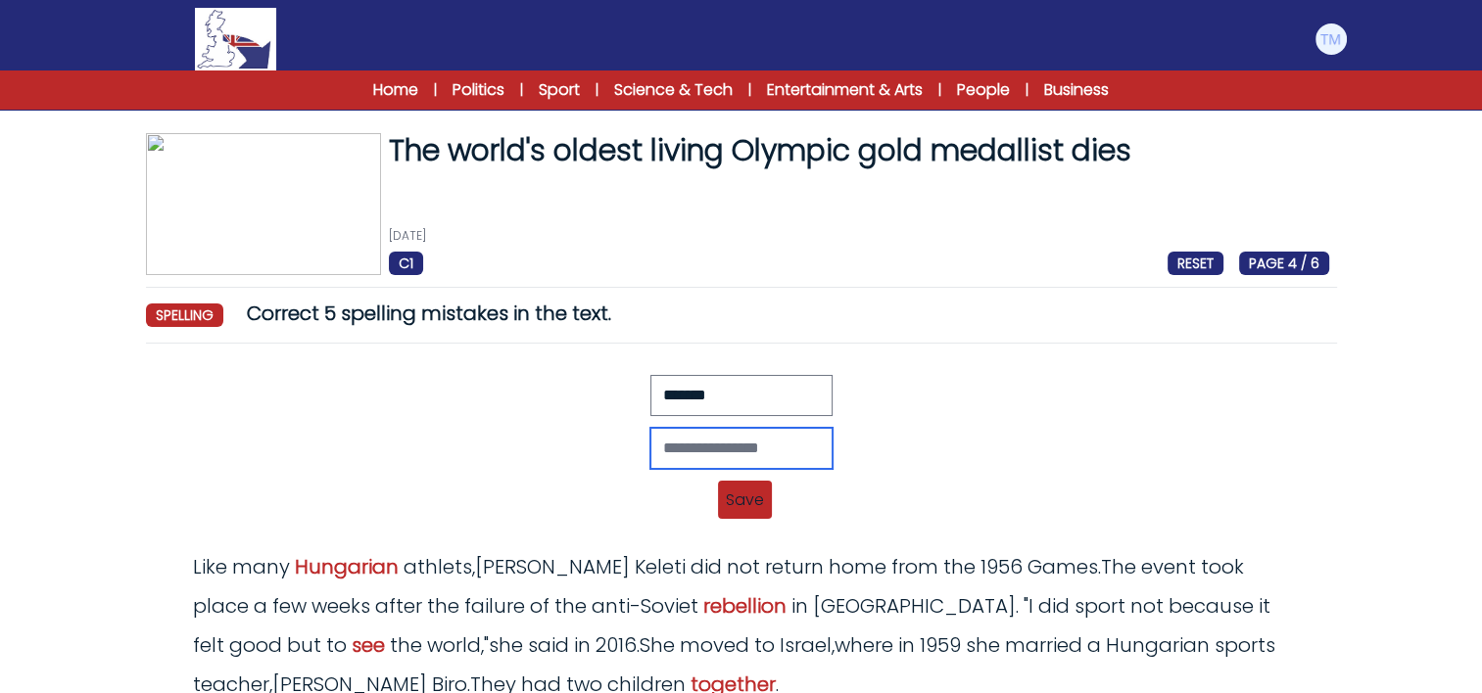
click at [701, 453] on input "text" at bounding box center [741, 448] width 182 height 41
type input "********"
click at [740, 499] on span "Save" at bounding box center [745, 500] width 54 height 38
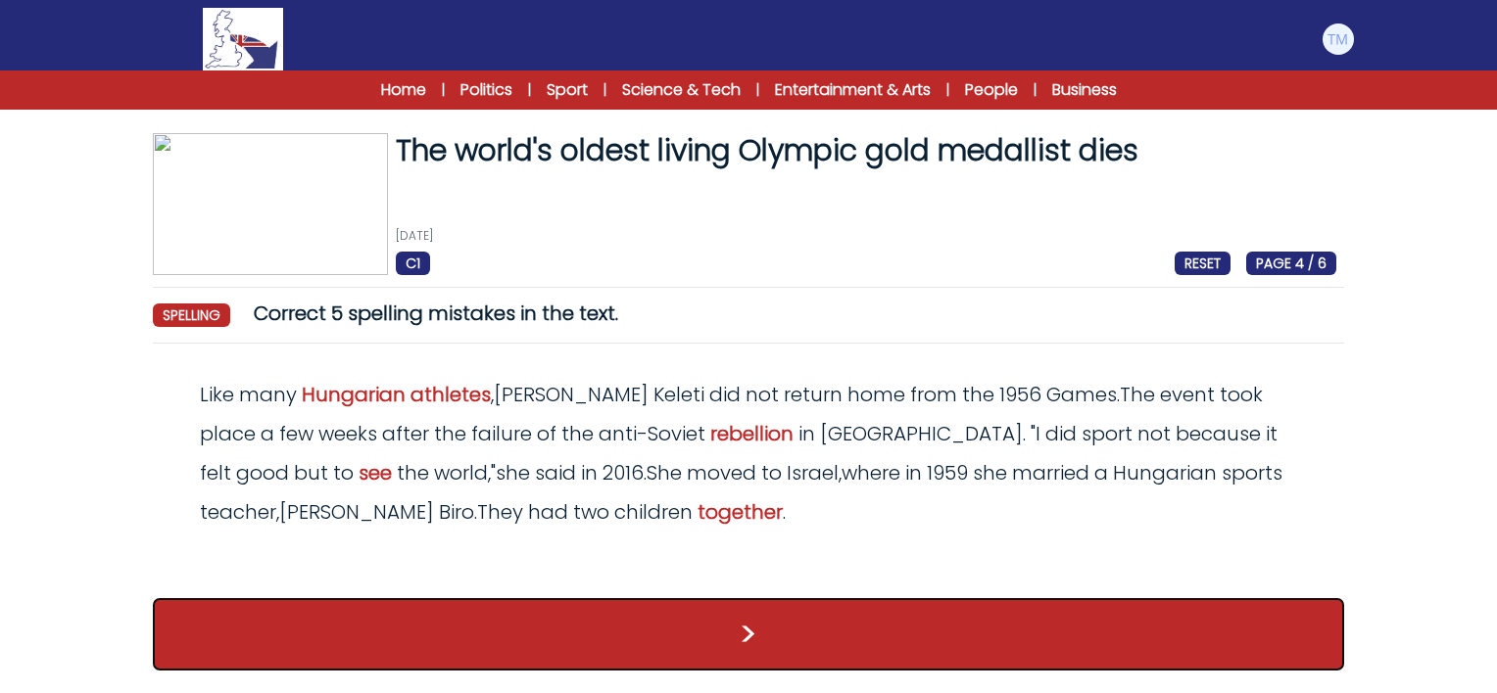
click at [754, 610] on button ">" at bounding box center [748, 634] width 1191 height 72
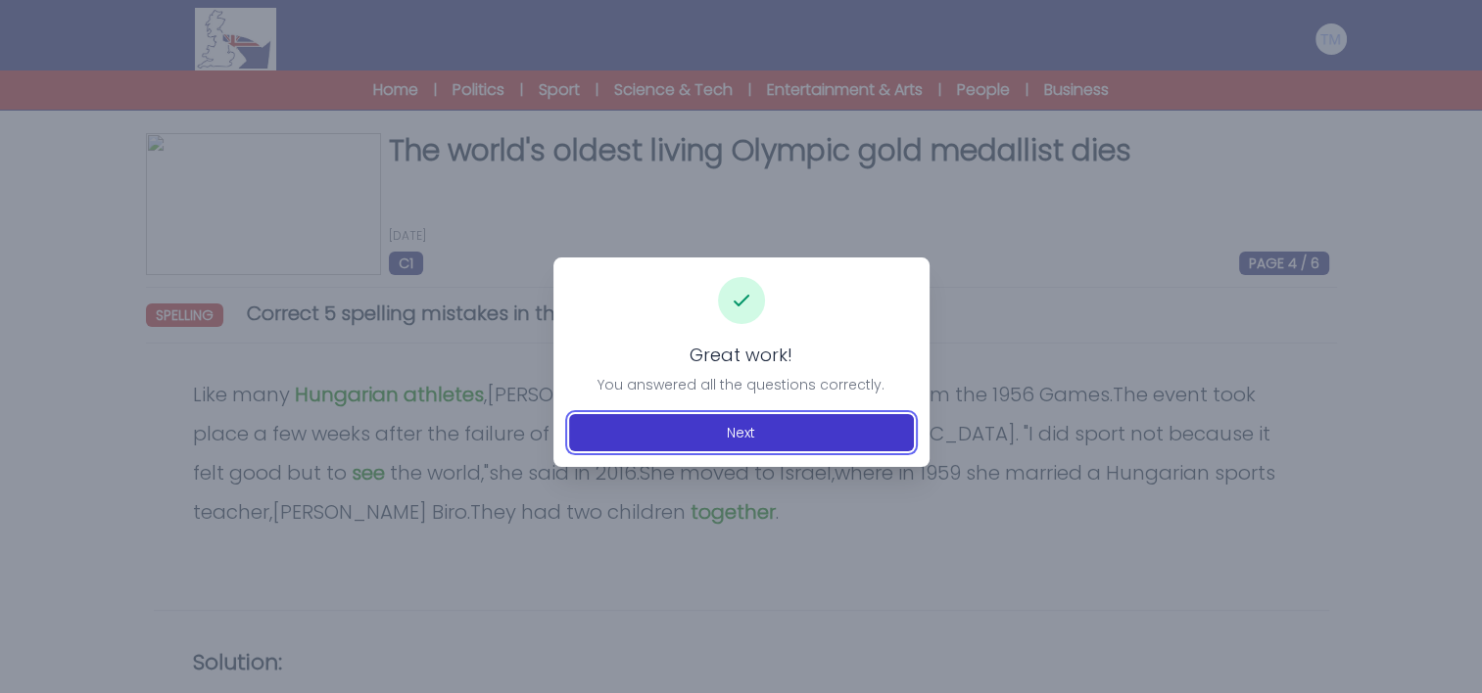
click at [742, 423] on button "Next" at bounding box center [741, 432] width 345 height 37
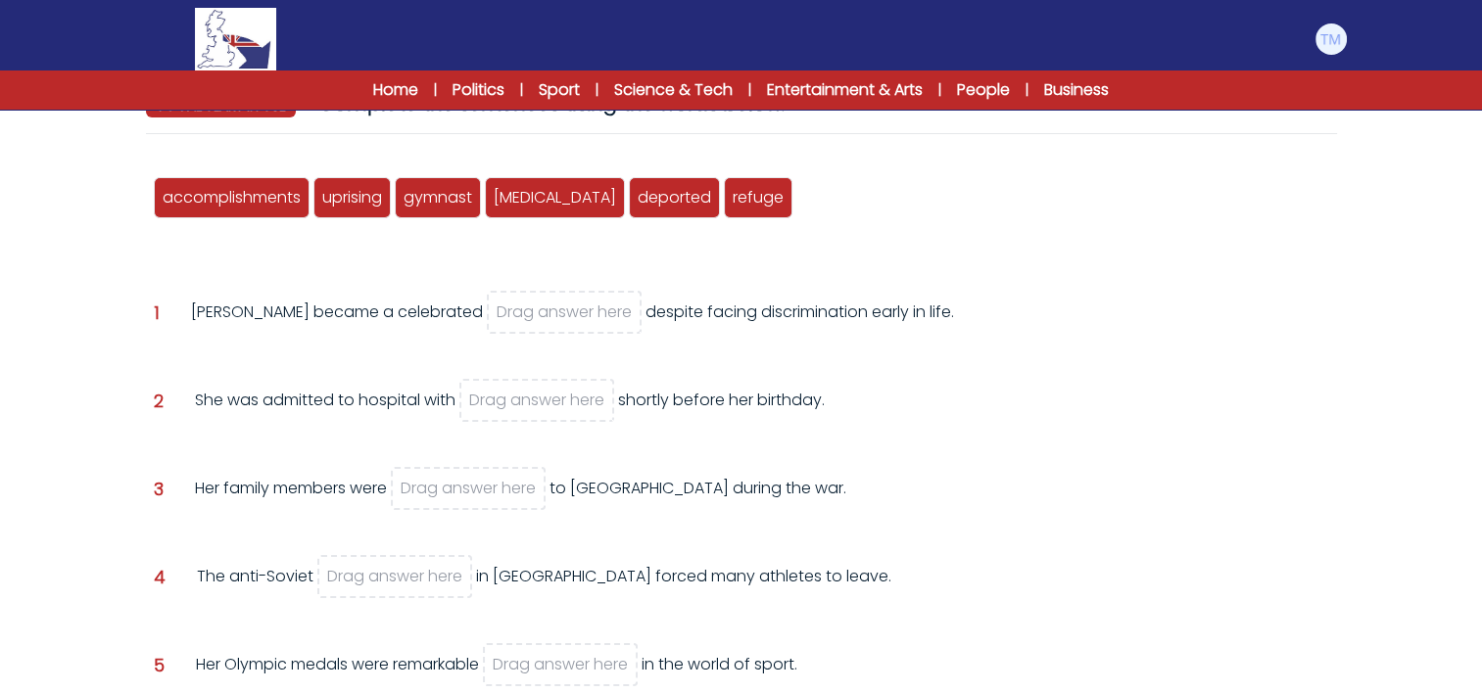
scroll to position [203, 0]
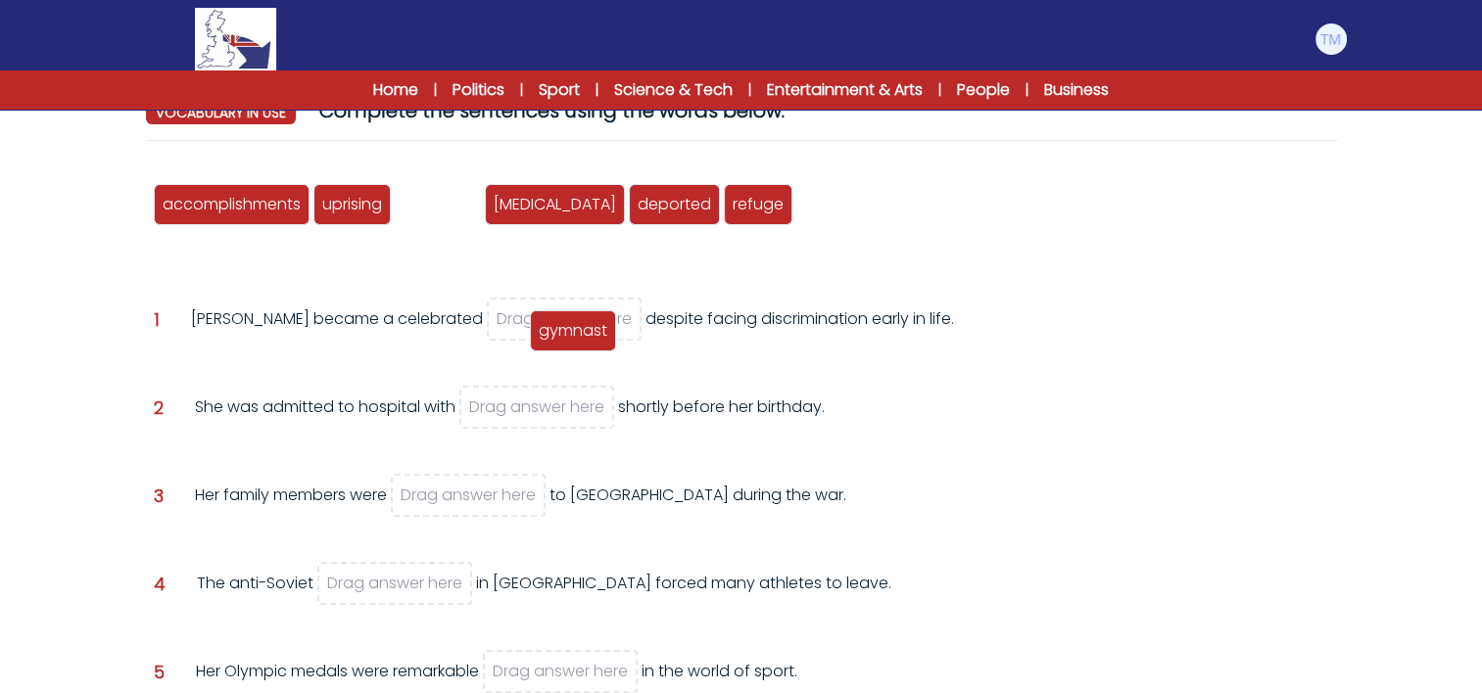
drag, startPoint x: 425, startPoint y: 203, endPoint x: 560, endPoint y: 329, distance: 185.0
click at [560, 329] on span "gymnast" at bounding box center [573, 330] width 69 height 23
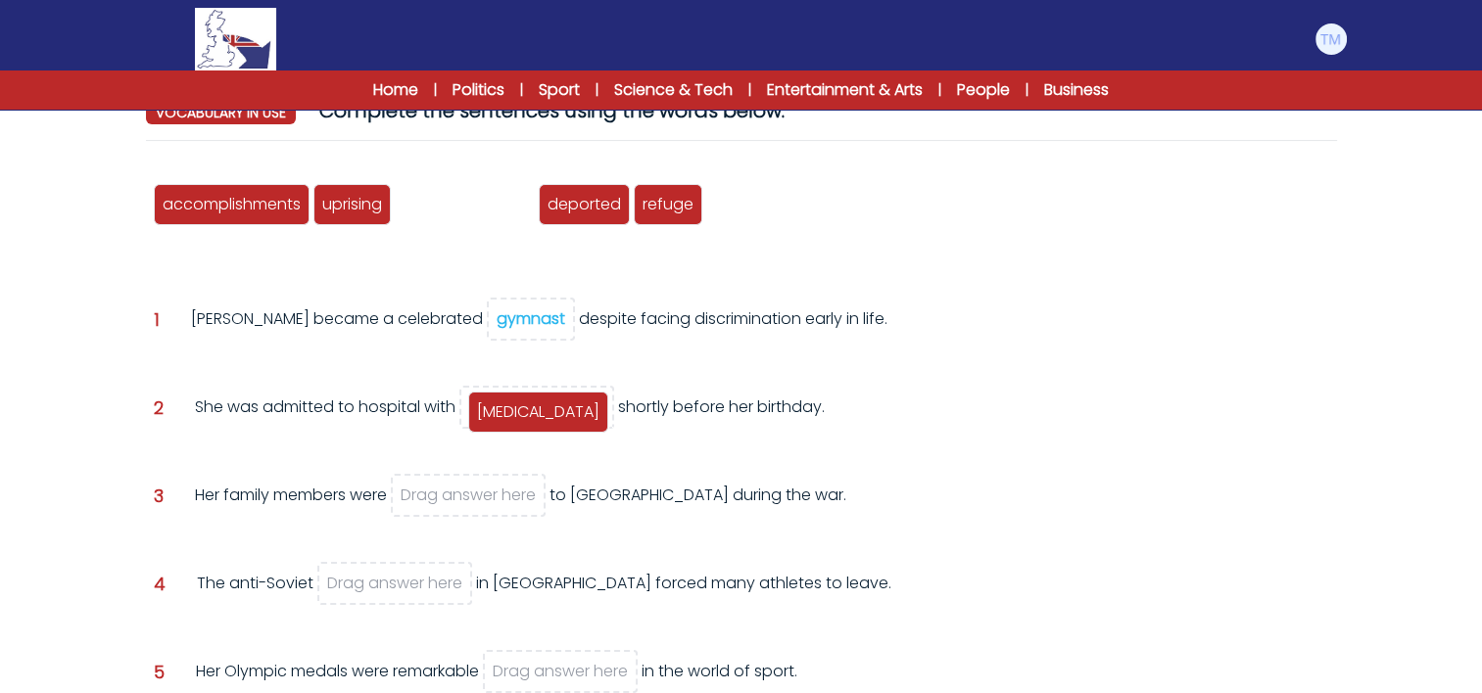
drag, startPoint x: 475, startPoint y: 214, endPoint x: 550, endPoint y: 423, distance: 221.8
click at [550, 423] on span "pneumonia" at bounding box center [538, 412] width 122 height 23
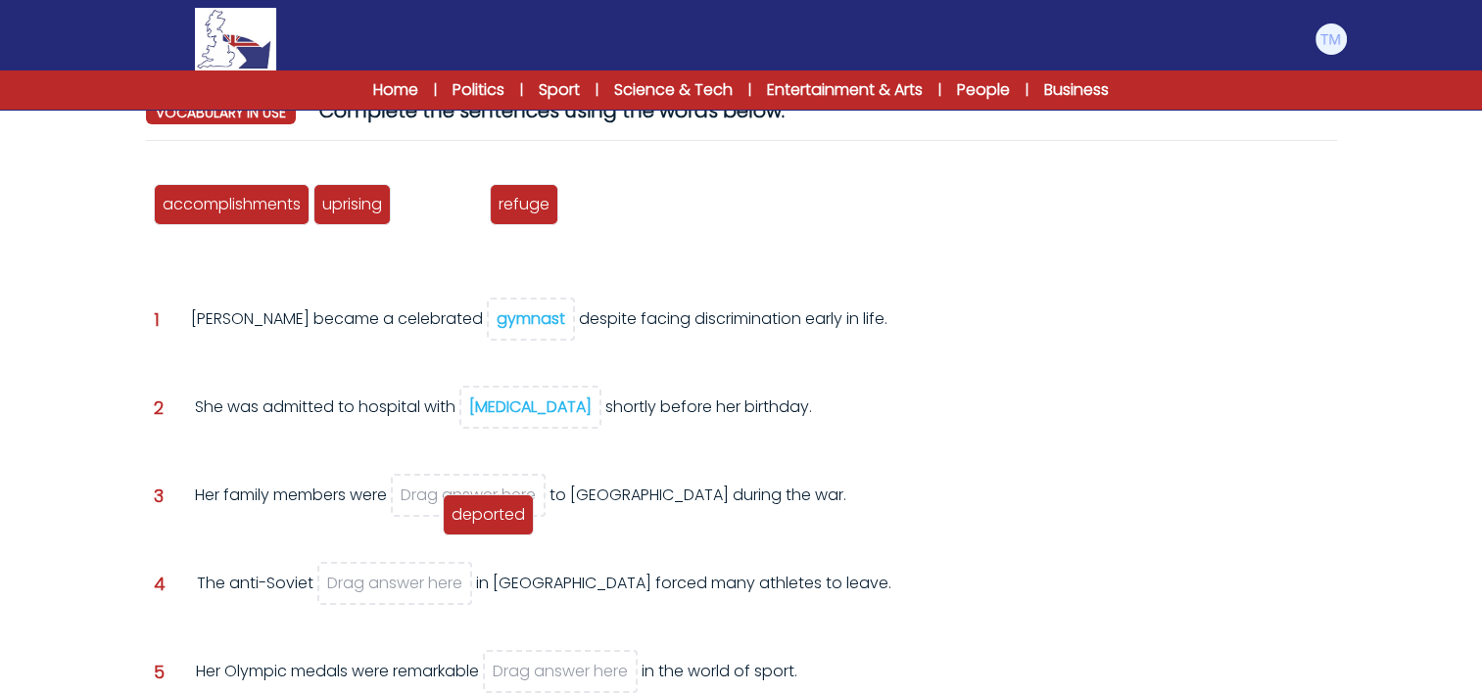
drag, startPoint x: 453, startPoint y: 206, endPoint x: 501, endPoint y: 517, distance: 315.1
click at [501, 517] on span "deported" at bounding box center [488, 514] width 73 height 23
drag, startPoint x: 428, startPoint y: 204, endPoint x: 460, endPoint y: 516, distance: 314.1
click at [460, 516] on span "deported" at bounding box center [478, 526] width 73 height 23
drag, startPoint x: 452, startPoint y: 201, endPoint x: 505, endPoint y: 508, distance: 312.1
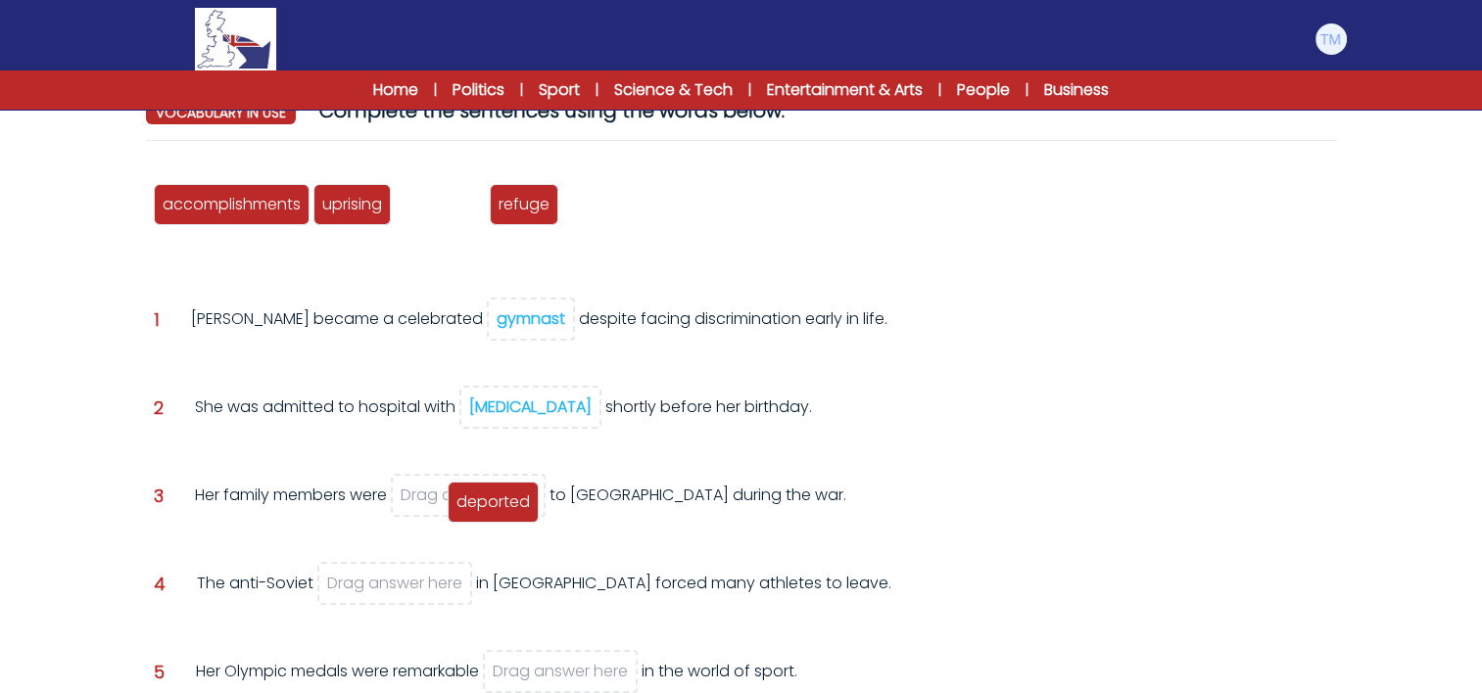
click at [505, 508] on span "deported" at bounding box center [492, 502] width 73 height 23
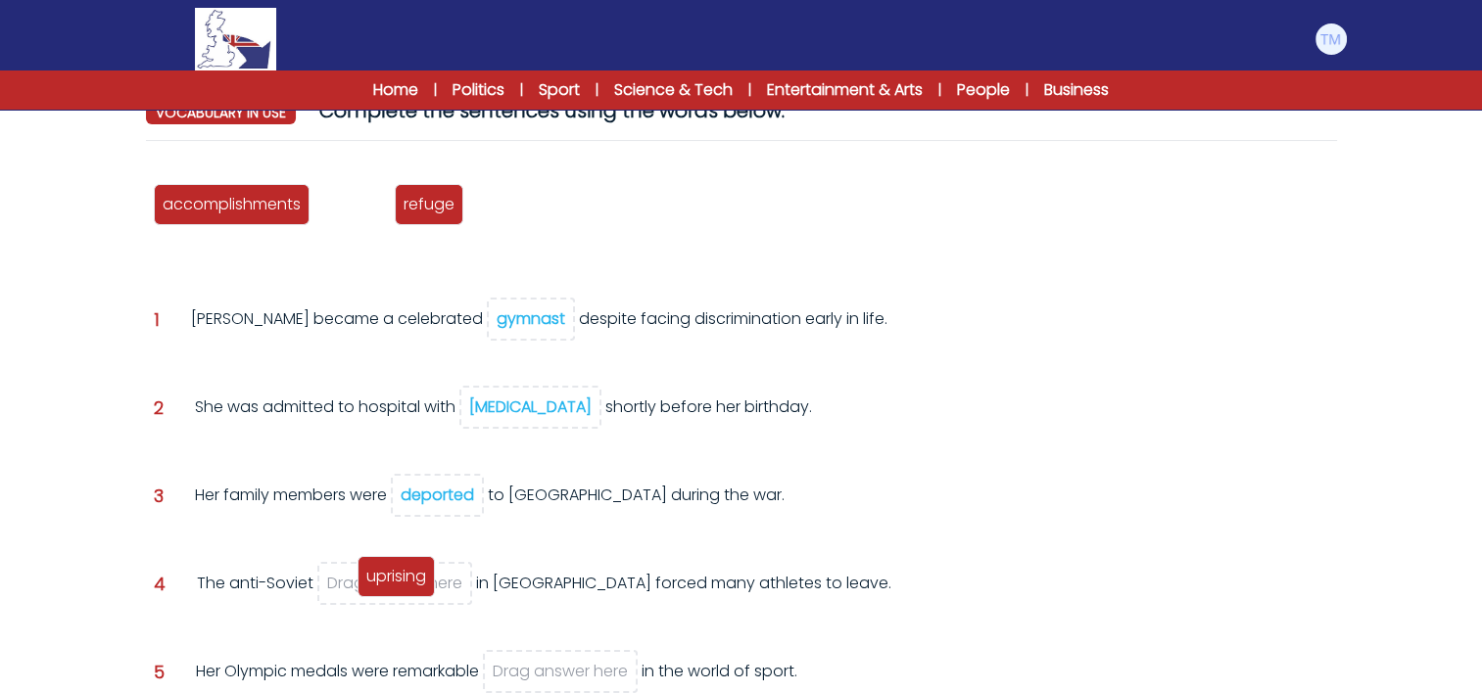
drag, startPoint x: 375, startPoint y: 200, endPoint x: 419, endPoint y: 576, distance: 378.7
click at [419, 576] on span "uprising" at bounding box center [396, 576] width 60 height 23
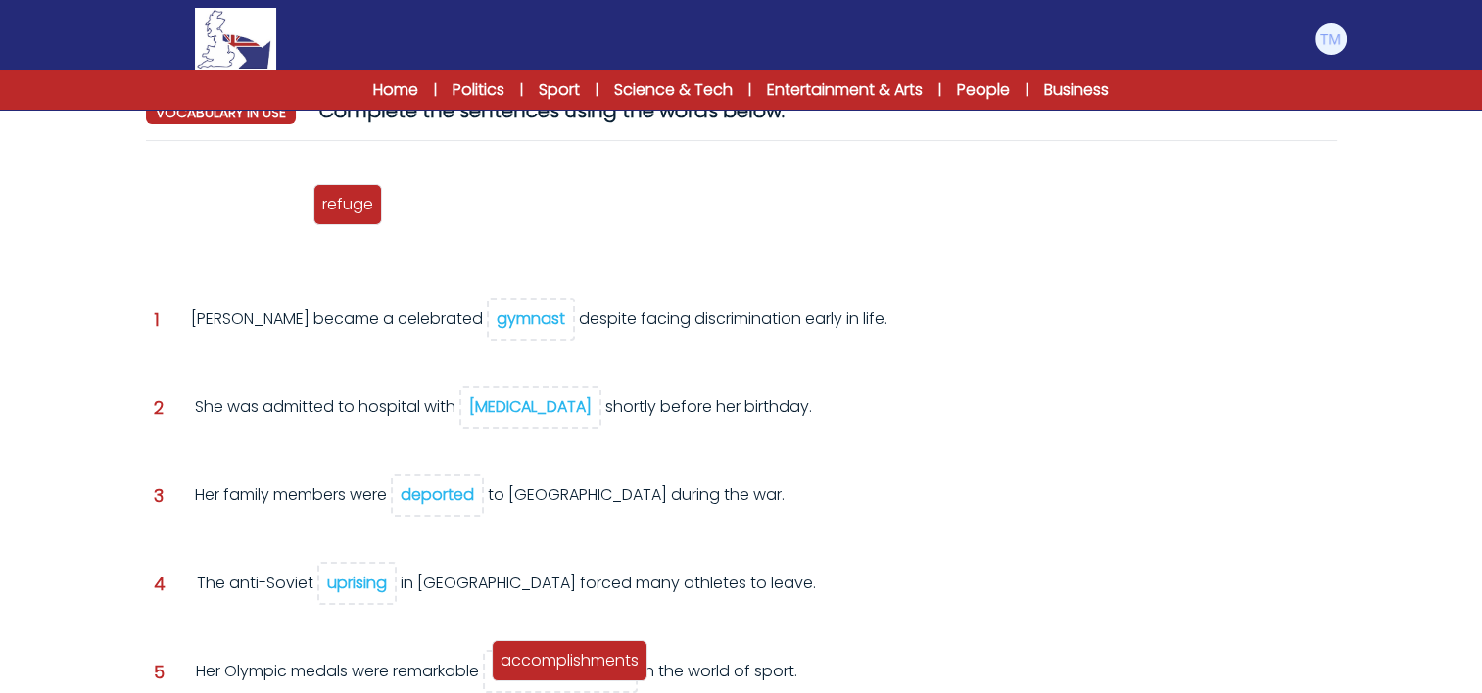
drag, startPoint x: 273, startPoint y: 208, endPoint x: 611, endPoint y: 663, distance: 567.1
click at [611, 663] on span "accomplishments" at bounding box center [569, 660] width 138 height 23
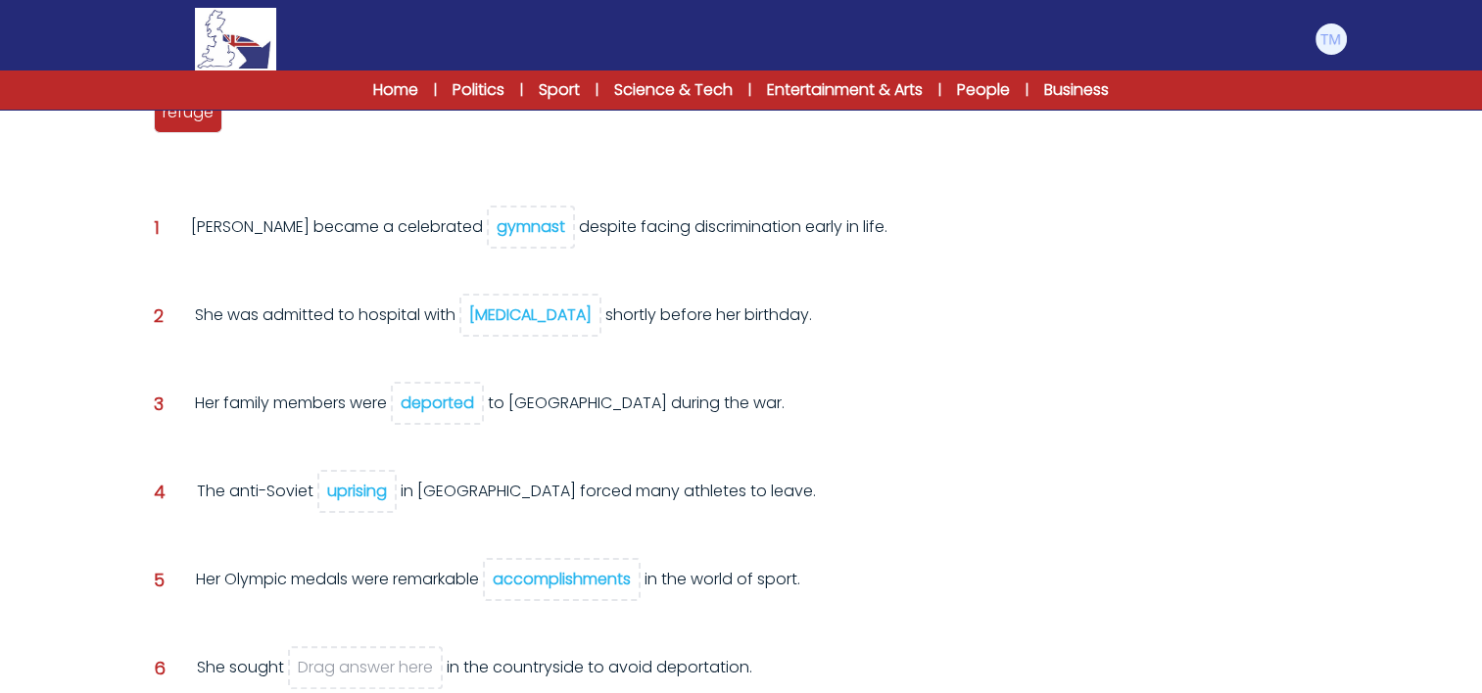
scroll to position [292, 0]
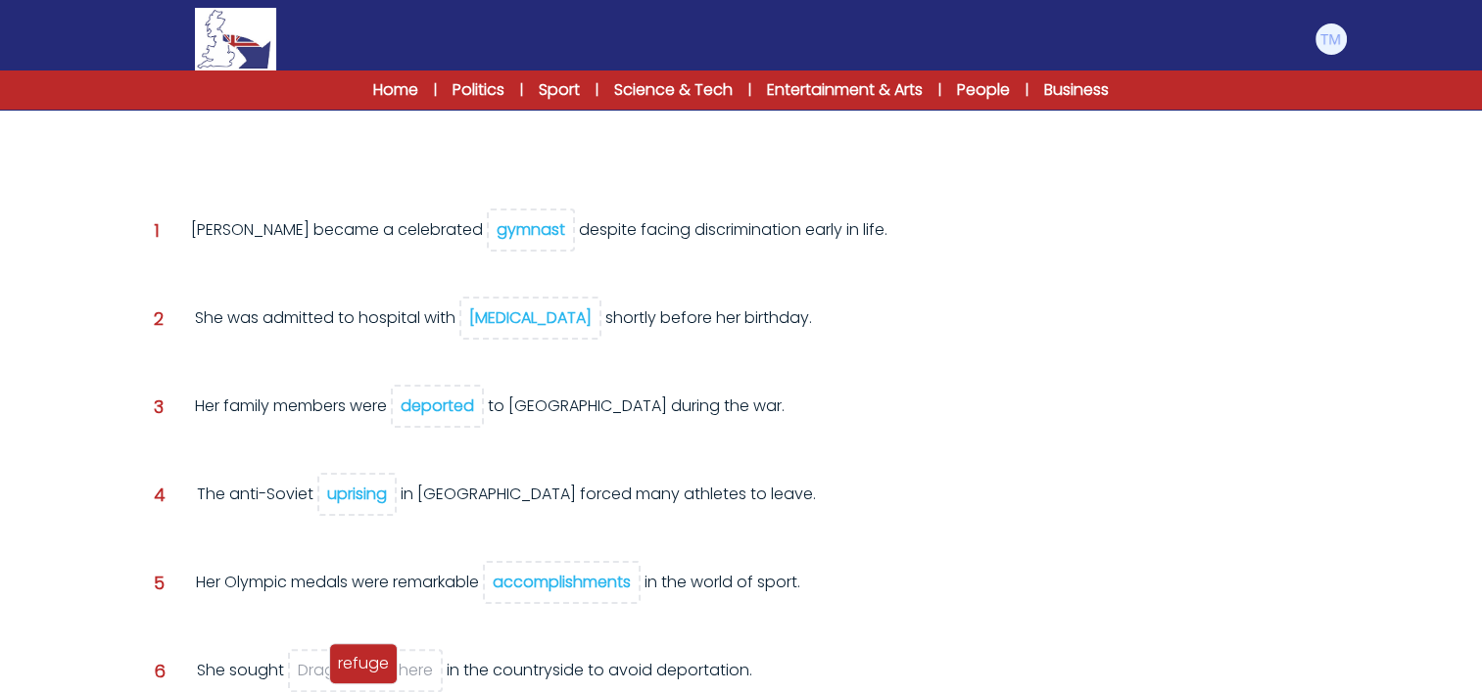
drag, startPoint x: 194, startPoint y: 122, endPoint x: 368, endPoint y: 667, distance: 571.8
click at [368, 667] on span "refuge" at bounding box center [363, 663] width 51 height 23
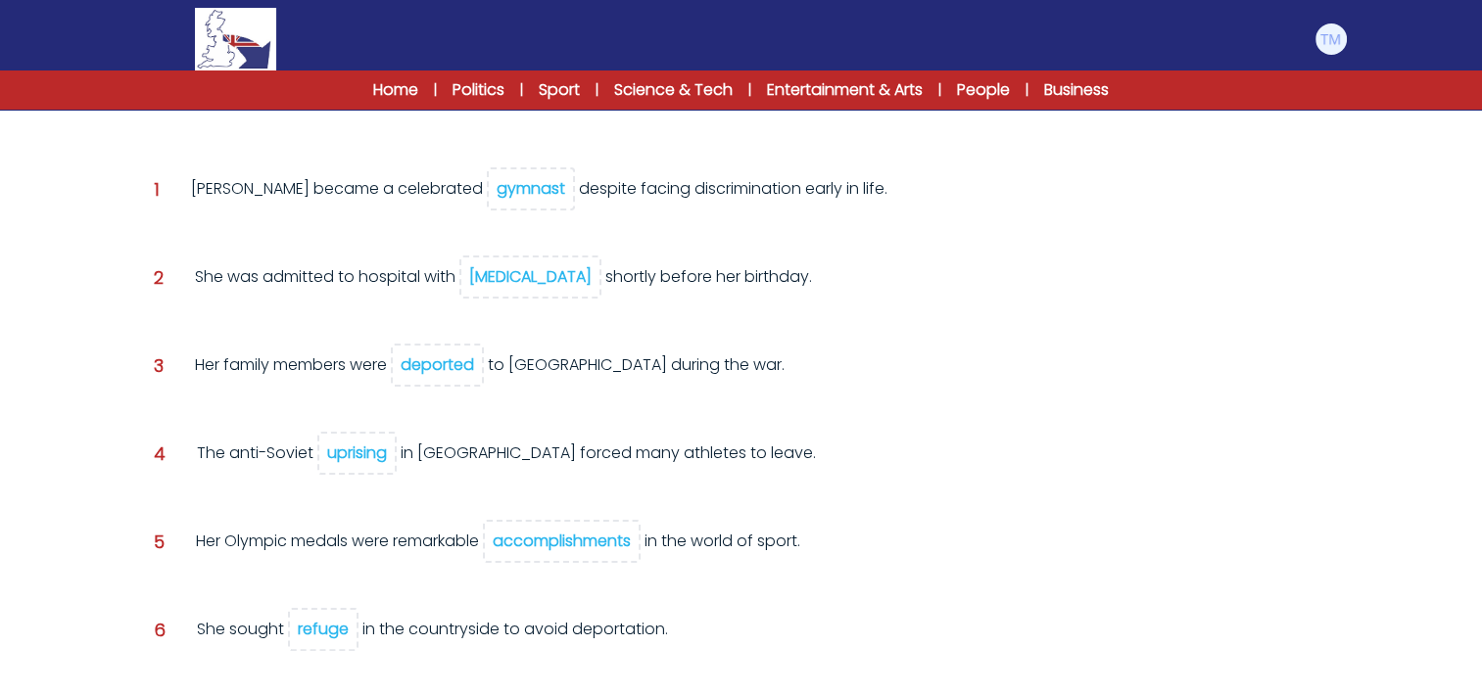
scroll to position [443, 0]
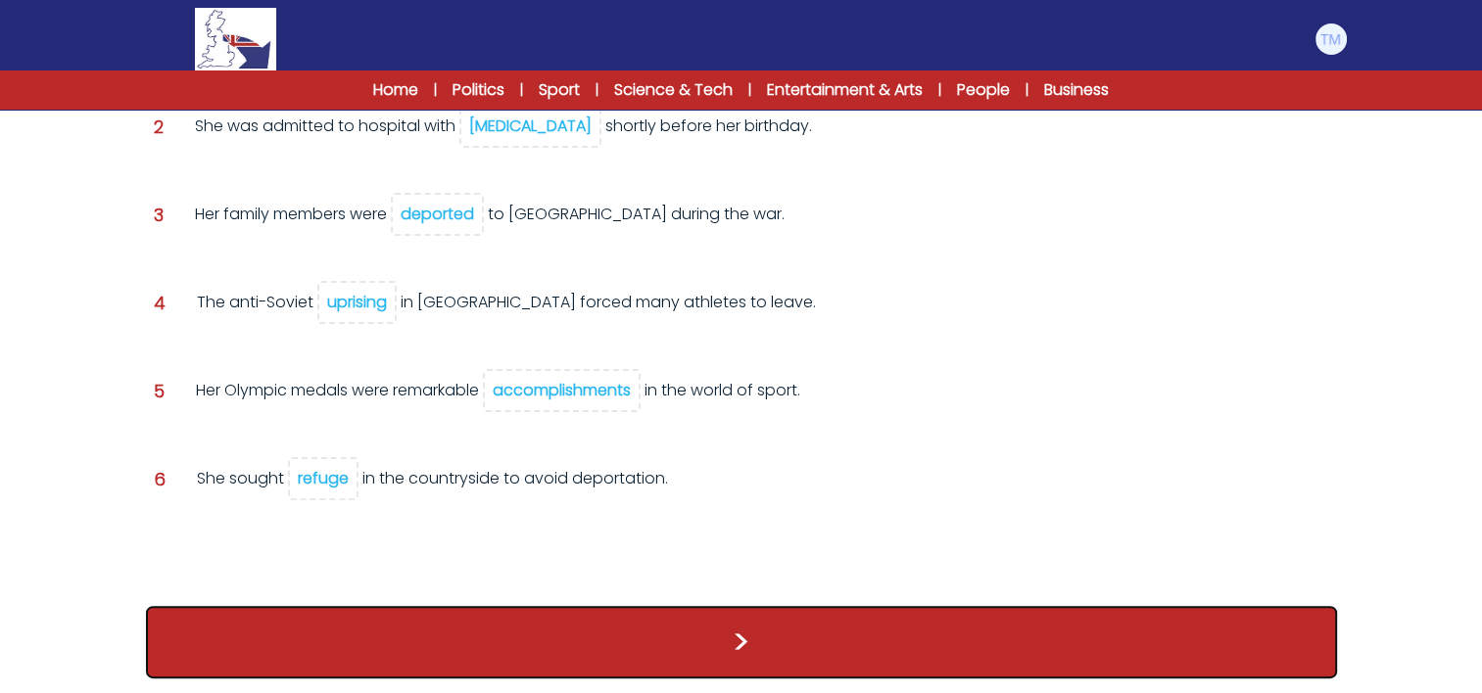
click at [677, 649] on button ">" at bounding box center [741, 642] width 1191 height 72
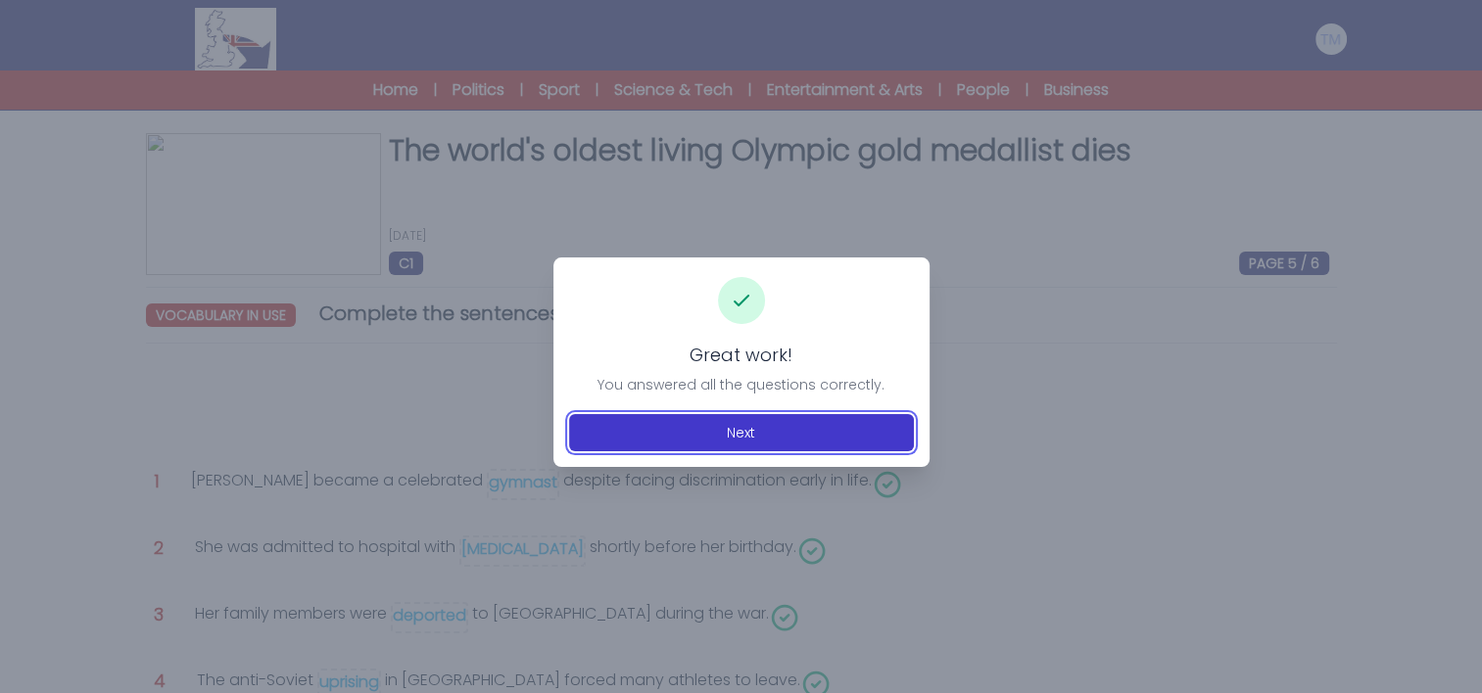
click at [743, 423] on button "Next" at bounding box center [741, 432] width 345 height 37
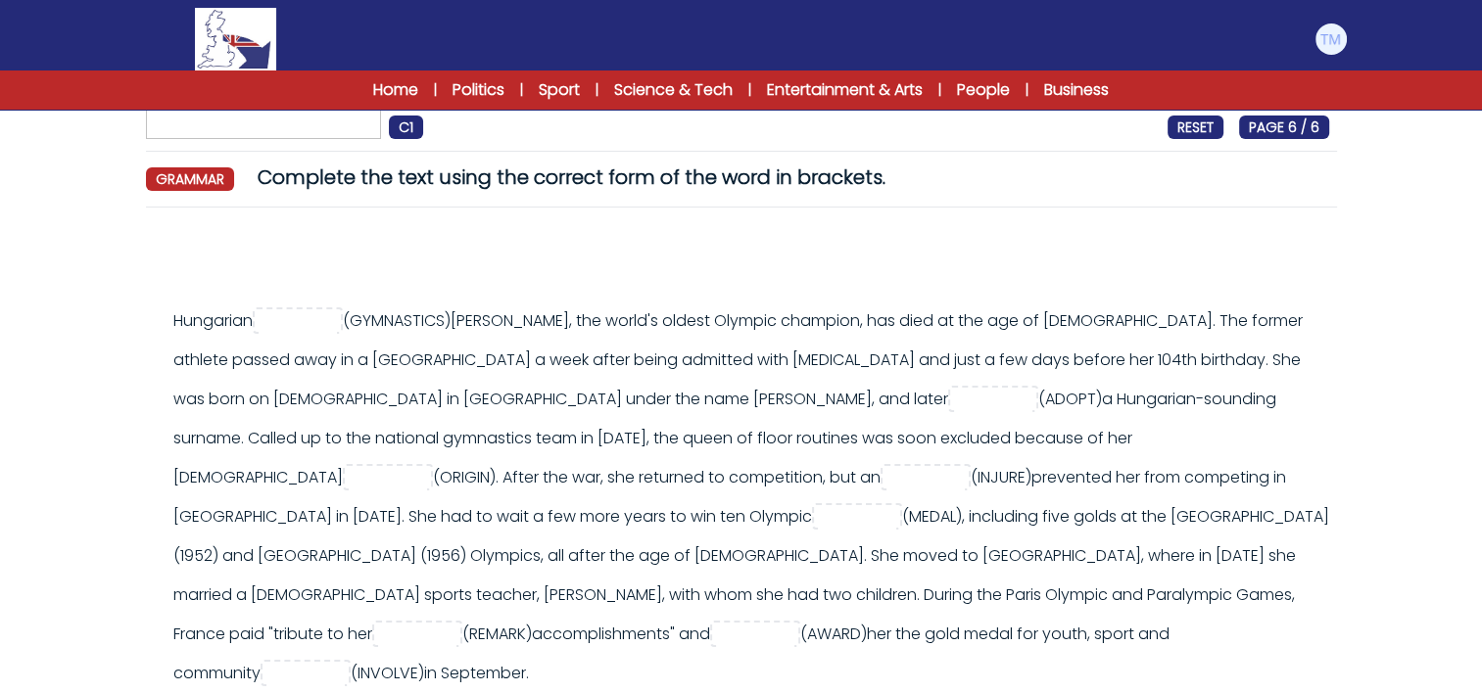
scroll to position [137, 0]
click at [330, 317] on input "text" at bounding box center [298, 321] width 78 height 24
type input "*******"
click at [954, 405] on input "text" at bounding box center [993, 400] width 78 height 24
type input "*******"
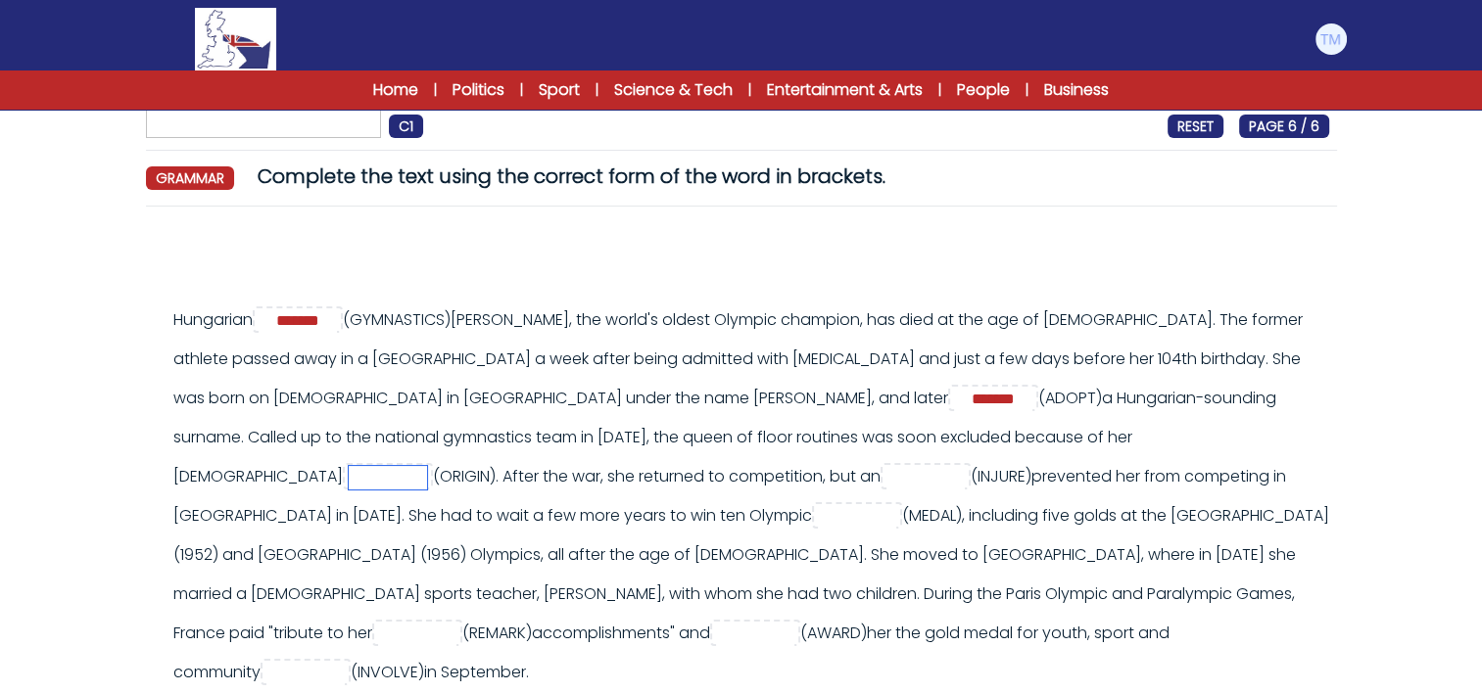
click at [427, 466] on input "text" at bounding box center [388, 478] width 78 height 24
type input "*******"
click at [886, 484] on input "text" at bounding box center [925, 478] width 78 height 24
type input "******"
click at [818, 525] on input "text" at bounding box center [857, 517] width 78 height 24
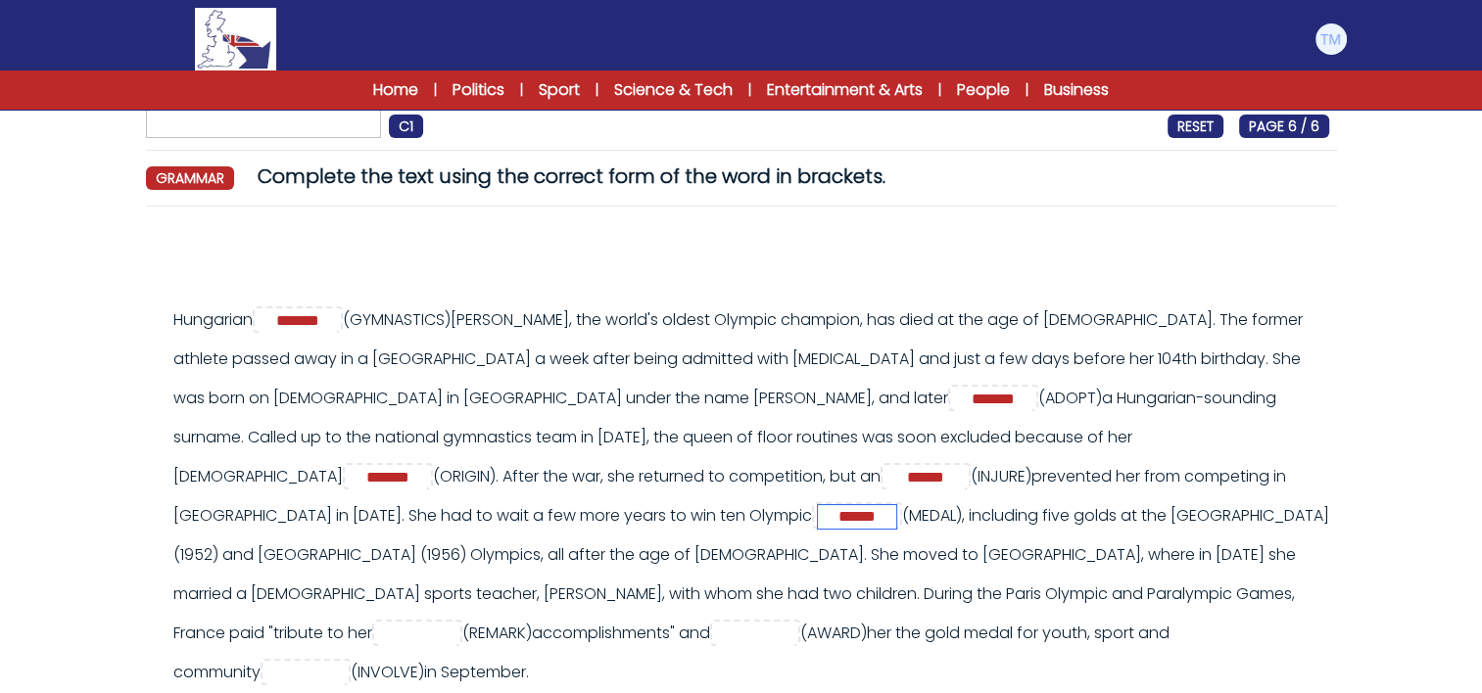
type input "******"
click at [456, 623] on input "text" at bounding box center [417, 635] width 78 height 24
type input "**********"
click at [794, 623] on input "text" at bounding box center [755, 635] width 78 height 24
type input "*******"
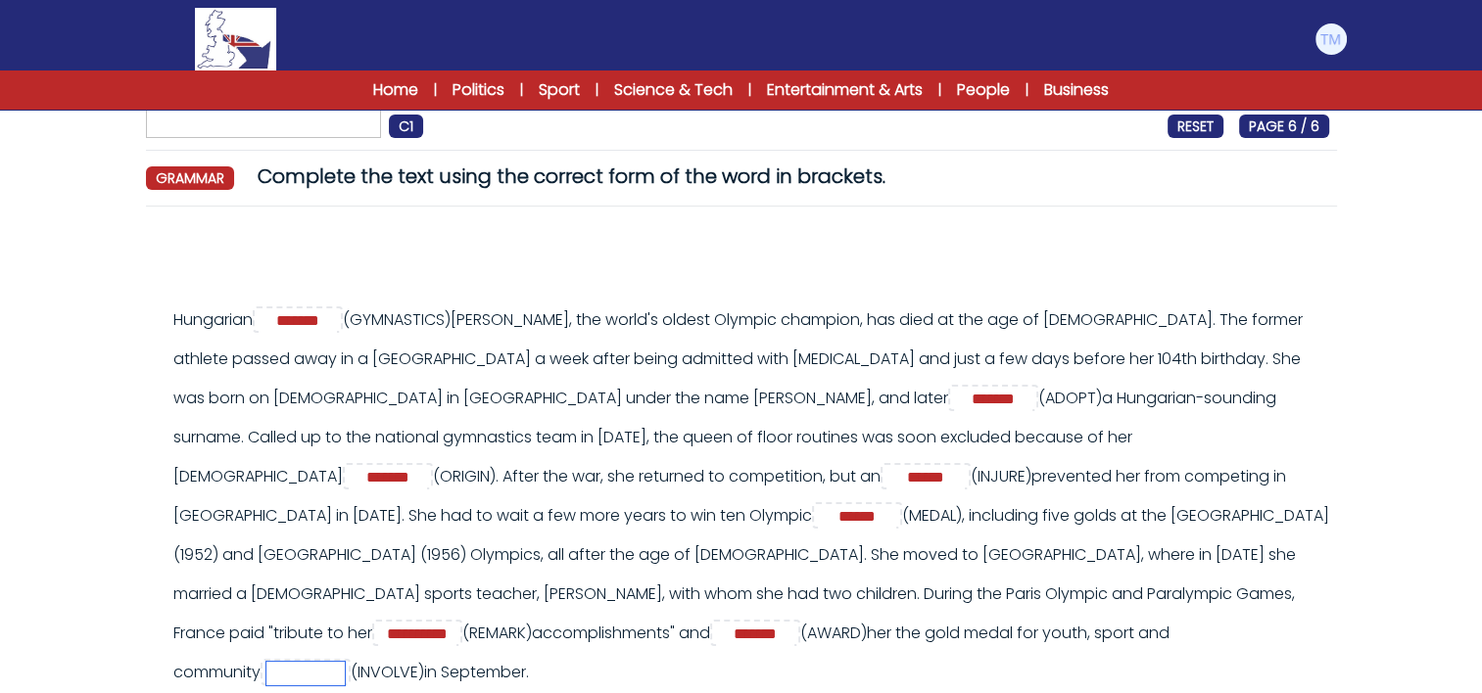
click at [311, 662] on input "text" at bounding box center [305, 674] width 78 height 24
click at [332, 662] on input "**********" at bounding box center [305, 674] width 78 height 24
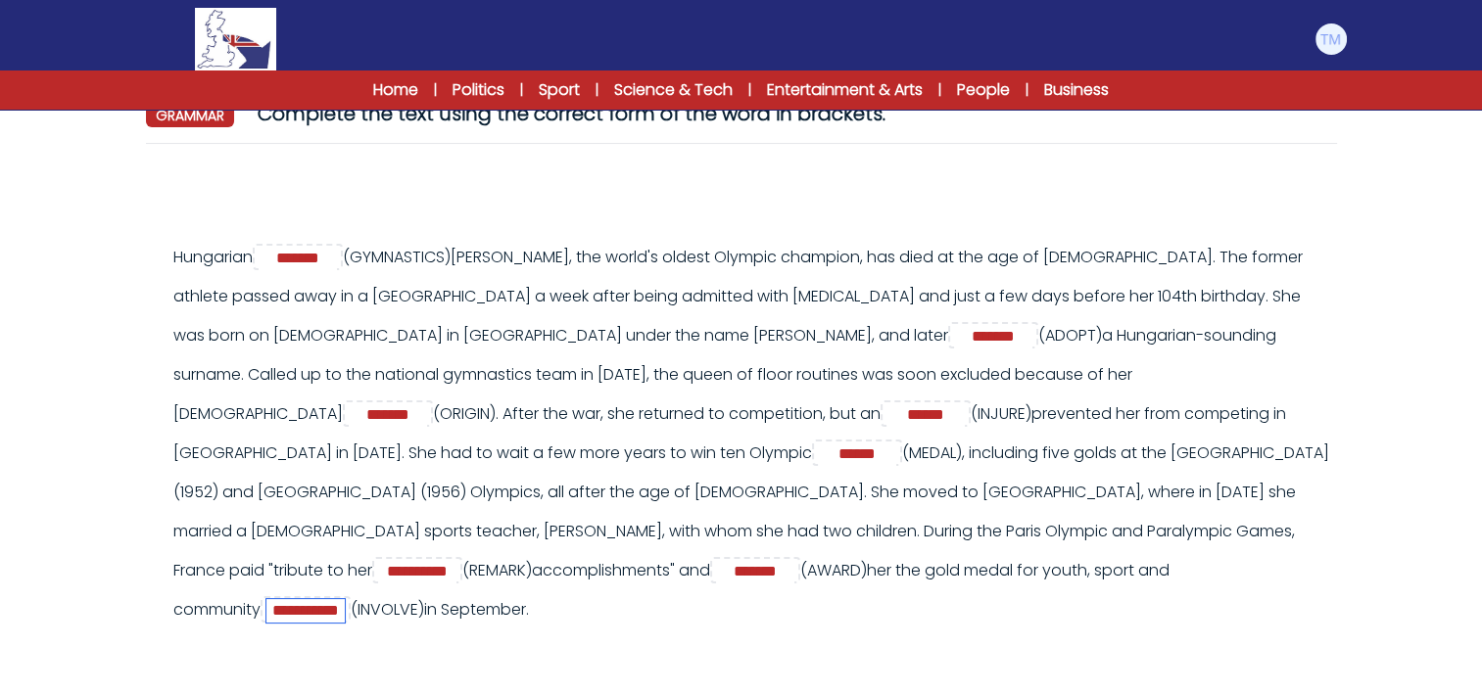
scroll to position [290, 0]
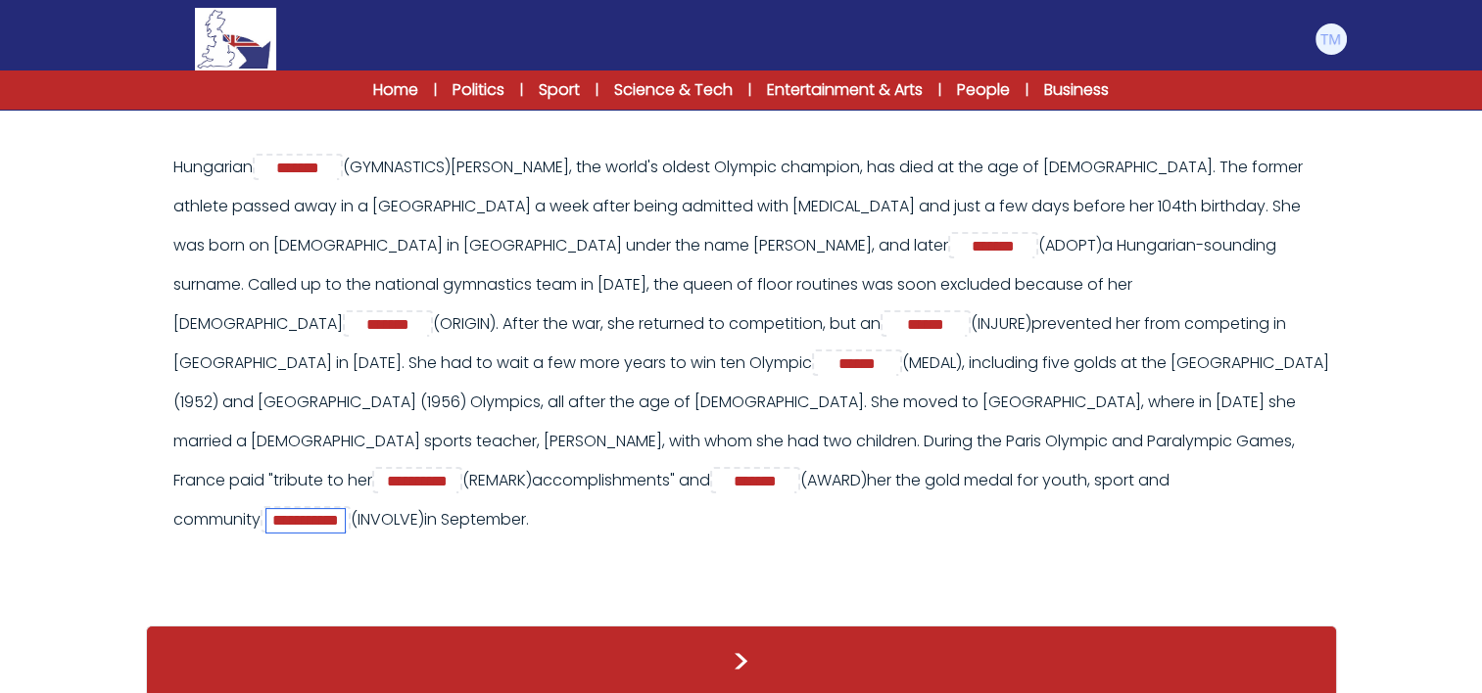
type input "**********"
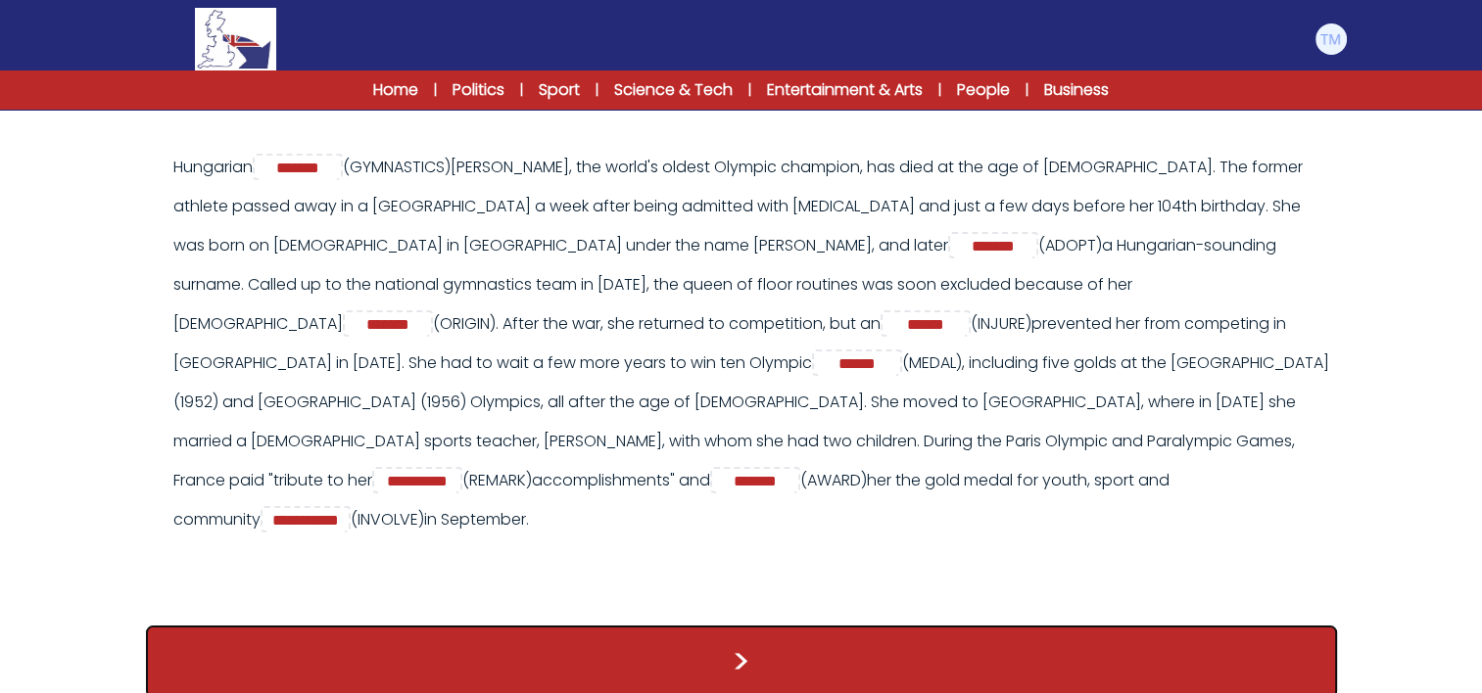
click at [772, 643] on button ">" at bounding box center [741, 662] width 1191 height 72
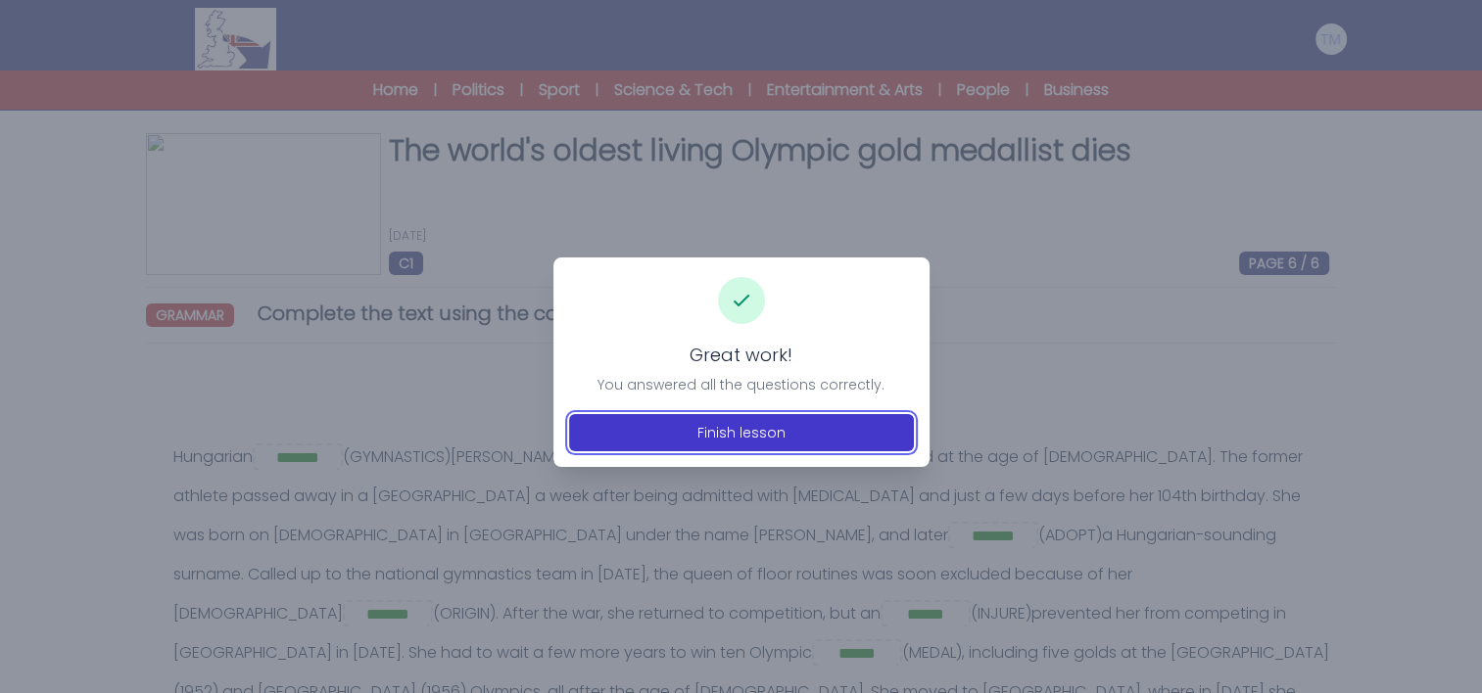
click at [772, 434] on button "Finish lesson" at bounding box center [741, 432] width 345 height 37
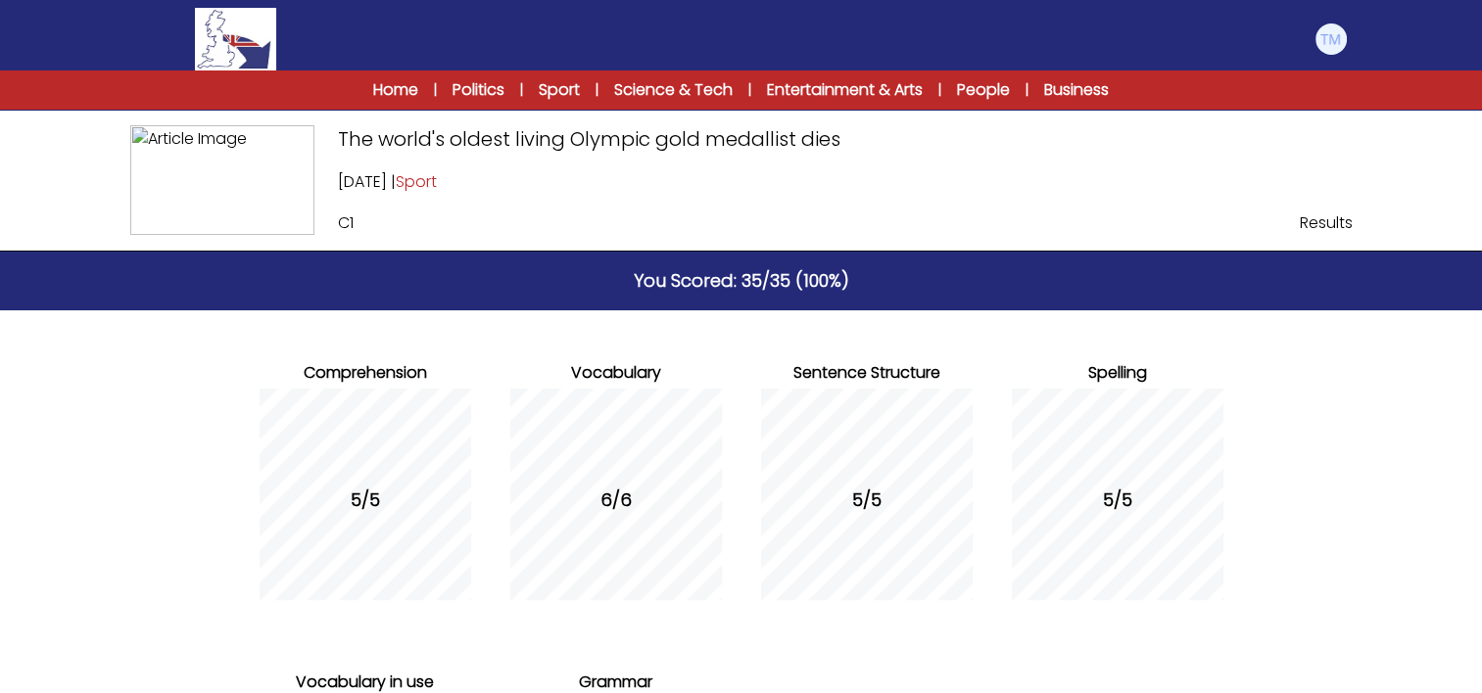
scroll to position [353, 0]
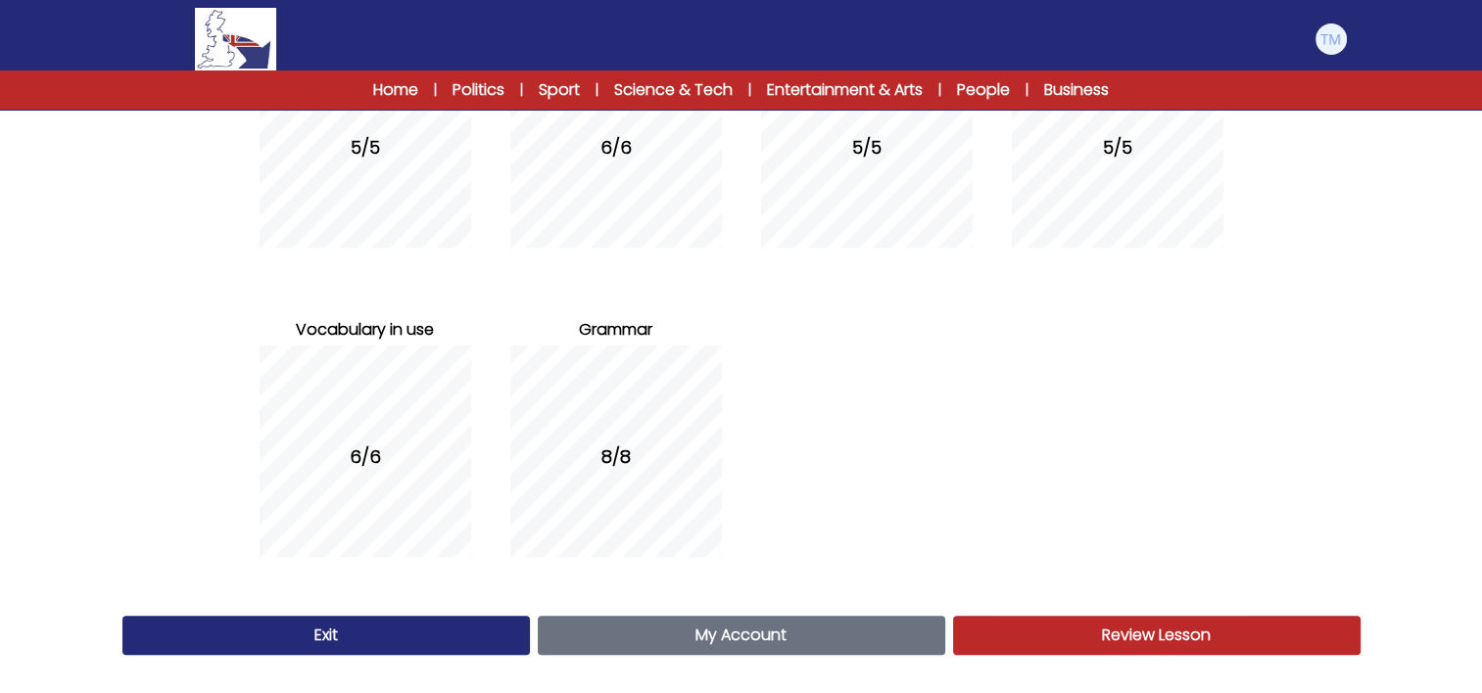
click at [726, 637] on span "My Account" at bounding box center [740, 635] width 91 height 23
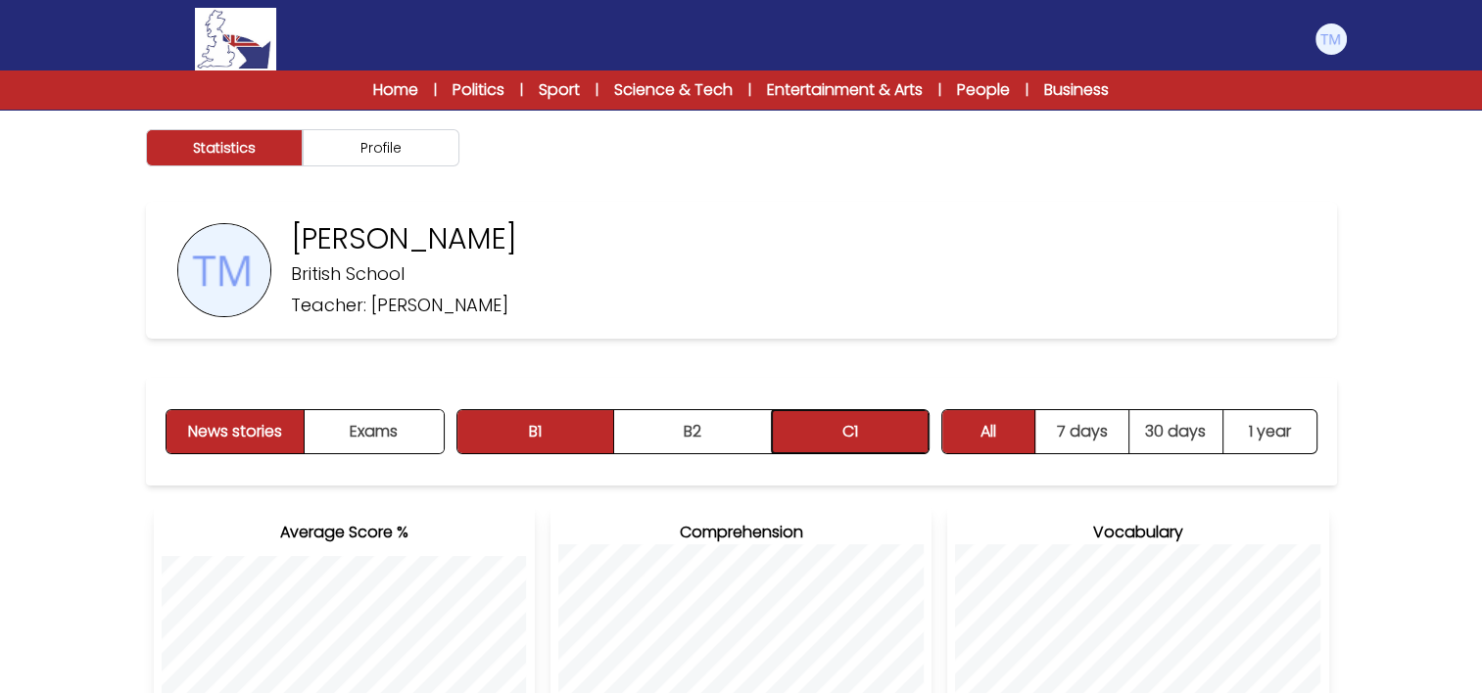
click at [866, 439] on button "C1" at bounding box center [850, 431] width 157 height 43
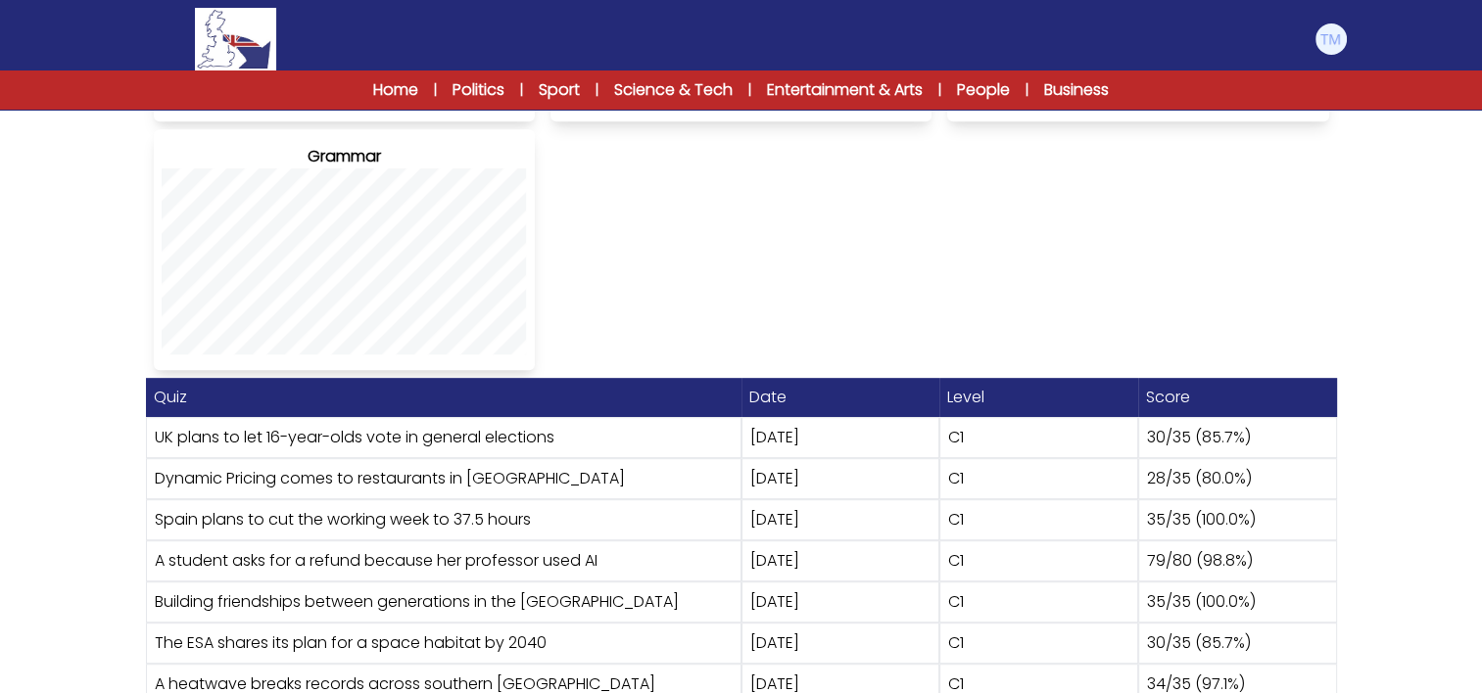
scroll to position [1123, 0]
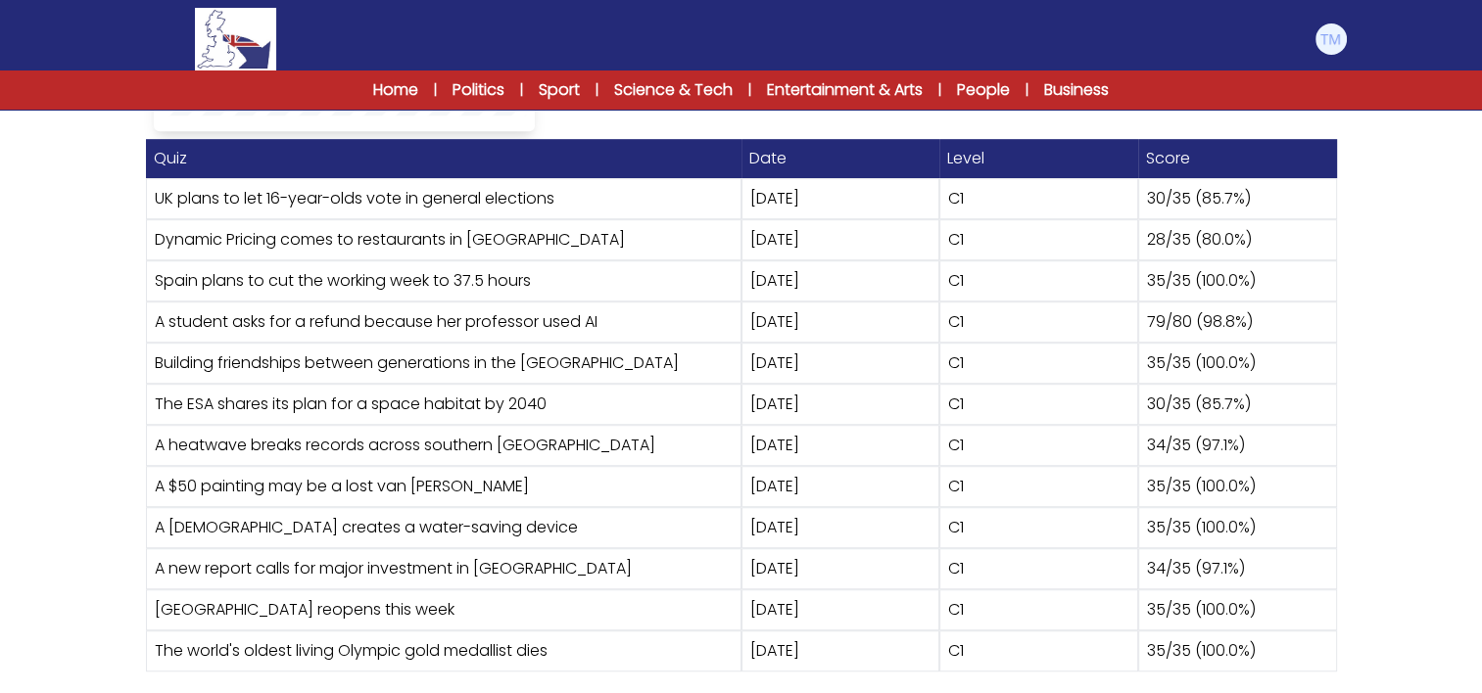
click at [183, 208] on div "UK plans to let 16-year-olds vote in general elections" at bounding box center [443, 198] width 595 height 41
click at [851, 206] on div "[DATE]" at bounding box center [840, 198] width 199 height 41
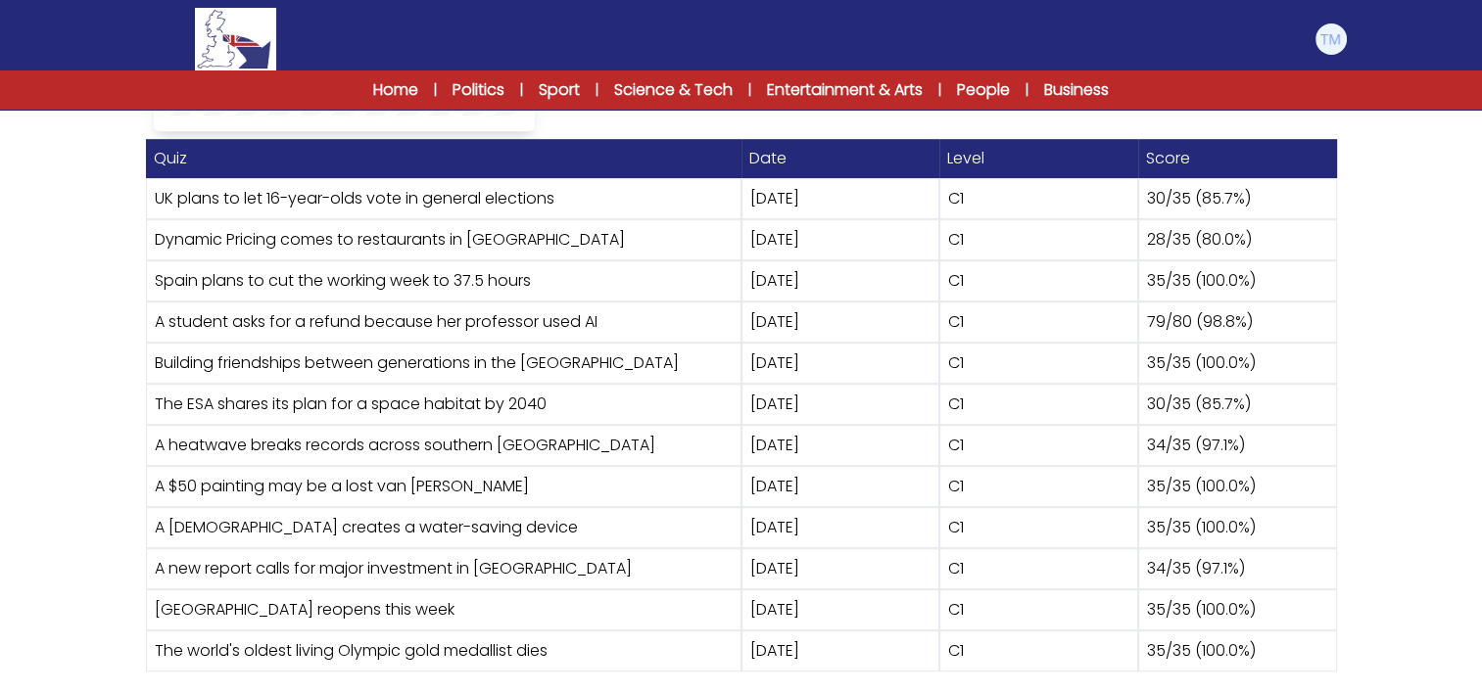
drag, startPoint x: 851, startPoint y: 206, endPoint x: 1410, endPoint y: 355, distance: 578.7
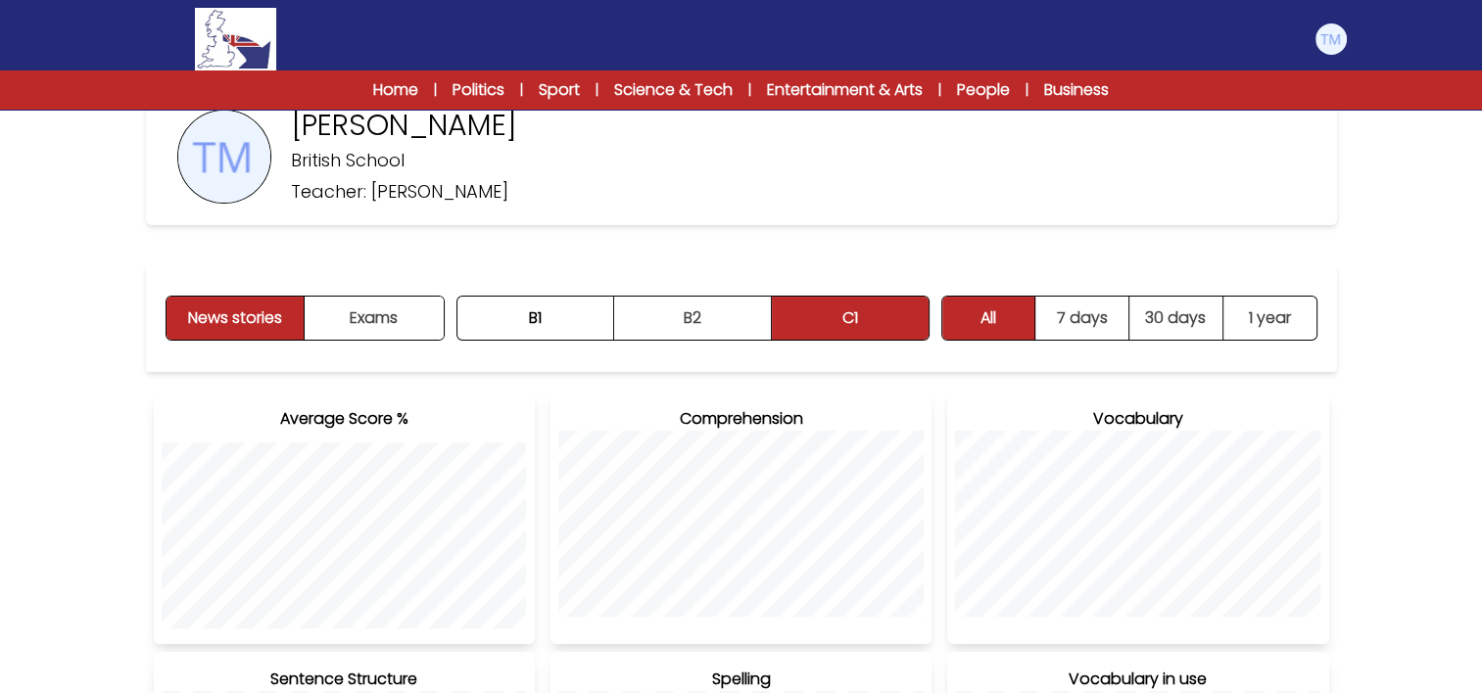
scroll to position [25, 0]
